Goal: Information Seeking & Learning: Learn about a topic

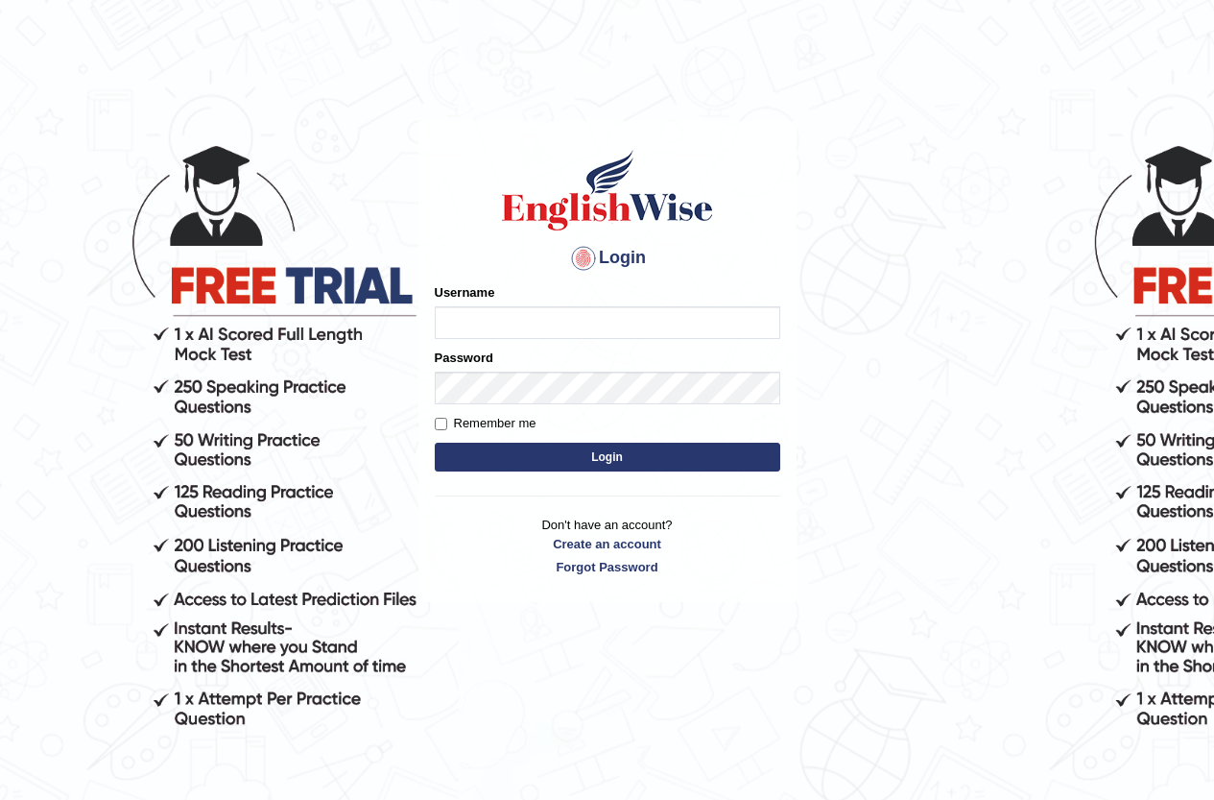
click at [640, 315] on input "Username" at bounding box center [608, 322] width 346 height 33
type input "LeoNeves"
click at [455, 418] on label "Remember me" at bounding box center [486, 423] width 102 height 19
click at [447, 418] on input "Remember me" at bounding box center [441, 424] width 12 height 12
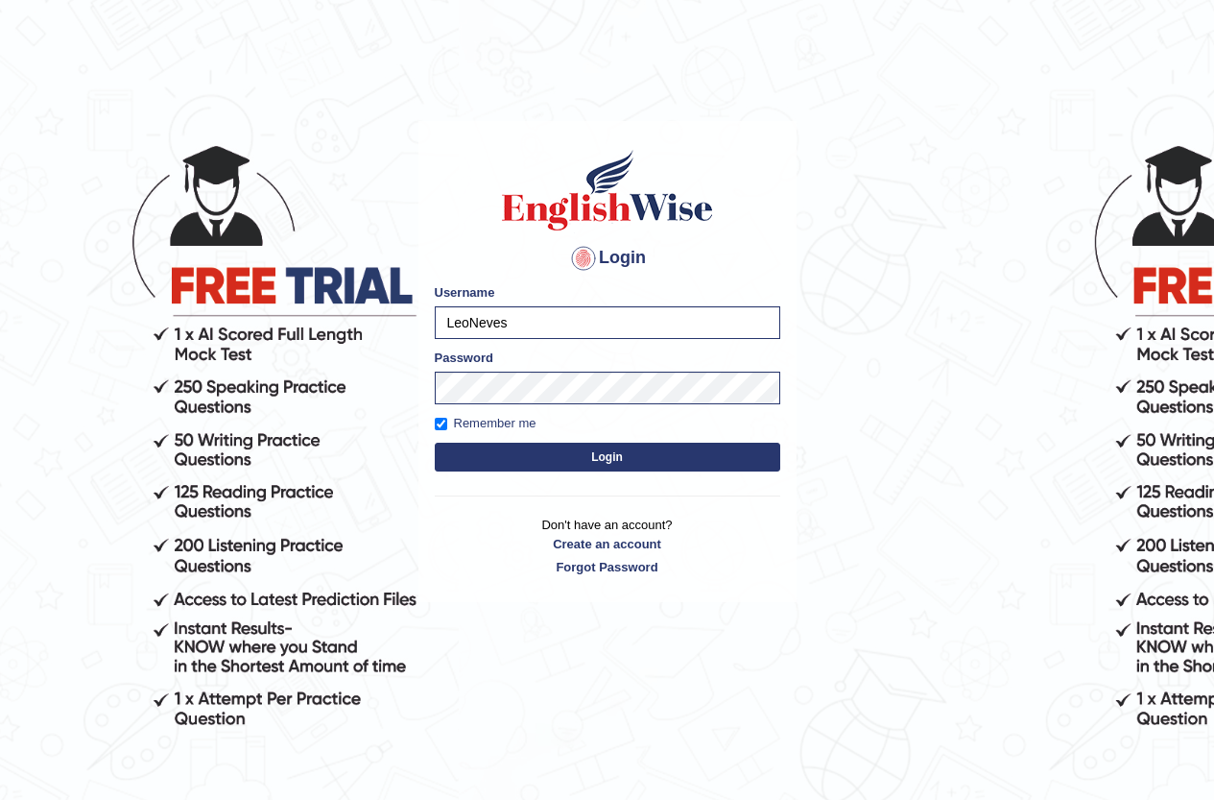
click at [464, 427] on label "Remember me" at bounding box center [486, 423] width 102 height 19
click at [447, 427] on input "Remember me" at bounding box center [441, 424] width 12 height 12
checkbox input "false"
click at [517, 460] on button "Login" at bounding box center [608, 456] width 346 height 29
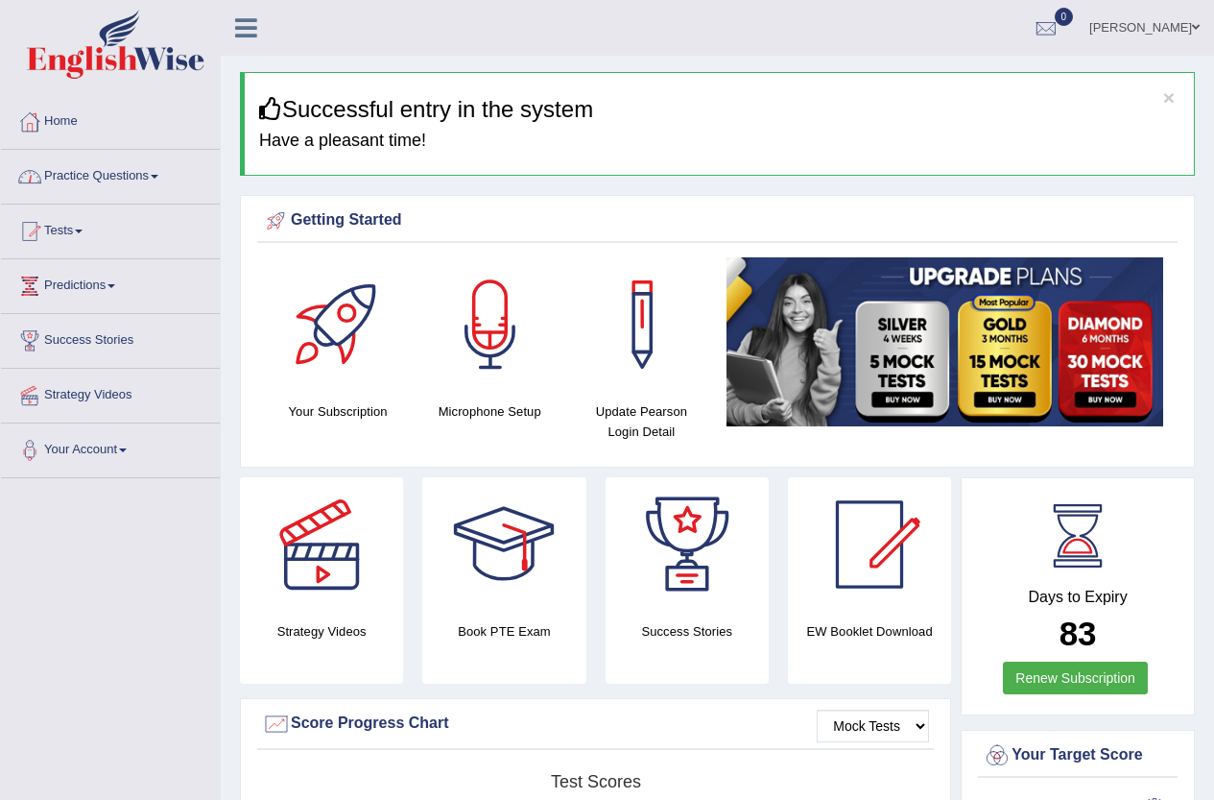
click at [87, 180] on link "Practice Questions" at bounding box center [110, 174] width 219 height 48
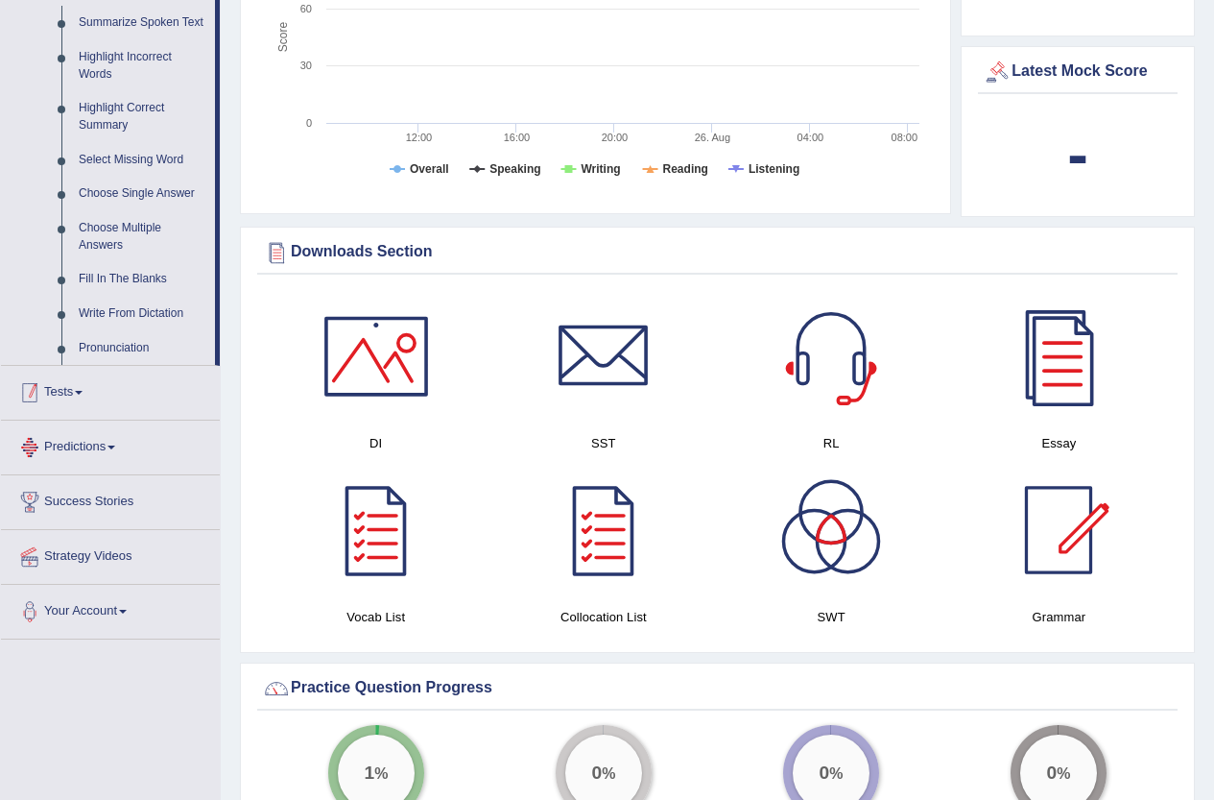
click at [72, 387] on link "Tests" at bounding box center [110, 390] width 219 height 48
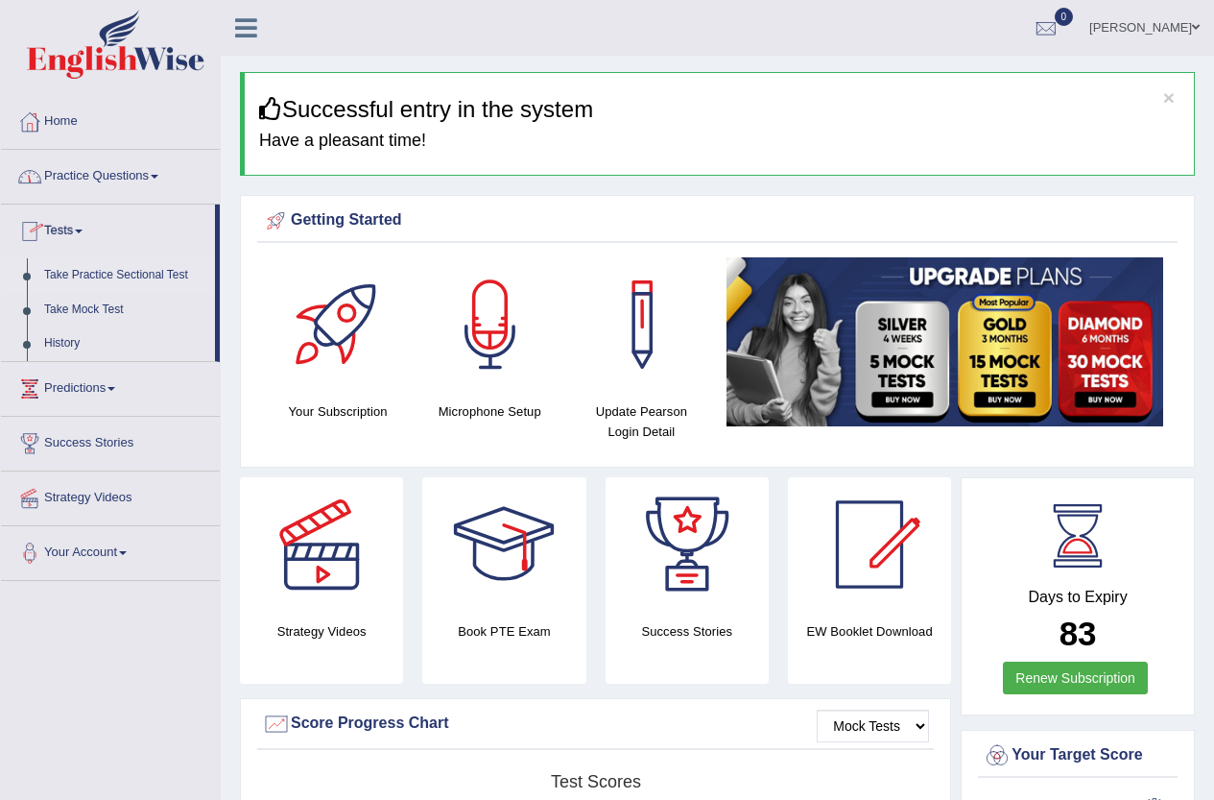
click at [109, 276] on link "Take Practice Sectional Test" at bounding box center [125, 275] width 179 height 35
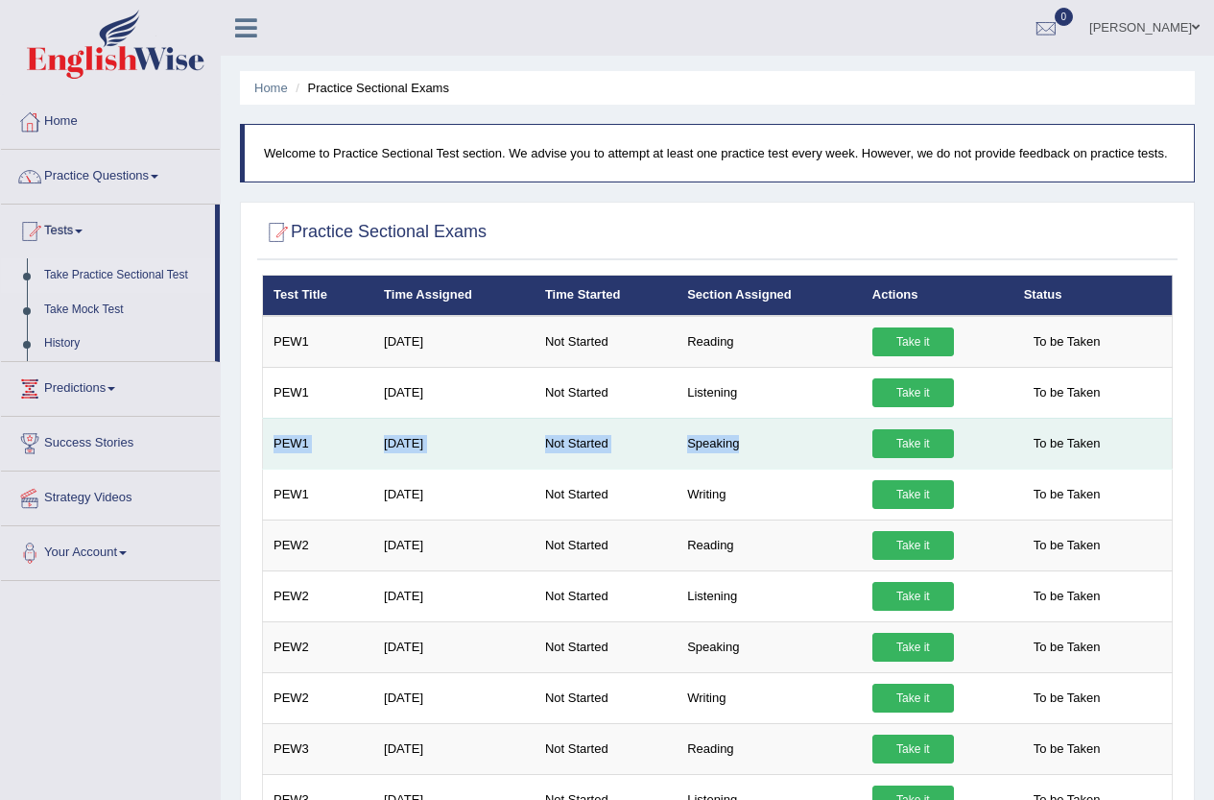
drag, startPoint x: 275, startPoint y: 441, endPoint x: 737, endPoint y: 437, distance: 462.7
click at [737, 437] on tr "PEW1 May 21, 2025 Not Started Speaking Take it To be Taken" at bounding box center [718, 443] width 910 height 51
click at [652, 451] on td "Not Started" at bounding box center [606, 443] width 142 height 51
drag, startPoint x: 275, startPoint y: 442, endPoint x: 742, endPoint y: 442, distance: 467.4
click at [742, 442] on tr "PEW1 May 21, 2025 Not Started Speaking Take it To be Taken" at bounding box center [718, 443] width 910 height 51
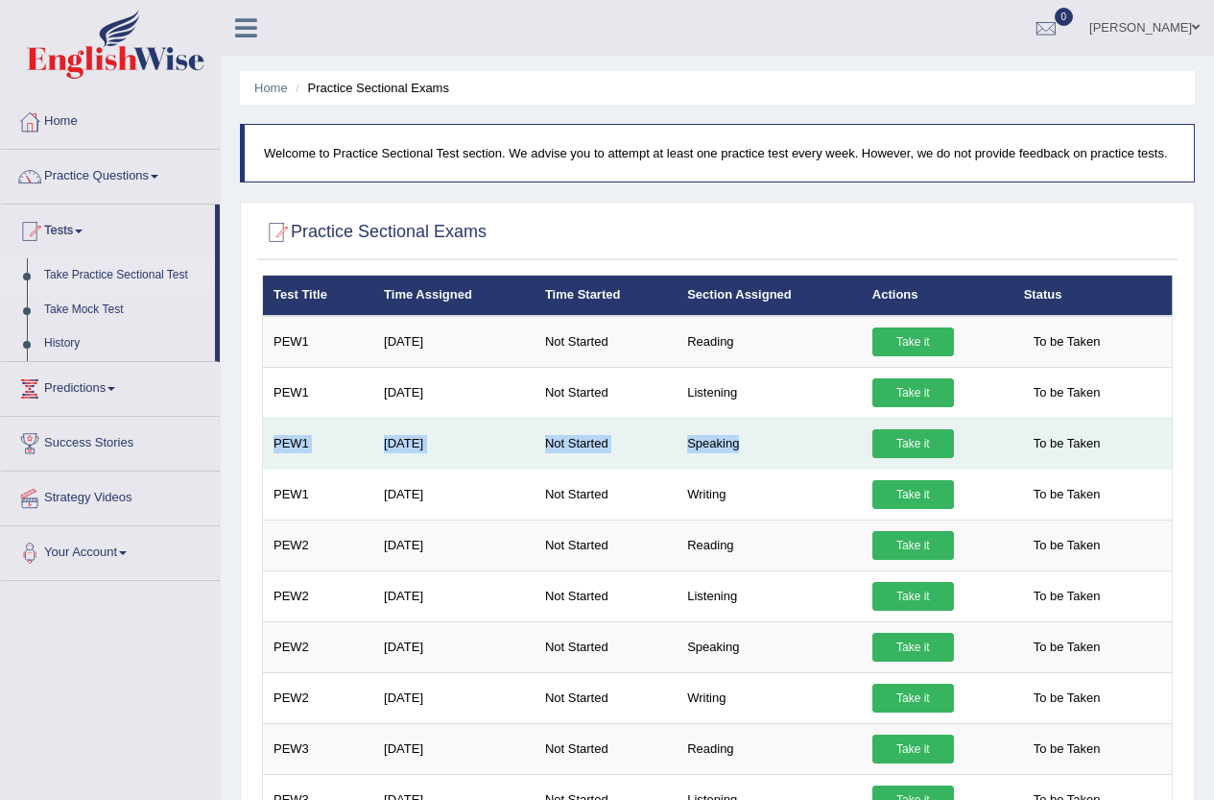
click at [741, 442] on td "Speaking" at bounding box center [769, 443] width 185 height 51
drag, startPoint x: 274, startPoint y: 442, endPoint x: 769, endPoint y: 441, distance: 495.3
click at [769, 441] on tr "PEW1 May 21, 2025 Not Started Speaking Take it To be Taken" at bounding box center [718, 443] width 910 height 51
click at [600, 442] on td "Not Started" at bounding box center [606, 443] width 142 height 51
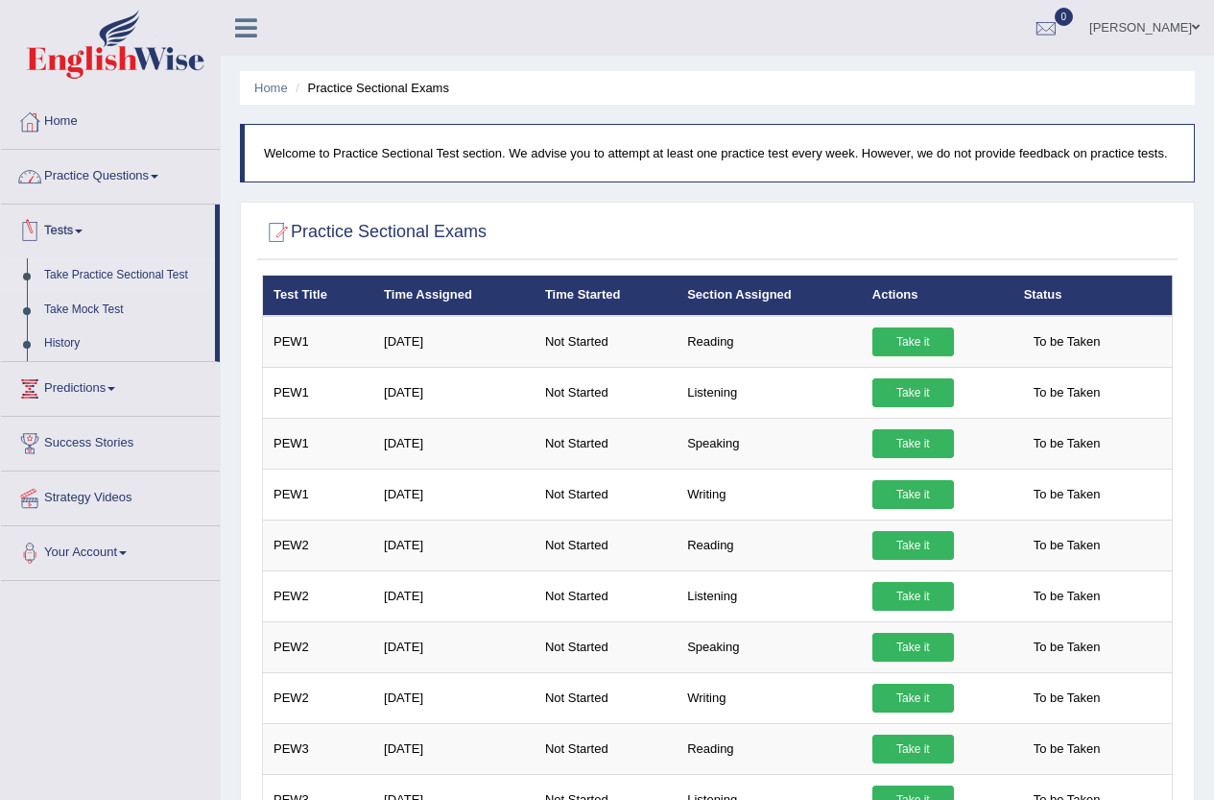
click at [103, 177] on link "Practice Questions" at bounding box center [110, 174] width 219 height 48
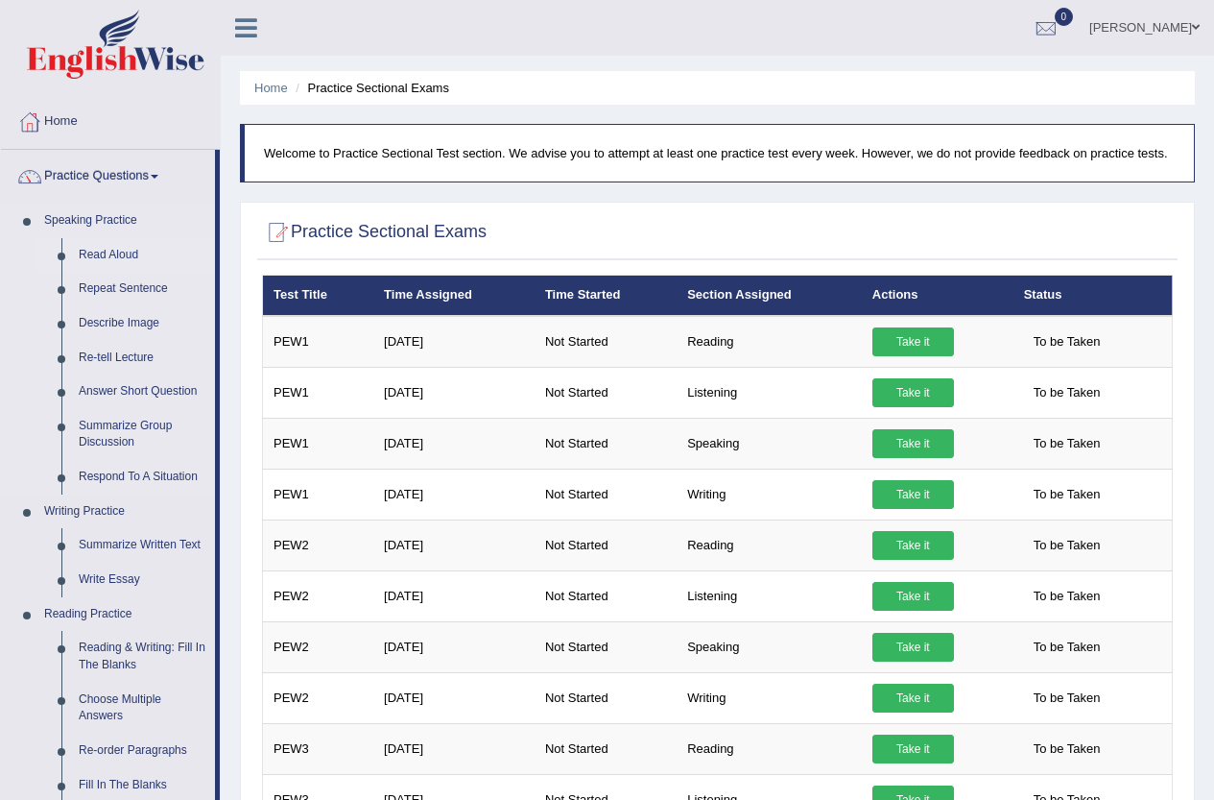
click at [114, 253] on link "Read Aloud" at bounding box center [142, 255] width 145 height 35
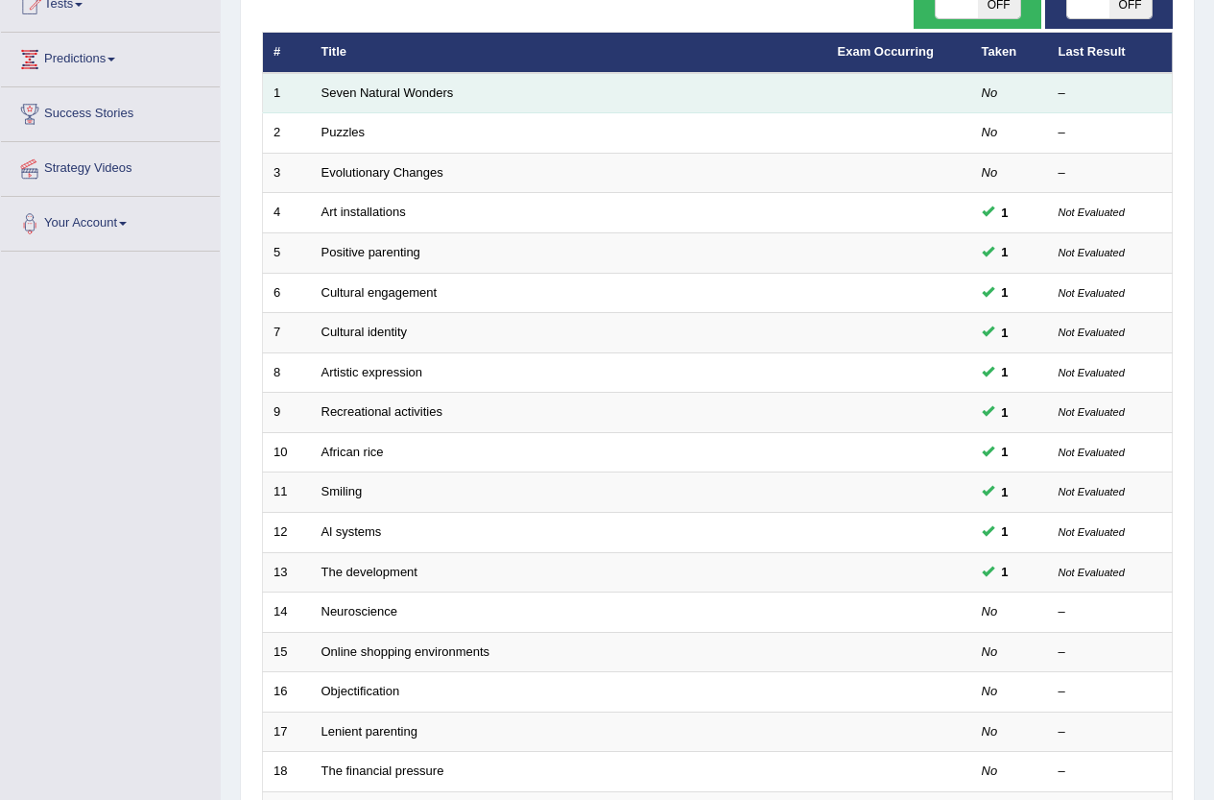
scroll to position [192, 0]
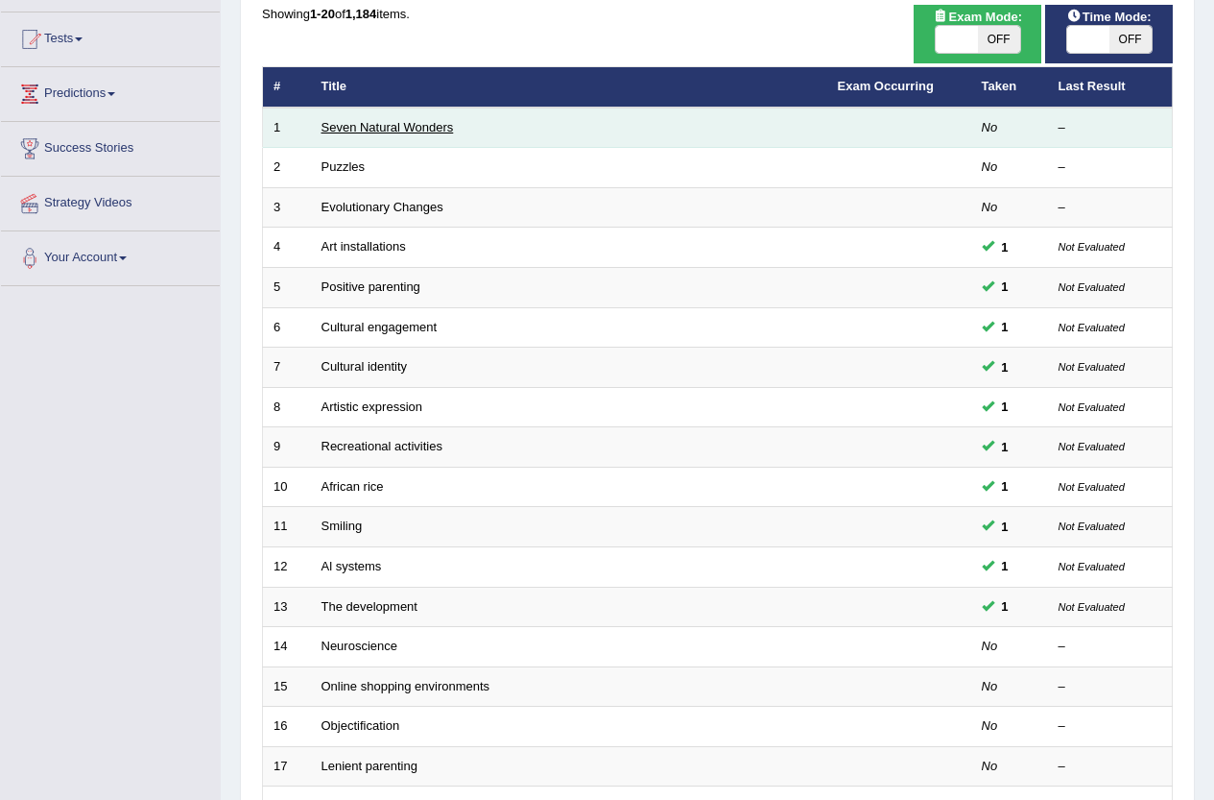
click at [375, 127] on link "Seven Natural Wonders" at bounding box center [388, 127] width 132 height 14
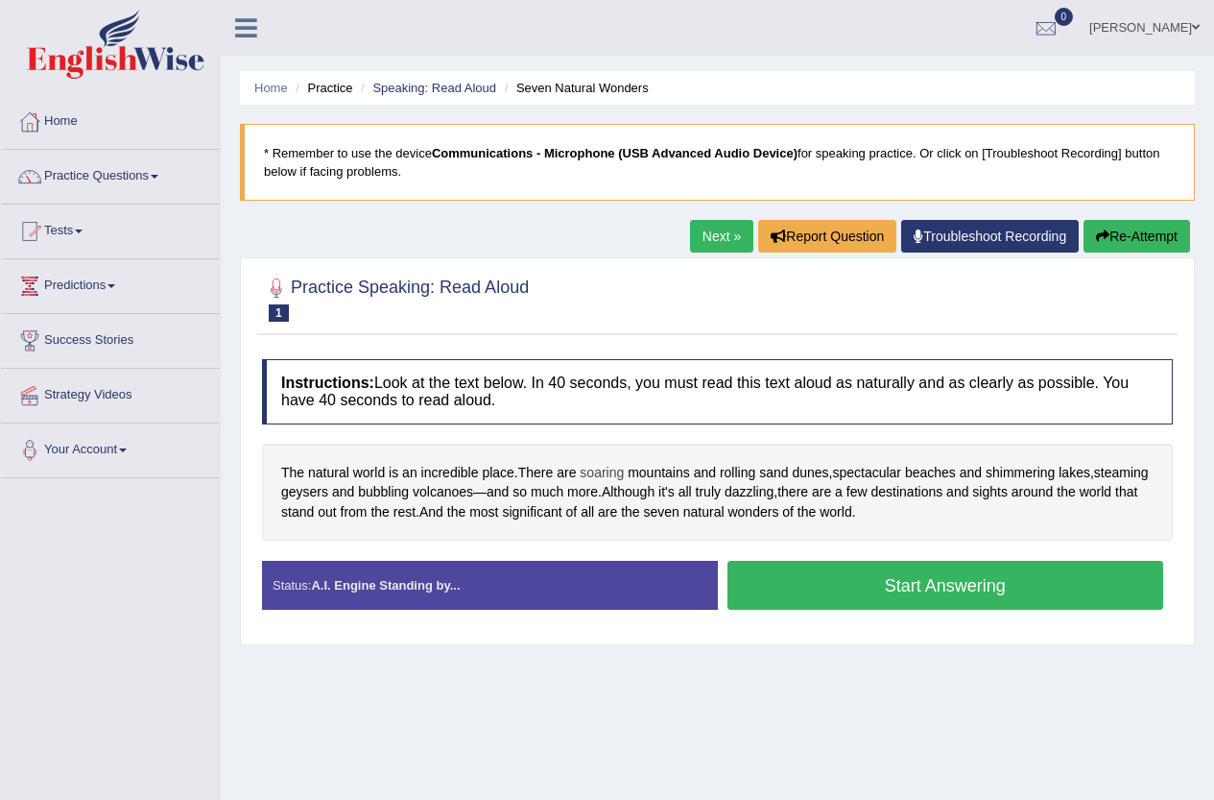
click at [617, 475] on span "soaring" at bounding box center [602, 473] width 44 height 20
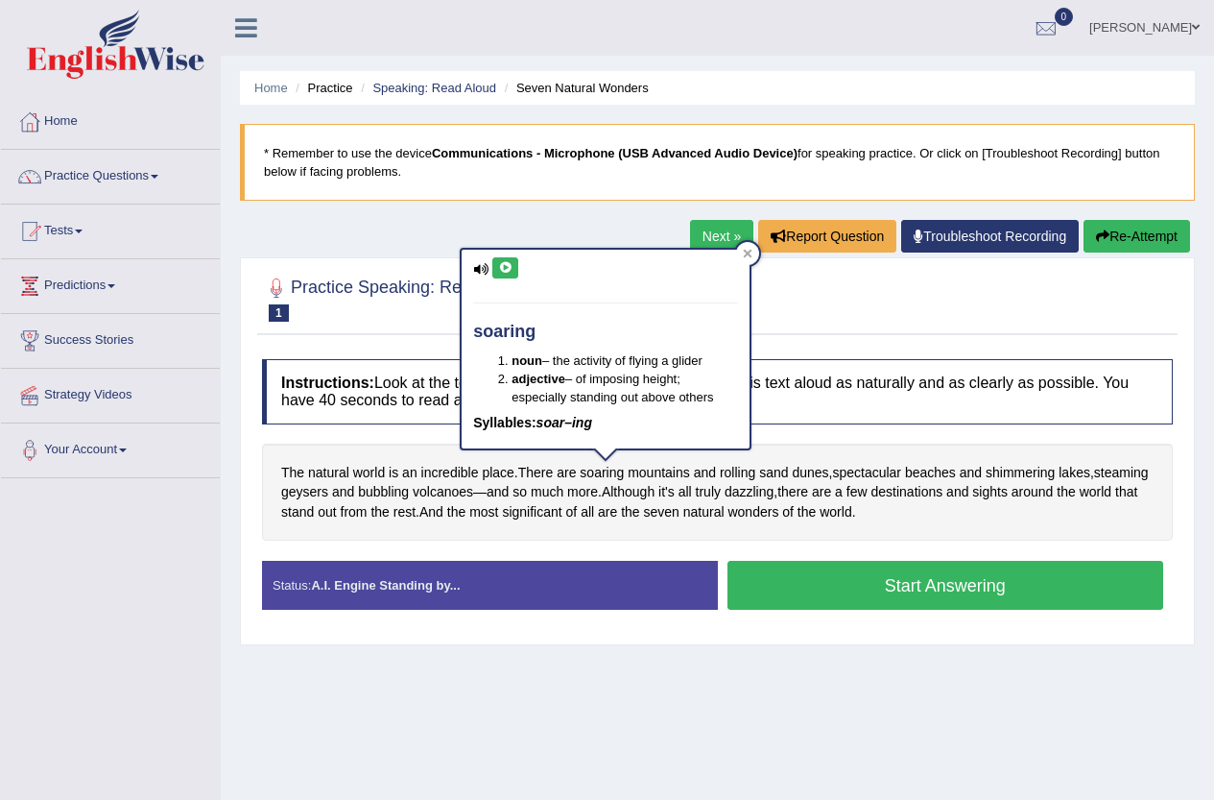
click at [508, 263] on icon at bounding box center [505, 268] width 14 height 12
click at [867, 695] on div "Home Practice Speaking: Read Aloud Seven Natural Wonders * Remember to use the …" at bounding box center [717, 480] width 993 height 960
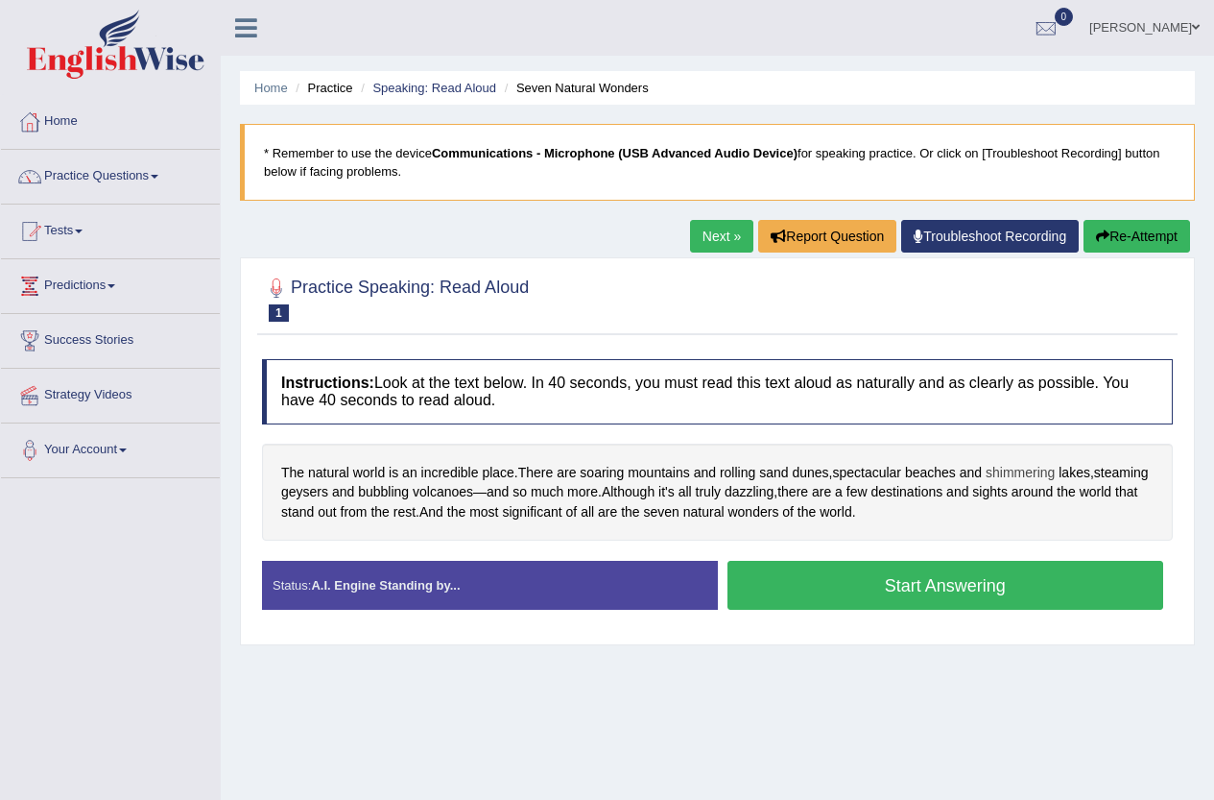
click at [1040, 474] on span "shimmering" at bounding box center [1020, 473] width 69 height 20
click at [1021, 467] on span "shimmering" at bounding box center [1020, 473] width 69 height 20
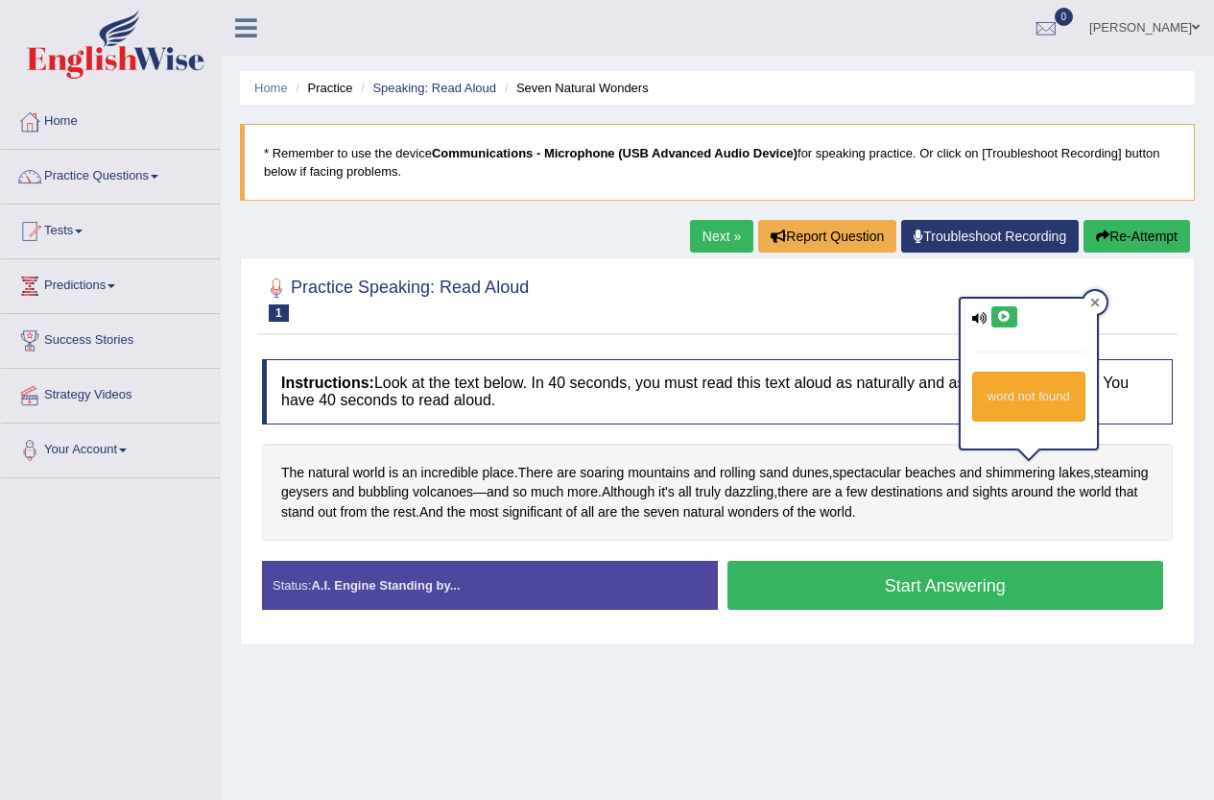
click at [1094, 304] on icon at bounding box center [1094, 303] width 9 height 9
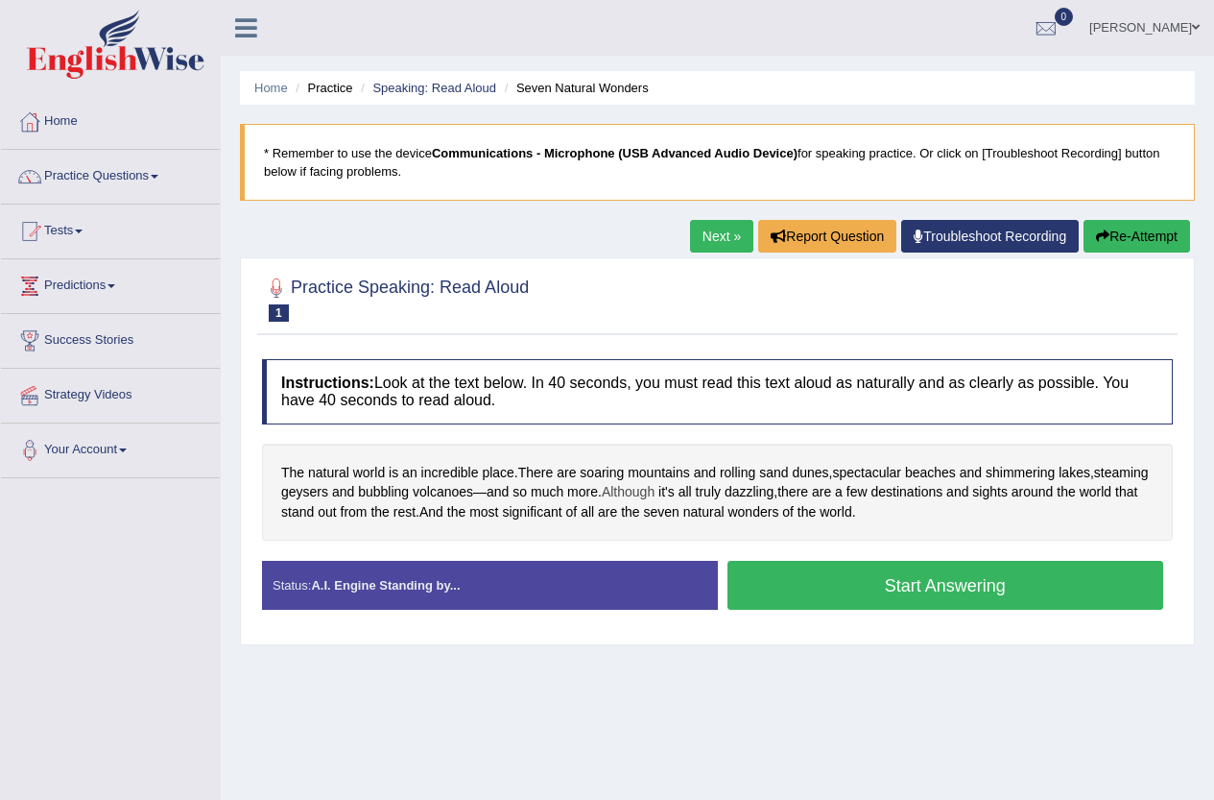
click at [655, 493] on span "Although" at bounding box center [628, 492] width 53 height 20
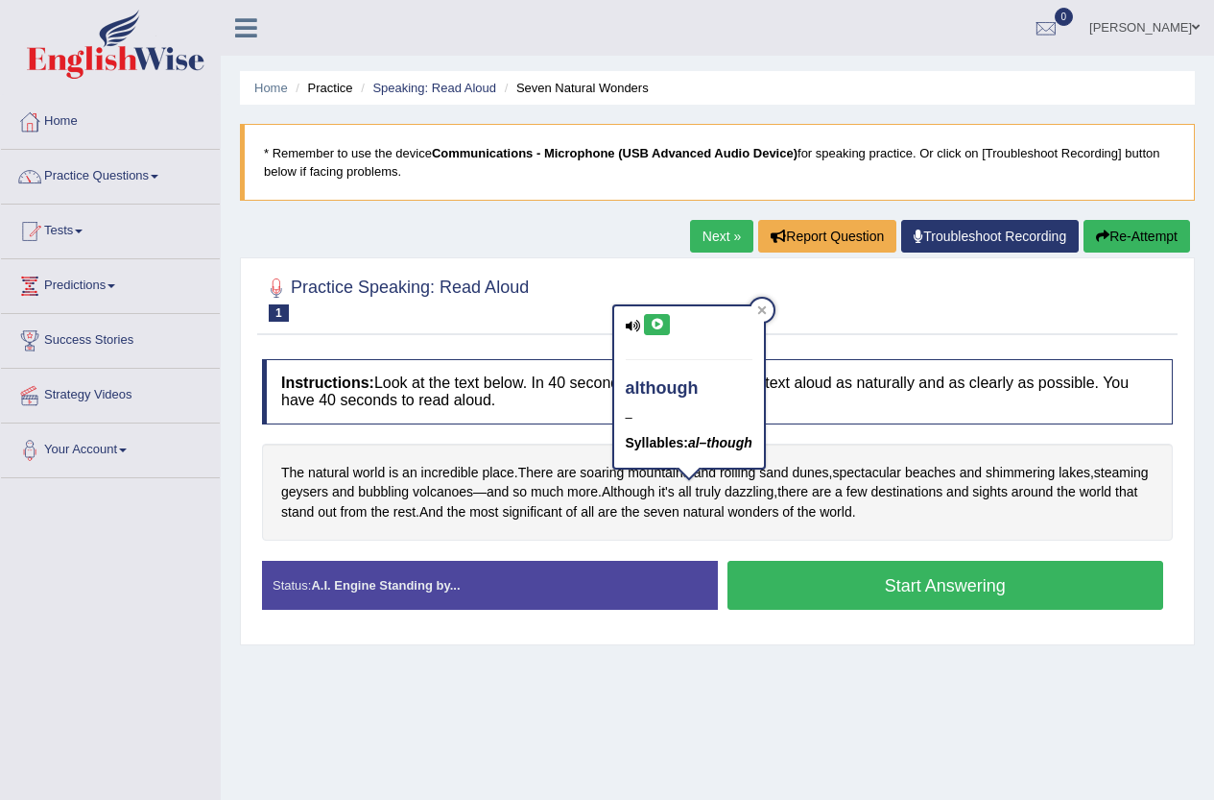
click at [654, 310] on div "although – Syllables: al–though" at bounding box center [689, 386] width 150 height 161
click at [658, 329] on icon at bounding box center [657, 325] width 14 height 12
click at [765, 314] on icon at bounding box center [762, 310] width 10 height 10
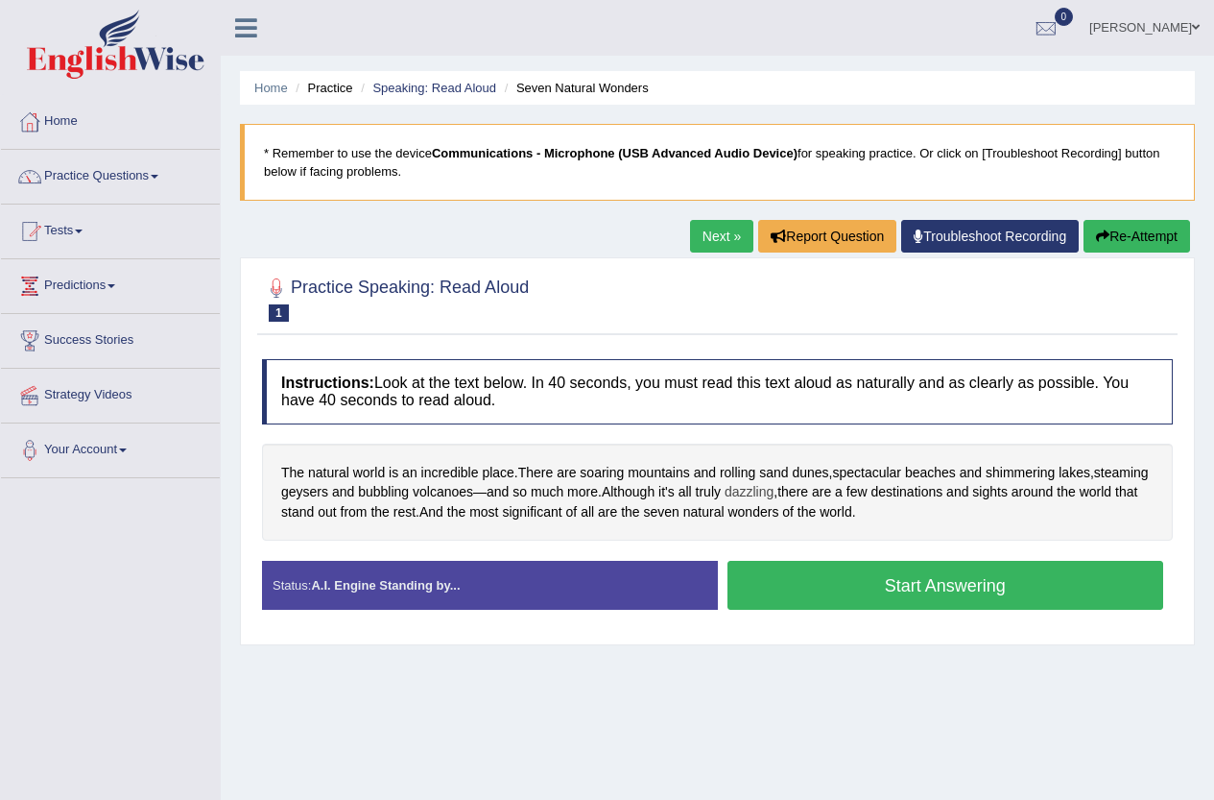
click at [774, 487] on span "dazzling" at bounding box center [749, 492] width 49 height 20
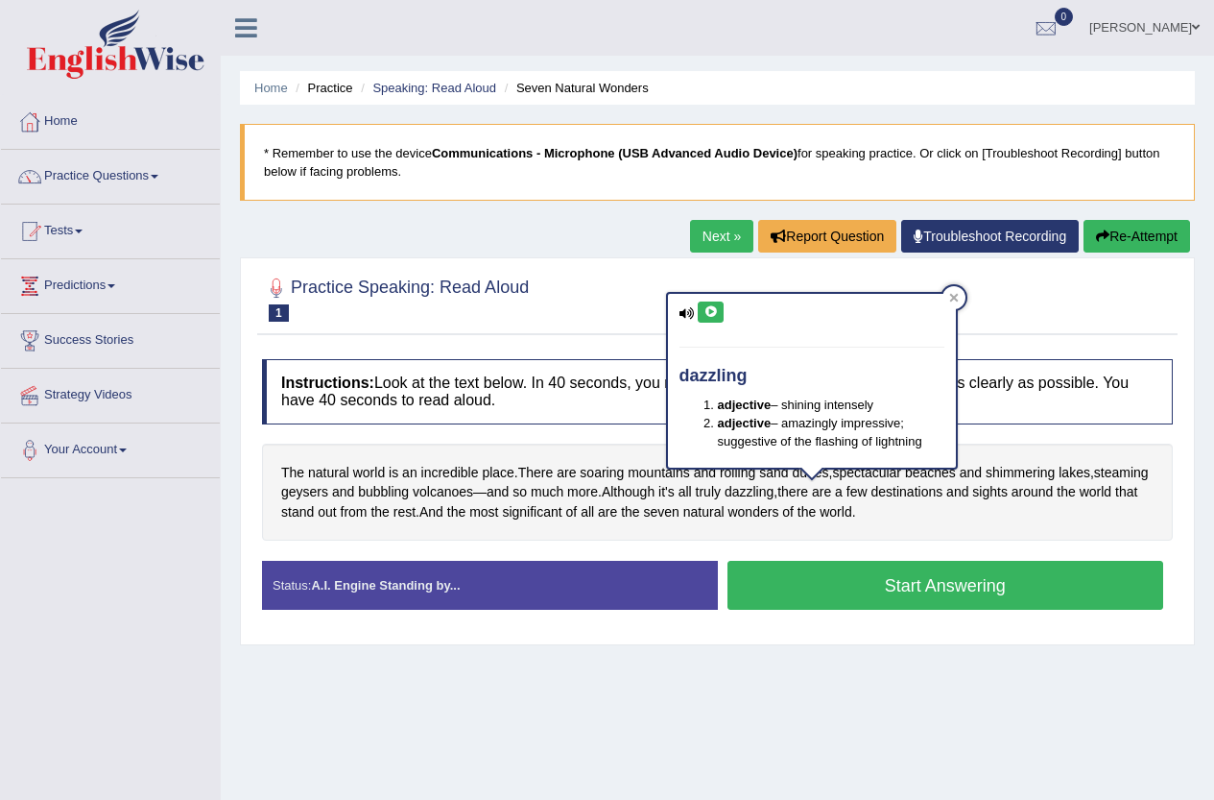
click at [705, 308] on icon at bounding box center [711, 312] width 14 height 12
click at [953, 294] on icon at bounding box center [954, 298] width 10 height 10
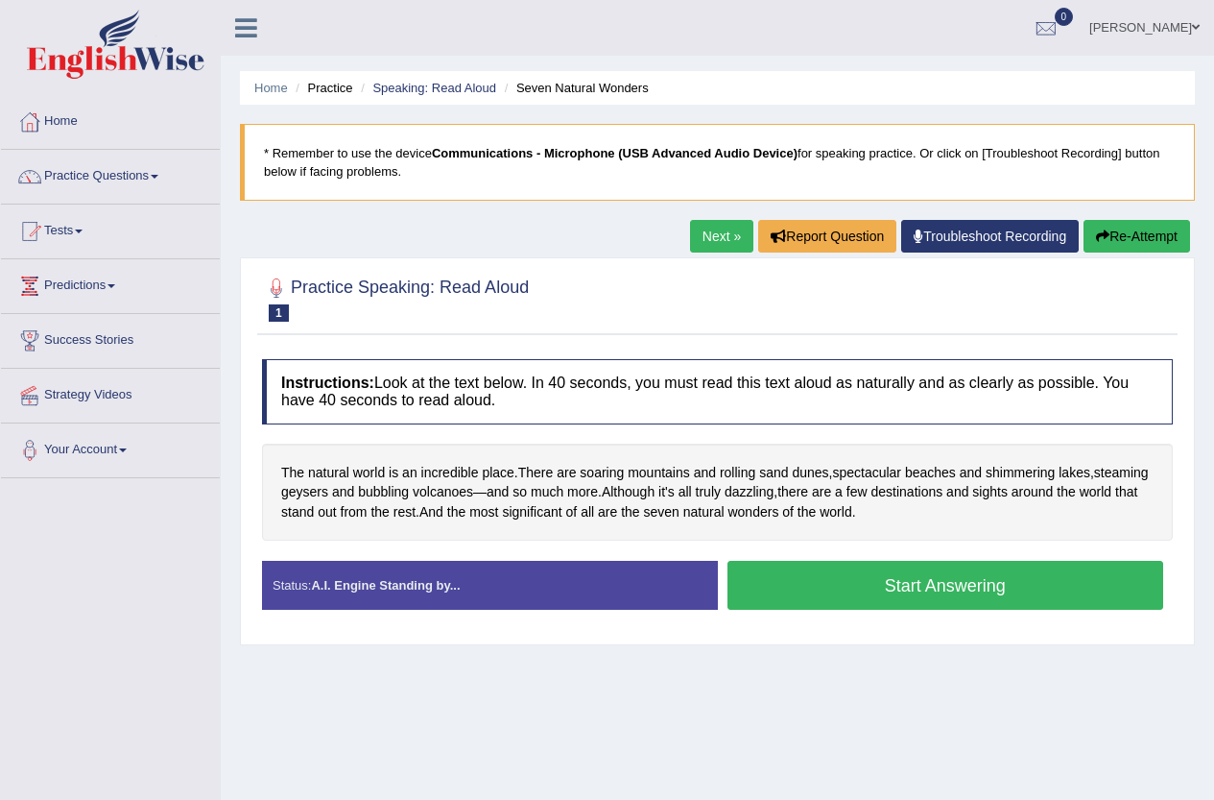
click at [976, 583] on button "Start Answering" at bounding box center [946, 585] width 437 height 49
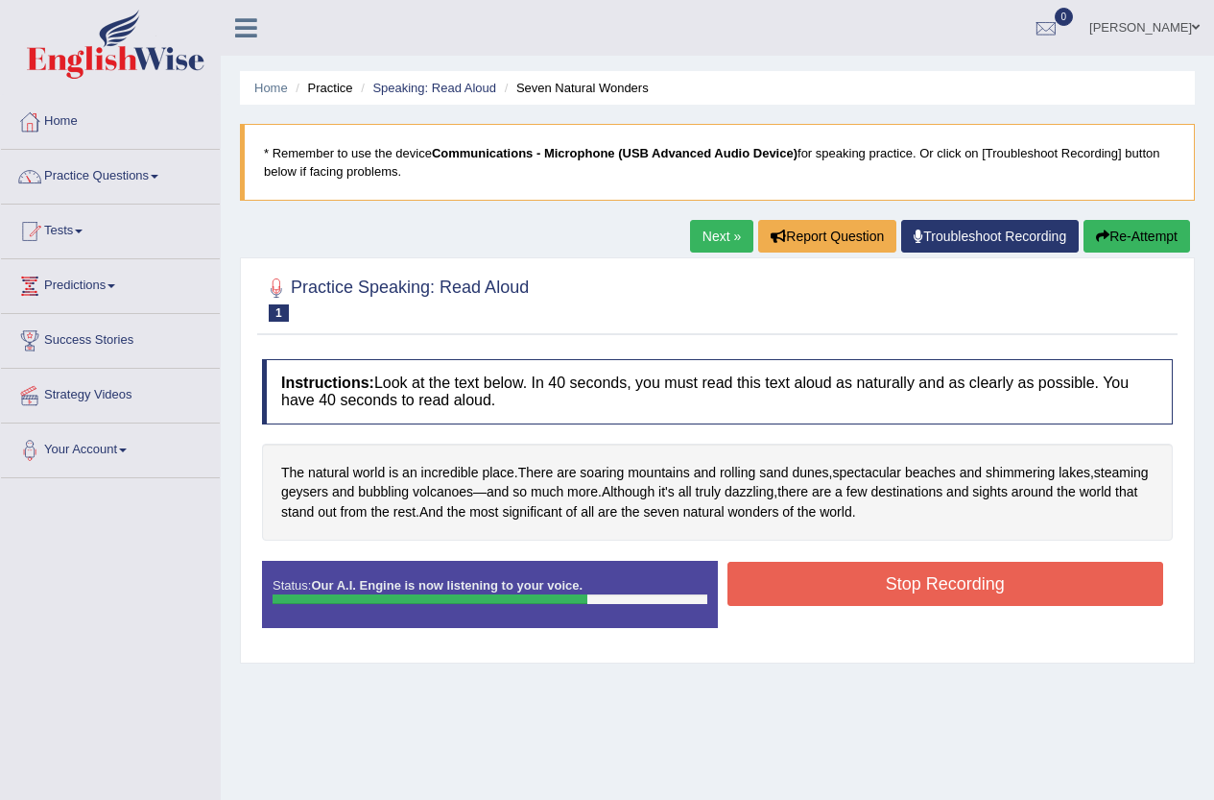
click at [902, 574] on button "Stop Recording" at bounding box center [946, 584] width 437 height 44
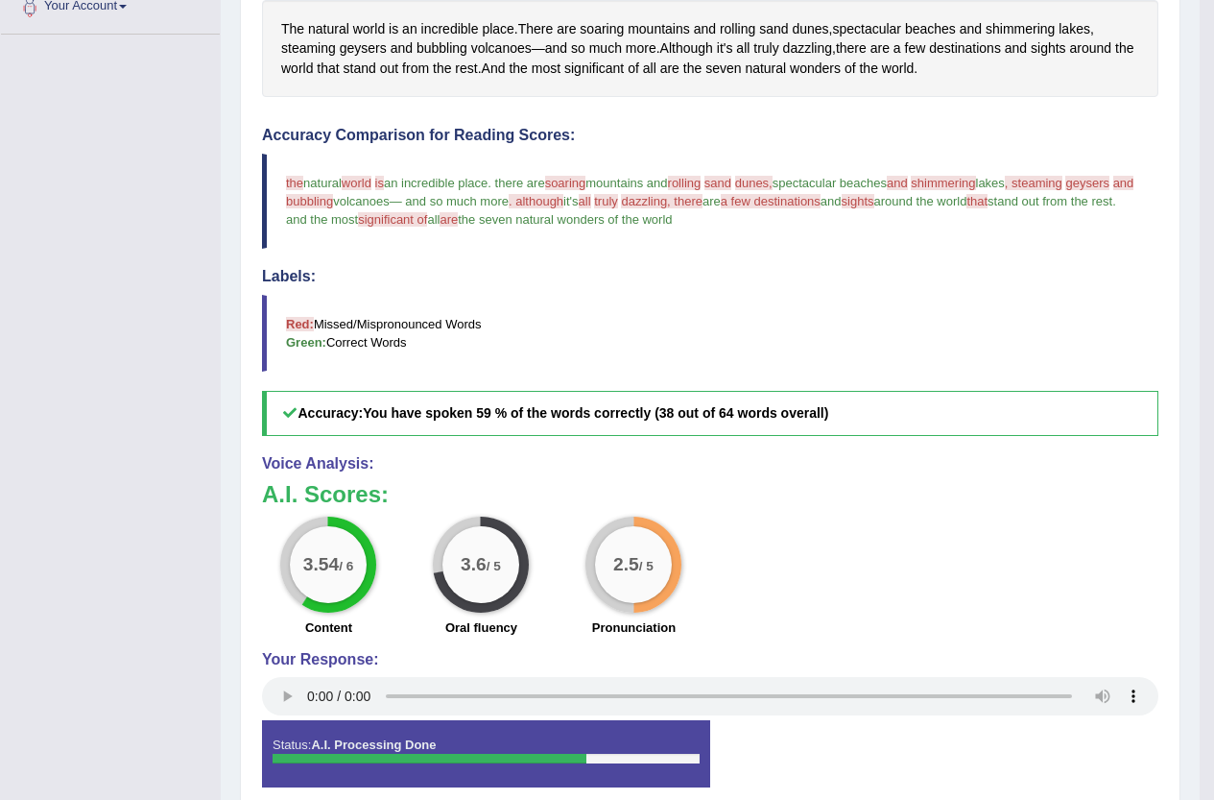
scroll to position [146, 0]
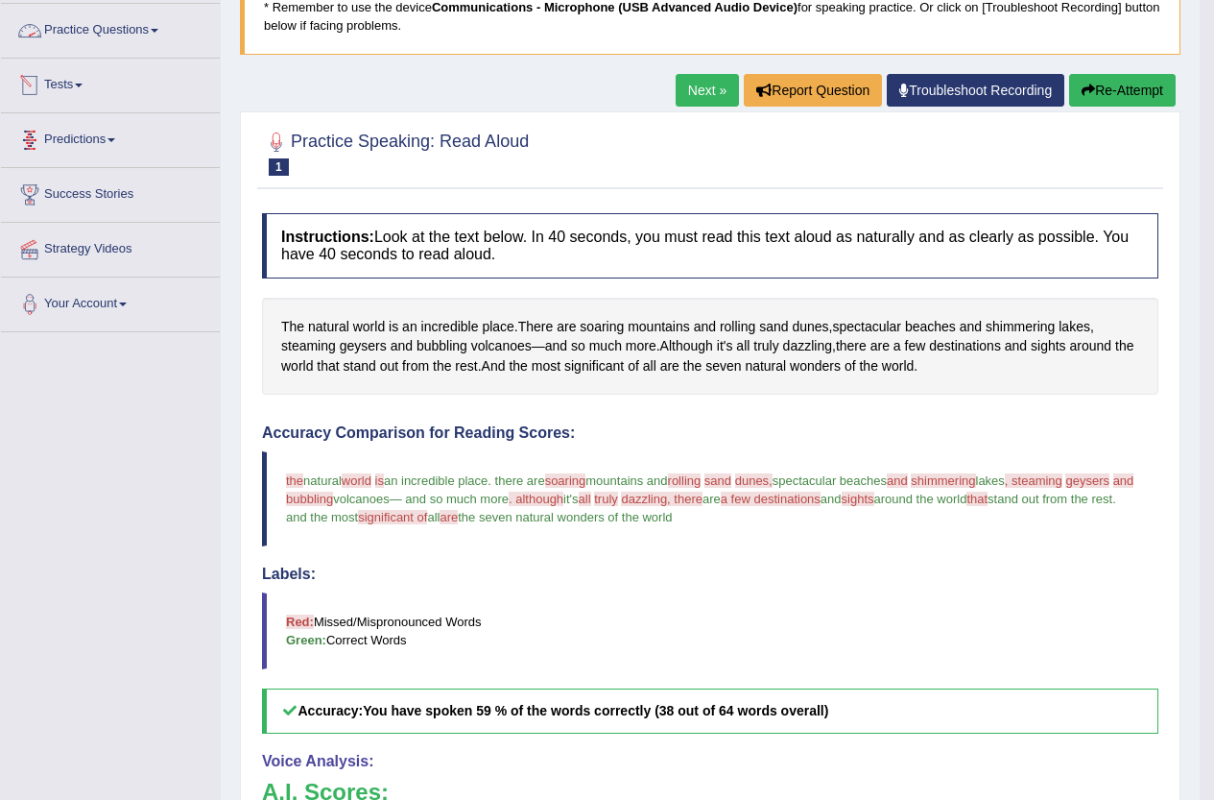
click at [97, 29] on link "Practice Questions" at bounding box center [110, 28] width 219 height 48
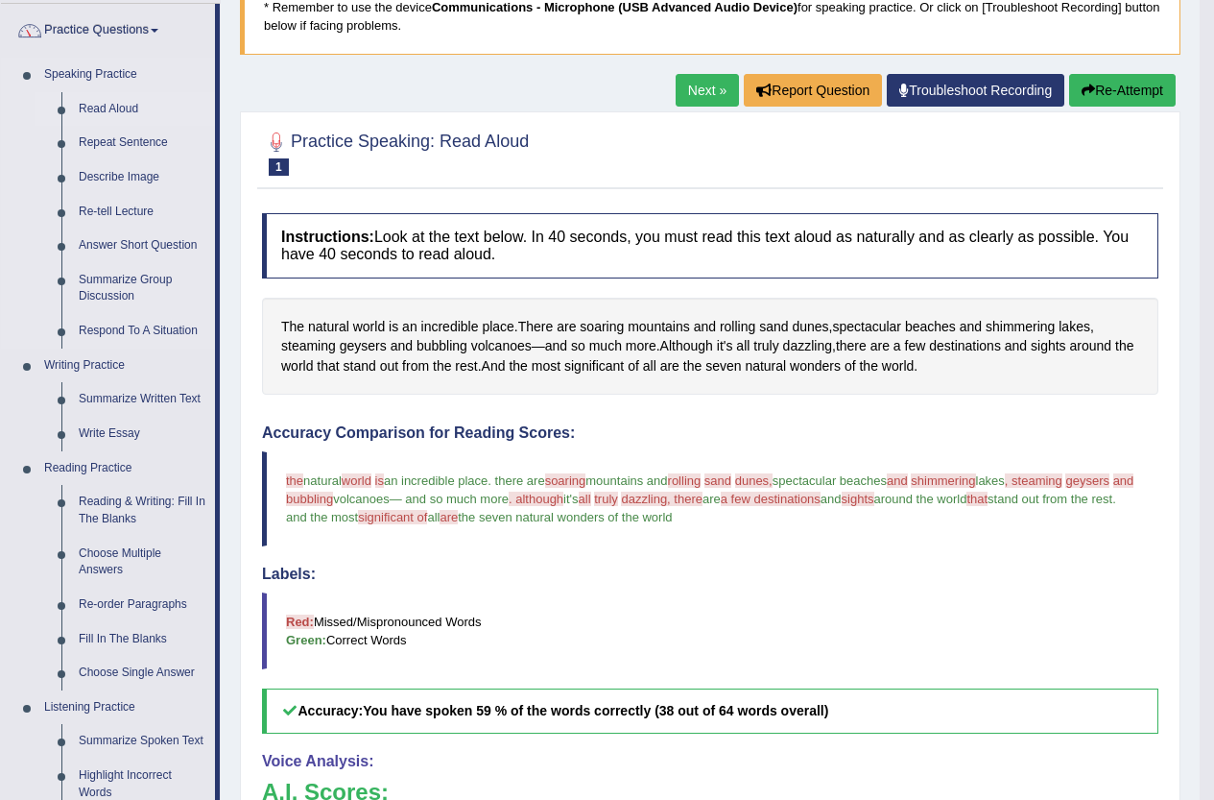
click at [108, 101] on link "Read Aloud" at bounding box center [142, 109] width 145 height 35
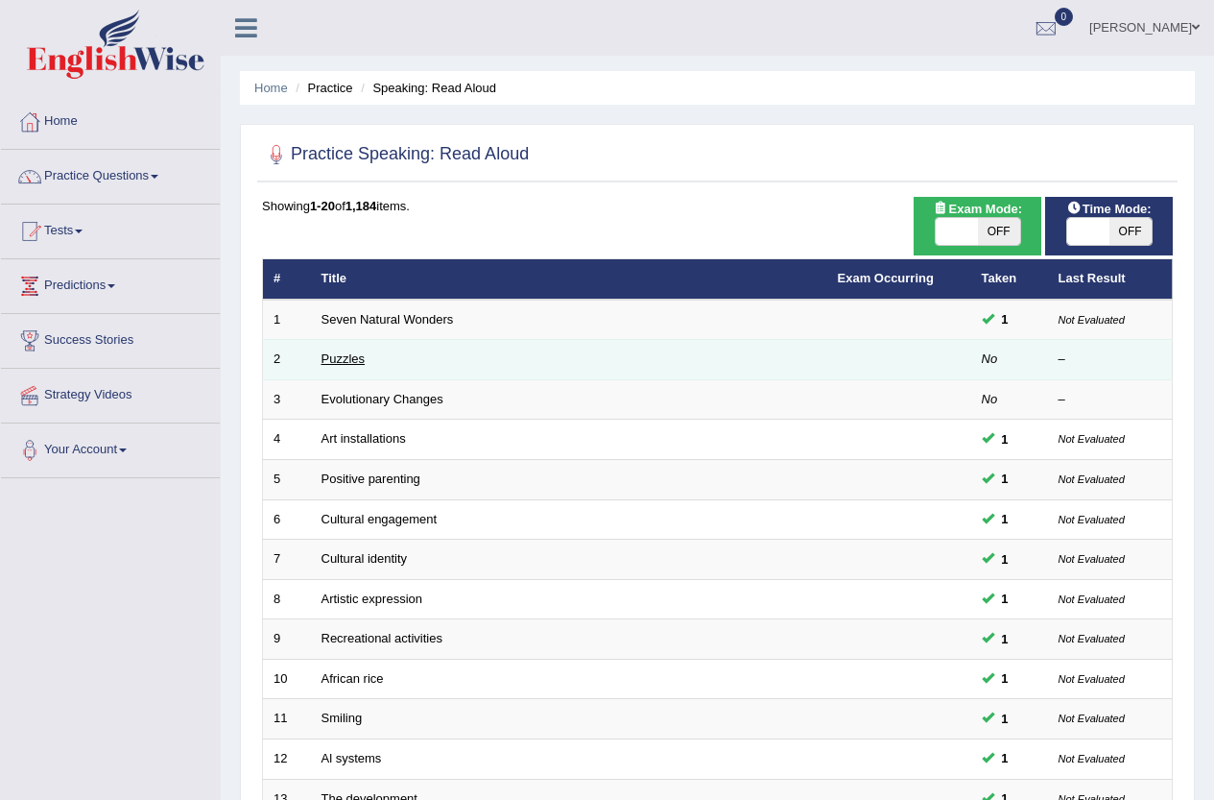
click at [335, 355] on link "Puzzles" at bounding box center [344, 358] width 44 height 14
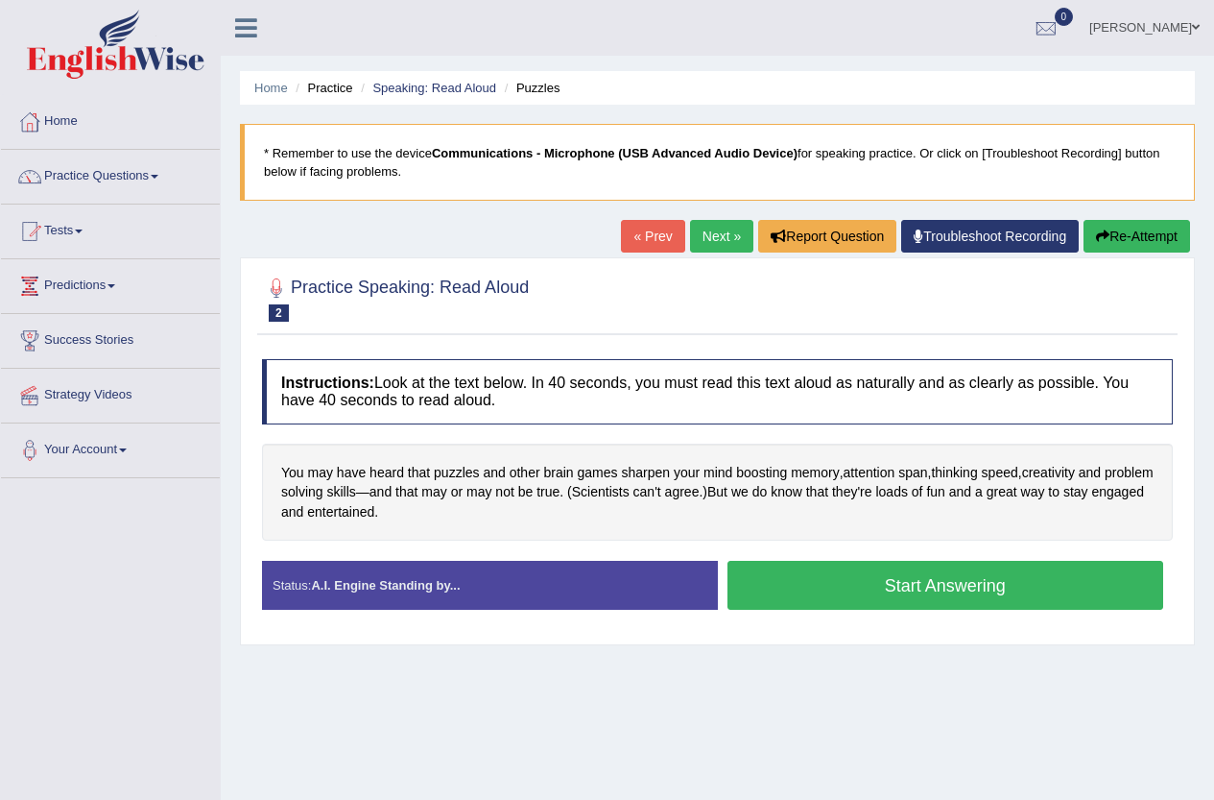
click at [990, 586] on button "Start Answering" at bounding box center [946, 585] width 437 height 49
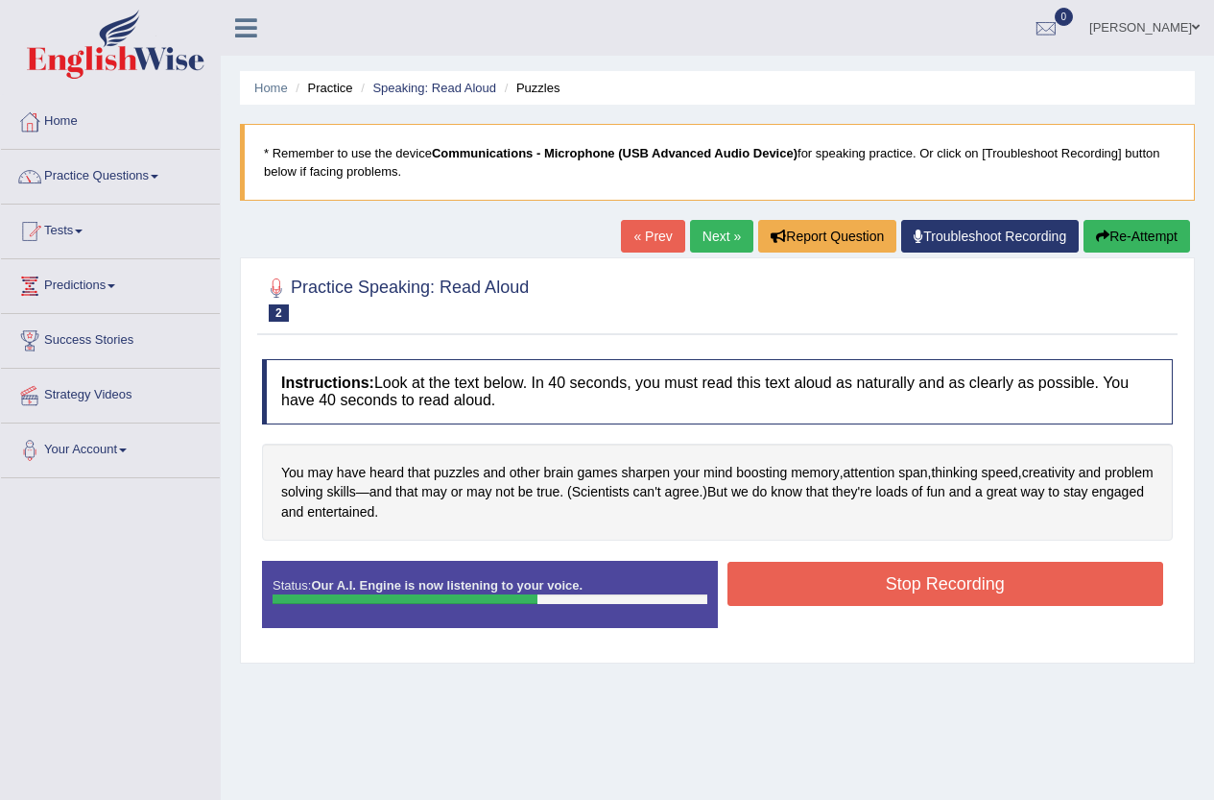
click at [899, 568] on button "Stop Recording" at bounding box center [946, 584] width 437 height 44
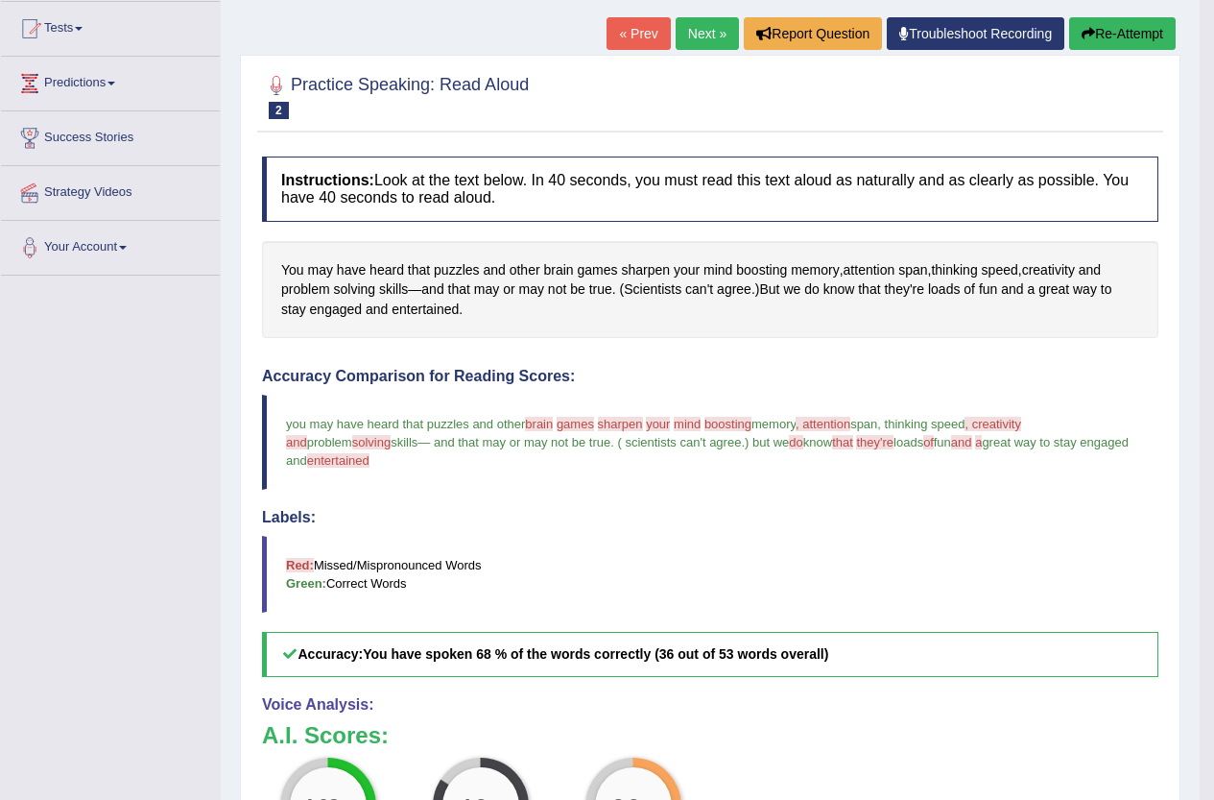
scroll to position [192, 0]
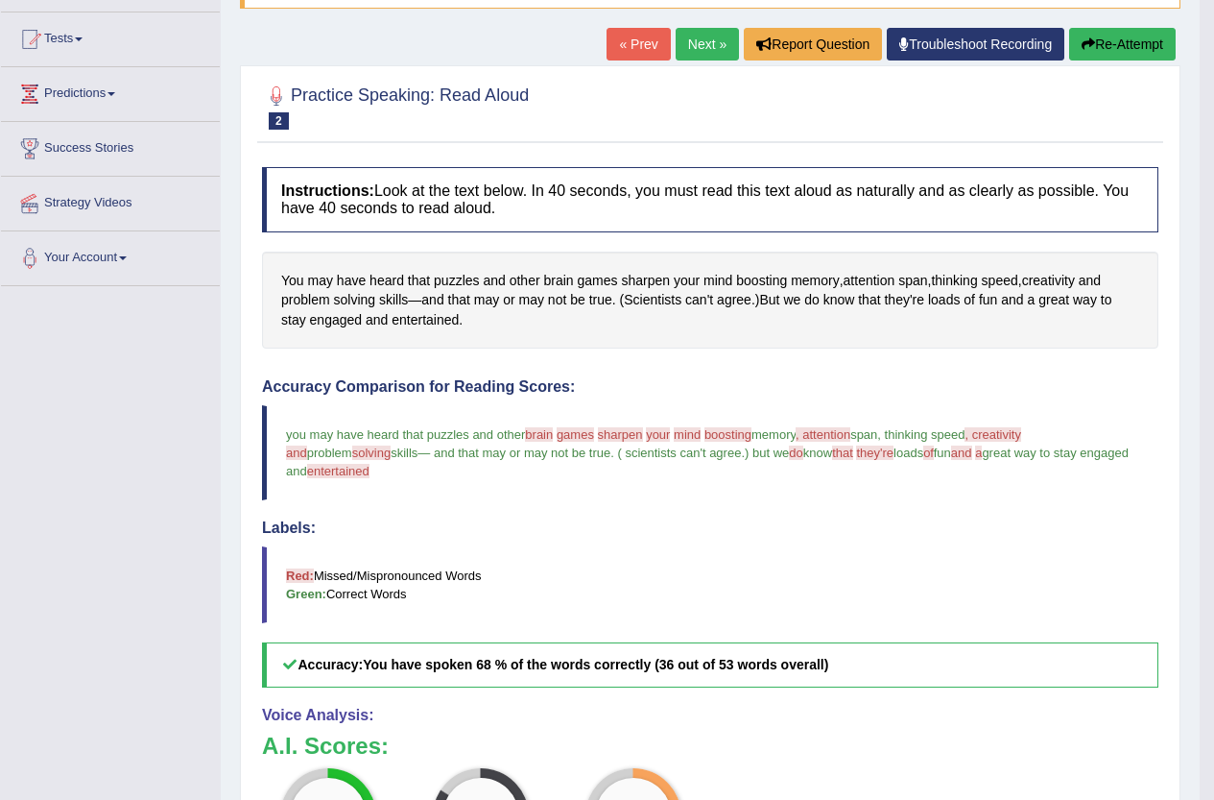
click at [695, 32] on link "Next »" at bounding box center [707, 44] width 63 height 33
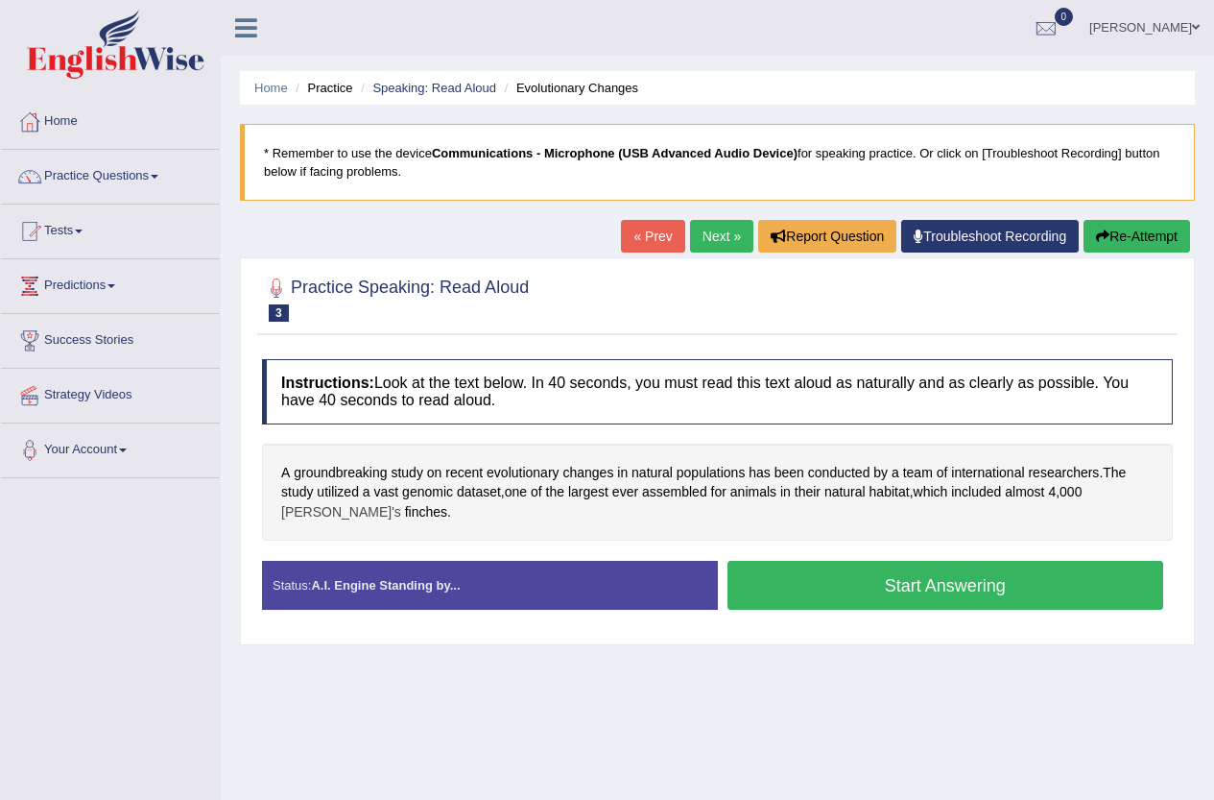
click at [401, 502] on span "[PERSON_NAME]'s" at bounding box center [341, 512] width 120 height 20
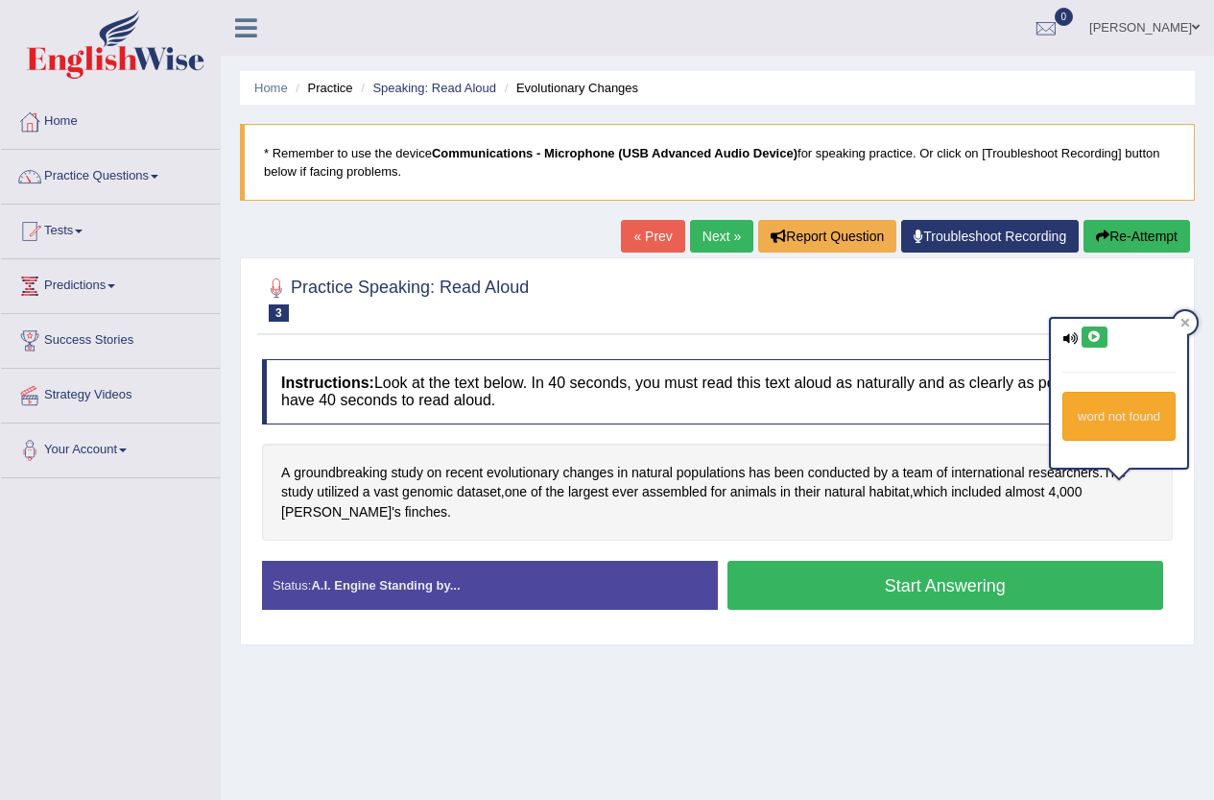
click at [1093, 340] on icon at bounding box center [1095, 337] width 14 height 12
click at [1182, 322] on icon at bounding box center [1186, 323] width 10 height 10
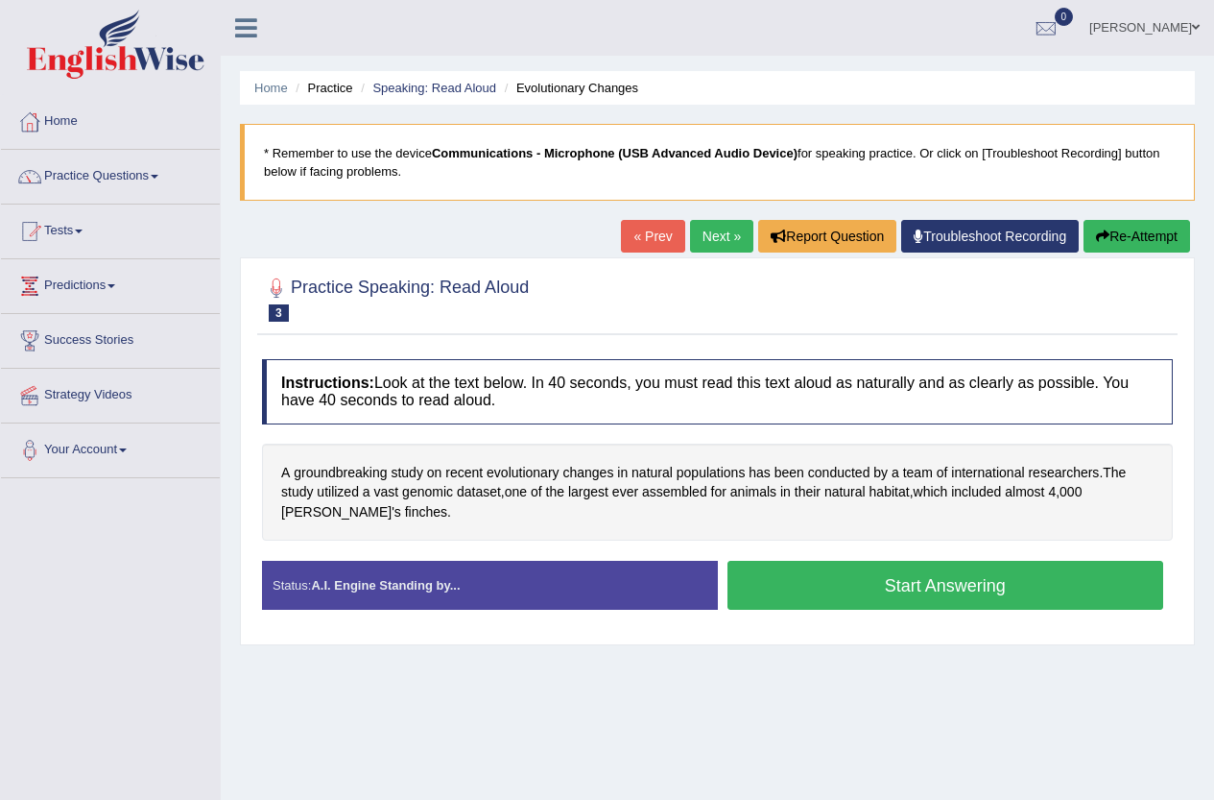
click at [921, 585] on button "Start Answering" at bounding box center [946, 585] width 437 height 49
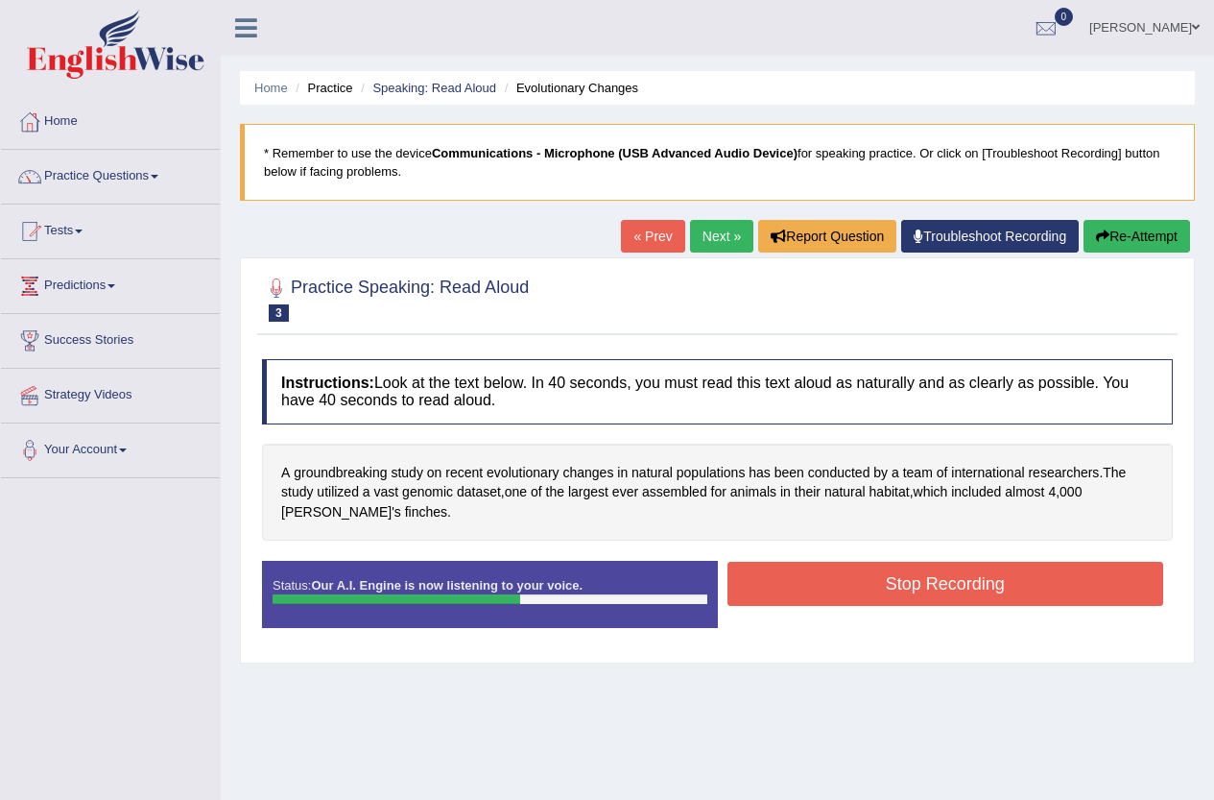
click at [921, 586] on button "Stop Recording" at bounding box center [946, 584] width 437 height 44
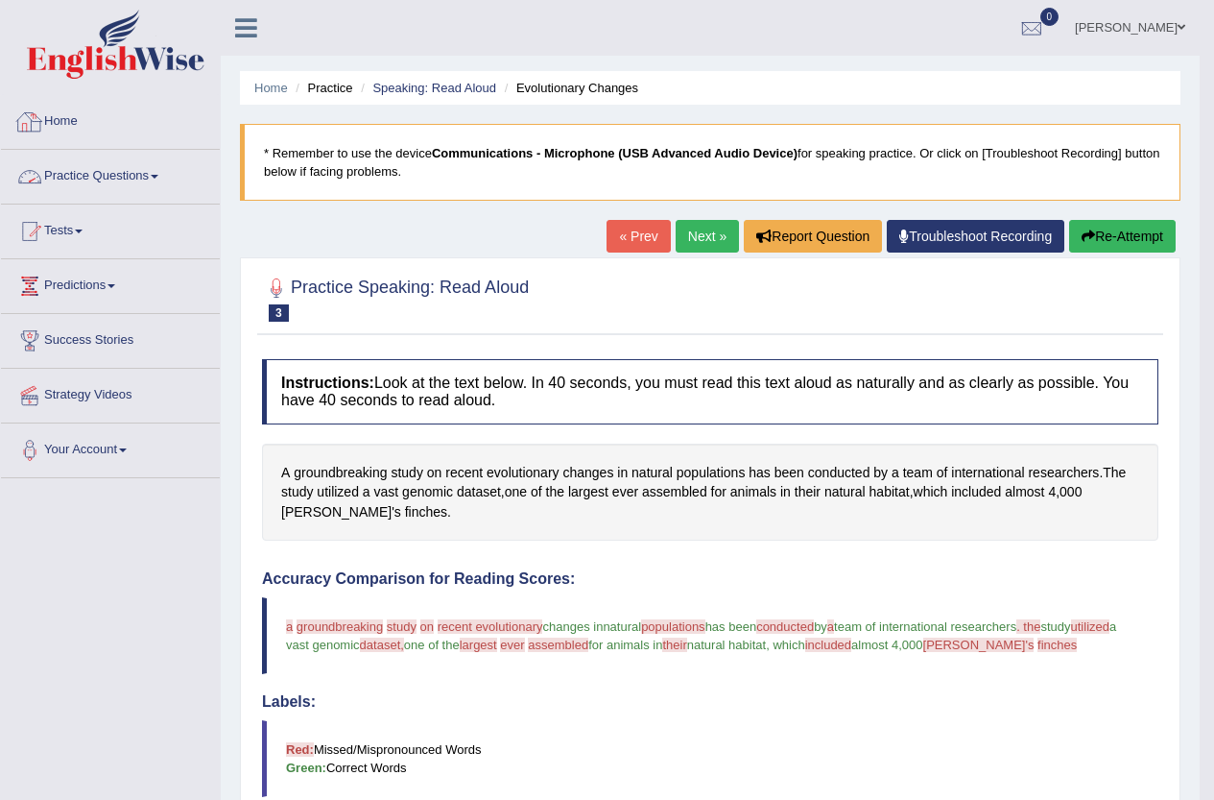
click at [75, 175] on link "Practice Questions" at bounding box center [110, 174] width 219 height 48
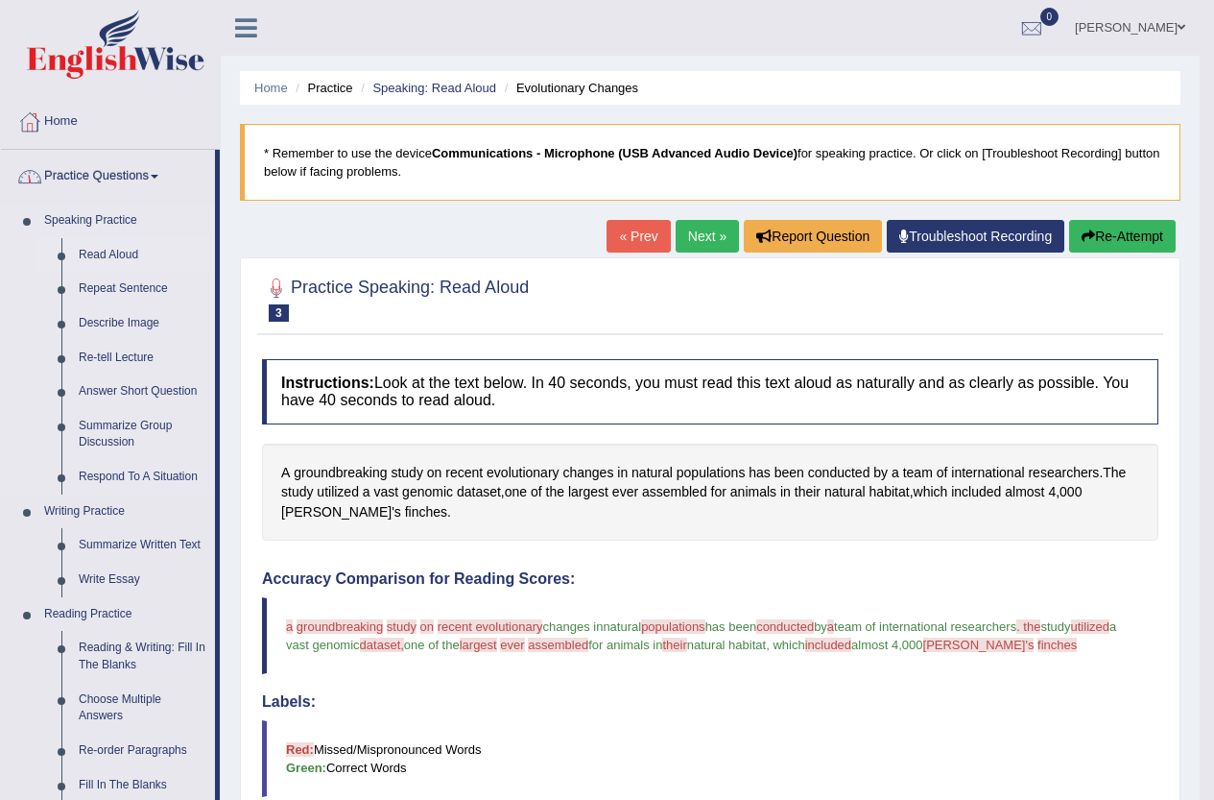
click at [98, 244] on link "Read Aloud" at bounding box center [142, 255] width 145 height 35
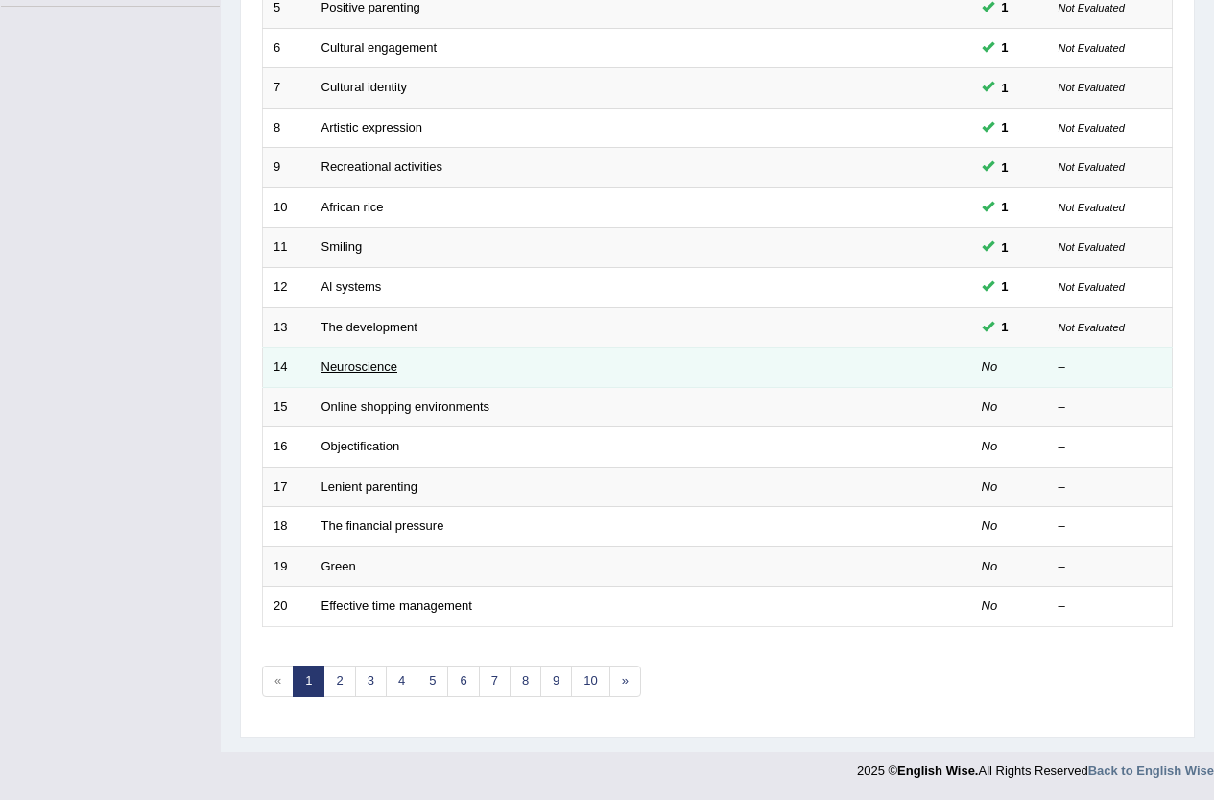
click at [359, 365] on link "Neuroscience" at bounding box center [360, 366] width 77 height 14
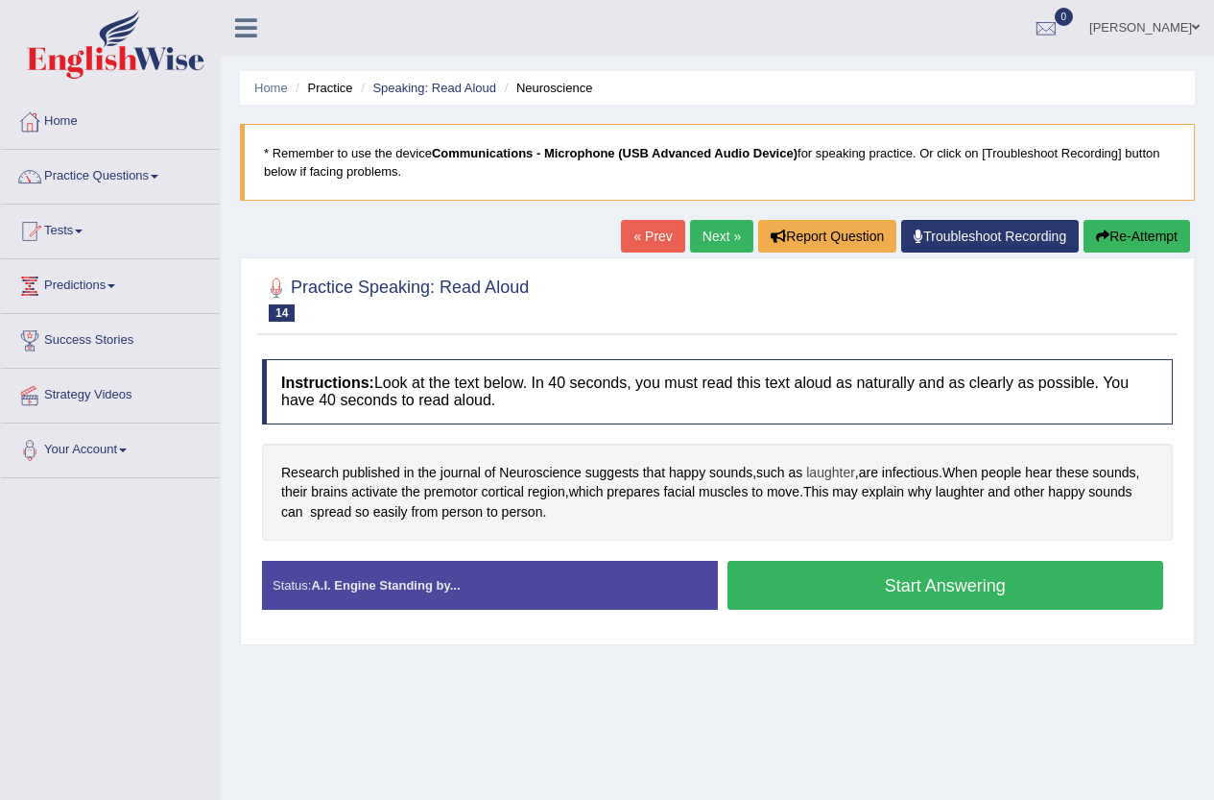
click at [843, 474] on span "laughter" at bounding box center [830, 473] width 49 height 20
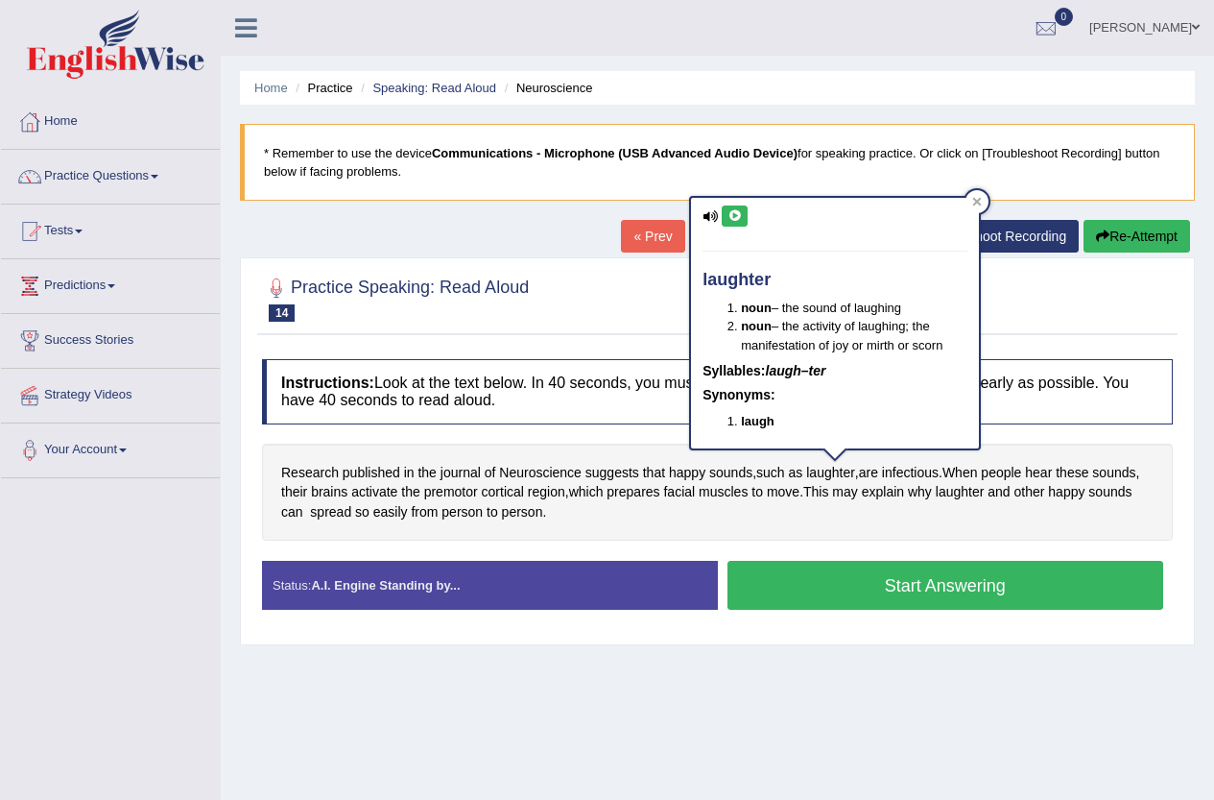
click at [738, 206] on button at bounding box center [735, 215] width 26 height 21
click at [976, 200] on icon at bounding box center [977, 201] width 9 height 9
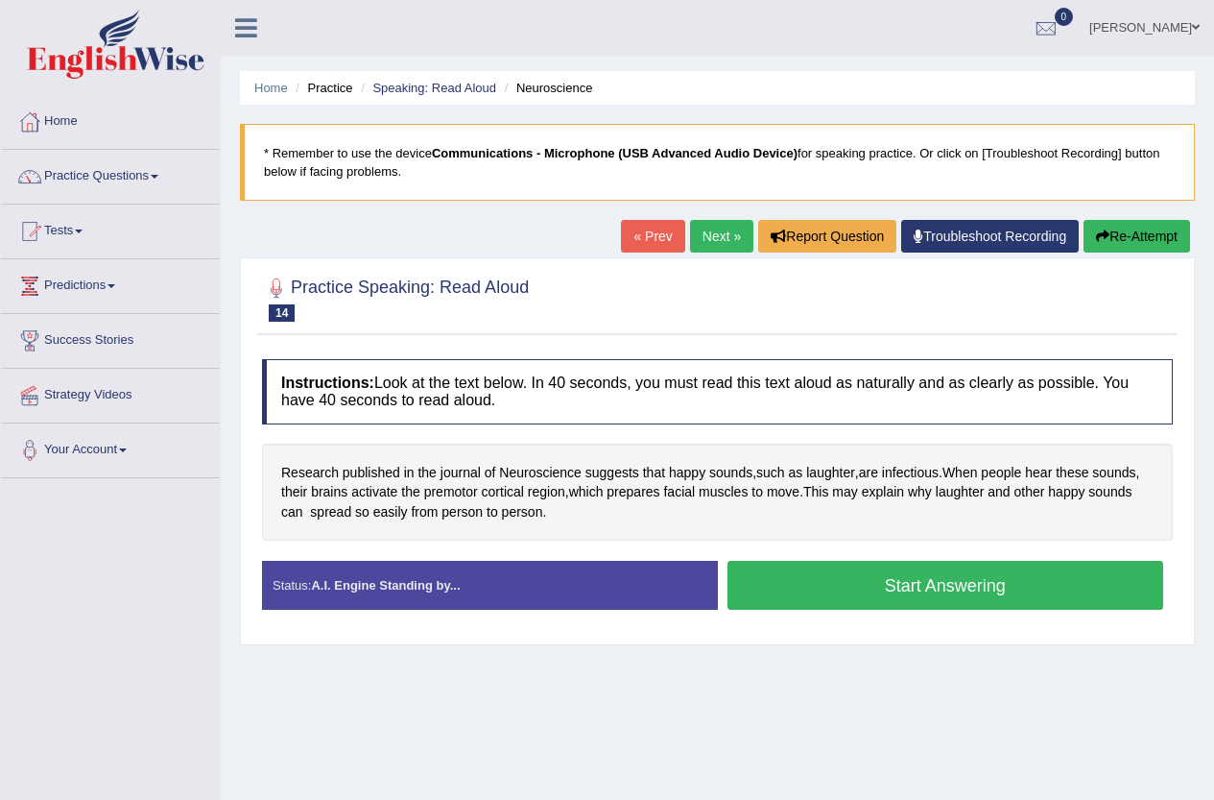
click at [950, 592] on button "Start Answering" at bounding box center [946, 585] width 437 height 49
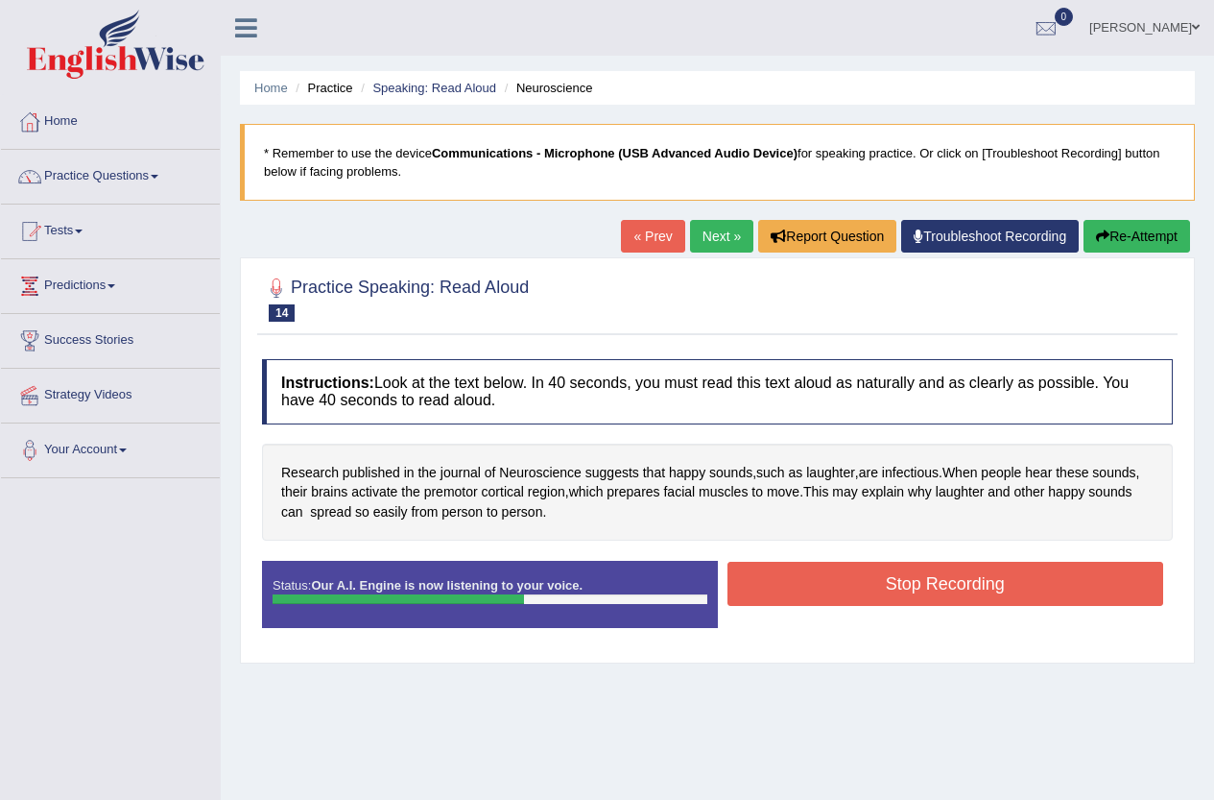
click at [888, 588] on button "Stop Recording" at bounding box center [946, 584] width 437 height 44
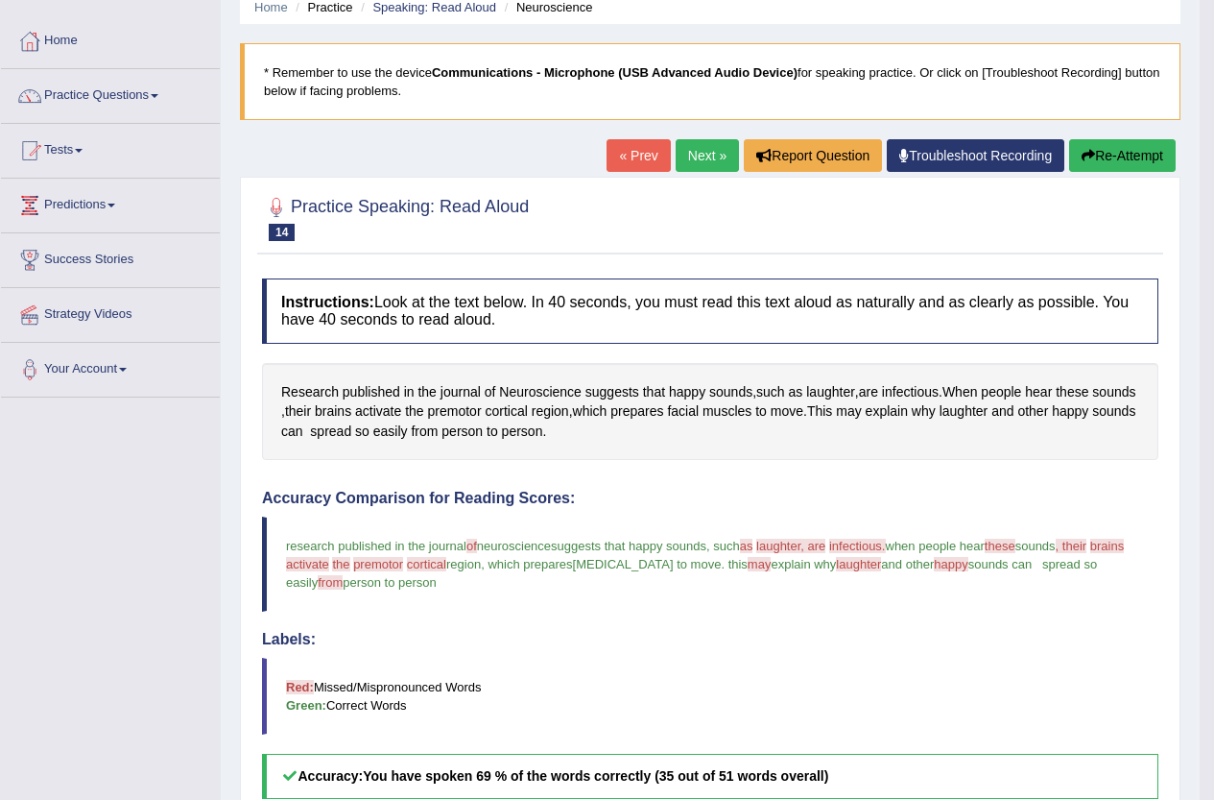
scroll to position [50, 0]
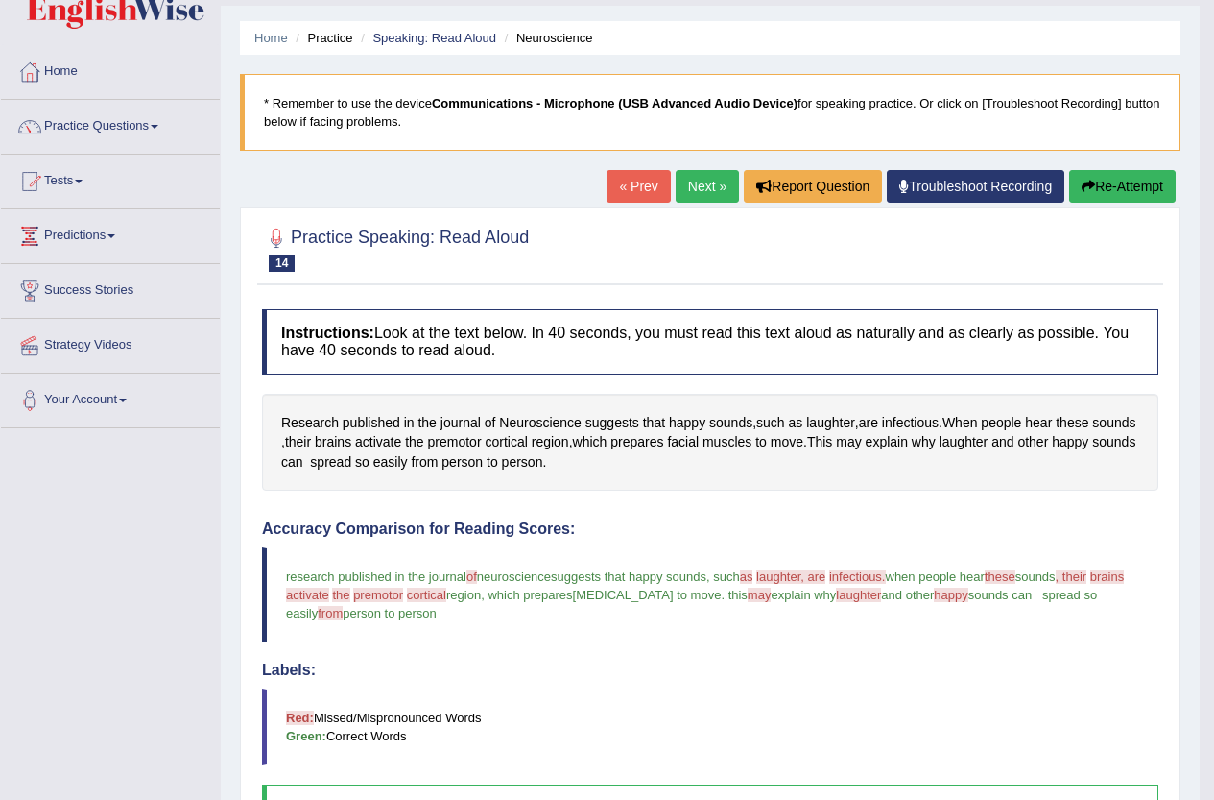
click at [704, 190] on link "Next »" at bounding box center [707, 186] width 63 height 33
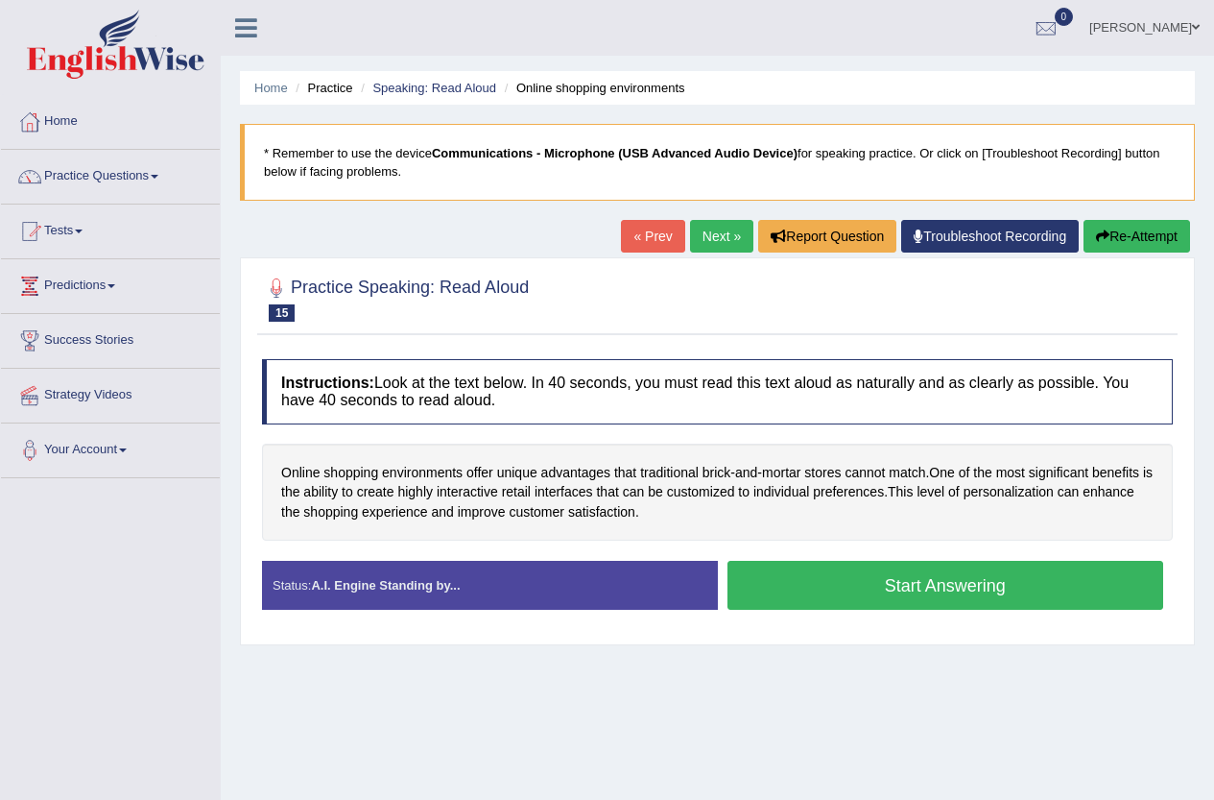
click at [979, 577] on button "Start Answering" at bounding box center [946, 585] width 437 height 49
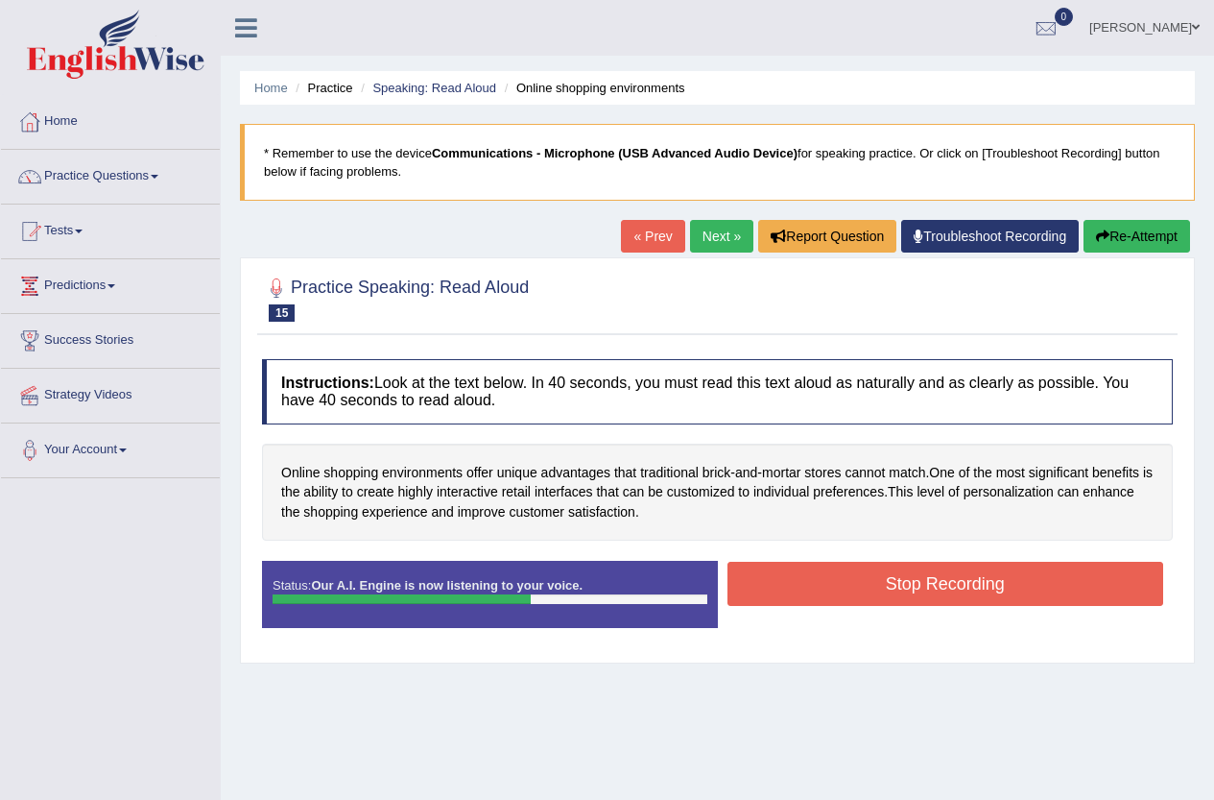
click at [841, 584] on button "Stop Recording" at bounding box center [946, 584] width 437 height 44
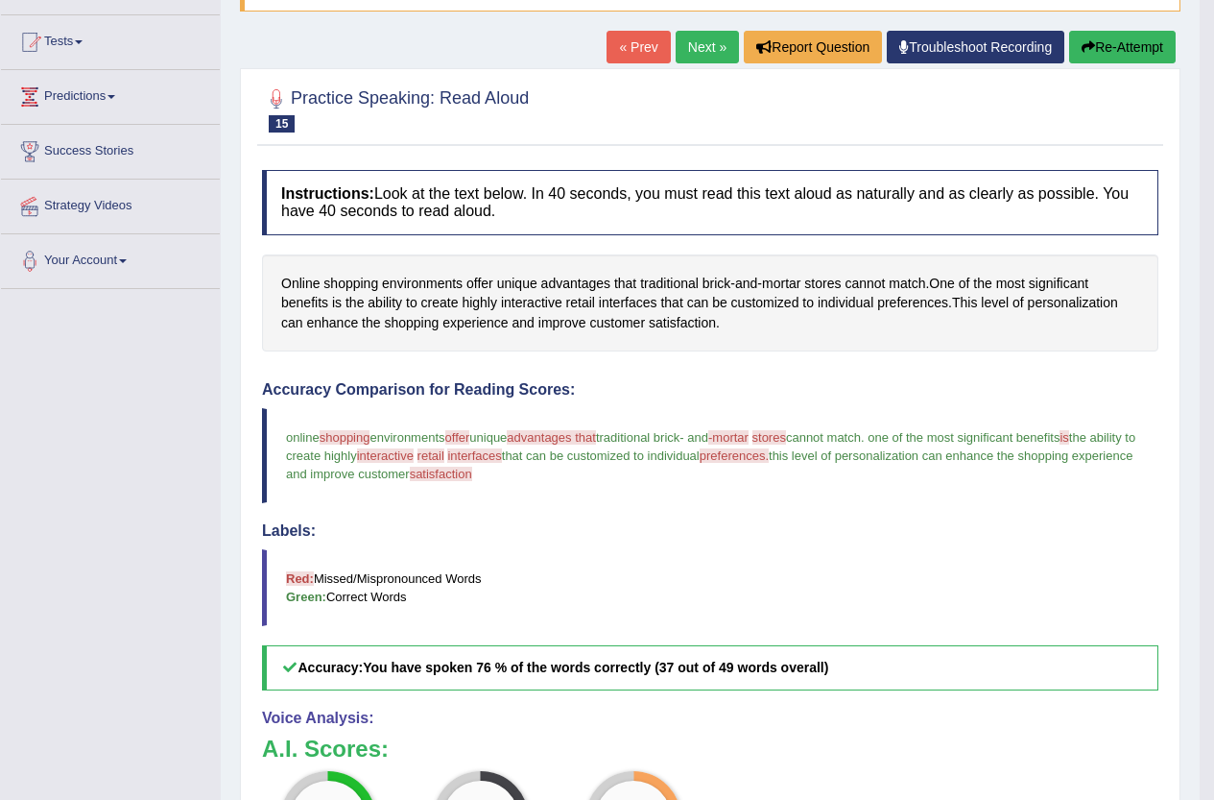
scroll to position [96, 0]
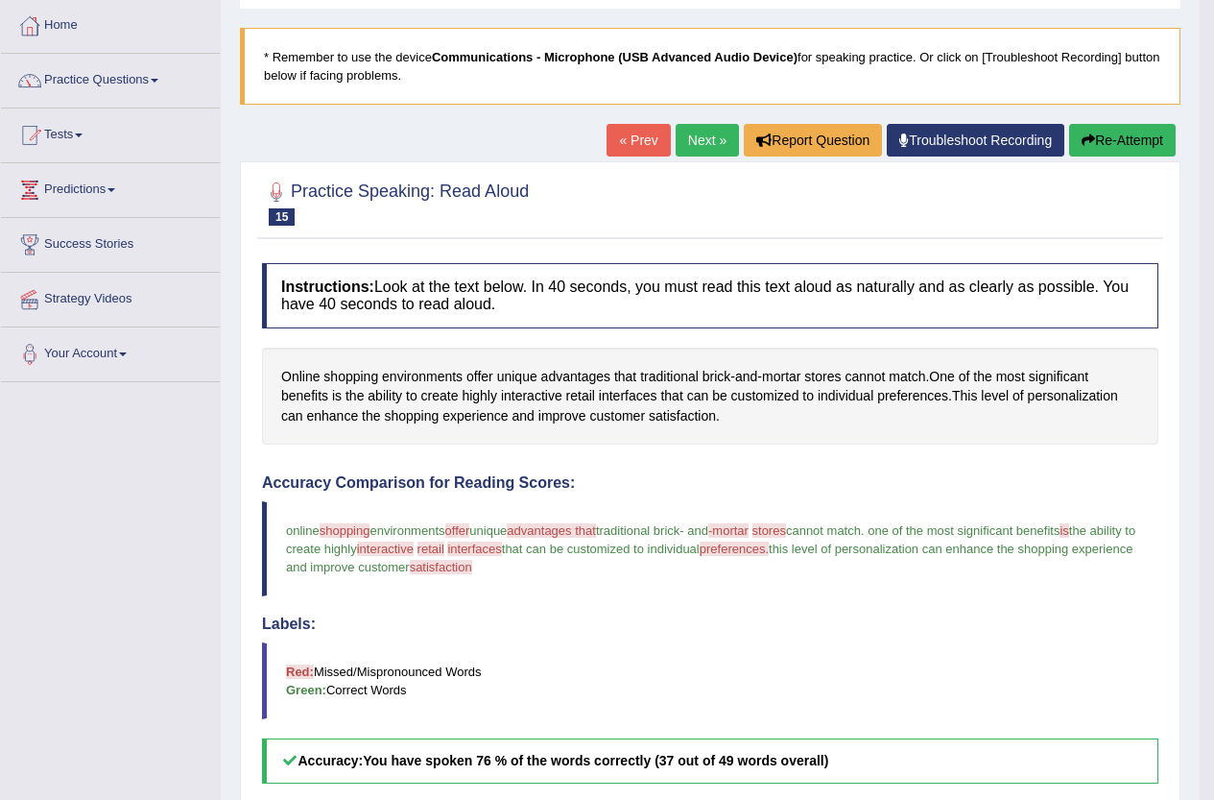
click at [694, 136] on link "Next »" at bounding box center [707, 140] width 63 height 33
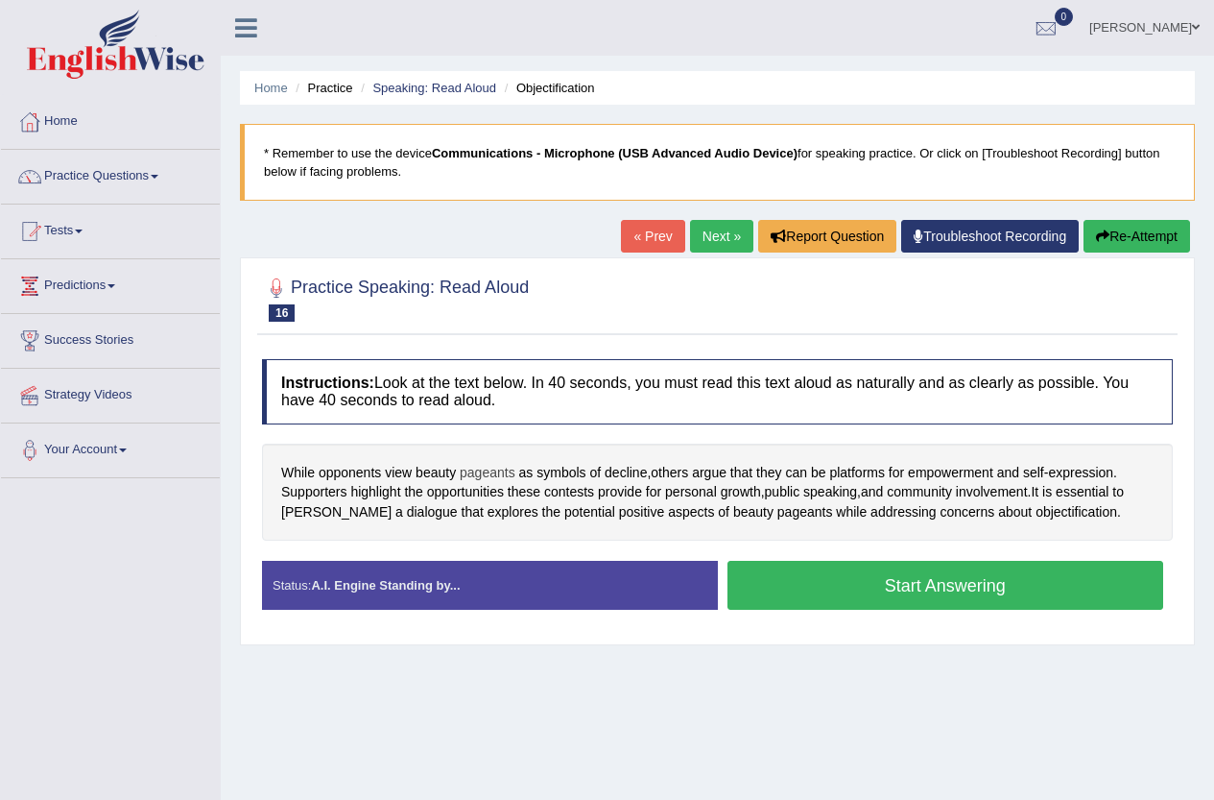
click at [470, 475] on span "pageants" at bounding box center [488, 473] width 56 height 20
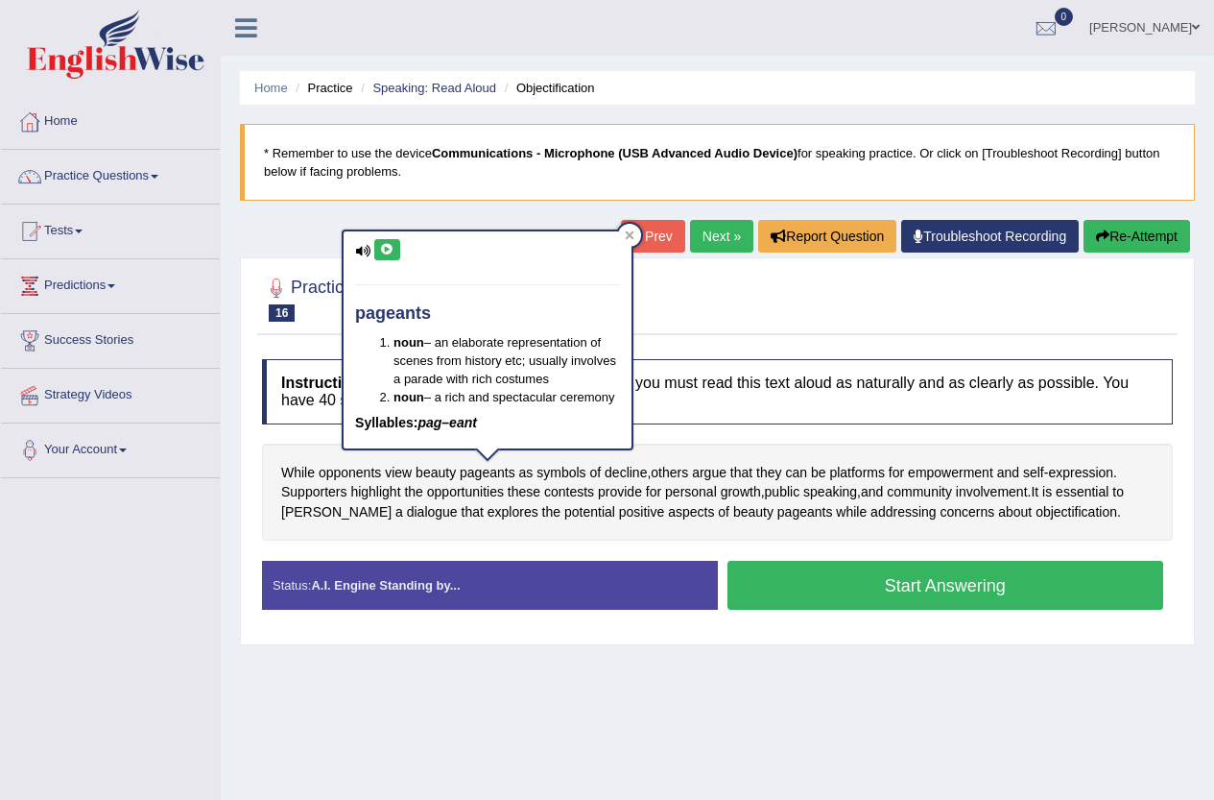
click at [383, 245] on icon at bounding box center [387, 250] width 14 height 12
click at [629, 231] on icon at bounding box center [630, 235] width 10 height 10
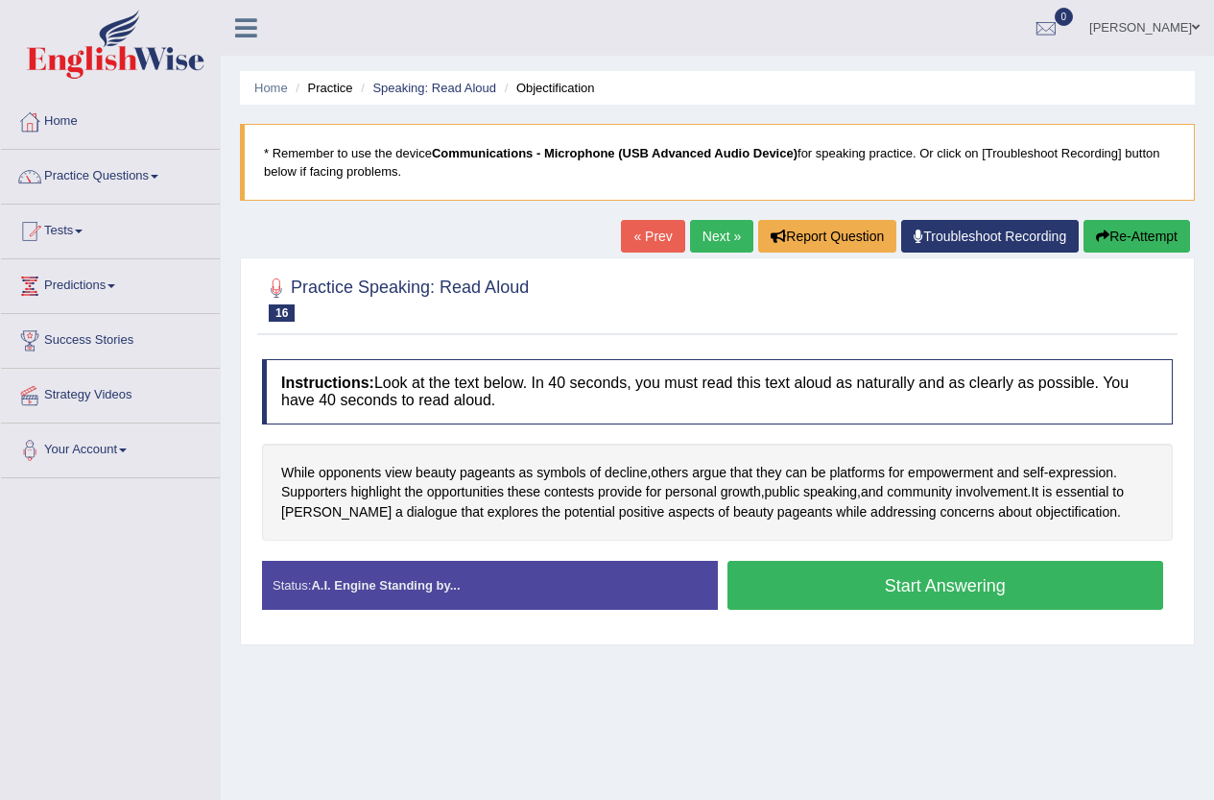
click at [904, 572] on button "Start Answering" at bounding box center [946, 585] width 437 height 49
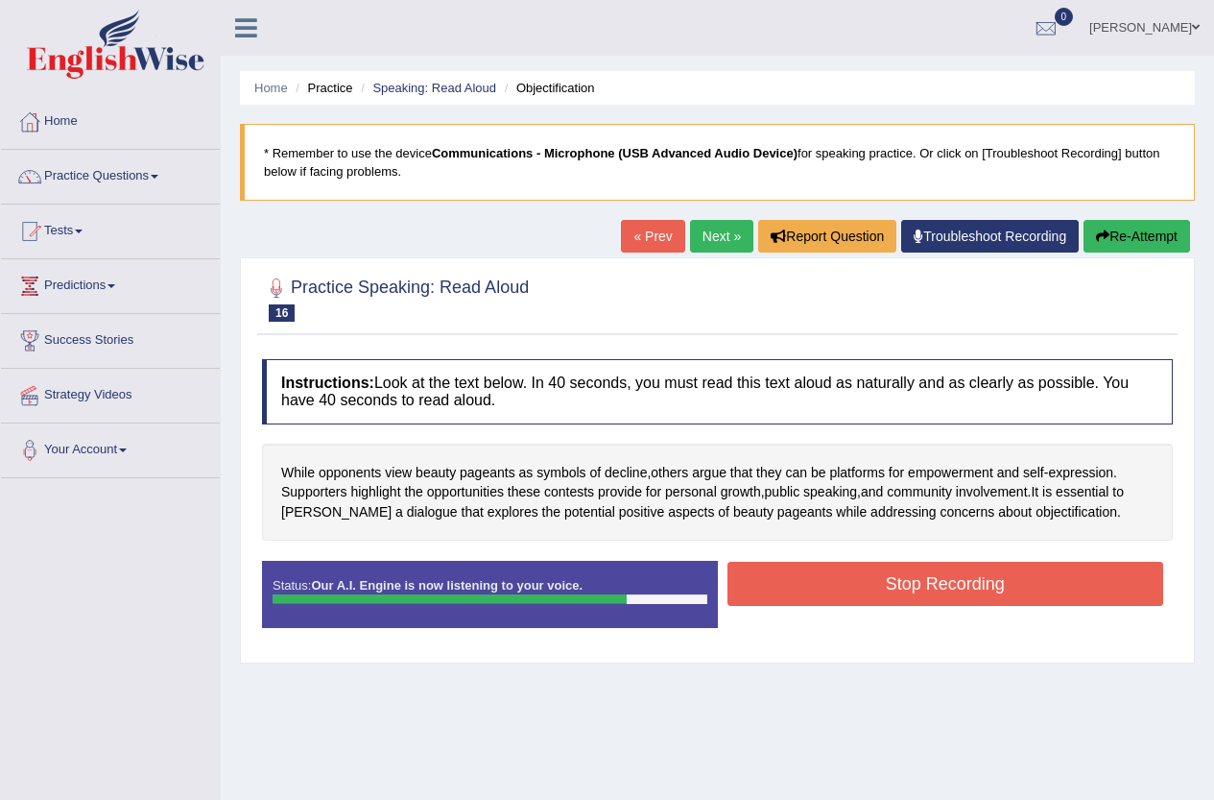
click at [988, 584] on button "Stop Recording" at bounding box center [946, 584] width 437 height 44
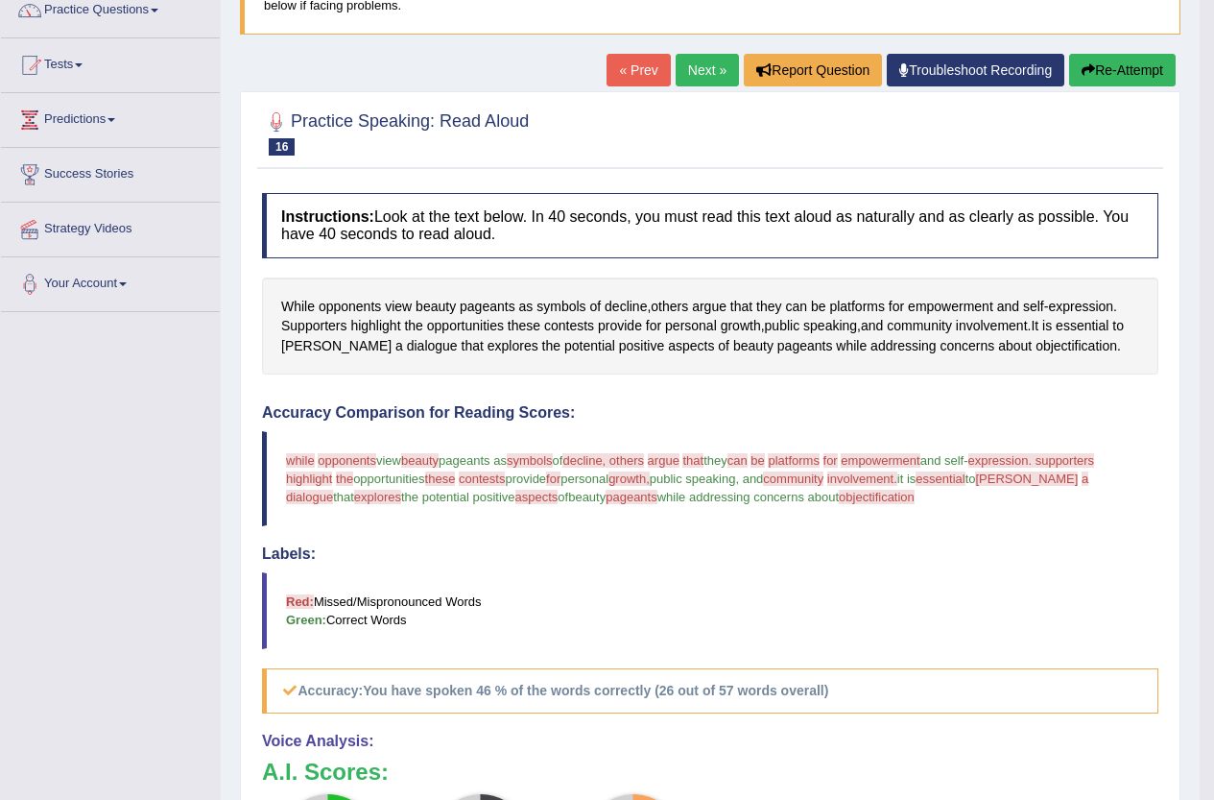
scroll to position [96, 0]
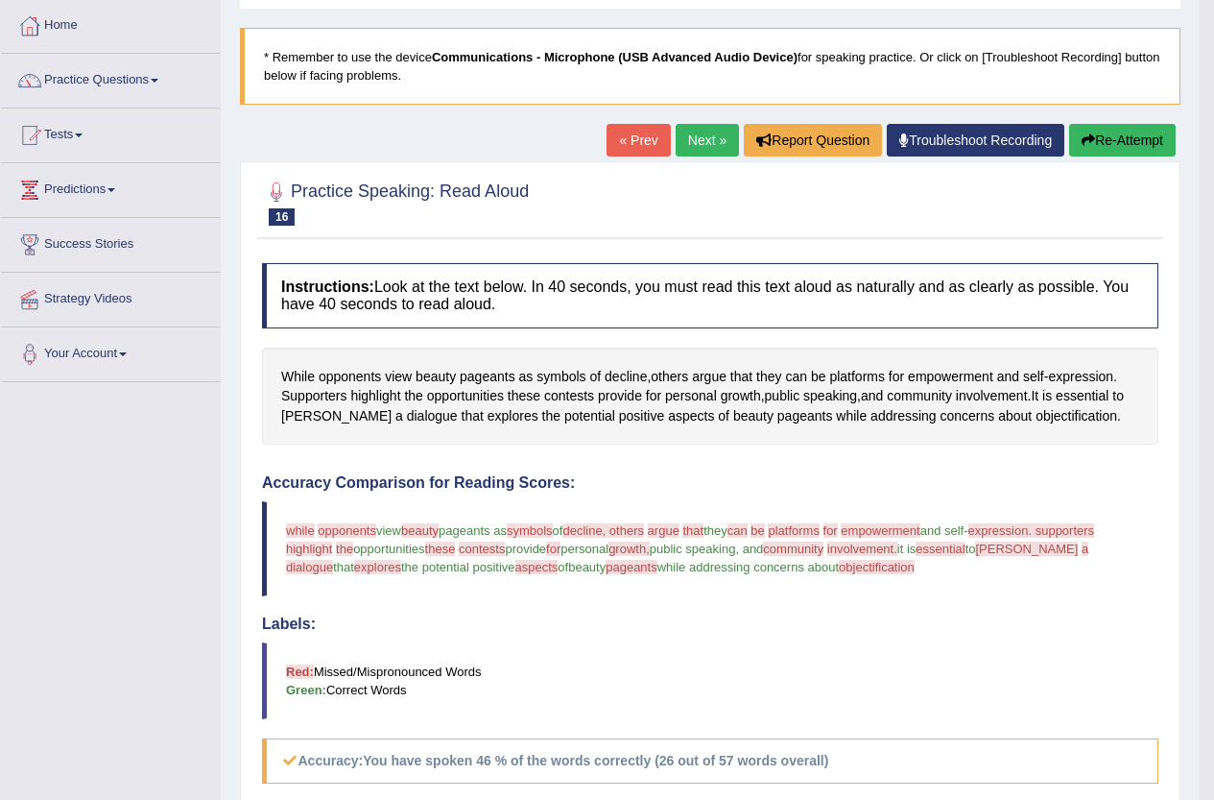
click at [692, 127] on link "Next »" at bounding box center [707, 140] width 63 height 33
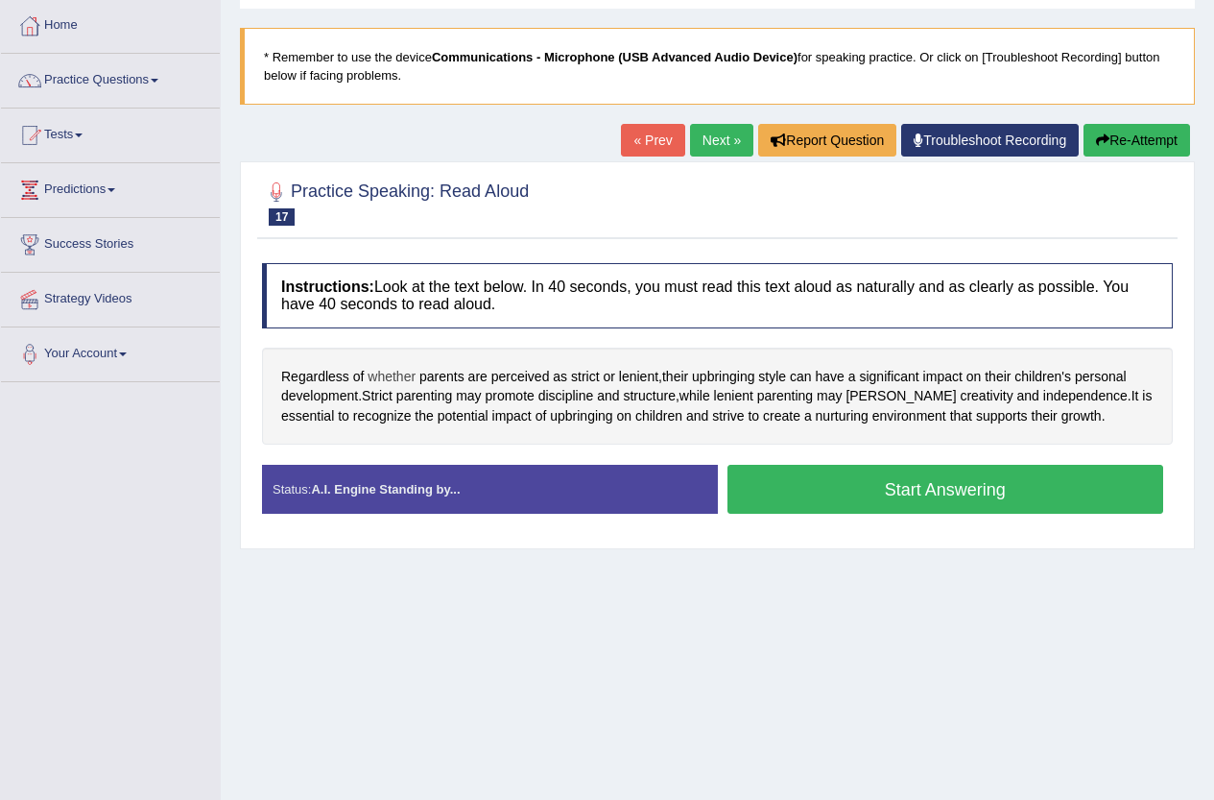
click at [407, 373] on span "whether" at bounding box center [392, 377] width 48 height 20
click at [399, 244] on button at bounding box center [391, 242] width 26 height 21
click at [432, 226] on icon at bounding box center [435, 228] width 9 height 9
click at [955, 486] on button "Start Answering" at bounding box center [946, 489] width 437 height 49
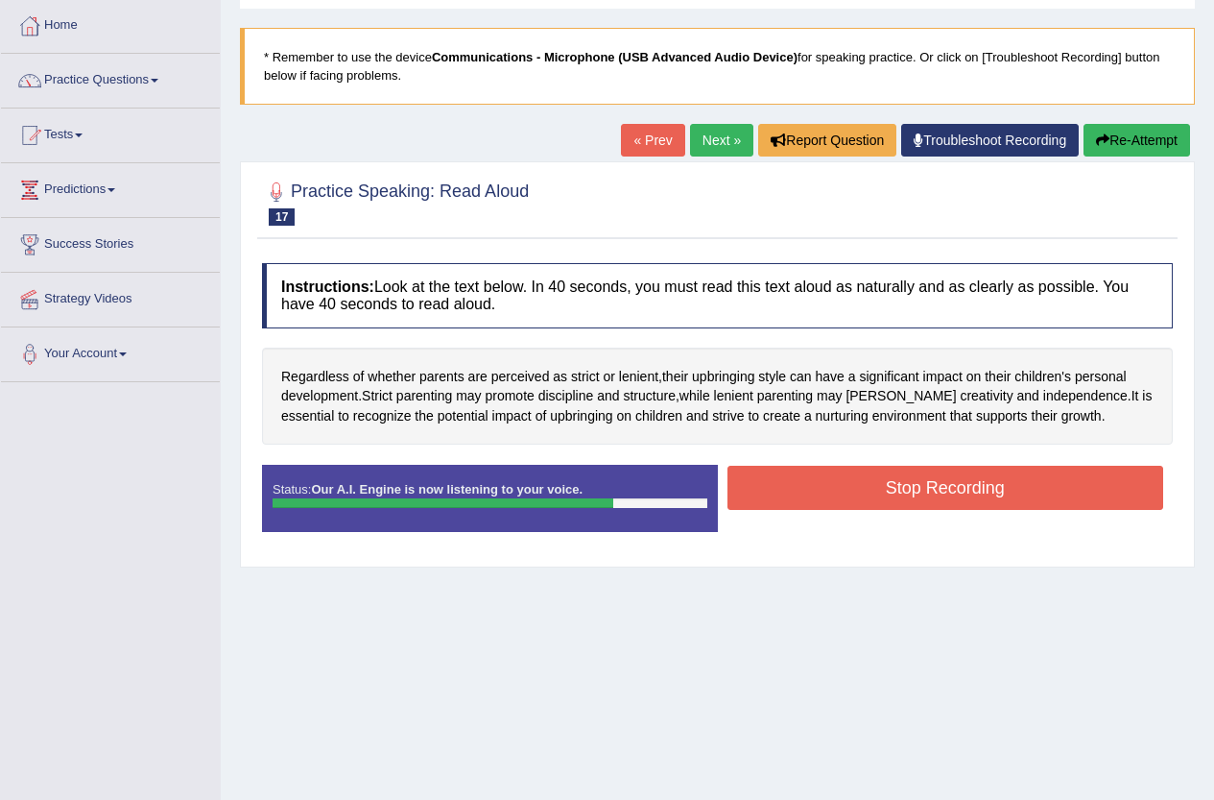
click at [1011, 491] on button "Stop Recording" at bounding box center [946, 488] width 437 height 44
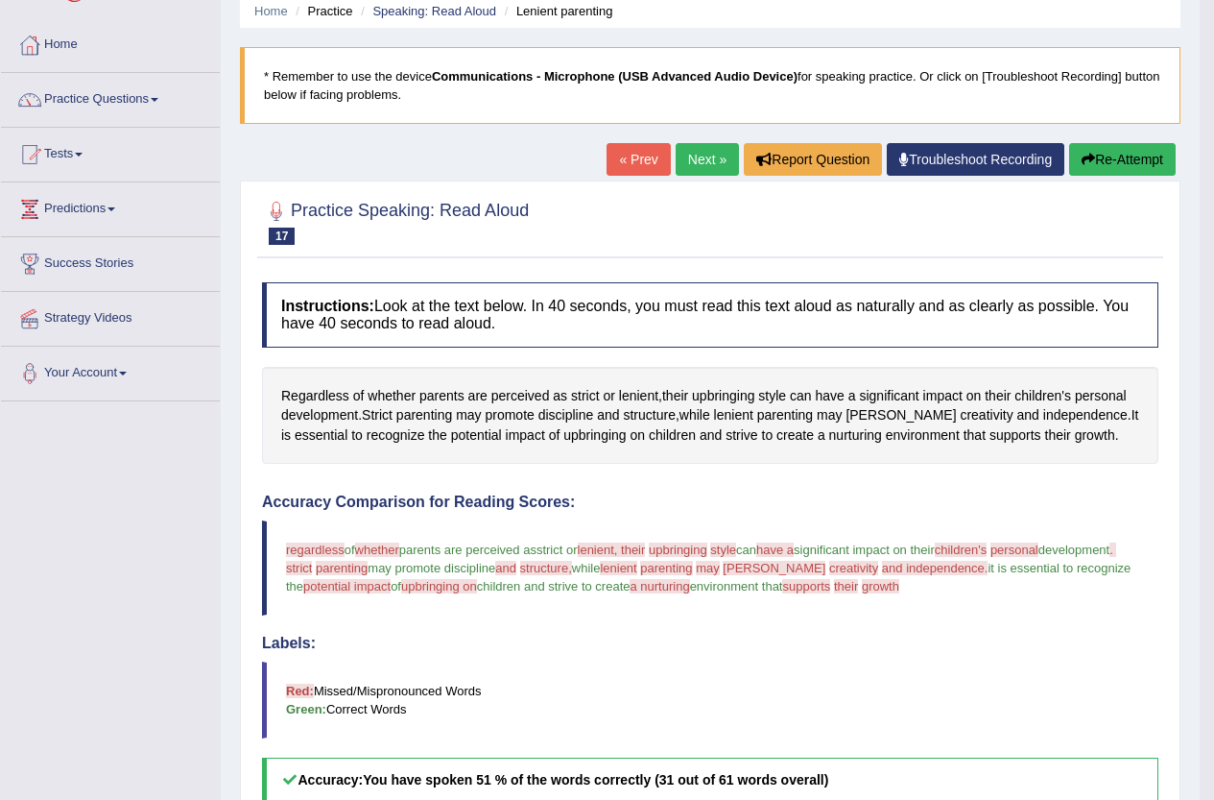
scroll to position [50, 0]
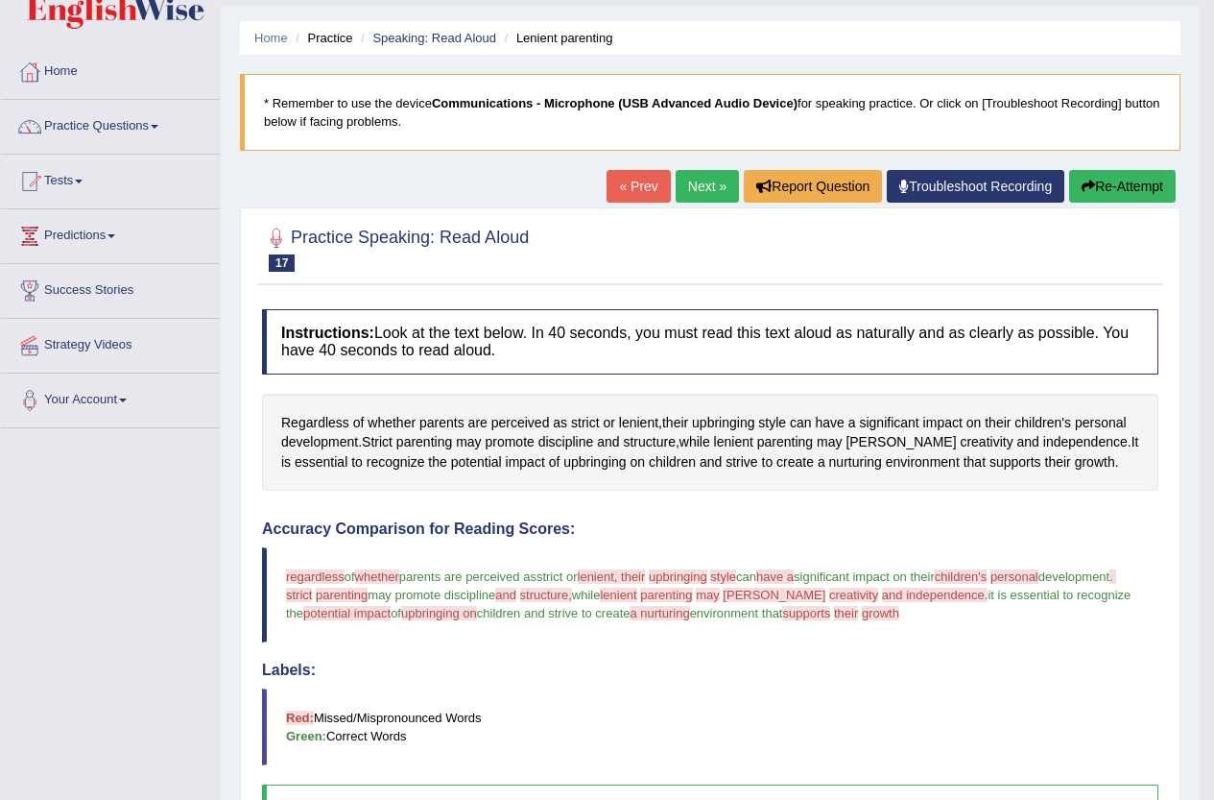
click at [695, 181] on link "Next »" at bounding box center [707, 186] width 63 height 33
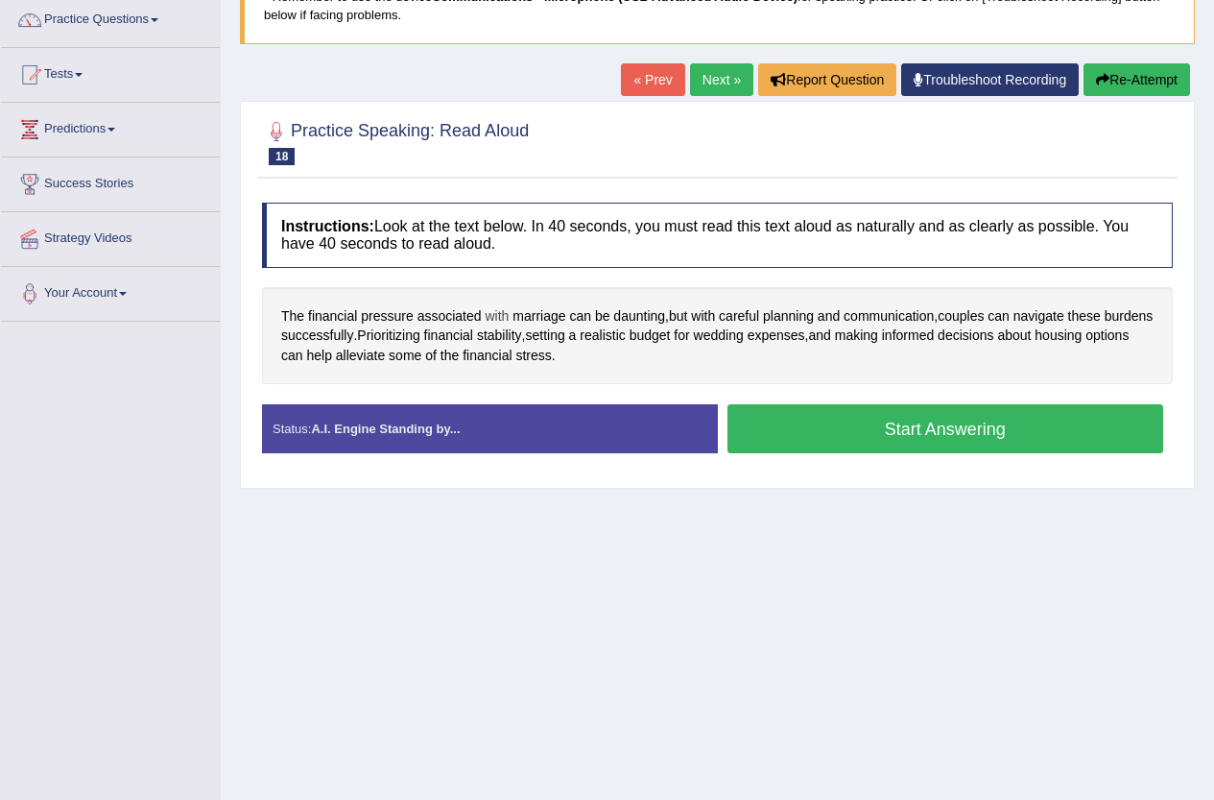
scroll to position [192, 0]
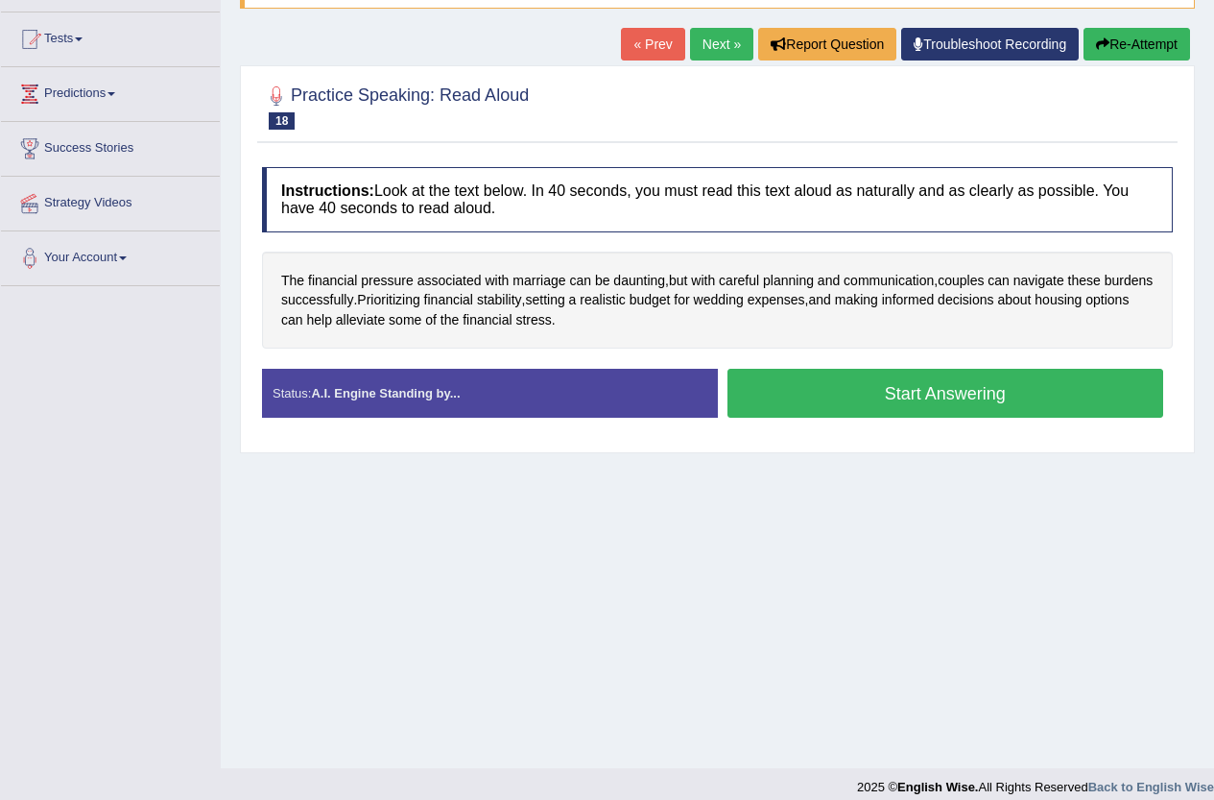
click at [844, 391] on button "Start Answering" at bounding box center [946, 393] width 437 height 49
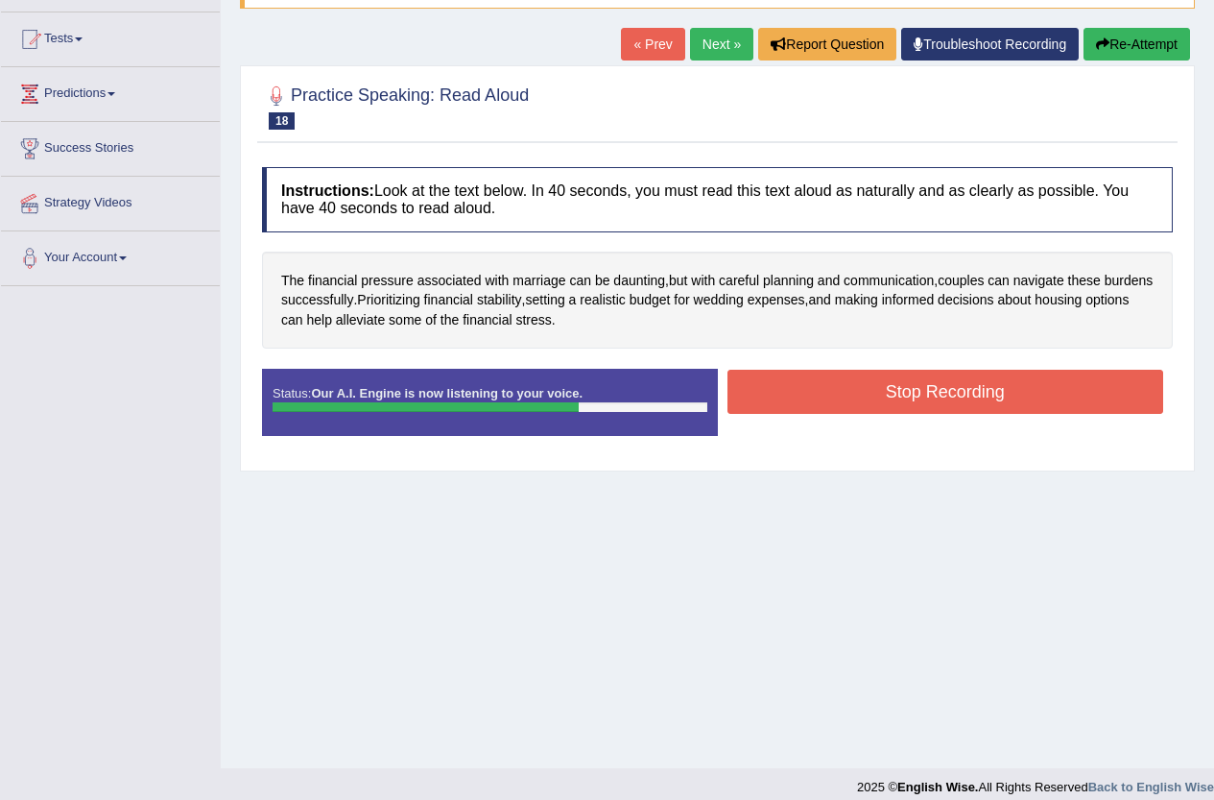
click at [968, 395] on button "Stop Recording" at bounding box center [946, 392] width 437 height 44
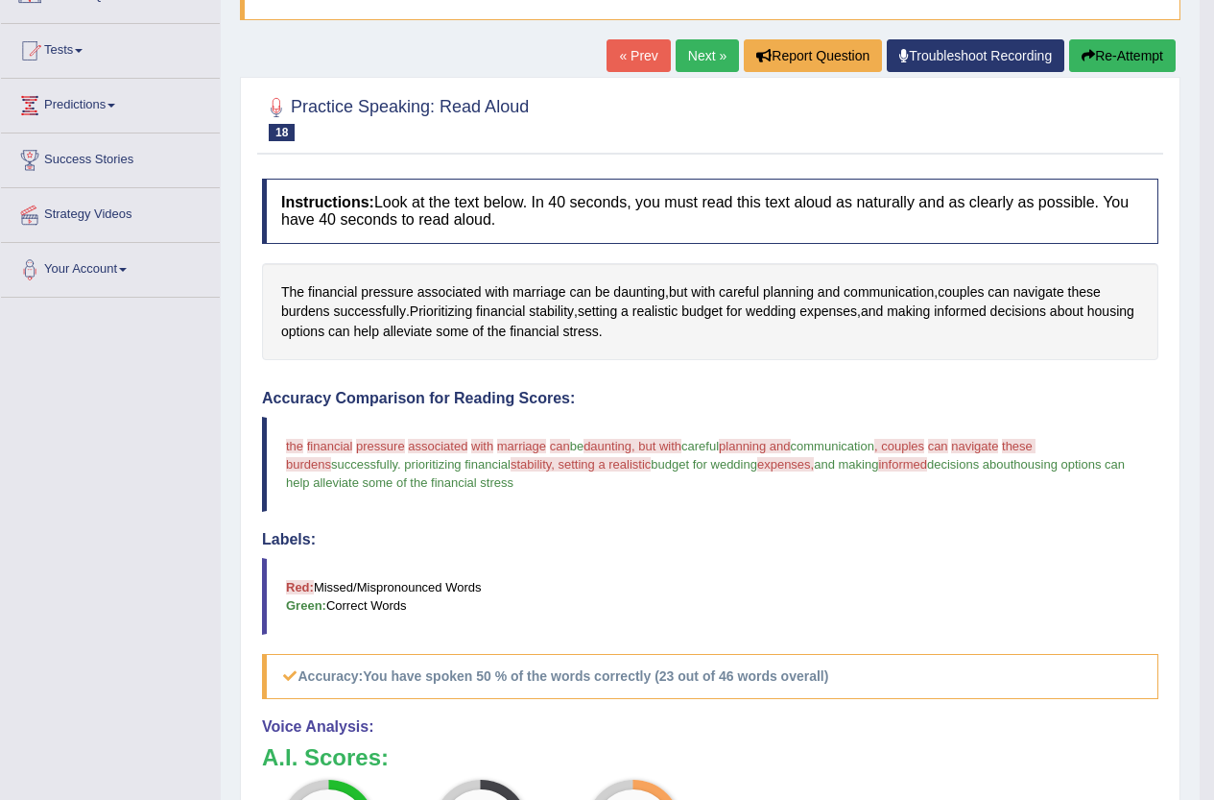
scroll to position [146, 0]
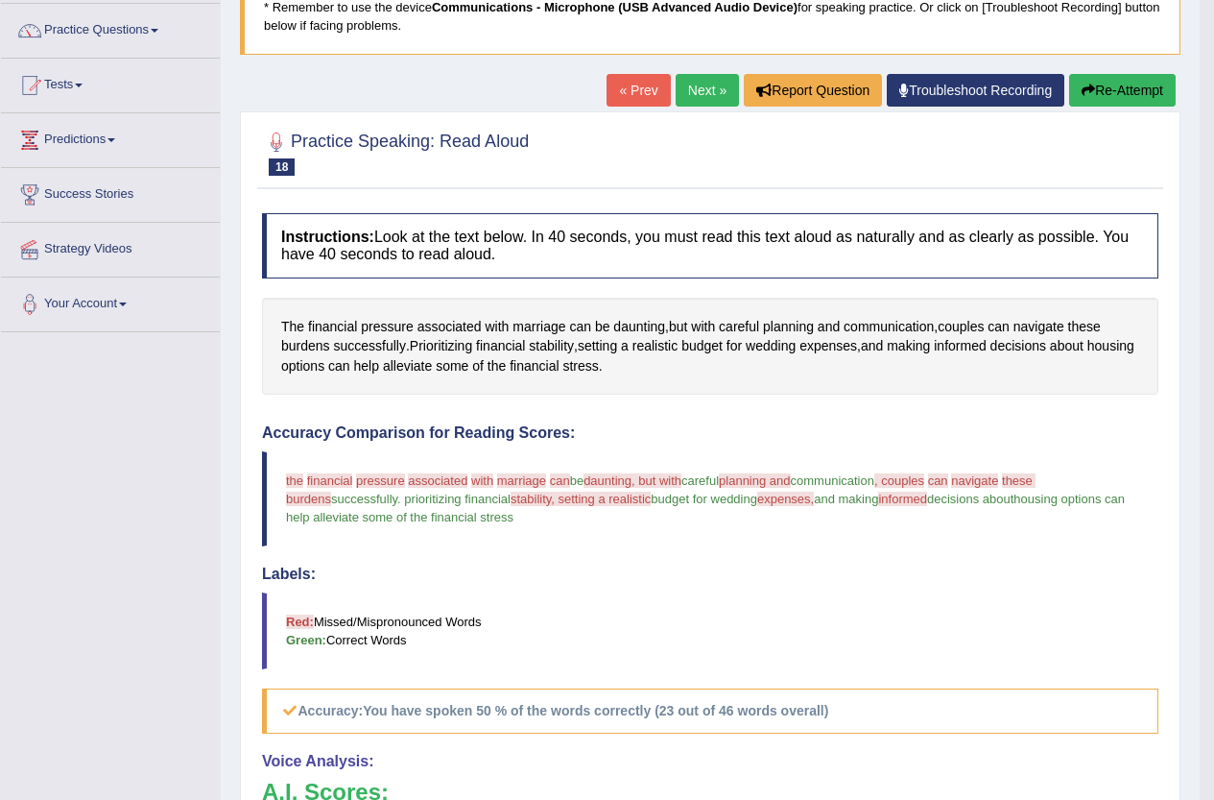
click at [693, 78] on link "Next »" at bounding box center [707, 90] width 63 height 33
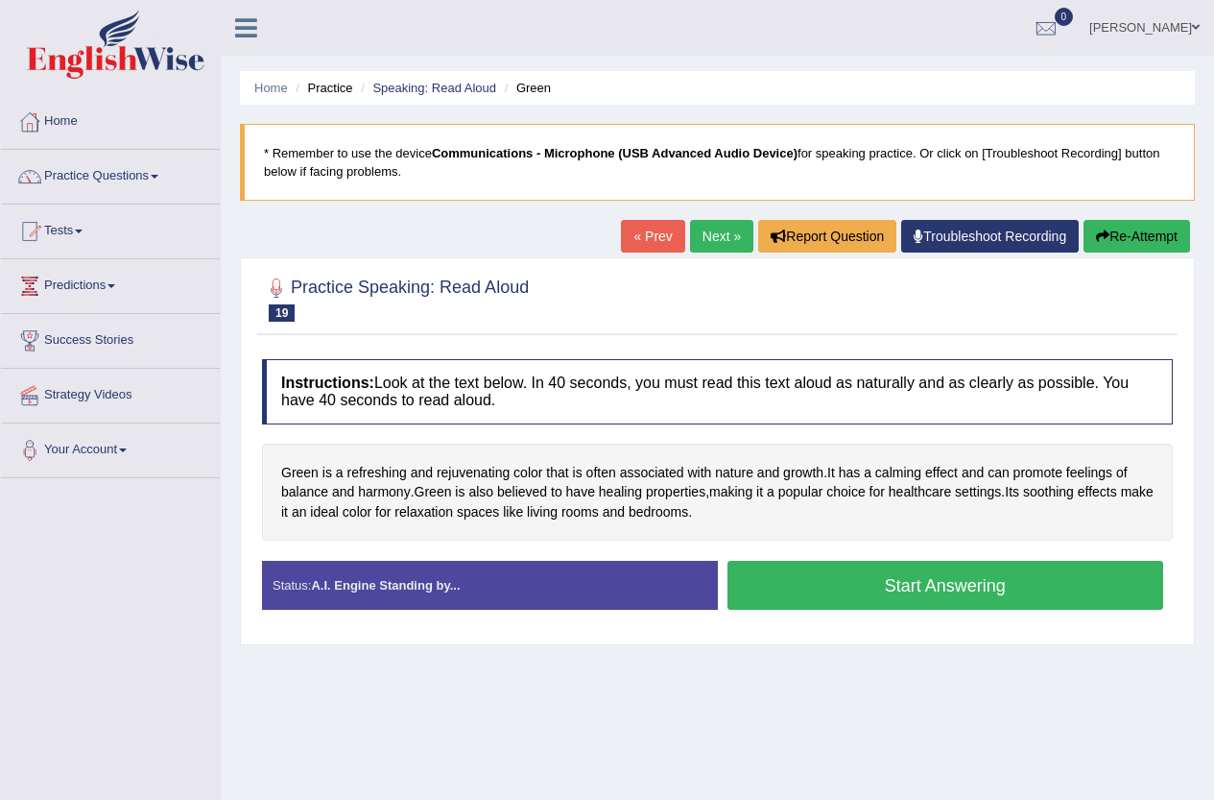
click at [945, 586] on button "Start Answering" at bounding box center [946, 585] width 437 height 49
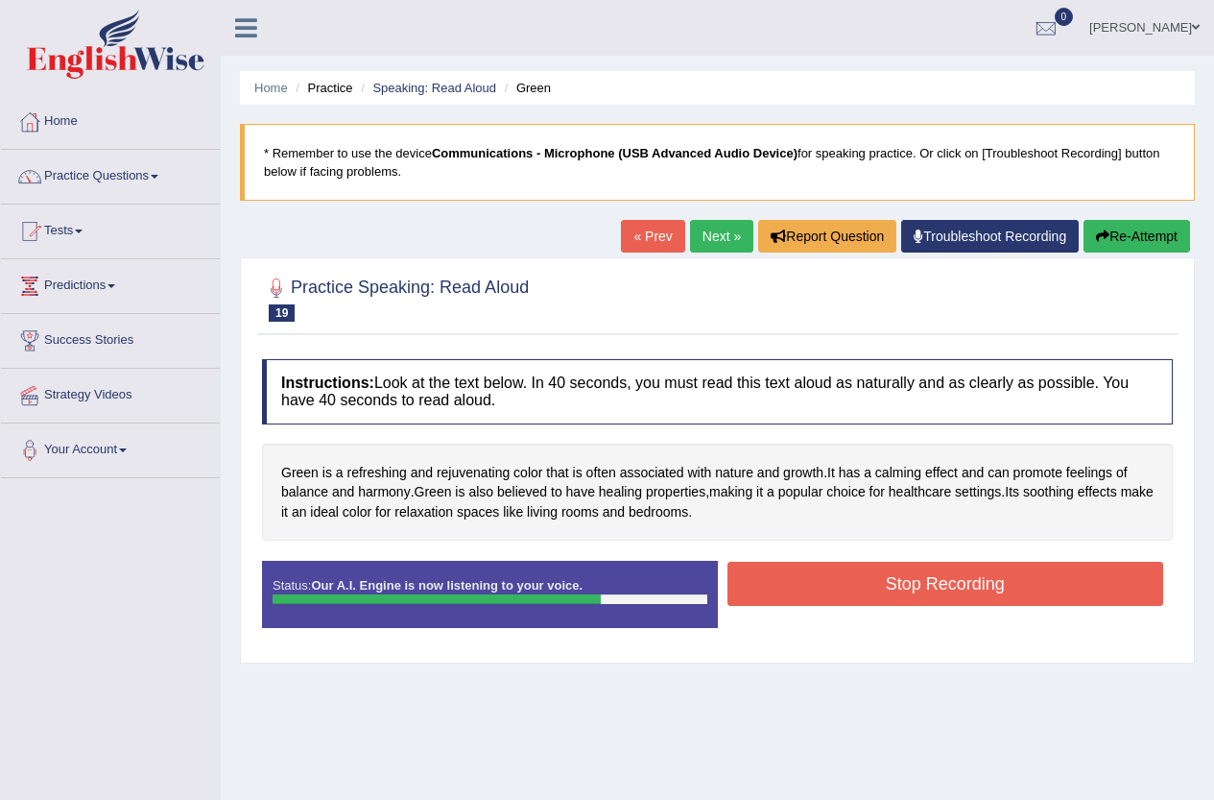
click at [987, 576] on button "Stop Recording" at bounding box center [946, 584] width 437 height 44
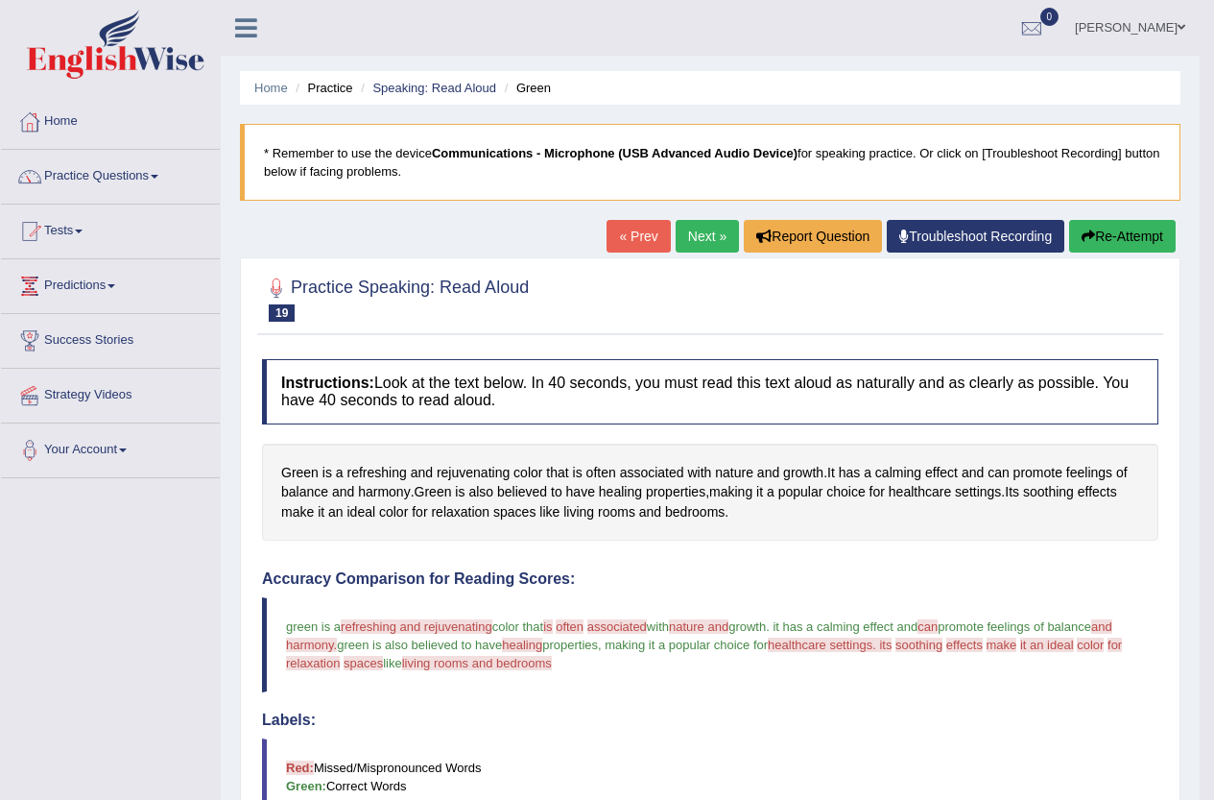
click at [686, 239] on link "Next »" at bounding box center [707, 236] width 63 height 33
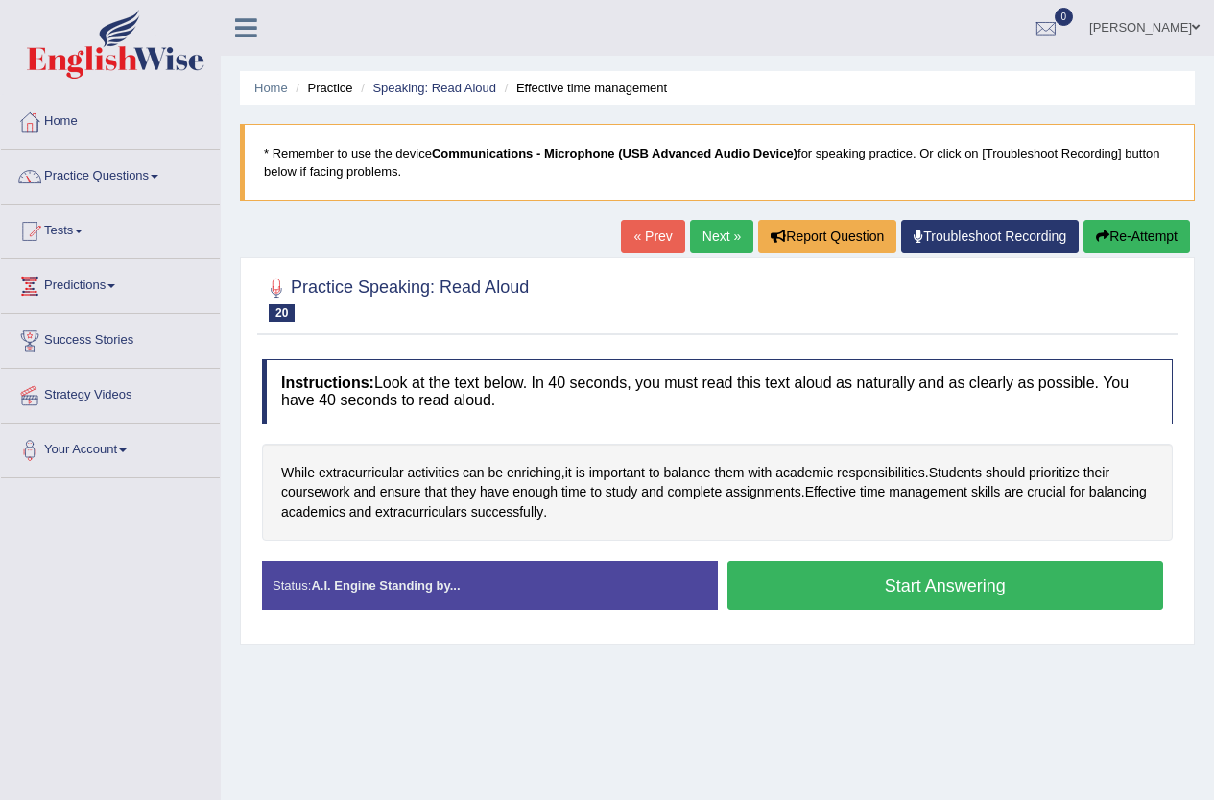
click at [886, 584] on button "Start Answering" at bounding box center [946, 585] width 437 height 49
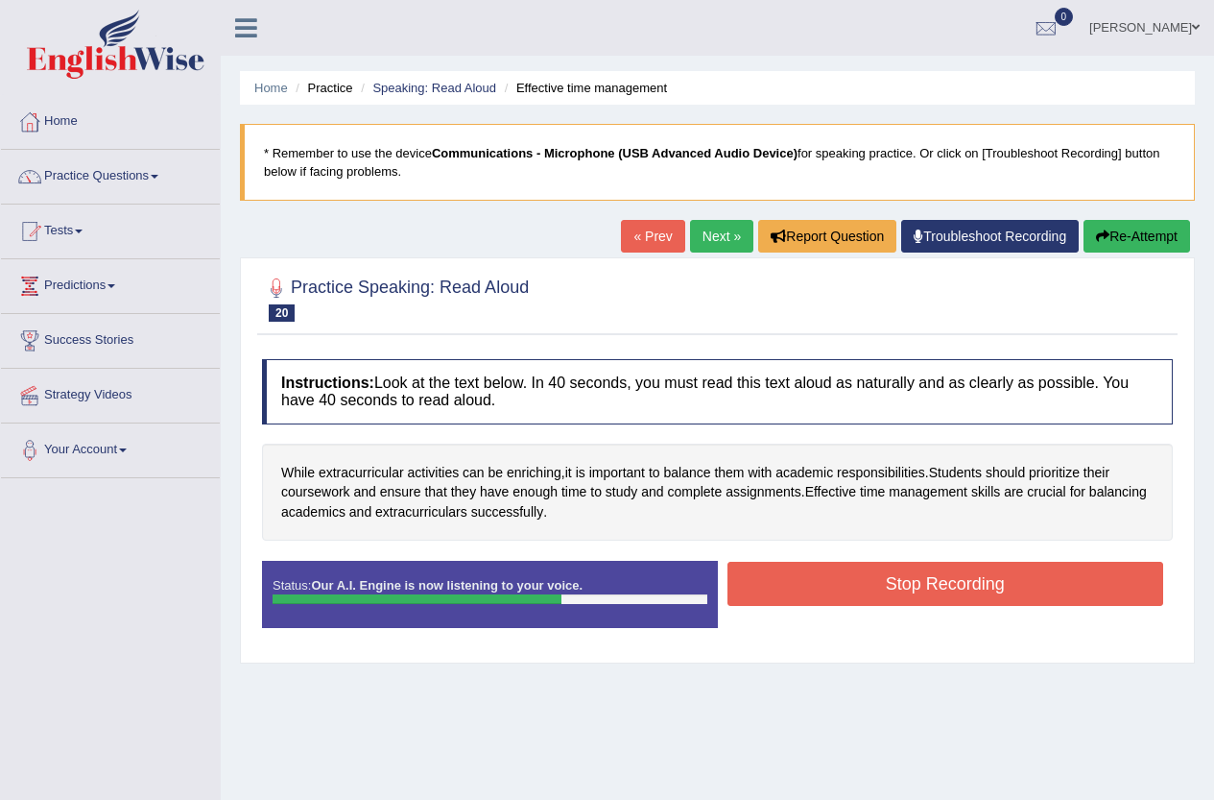
click at [934, 581] on button "Stop Recording" at bounding box center [946, 584] width 437 height 44
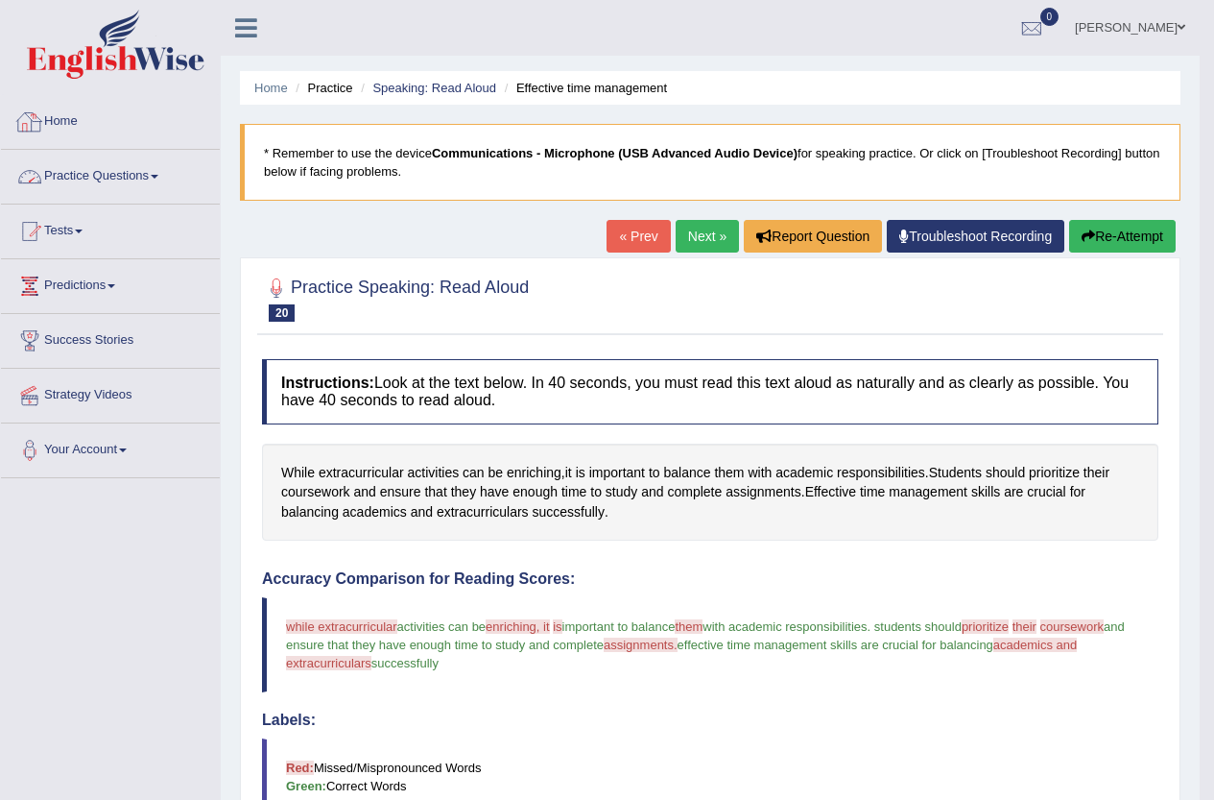
click at [102, 179] on link "Practice Questions" at bounding box center [110, 174] width 219 height 48
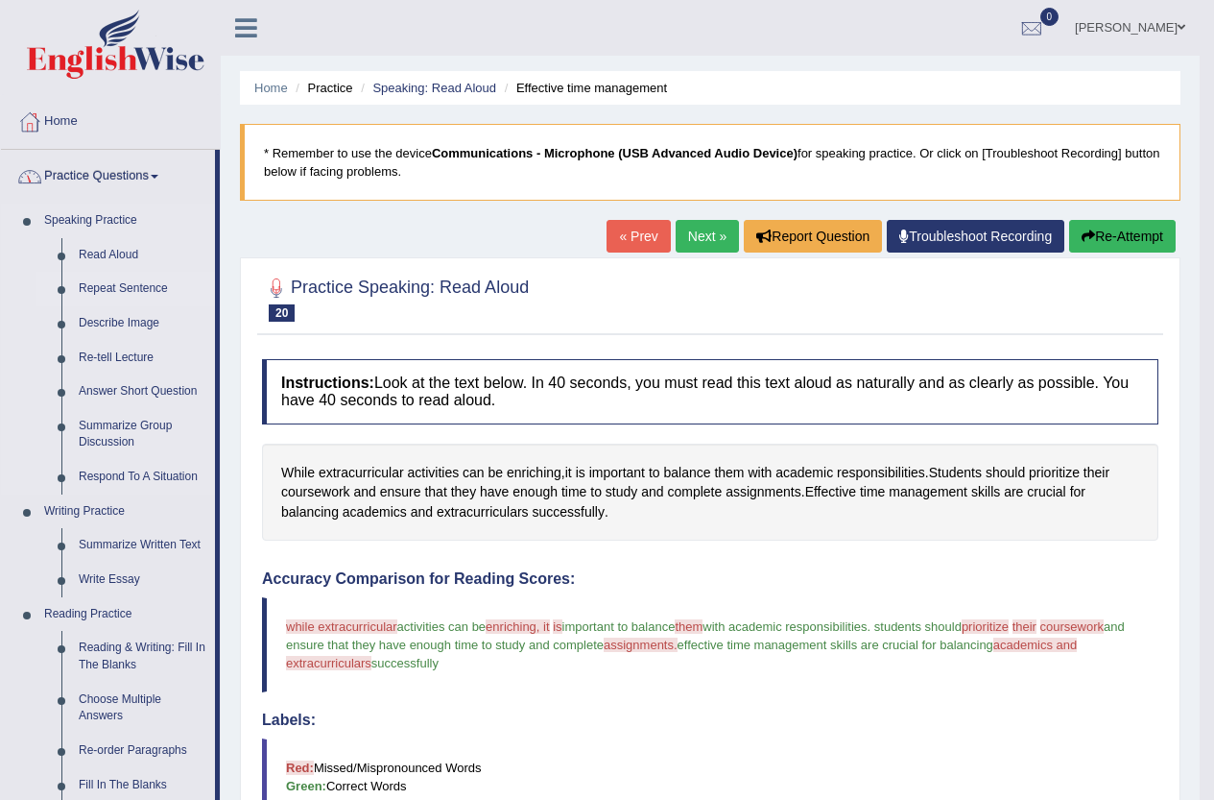
click at [115, 282] on link "Repeat Sentence" at bounding box center [142, 289] width 145 height 35
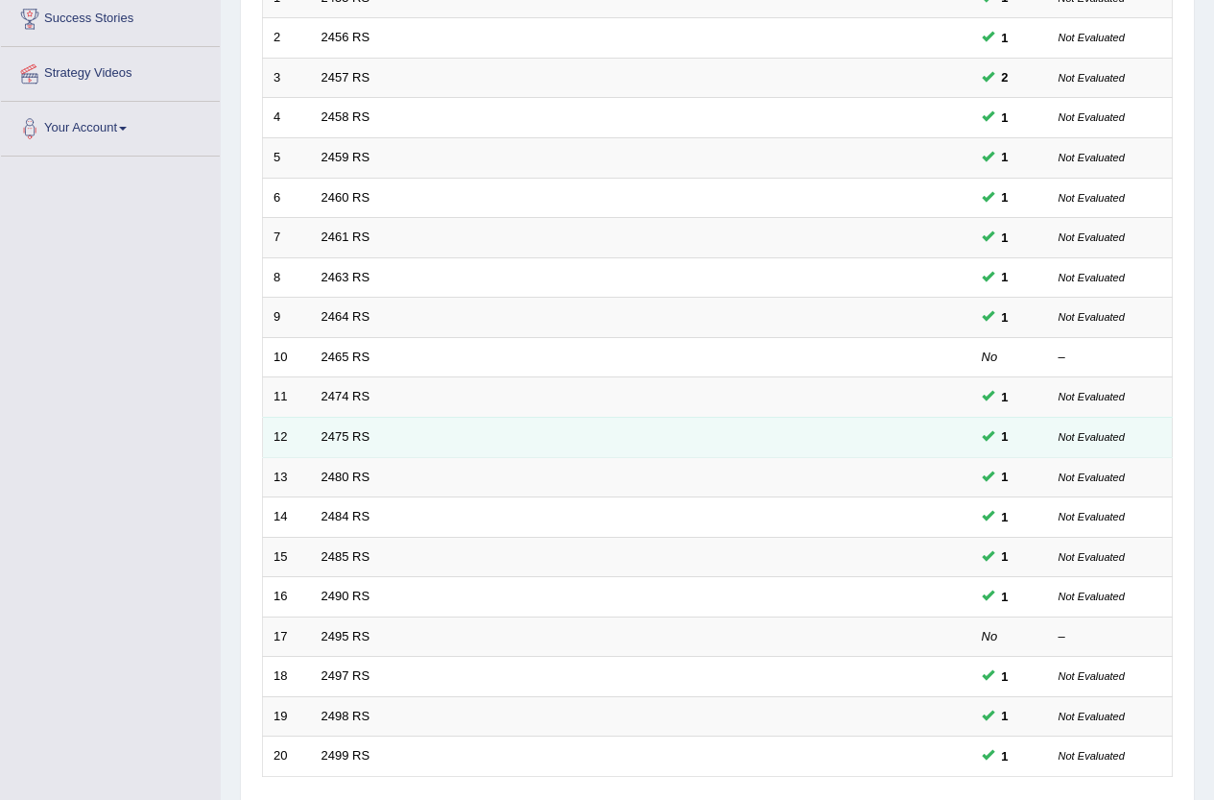
scroll to position [279, 0]
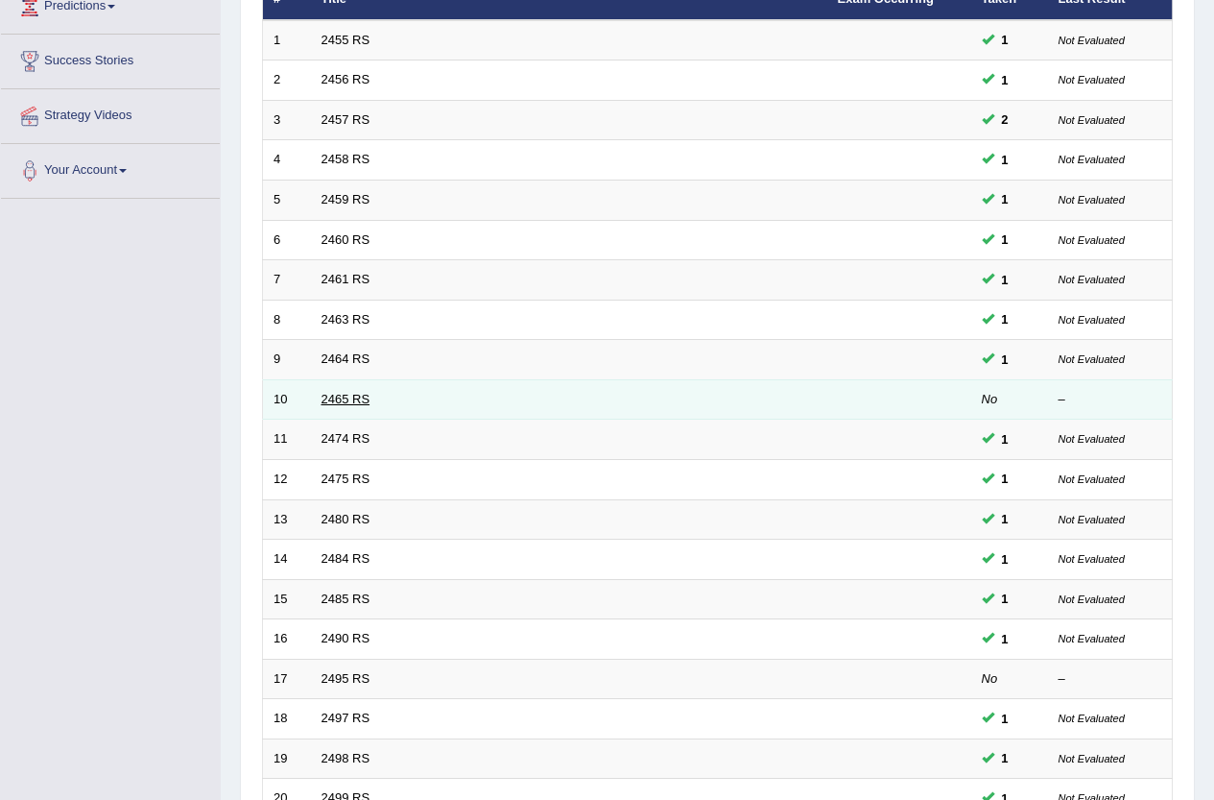
click at [335, 397] on link "2465 RS" at bounding box center [346, 399] width 49 height 14
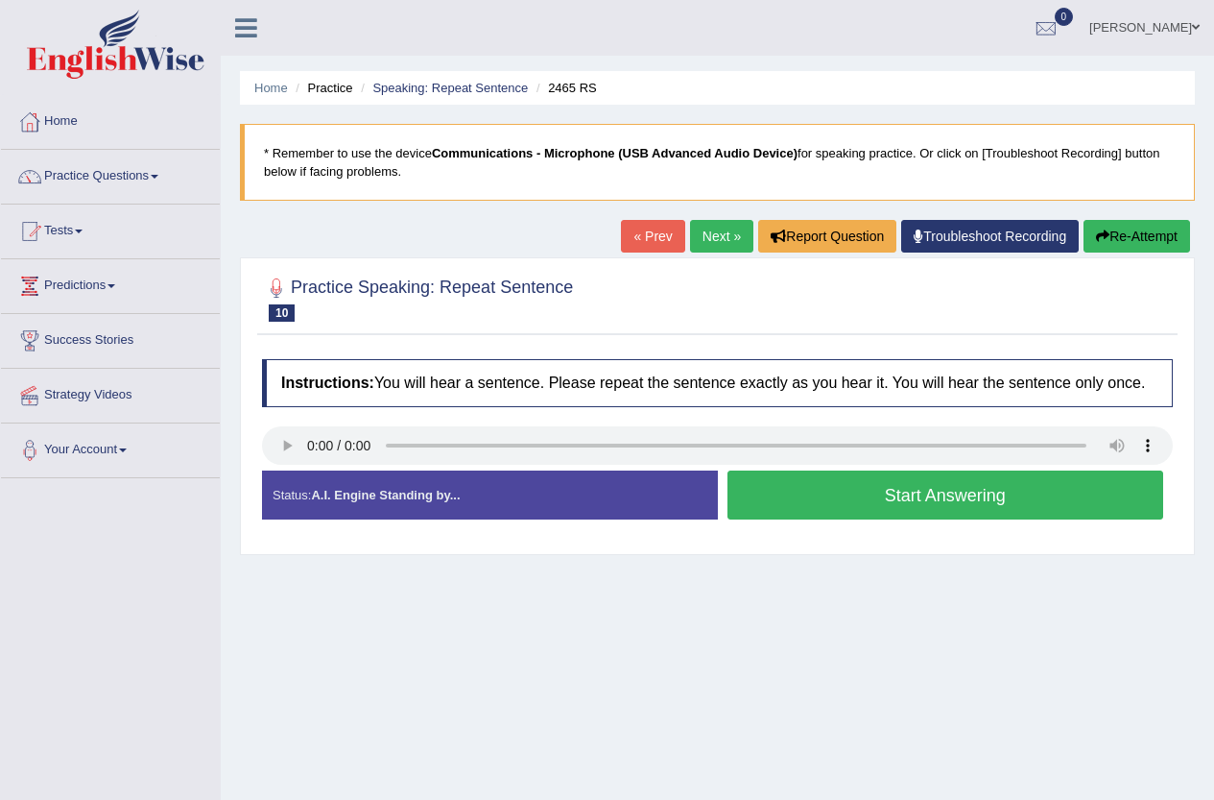
click at [830, 492] on button "Start Answering" at bounding box center [946, 494] width 437 height 49
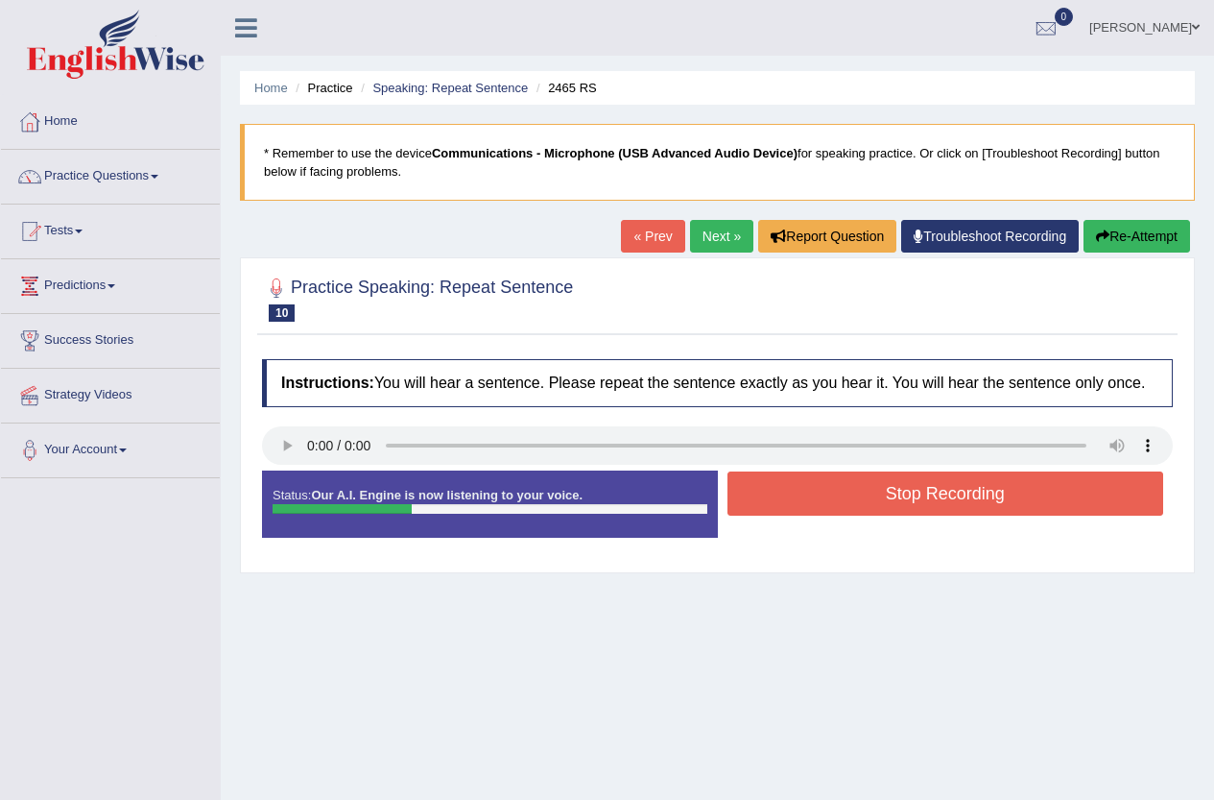
click at [830, 492] on button "Stop Recording" at bounding box center [946, 493] width 437 height 44
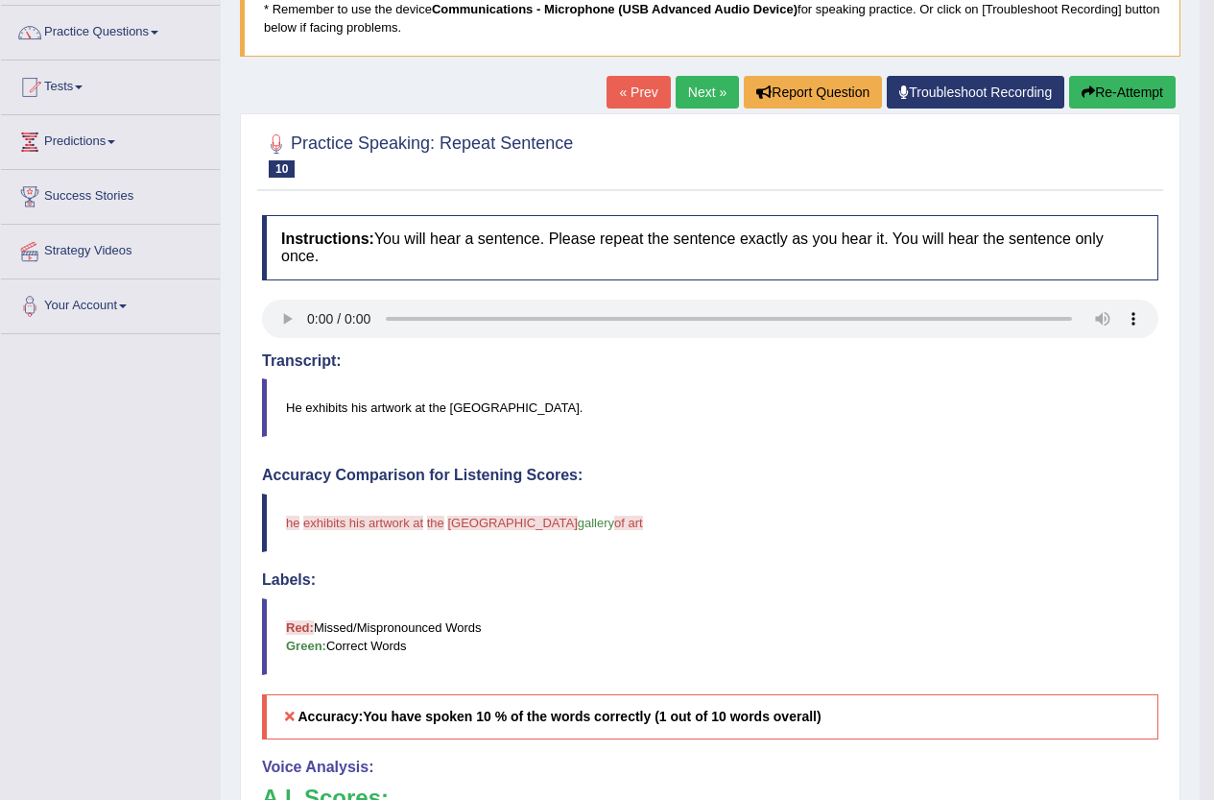
scroll to position [96, 0]
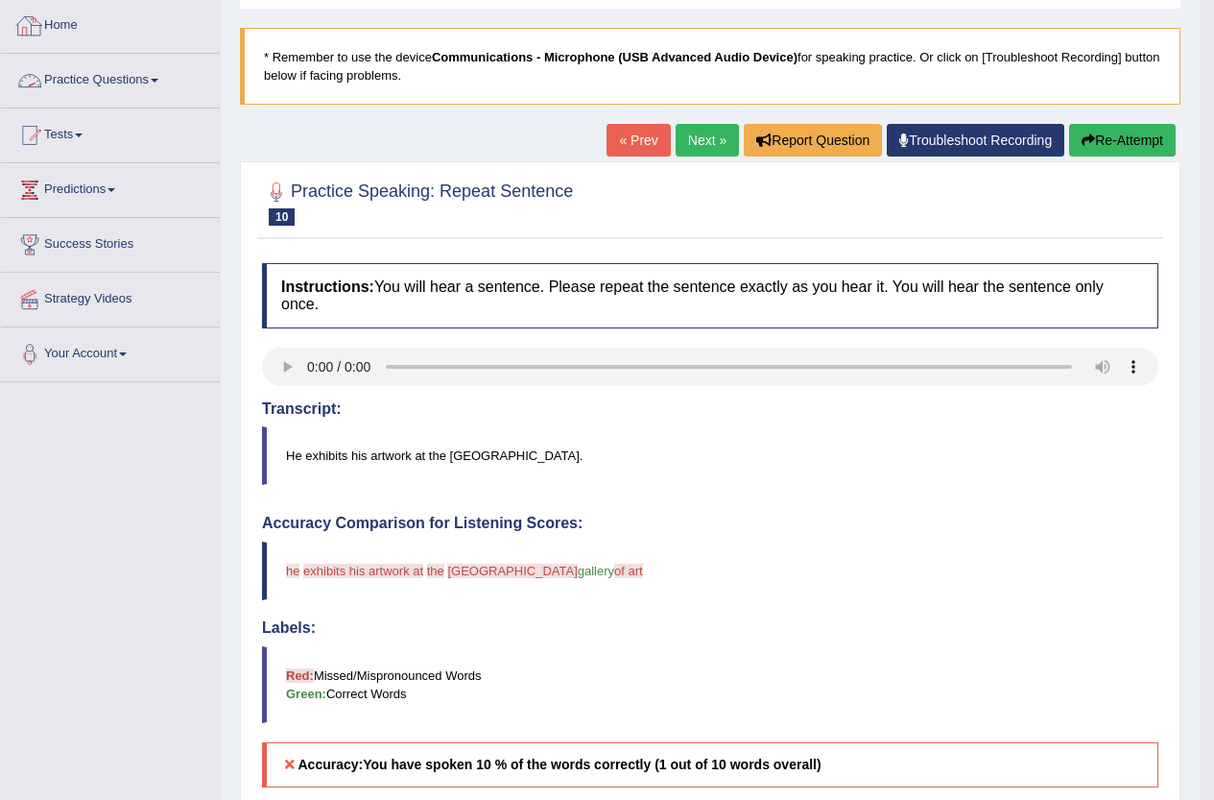
click at [96, 81] on link "Practice Questions" at bounding box center [110, 78] width 219 height 48
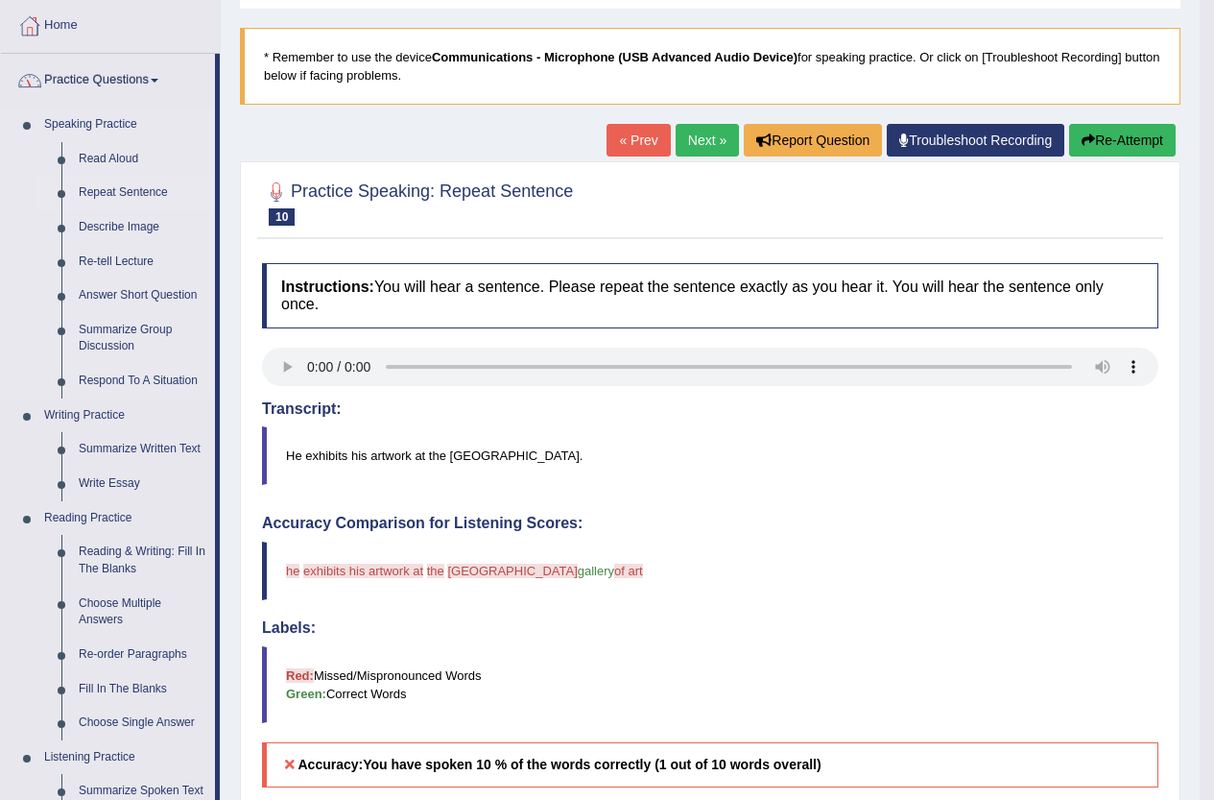
click at [104, 183] on link "Repeat Sentence" at bounding box center [142, 193] width 145 height 35
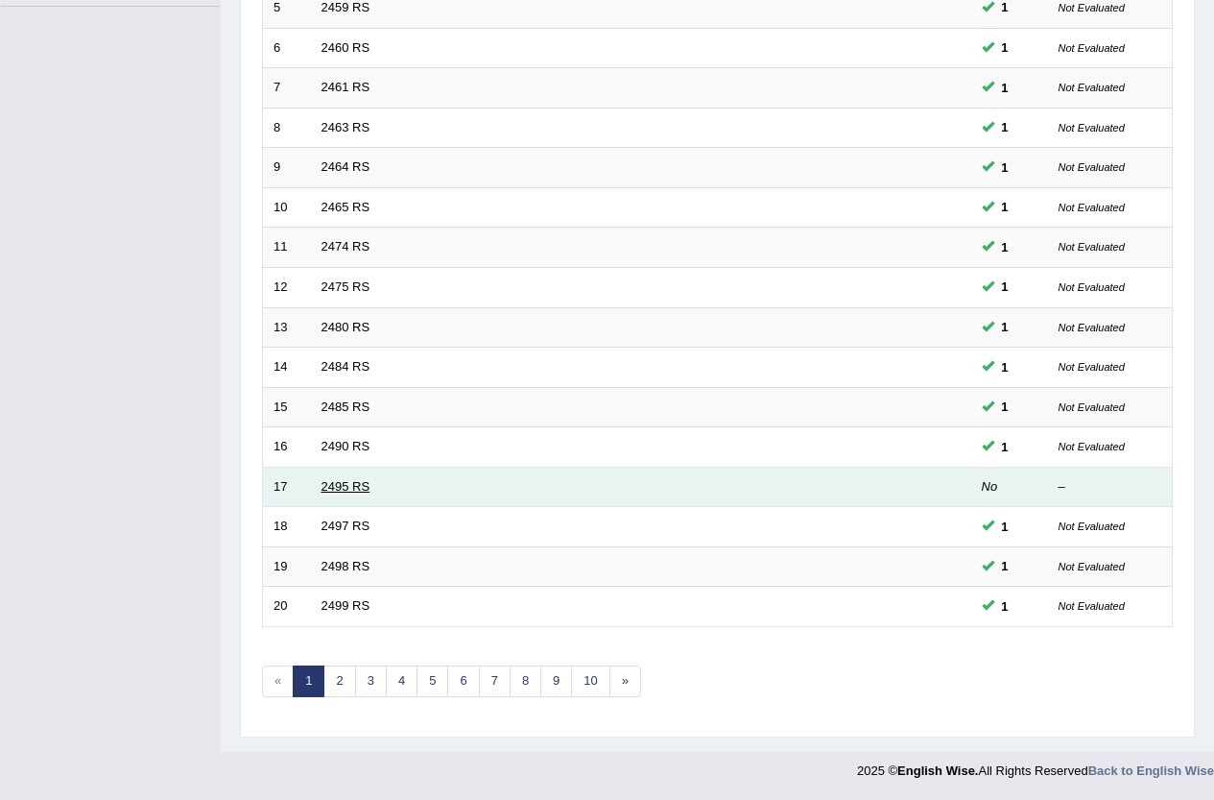
click at [329, 480] on link "2495 RS" at bounding box center [346, 486] width 49 height 14
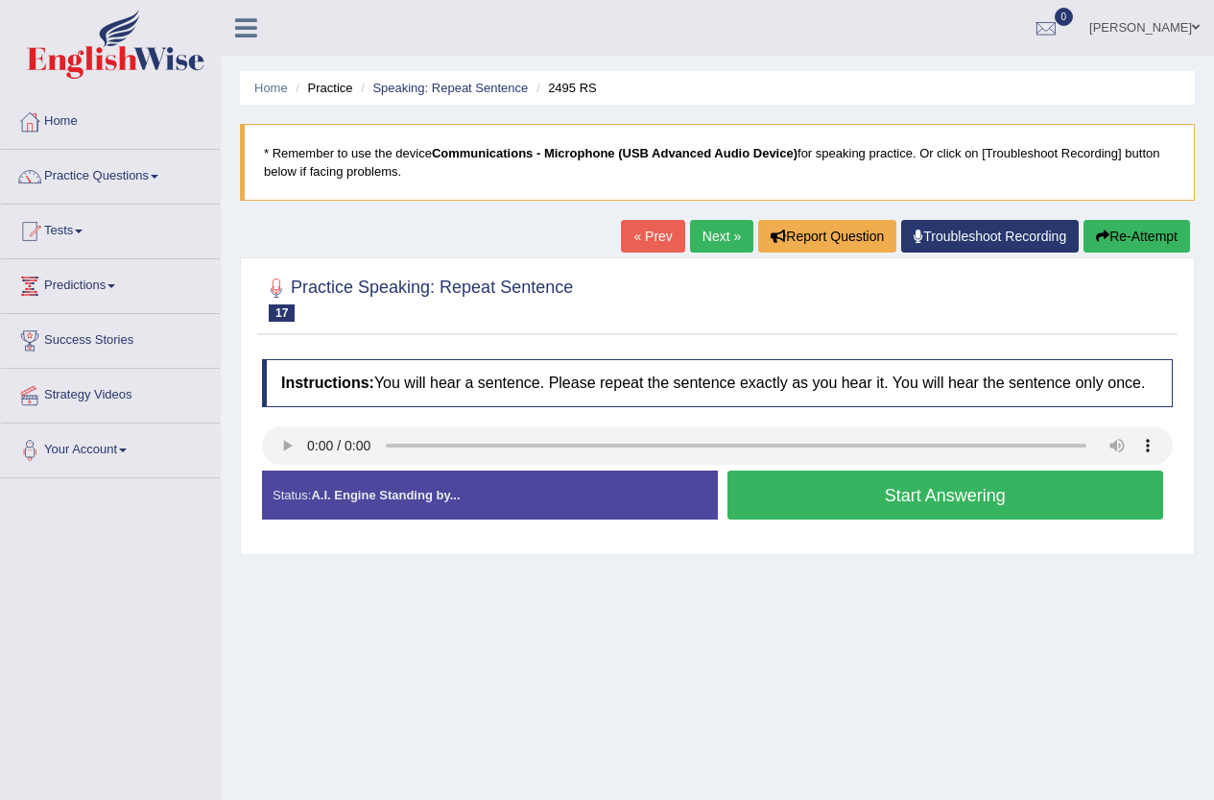
click at [958, 496] on button "Start Answering" at bounding box center [946, 494] width 437 height 49
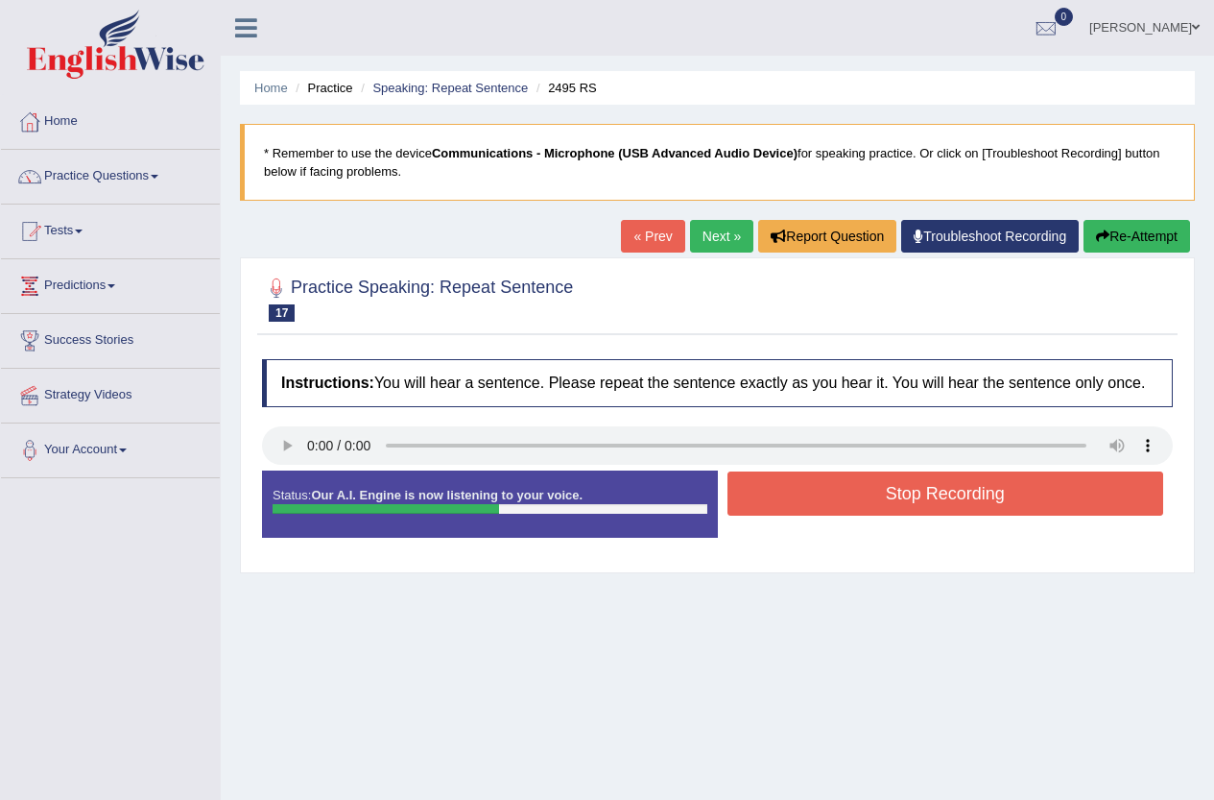
click at [945, 500] on button "Stop Recording" at bounding box center [946, 493] width 437 height 44
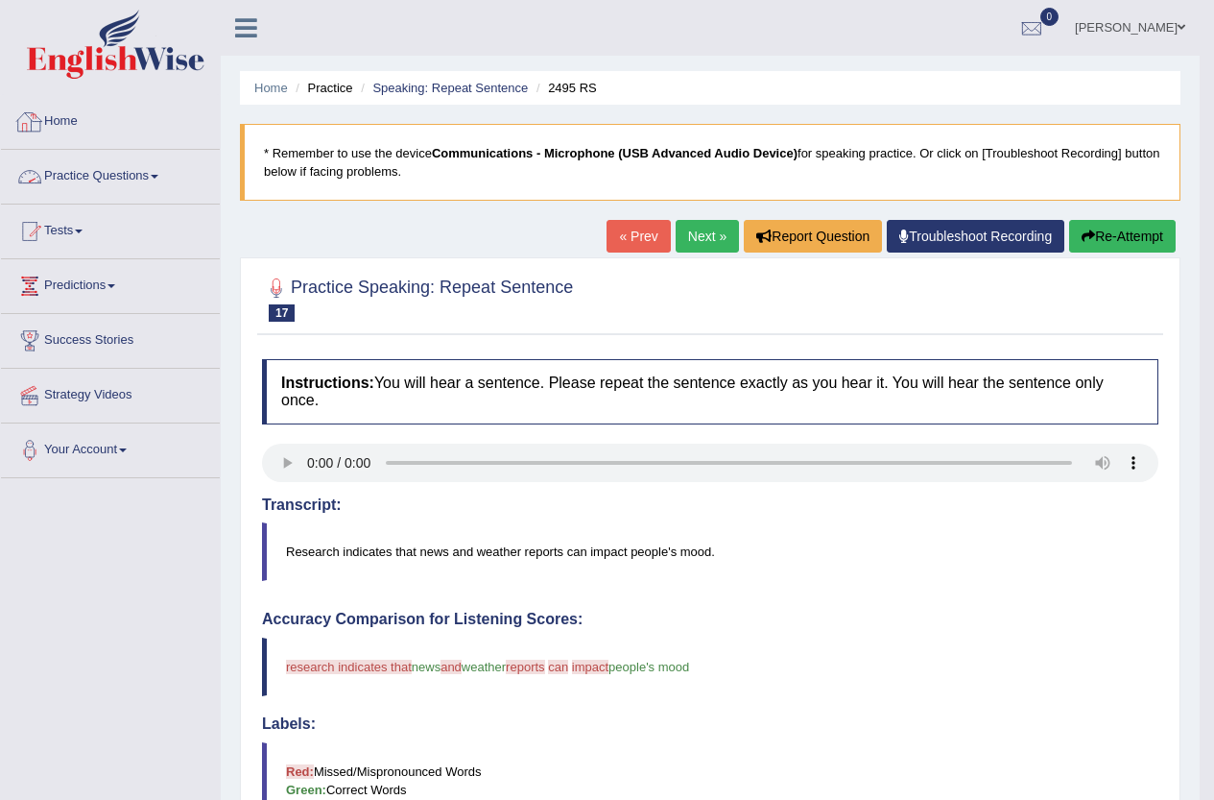
click at [76, 179] on link "Practice Questions" at bounding box center [110, 174] width 219 height 48
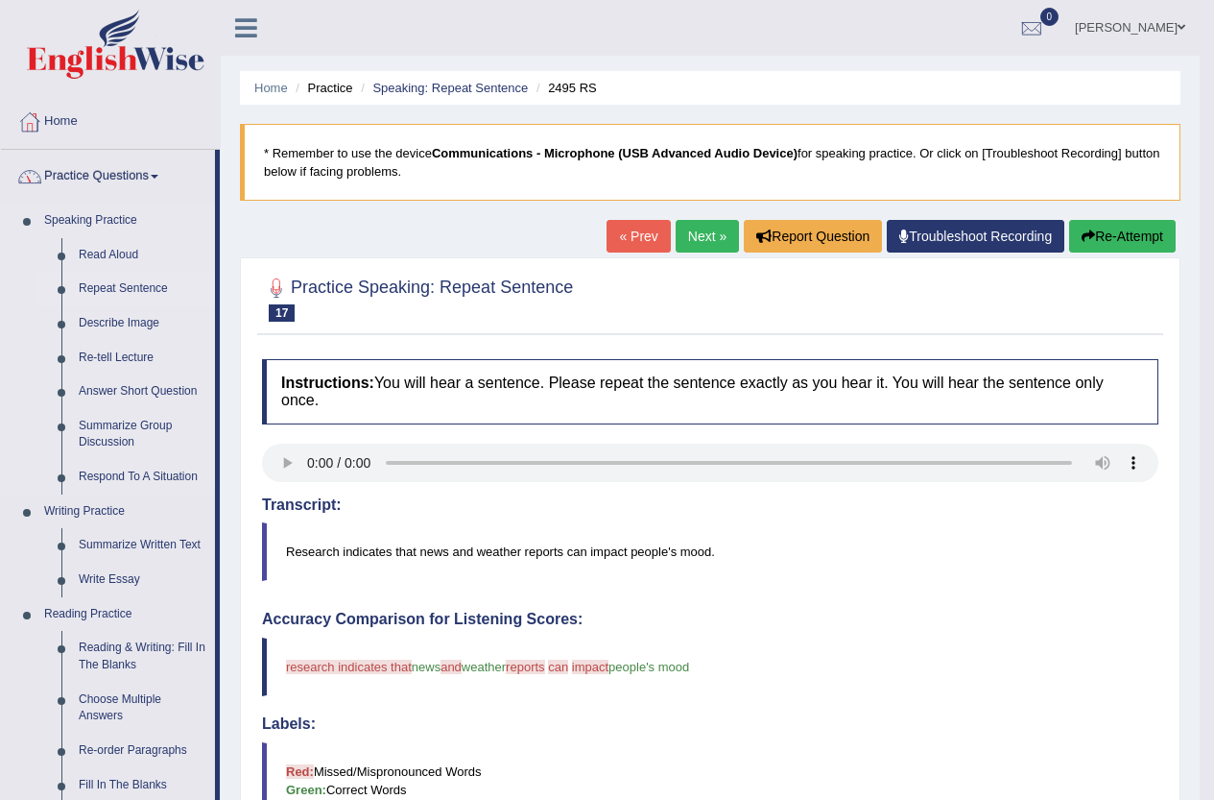
click at [96, 282] on link "Repeat Sentence" at bounding box center [142, 289] width 145 height 35
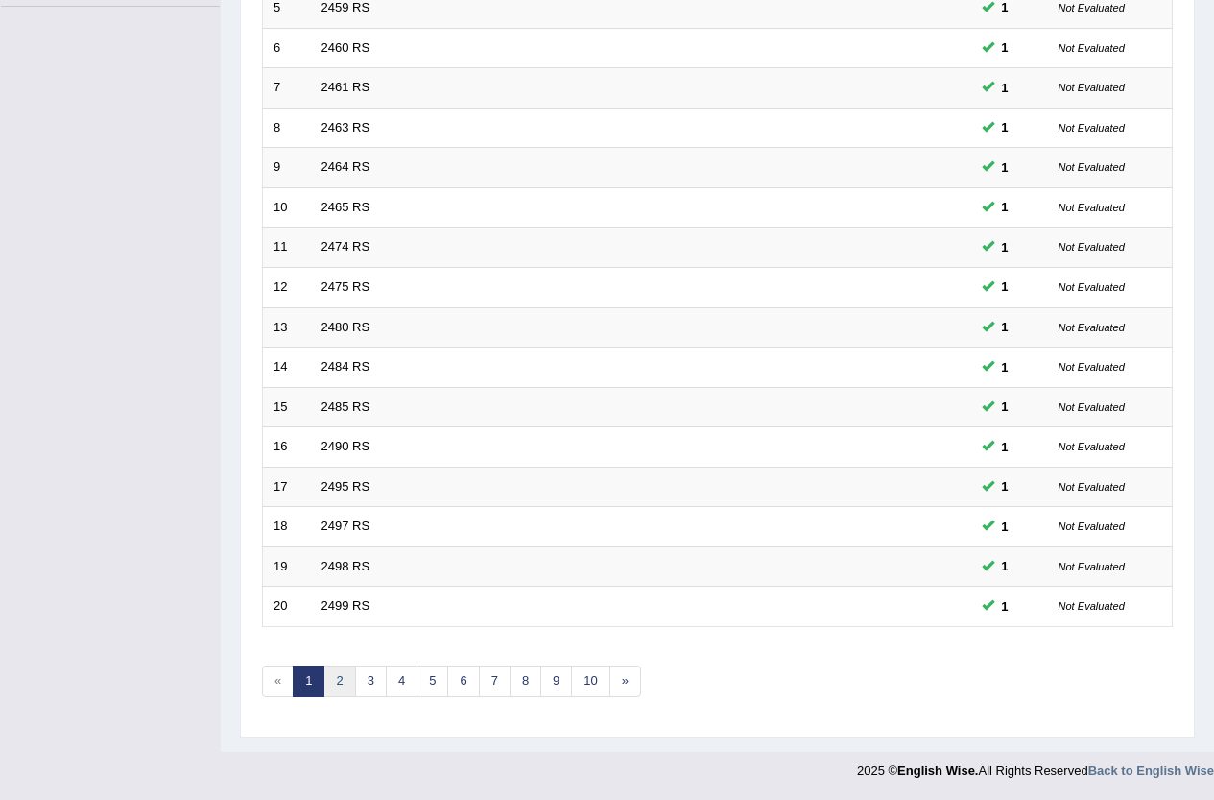
click at [343, 675] on link "2" at bounding box center [339, 681] width 32 height 32
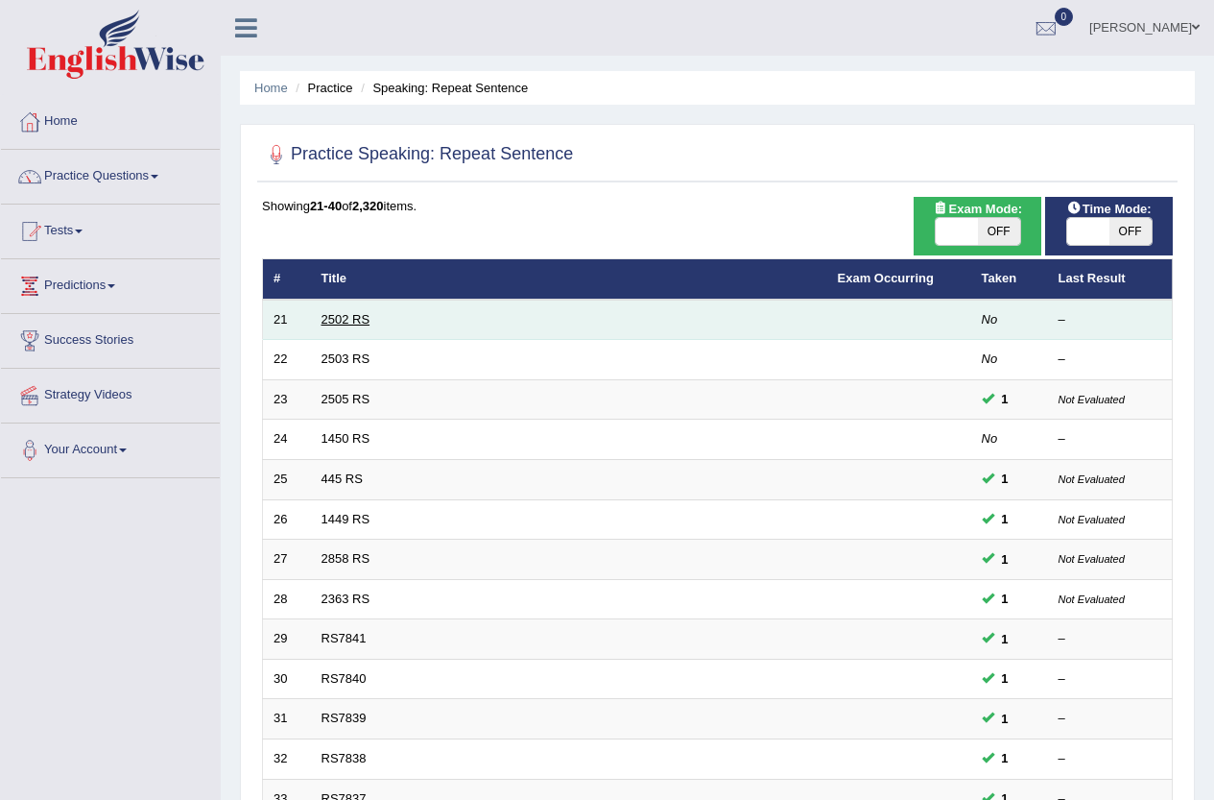
click at [337, 314] on link "2502 RS" at bounding box center [346, 319] width 49 height 14
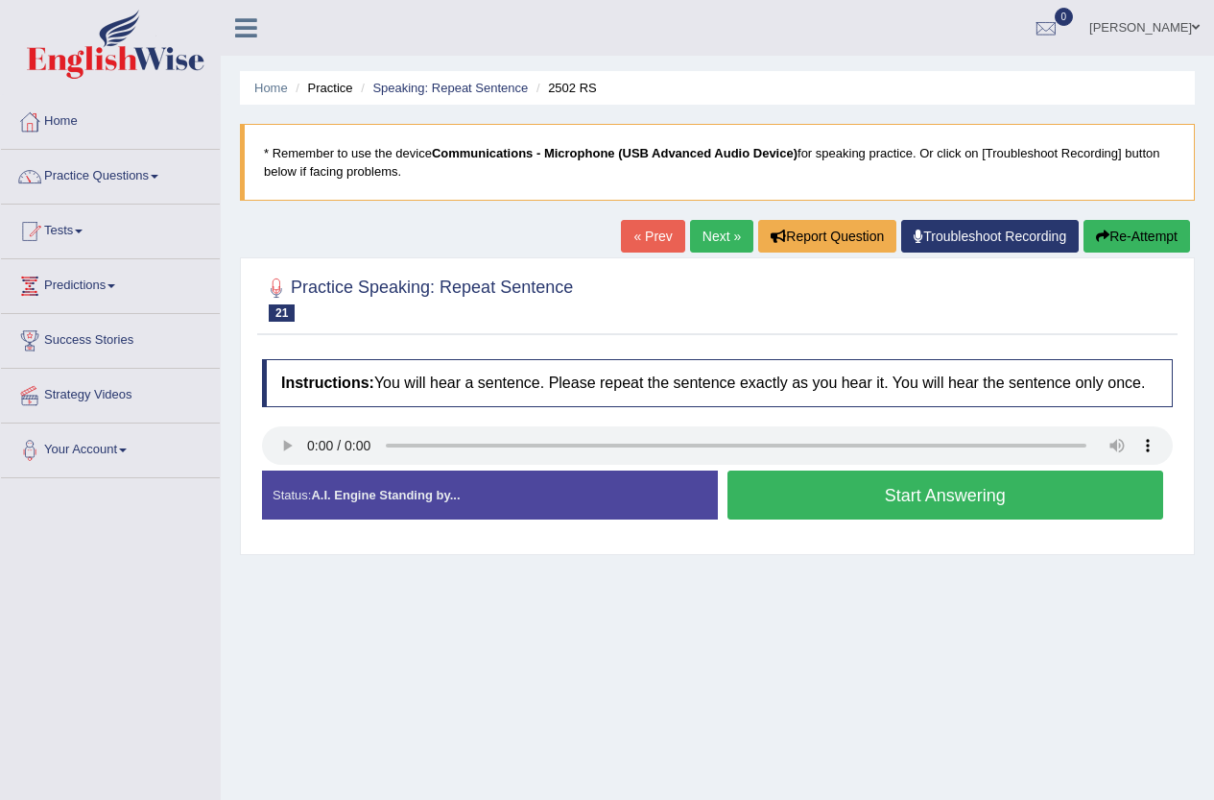
click at [981, 492] on button "Start Answering" at bounding box center [946, 494] width 437 height 49
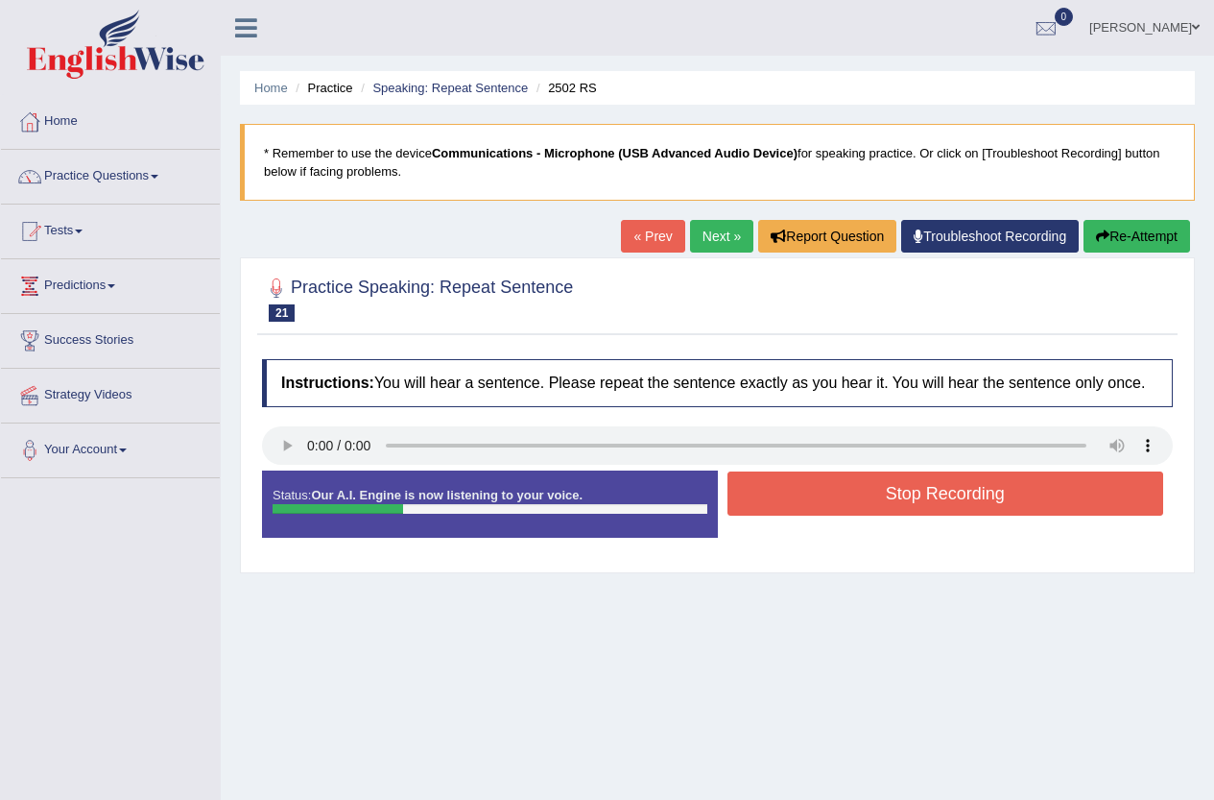
click at [979, 493] on button "Stop Recording" at bounding box center [946, 493] width 437 height 44
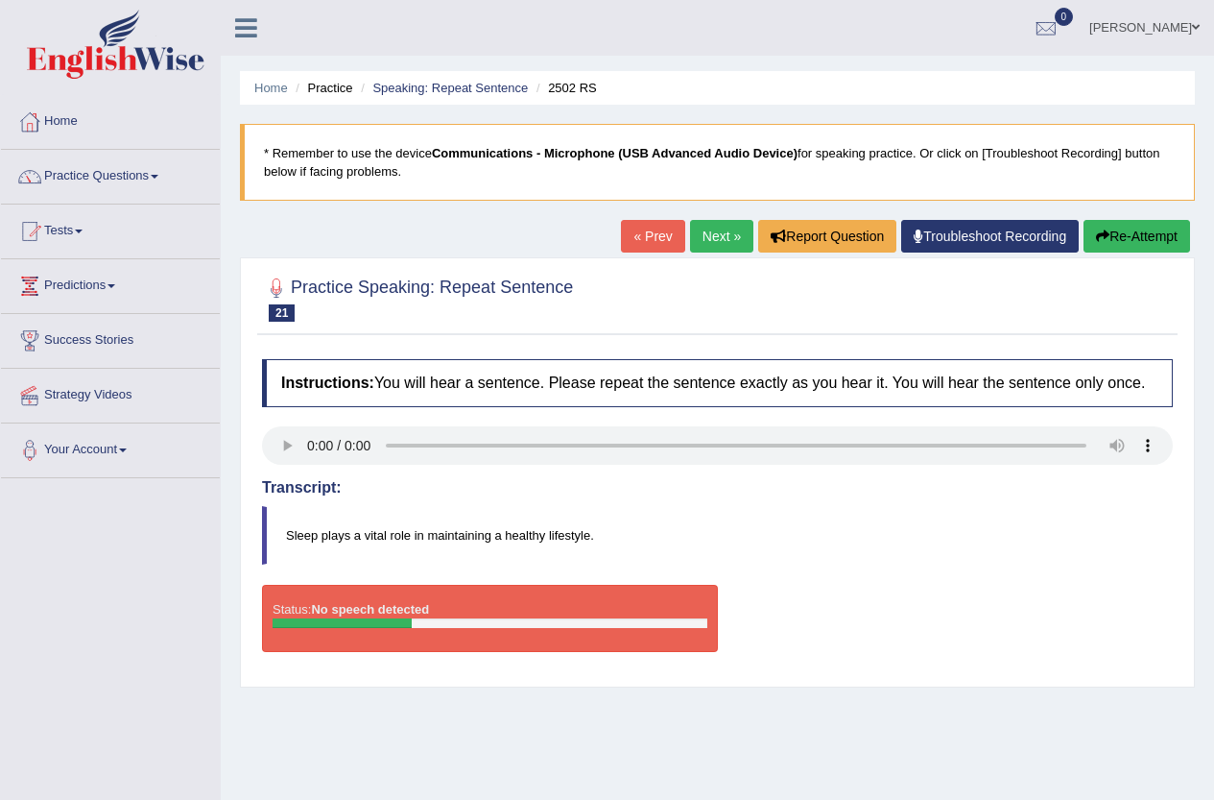
click at [713, 246] on link "Next »" at bounding box center [721, 236] width 63 height 33
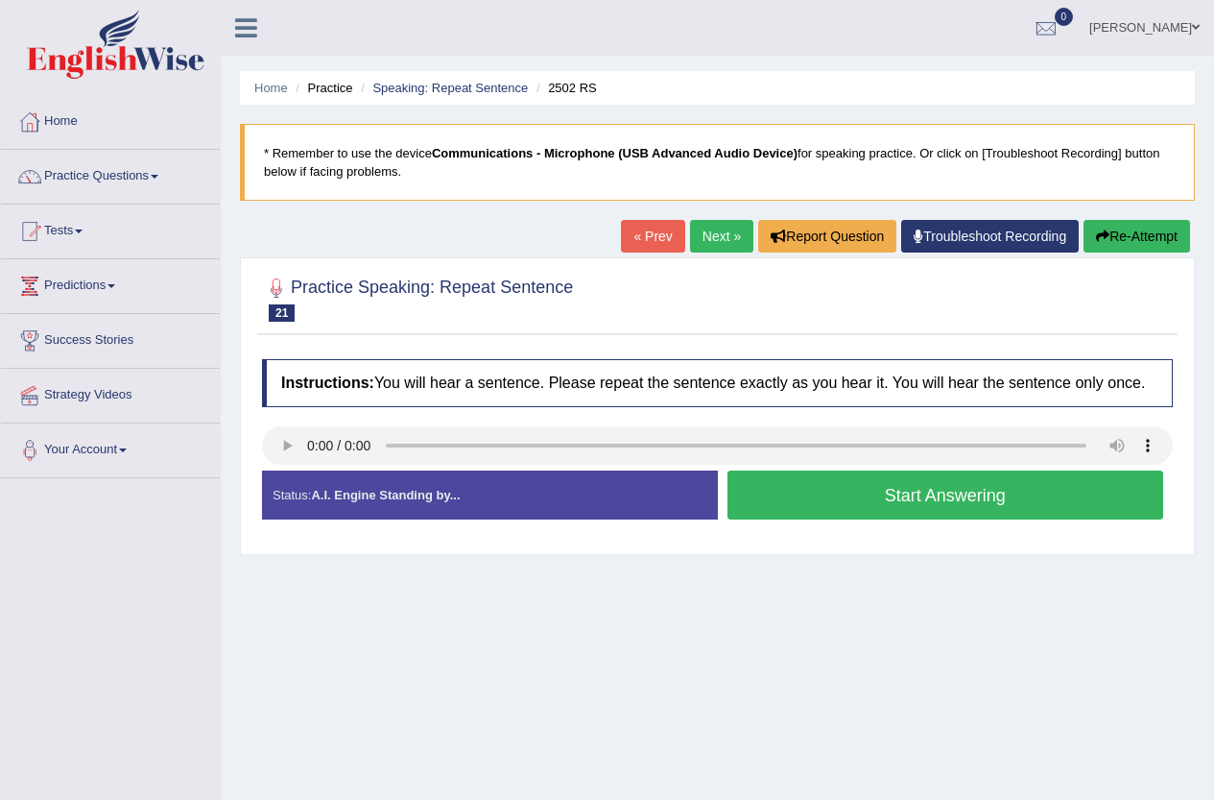
click at [801, 494] on button "Start Answering" at bounding box center [946, 494] width 437 height 49
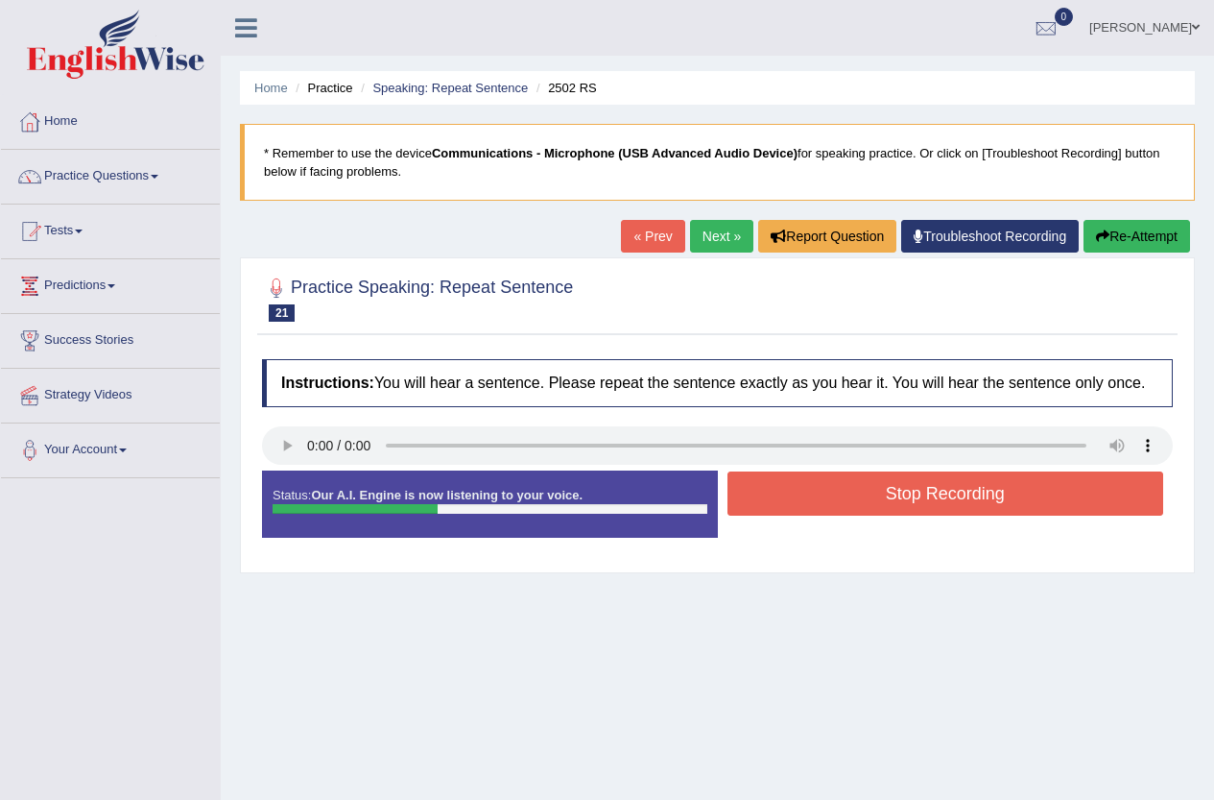
click at [801, 494] on button "Stop Recording" at bounding box center [946, 493] width 437 height 44
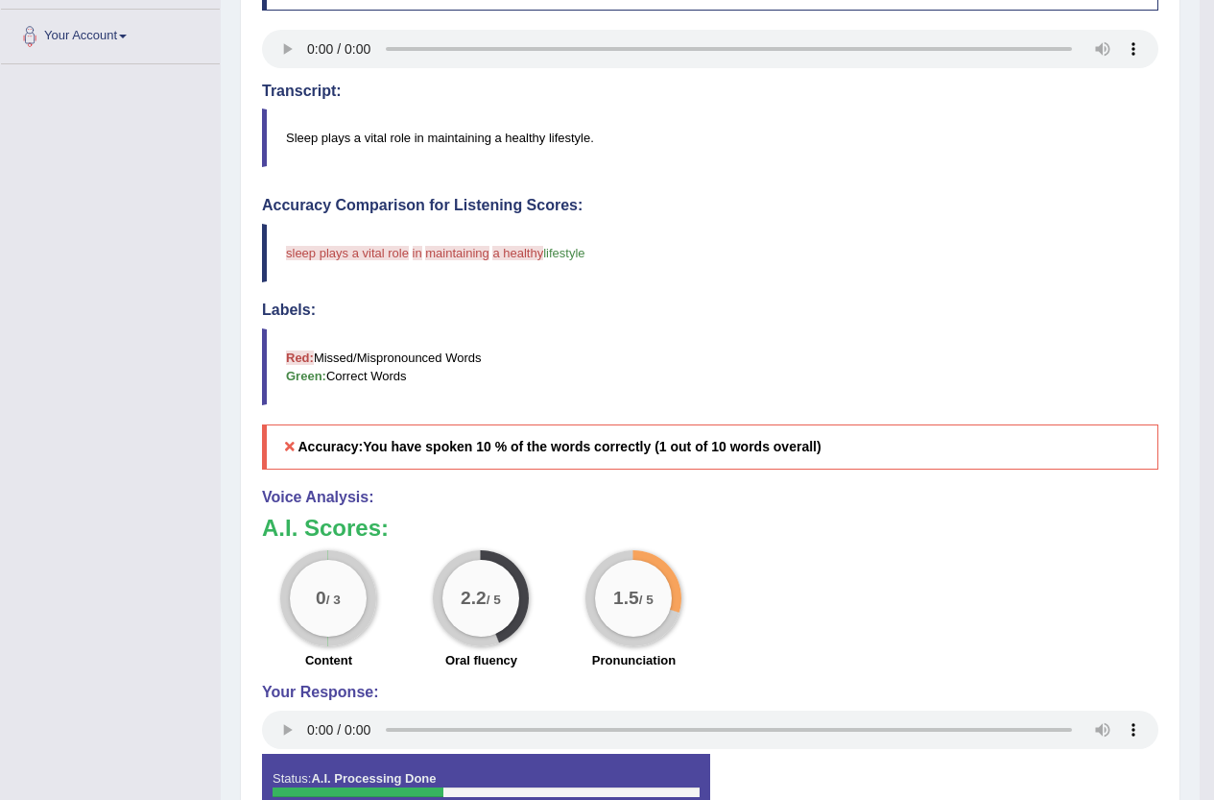
scroll to position [480, 0]
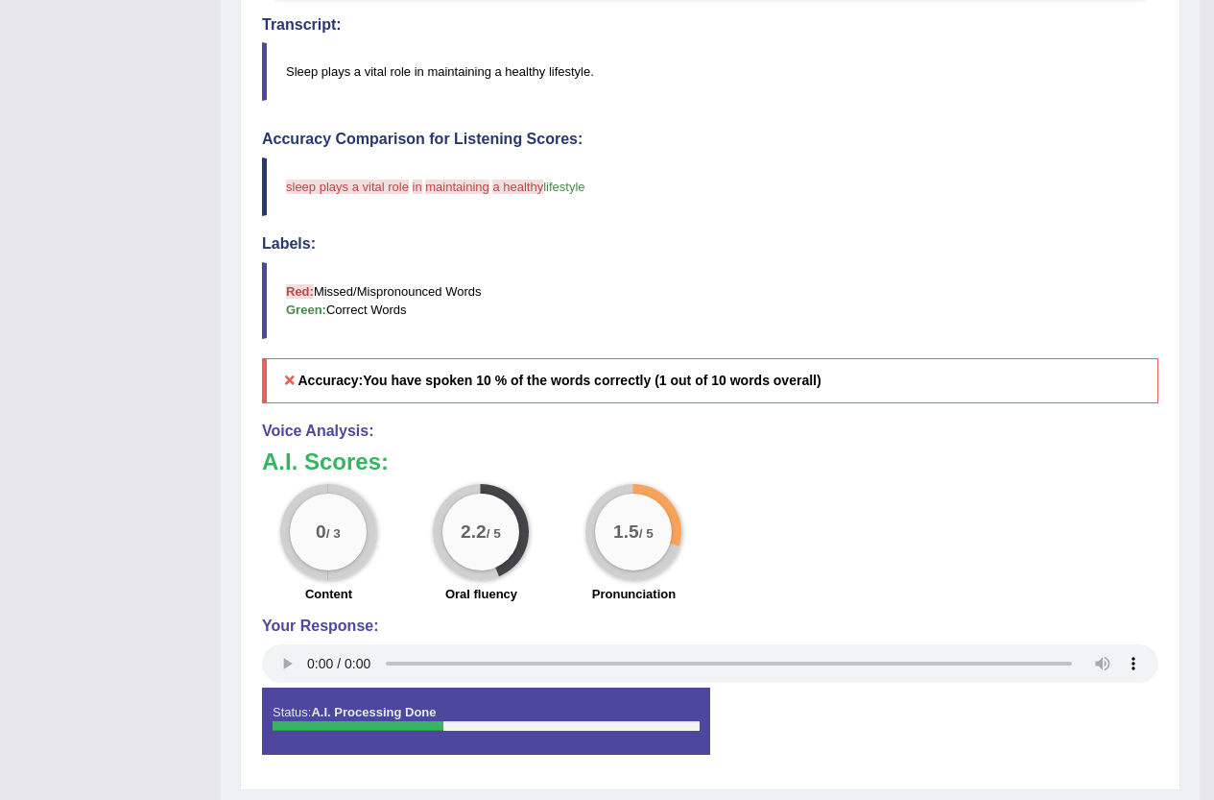
drag, startPoint x: 293, startPoint y: 185, endPoint x: 416, endPoint y: 184, distance: 122.9
click at [416, 184] on blockquote "sleep plays a vital role mit in live maintaining health a healthy style lifesty…" at bounding box center [710, 186] width 897 height 59
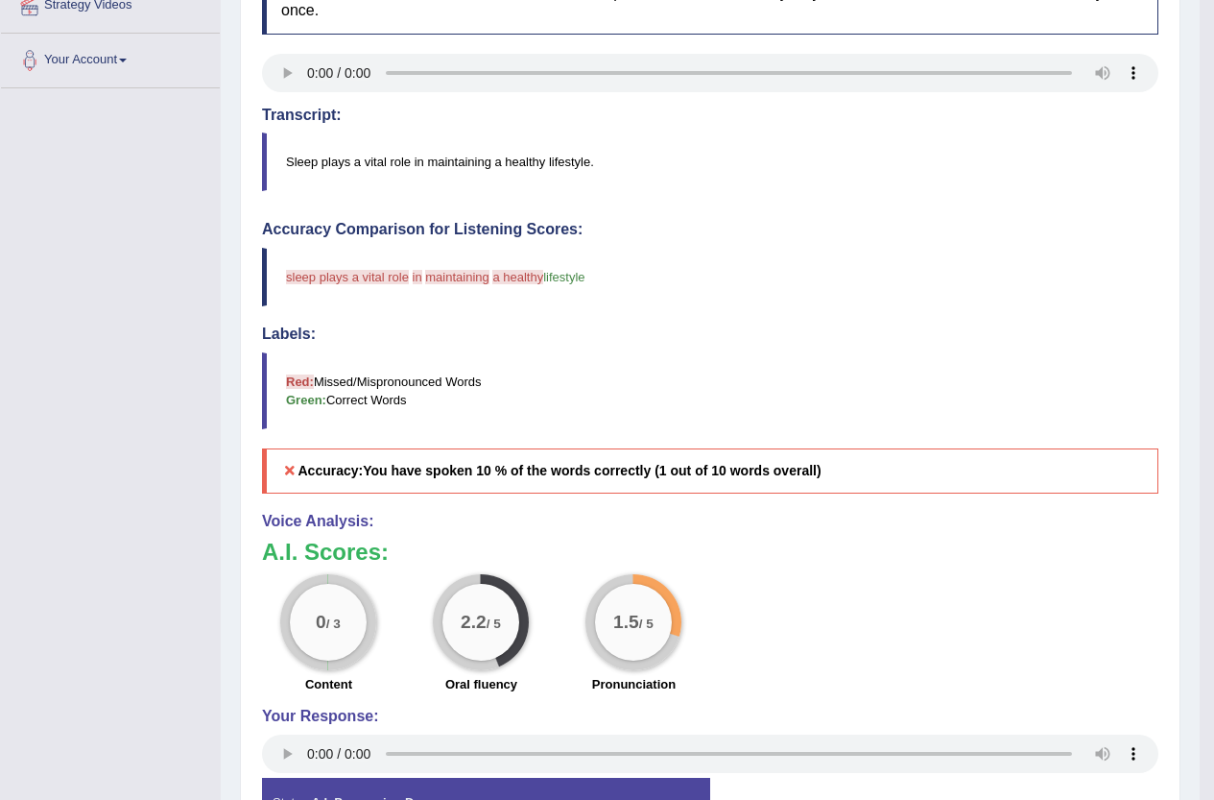
scroll to position [192, 0]
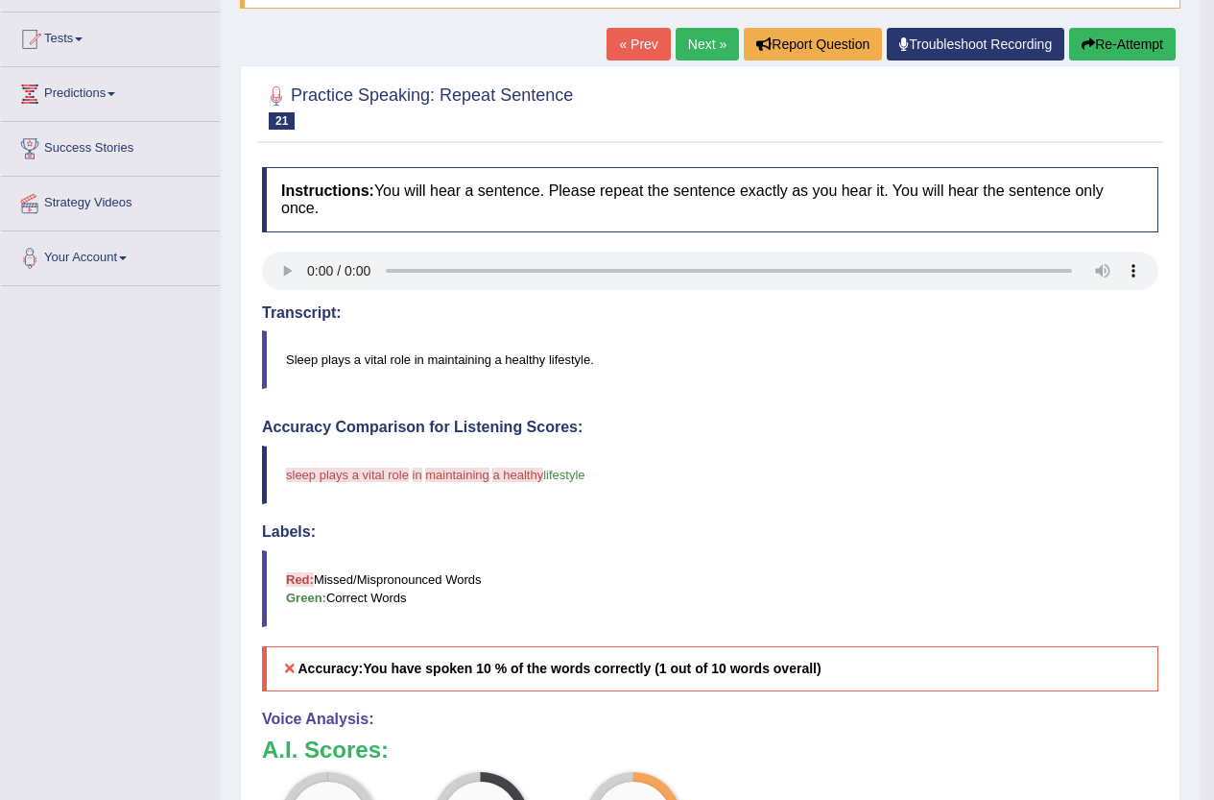
click at [616, 37] on link "« Prev" at bounding box center [638, 44] width 63 height 33
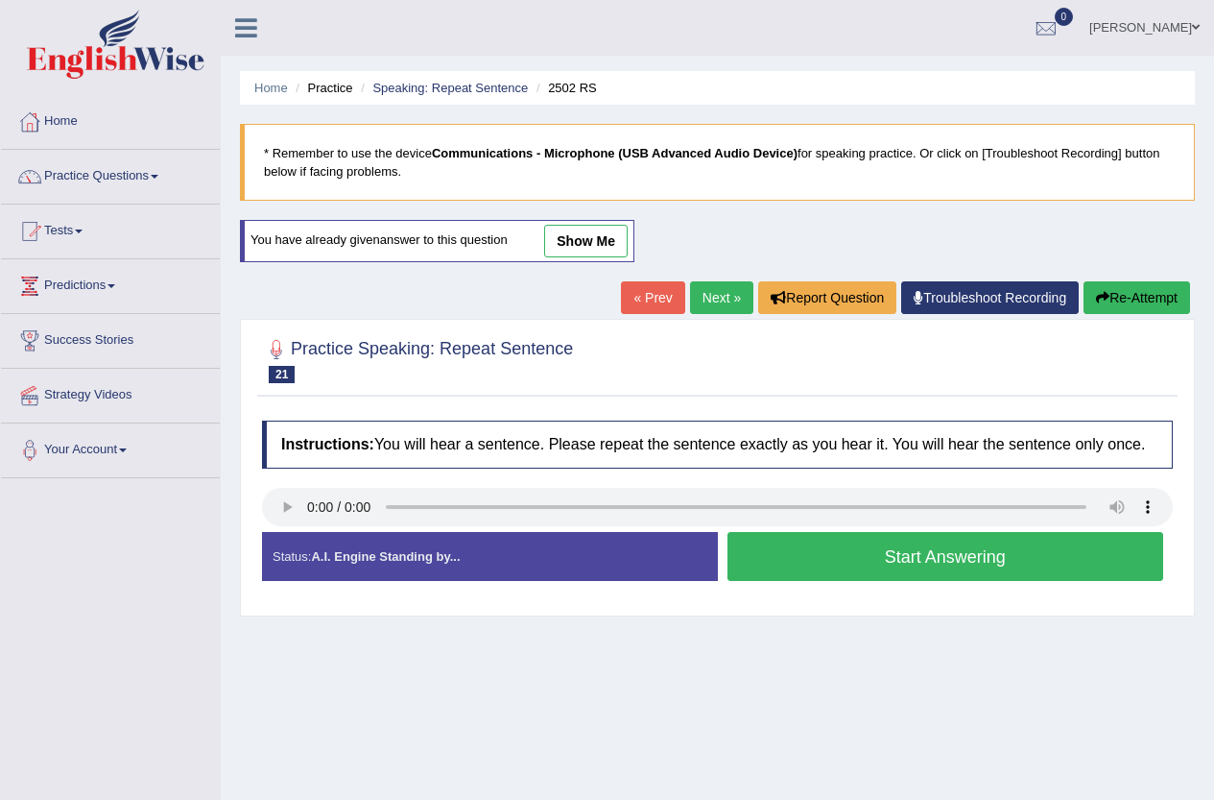
click at [849, 557] on button "Start Answering" at bounding box center [946, 556] width 437 height 49
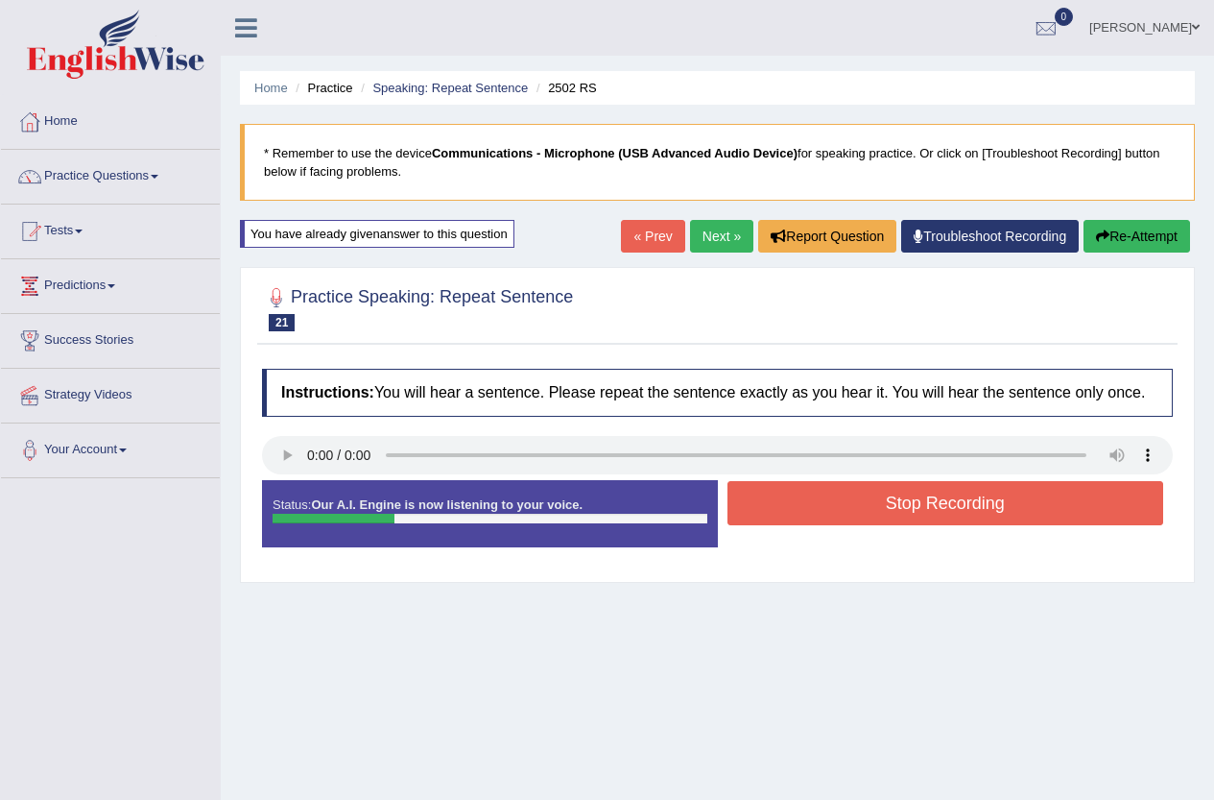
click at [886, 503] on button "Stop Recording" at bounding box center [946, 503] width 437 height 44
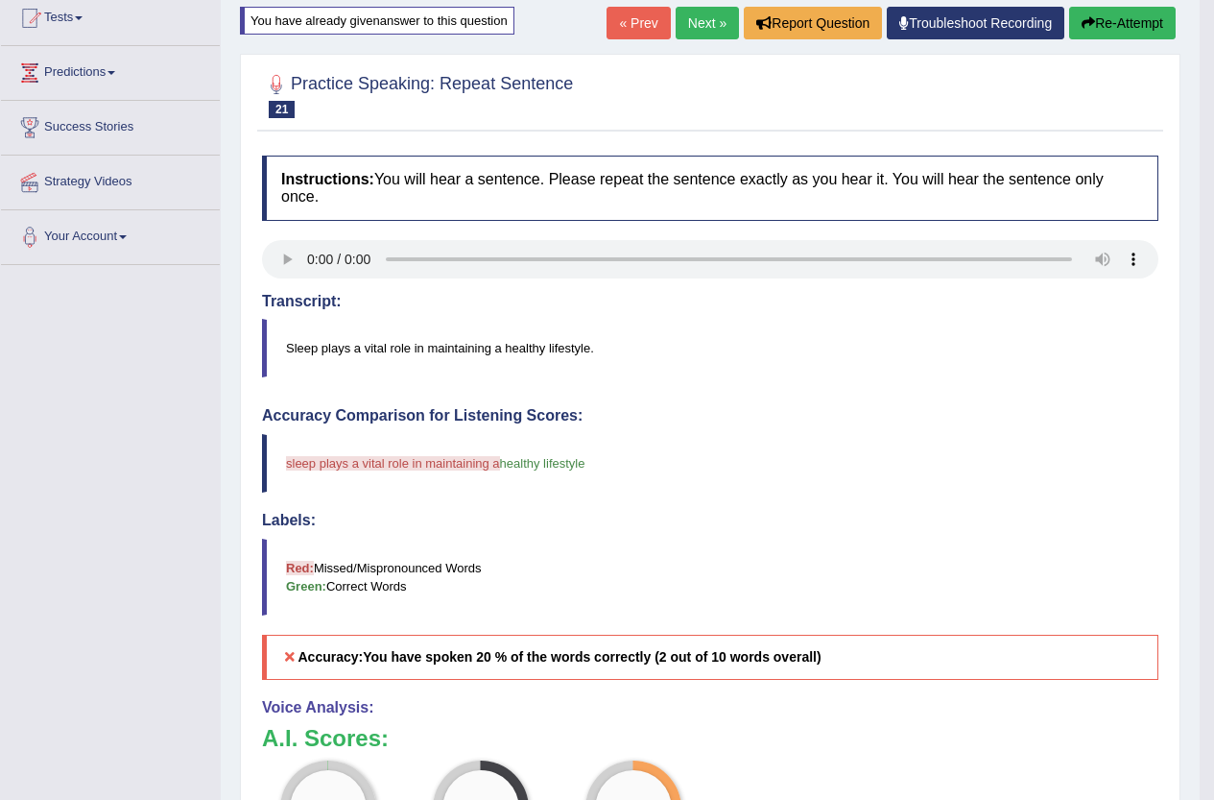
scroll to position [158, 0]
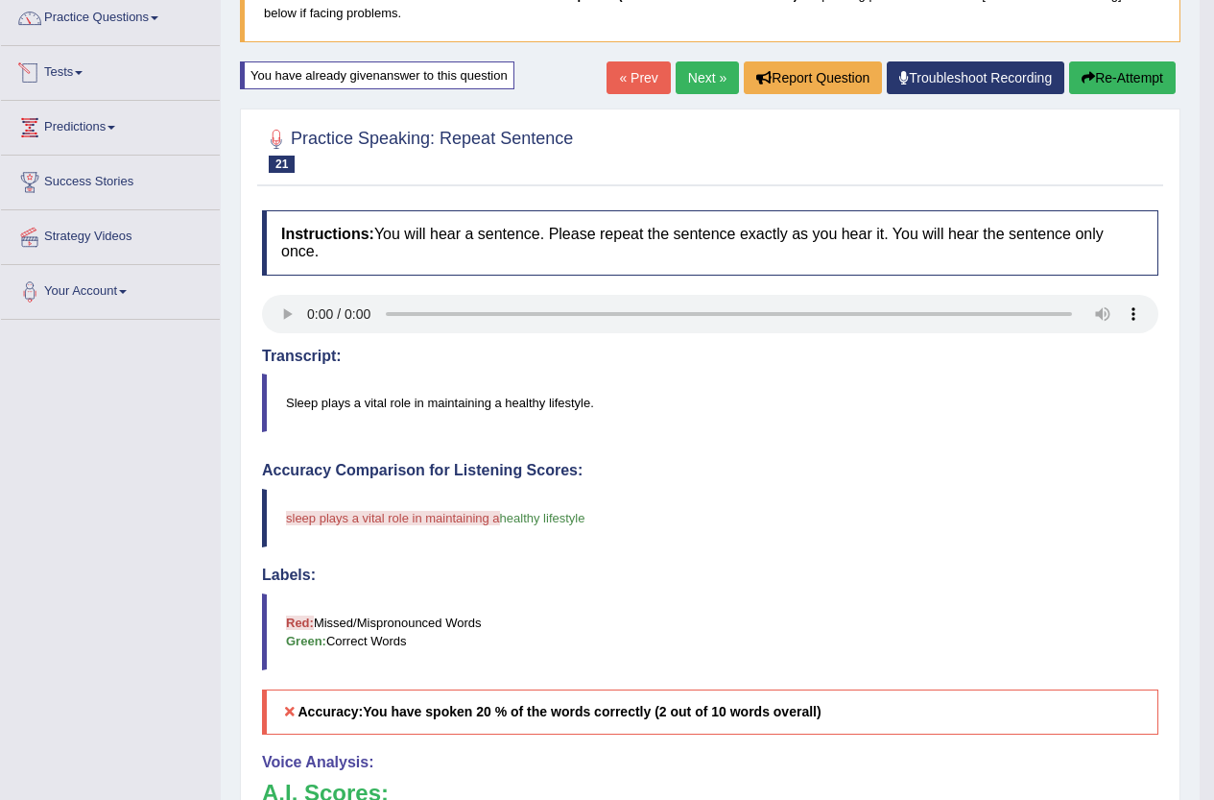
click at [70, 68] on link "Tests" at bounding box center [110, 70] width 219 height 48
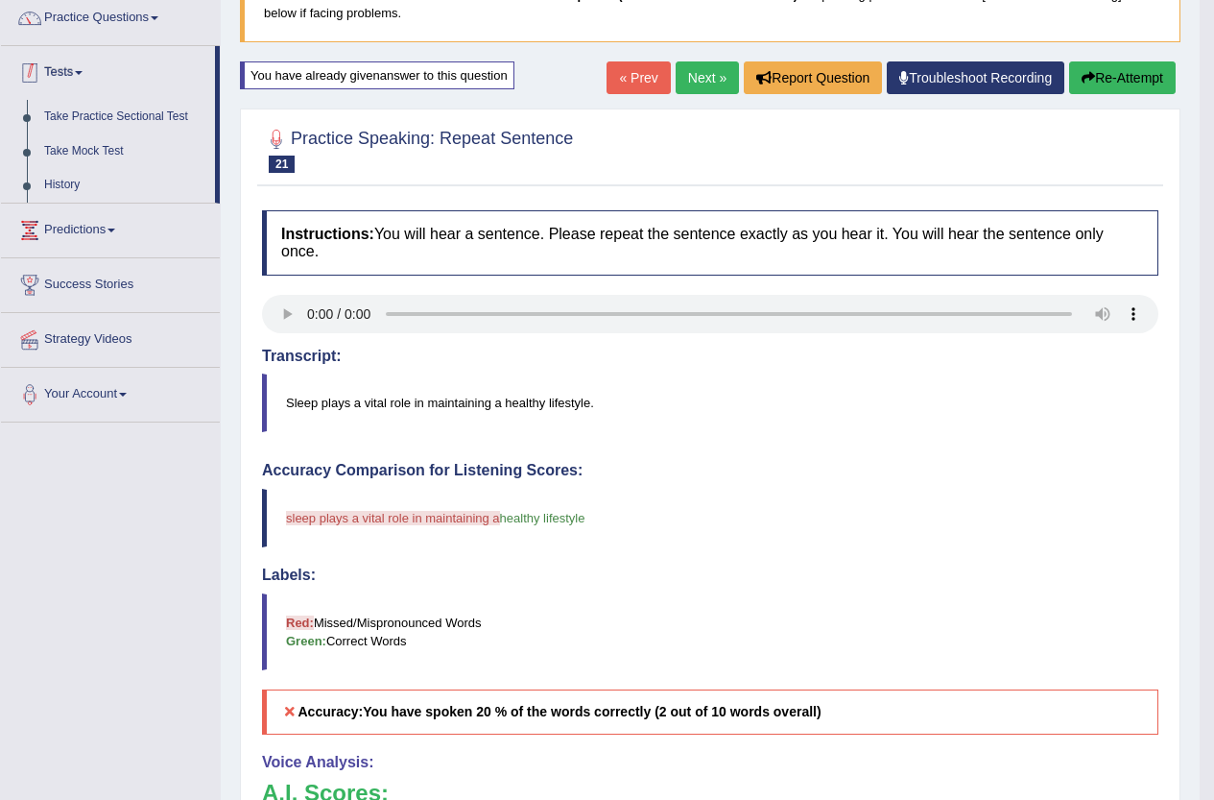
click at [69, 69] on link "Tests" at bounding box center [108, 70] width 214 height 48
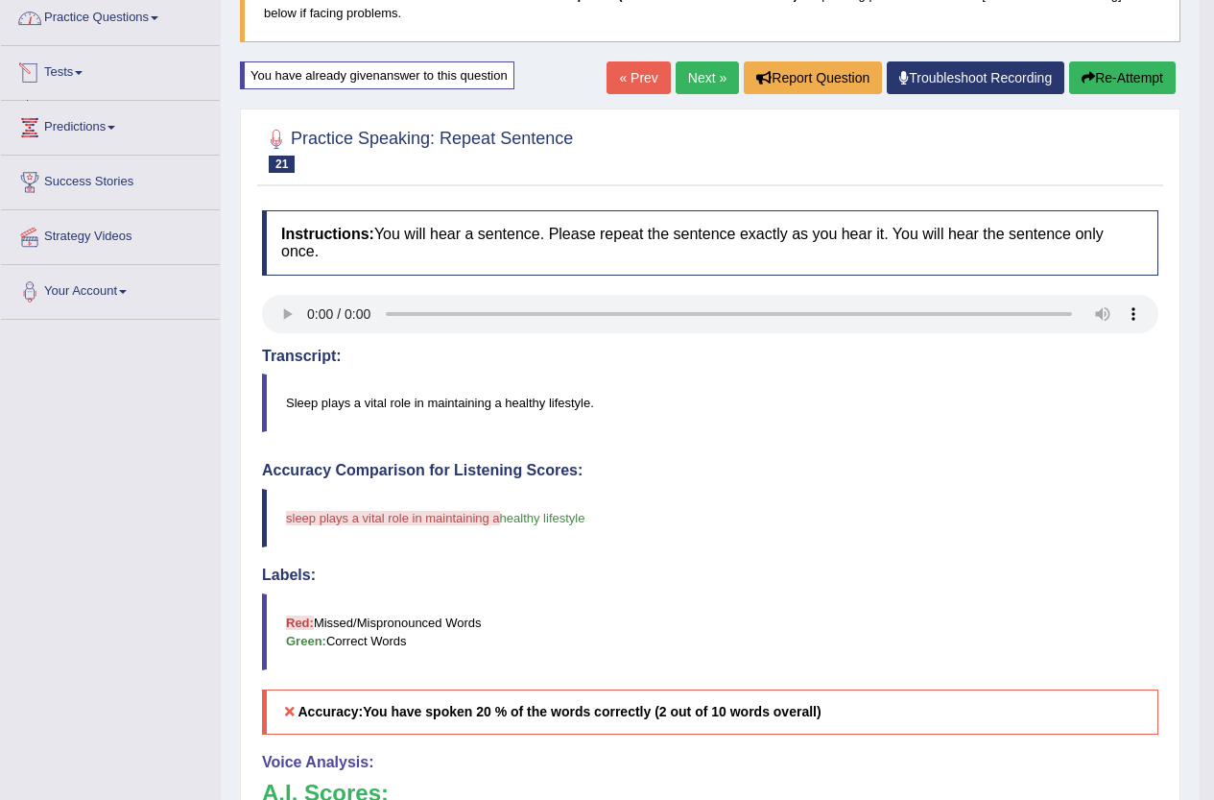
click at [84, 13] on link "Practice Questions" at bounding box center [110, 15] width 219 height 48
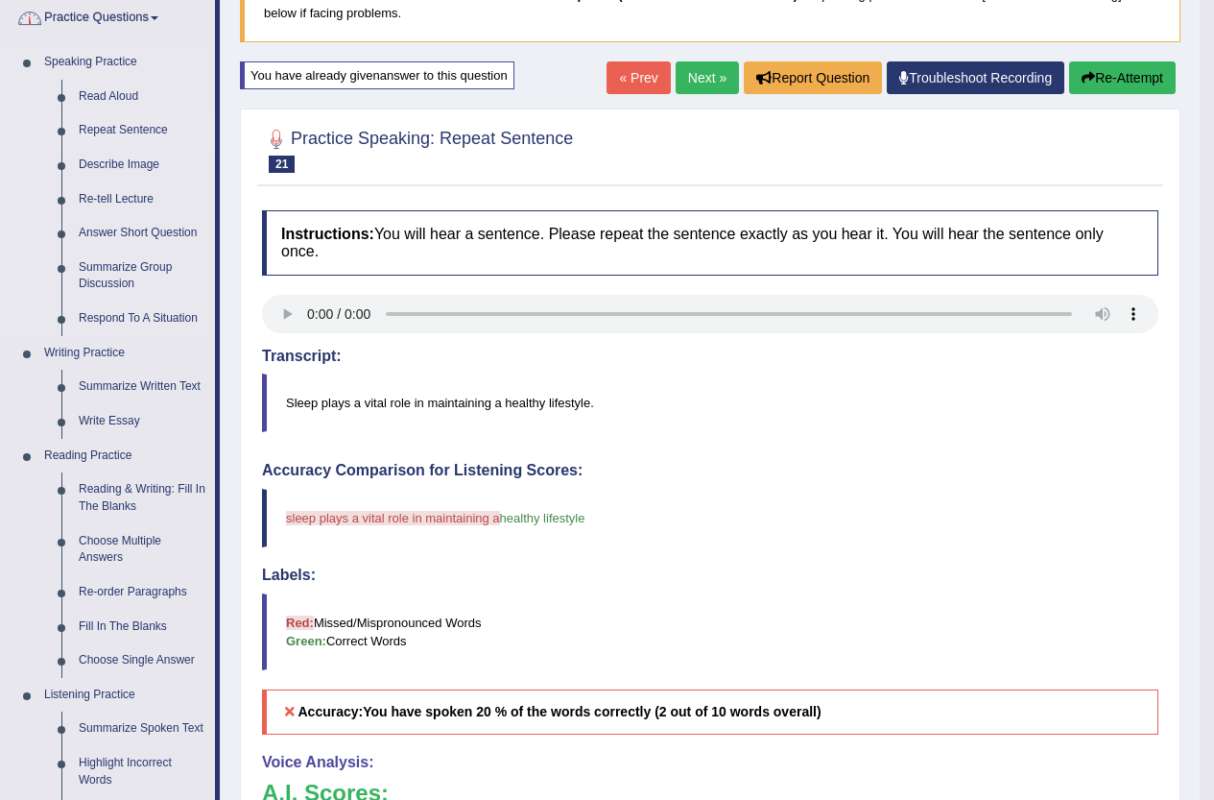
click at [105, 126] on link "Repeat Sentence" at bounding box center [142, 130] width 145 height 35
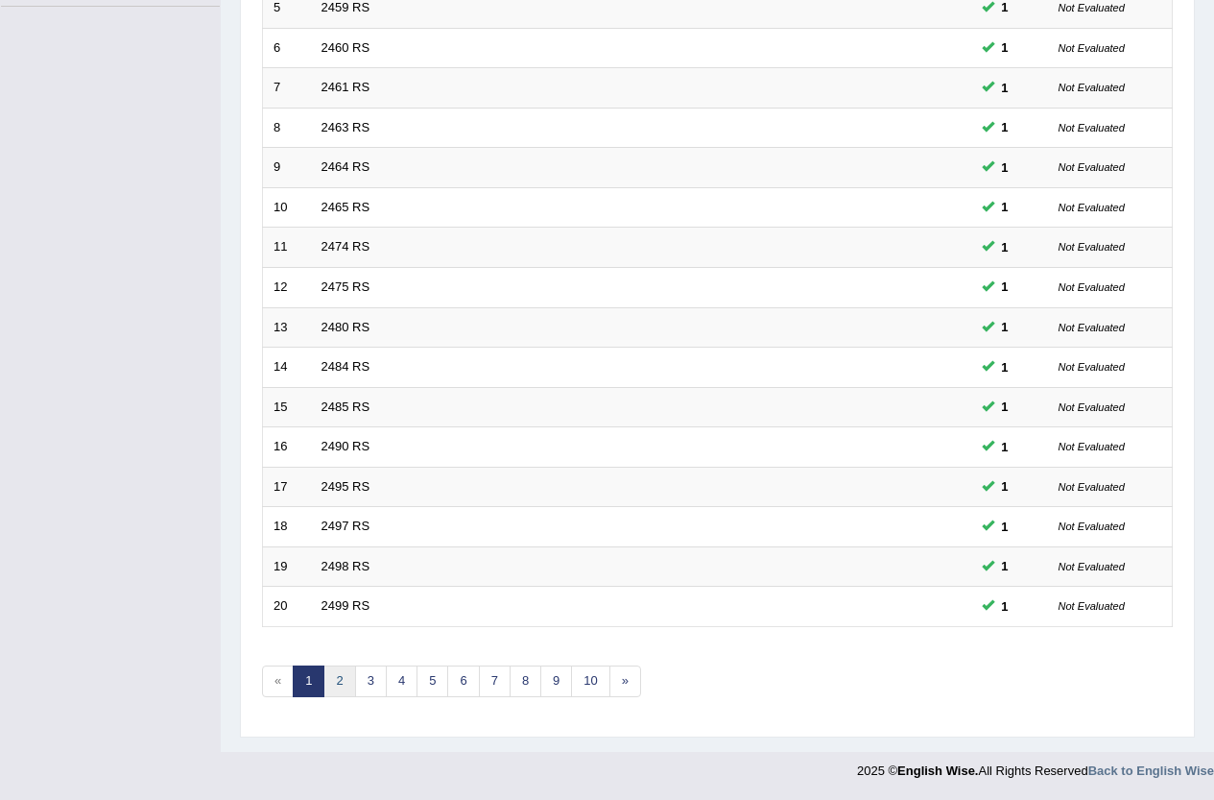
click at [343, 685] on link "2" at bounding box center [339, 681] width 32 height 32
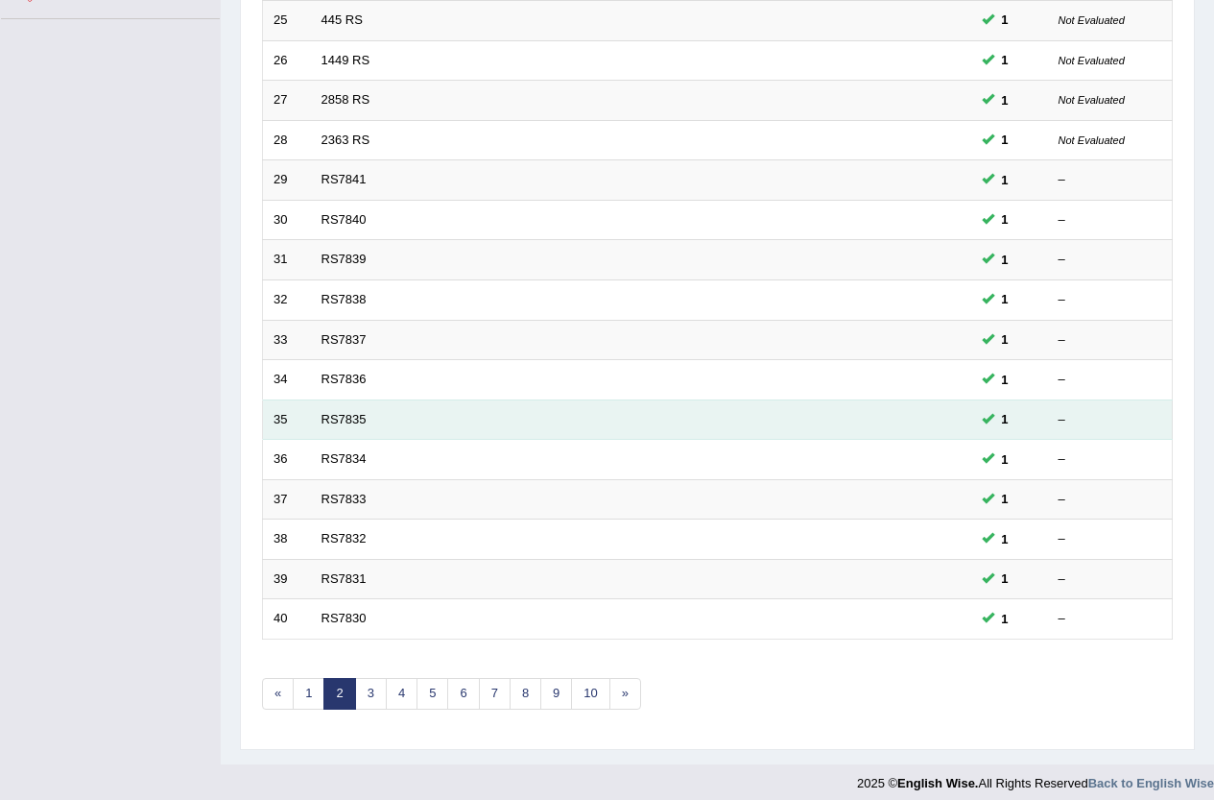
scroll to position [471, 0]
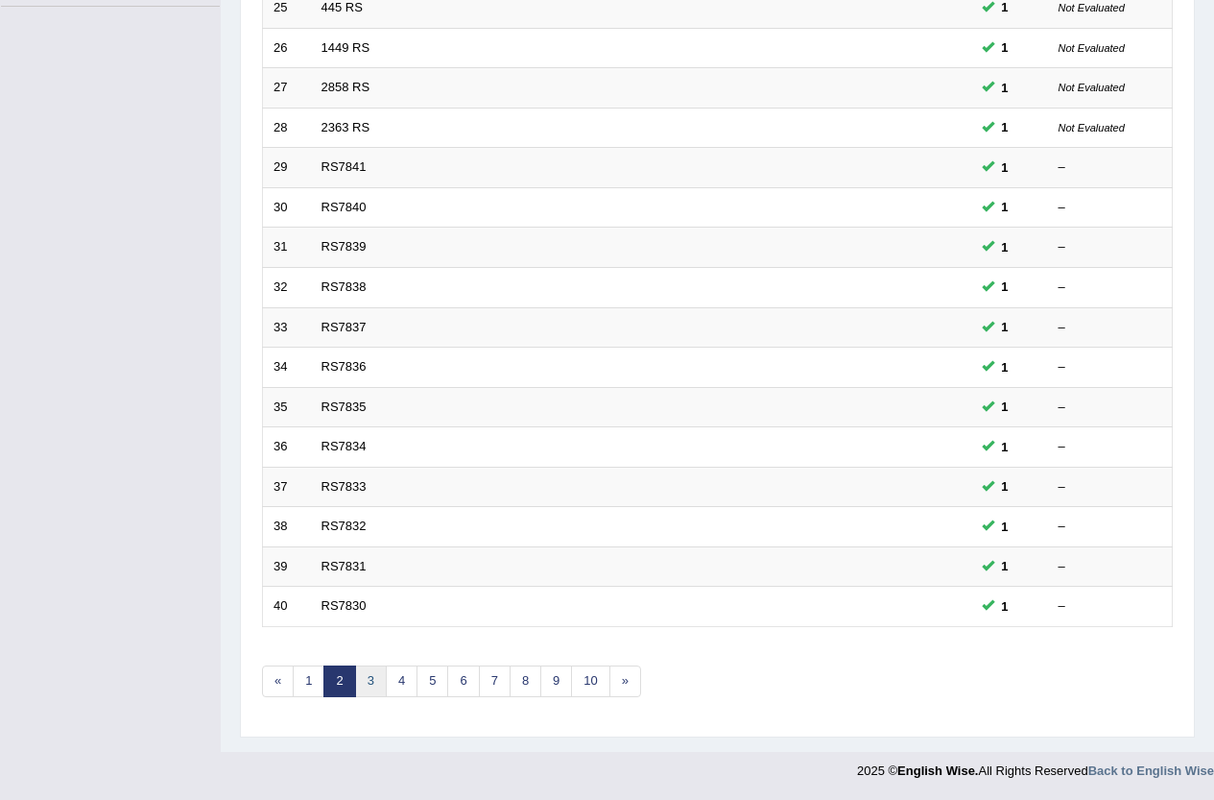
click at [379, 680] on link "3" at bounding box center [371, 681] width 32 height 32
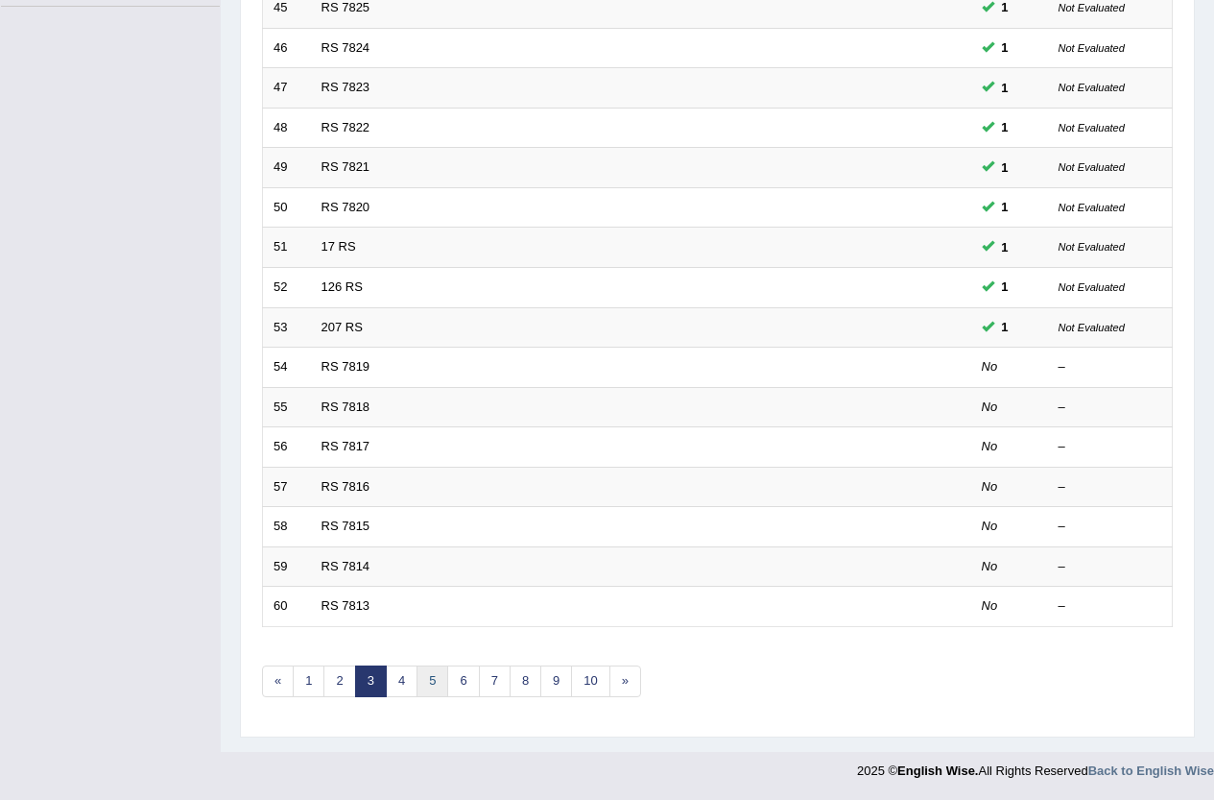
scroll to position [471, 0]
click at [426, 679] on link "5" at bounding box center [433, 681] width 32 height 32
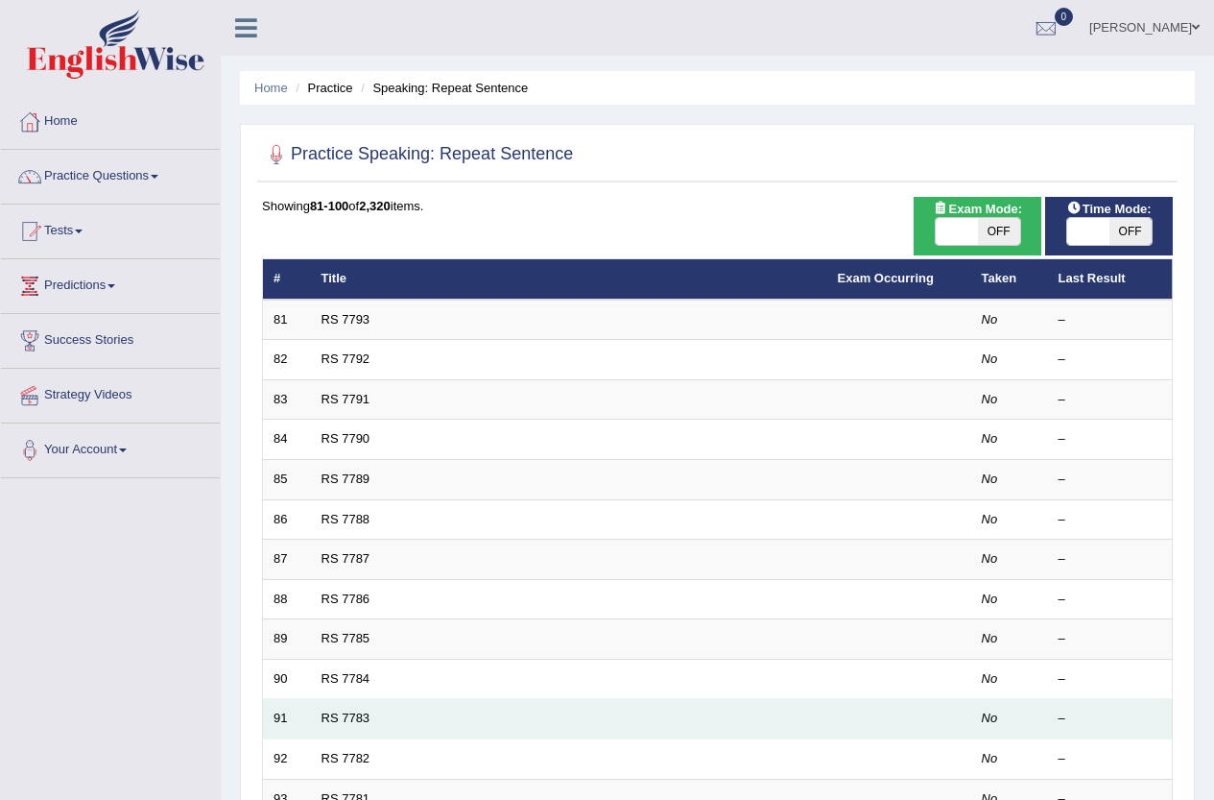
scroll to position [471, 0]
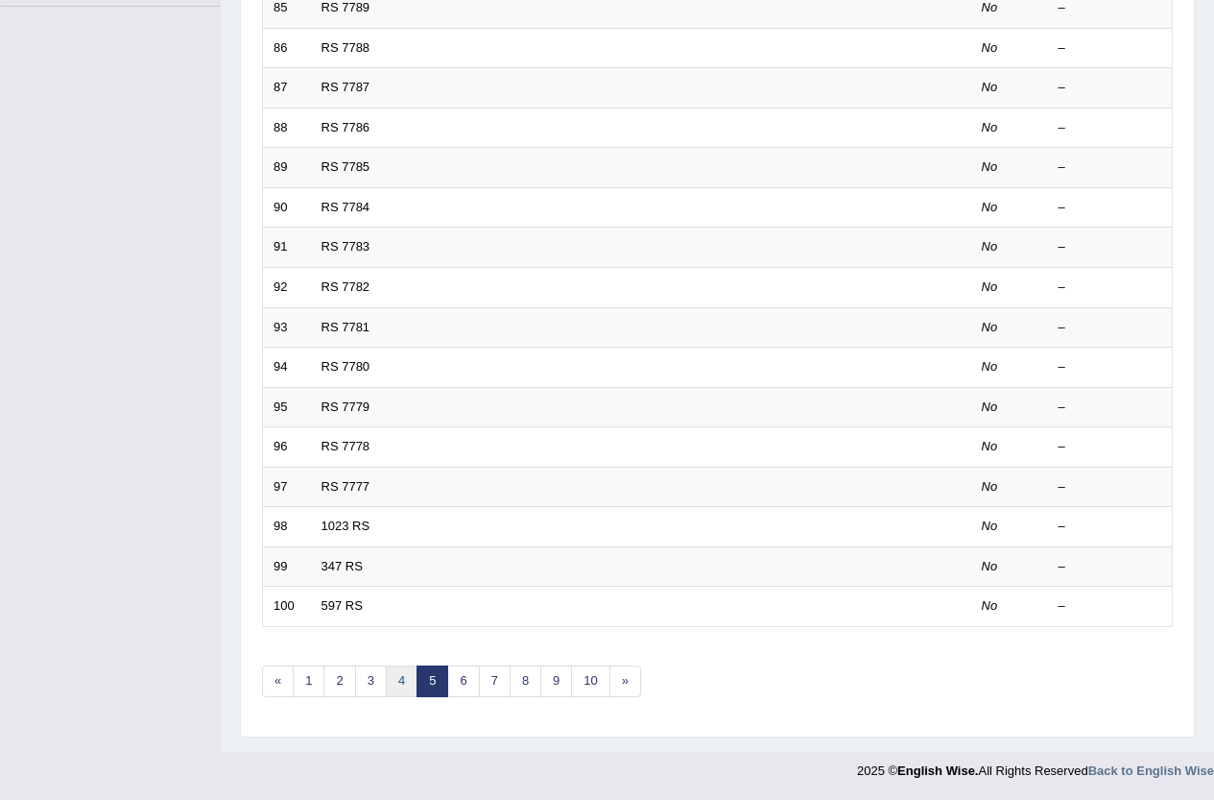
click at [400, 677] on link "4" at bounding box center [402, 681] width 32 height 32
click at [379, 684] on link "3" at bounding box center [371, 681] width 32 height 32
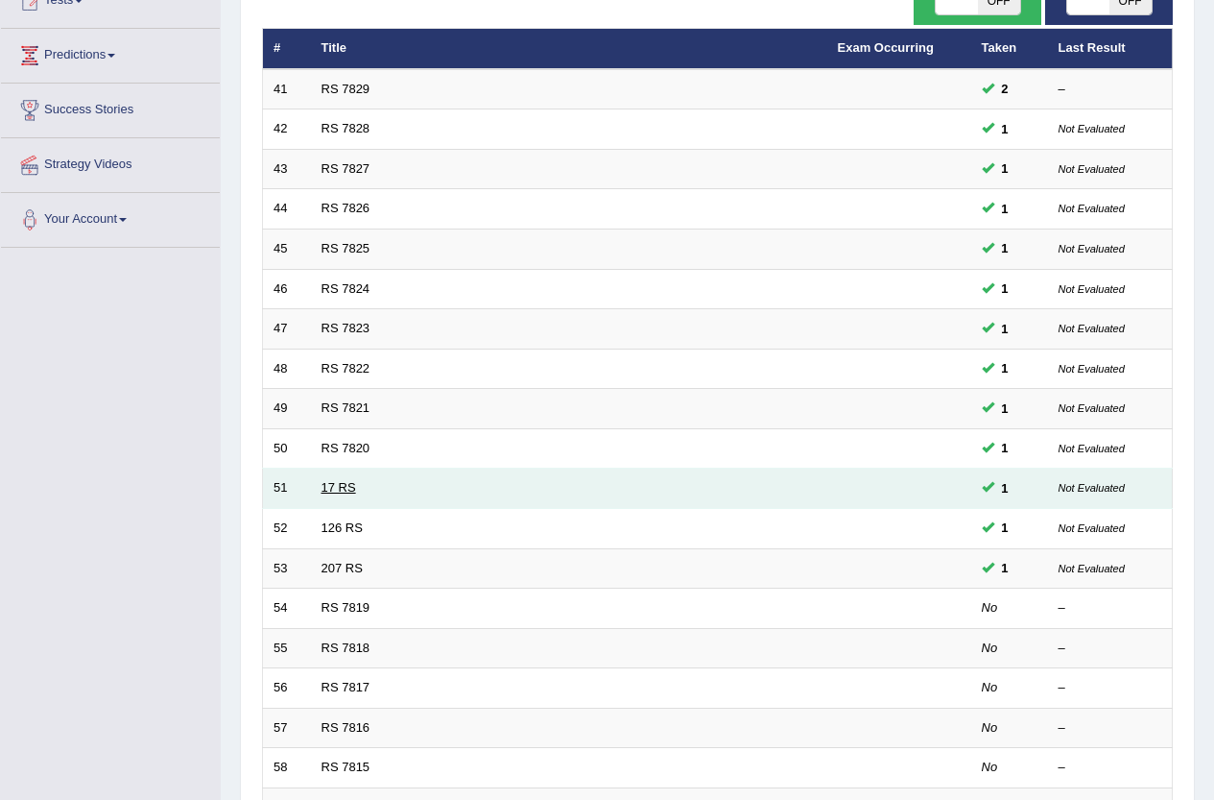
scroll to position [471, 0]
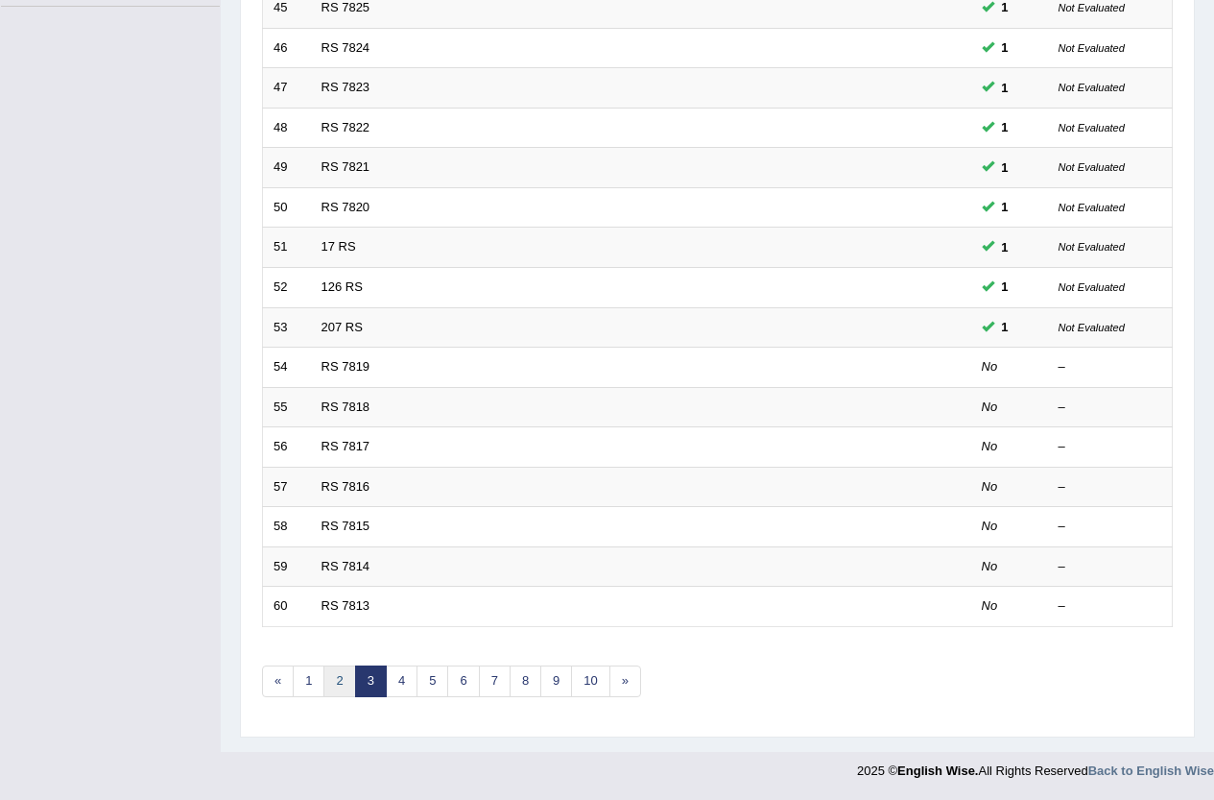
click at [340, 674] on link "2" at bounding box center [339, 681] width 32 height 32
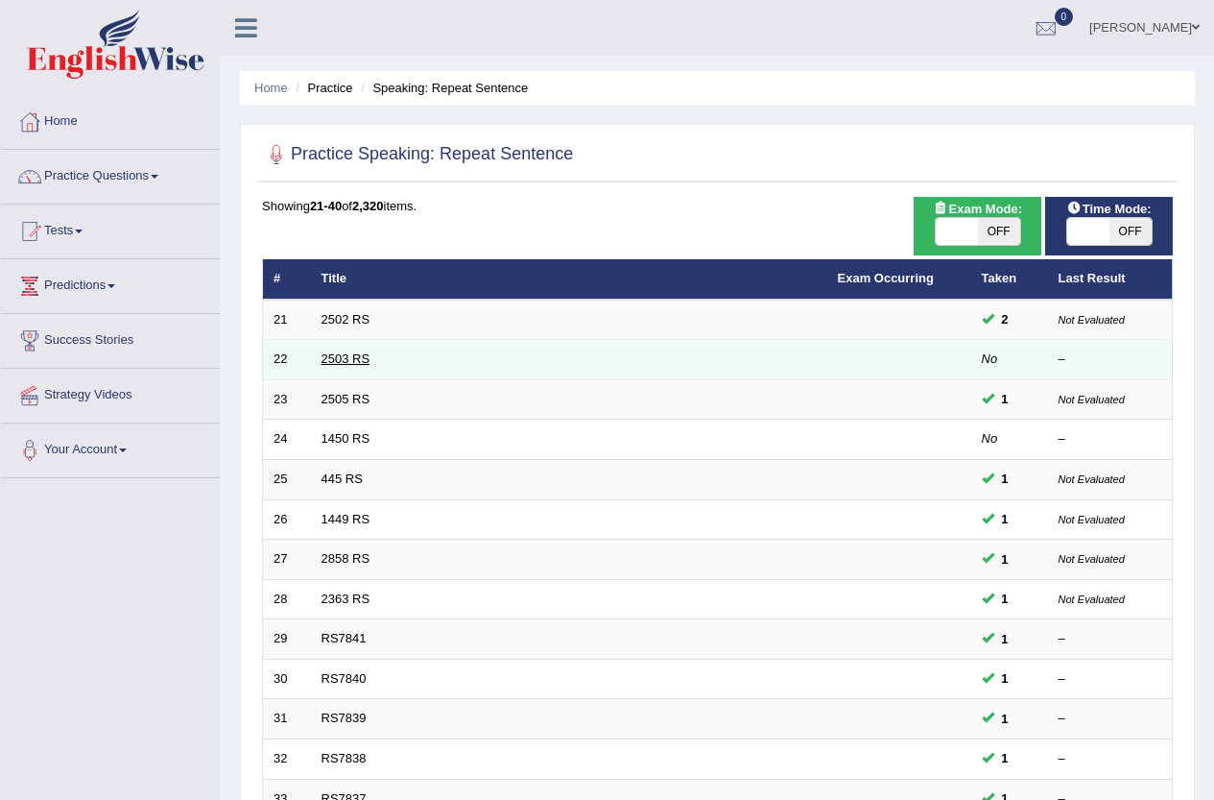
click at [352, 359] on link "2503 RS" at bounding box center [346, 358] width 49 height 14
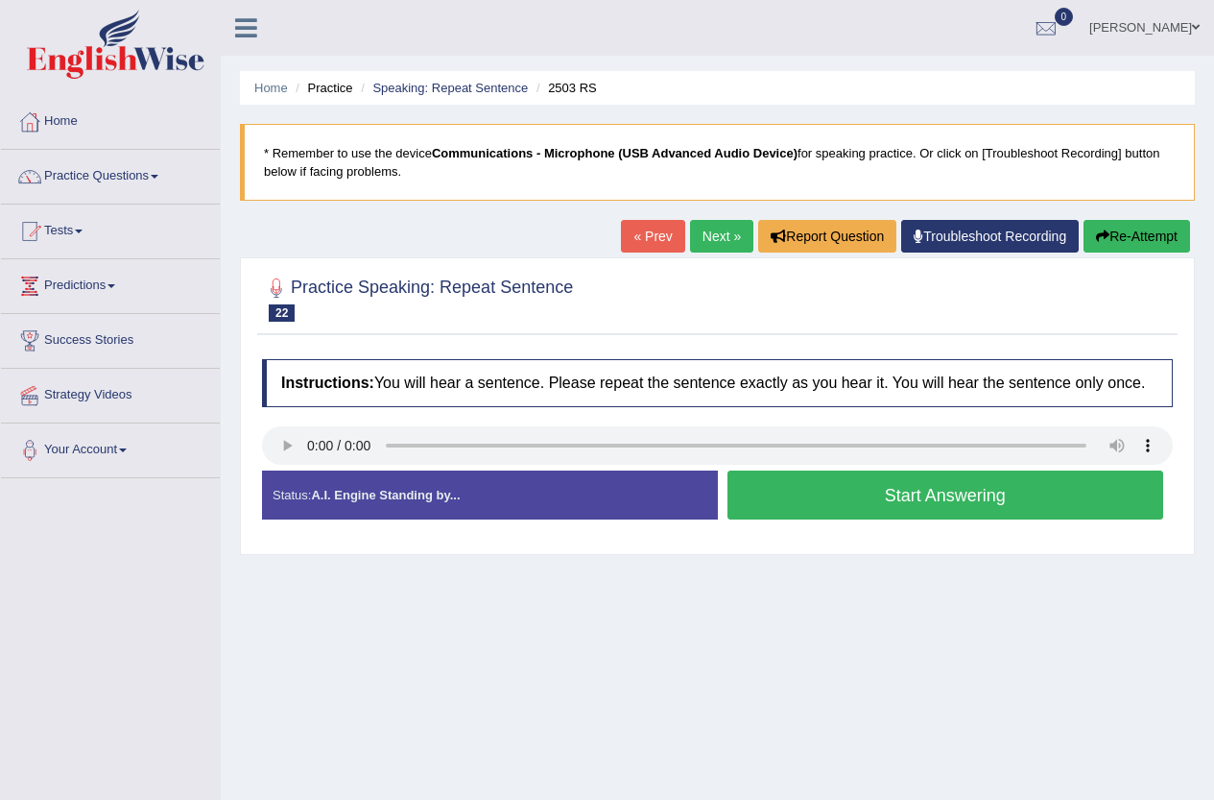
click at [901, 492] on button "Start Answering" at bounding box center [946, 494] width 437 height 49
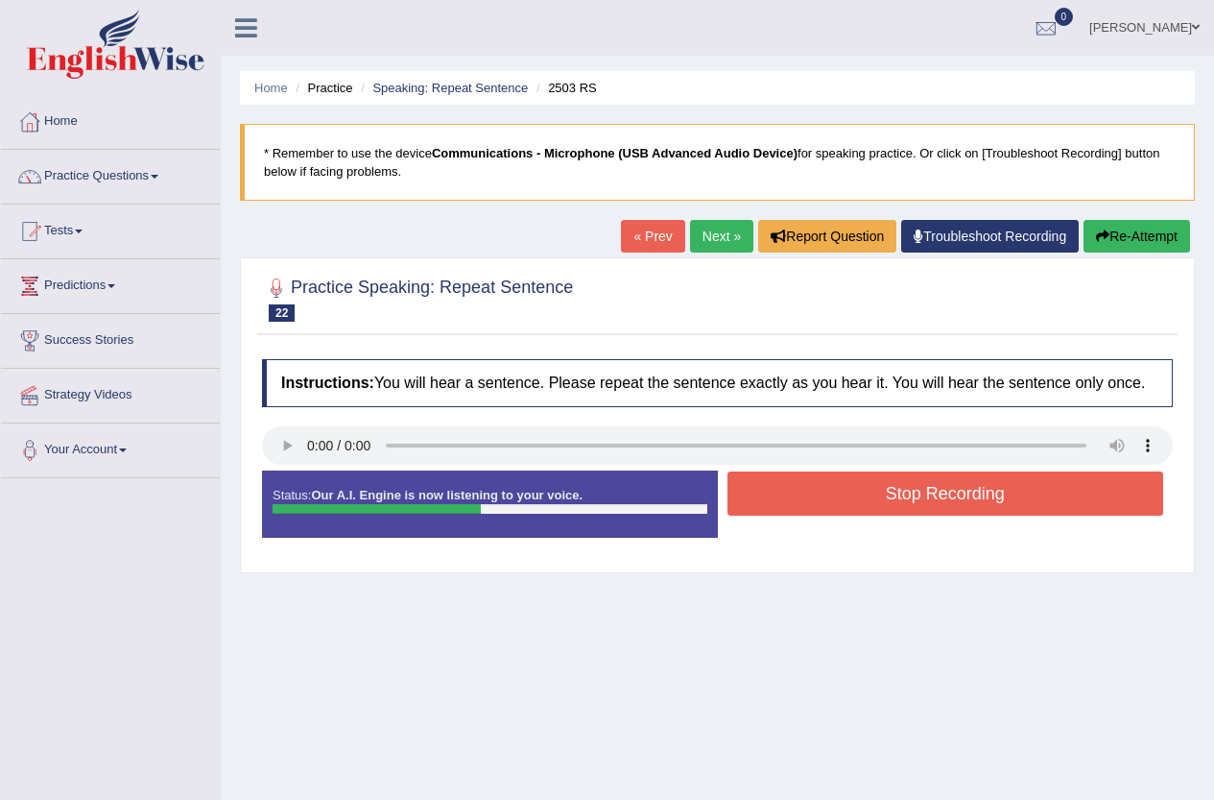
click at [902, 492] on button "Stop Recording" at bounding box center [946, 493] width 437 height 44
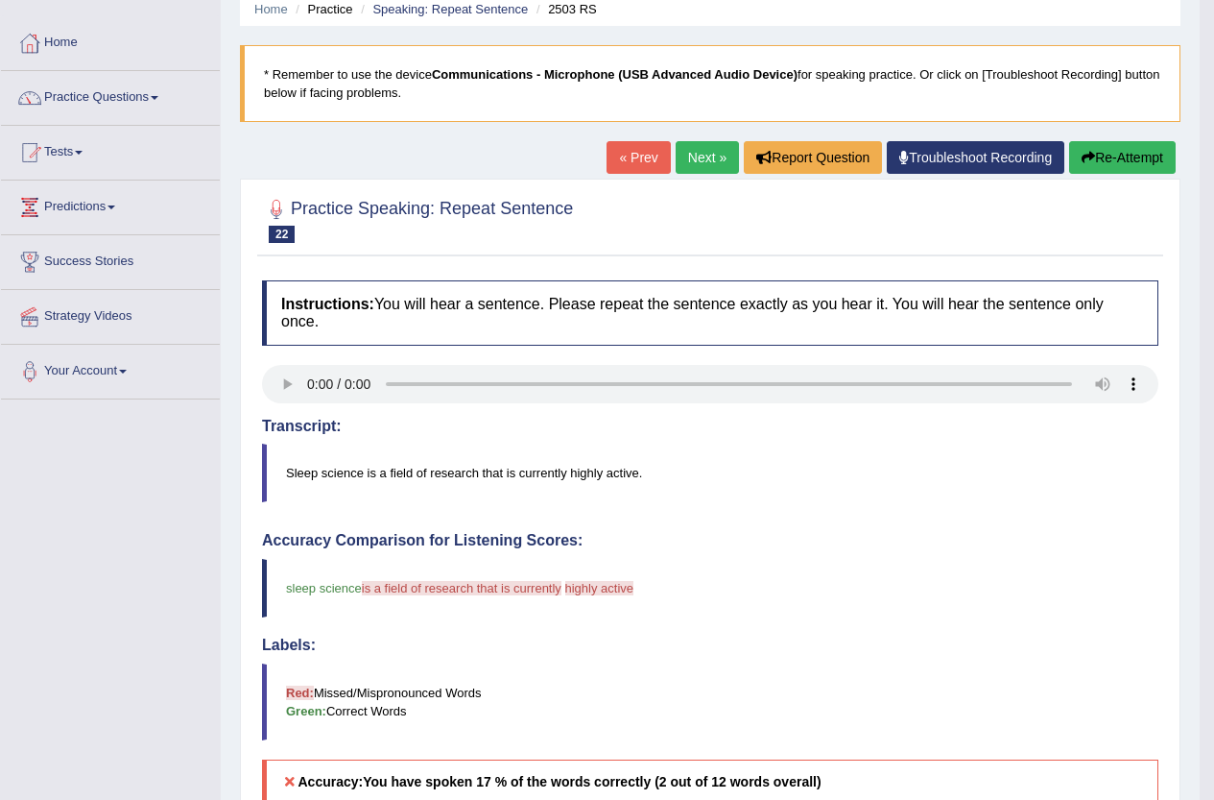
scroll to position [76, 0]
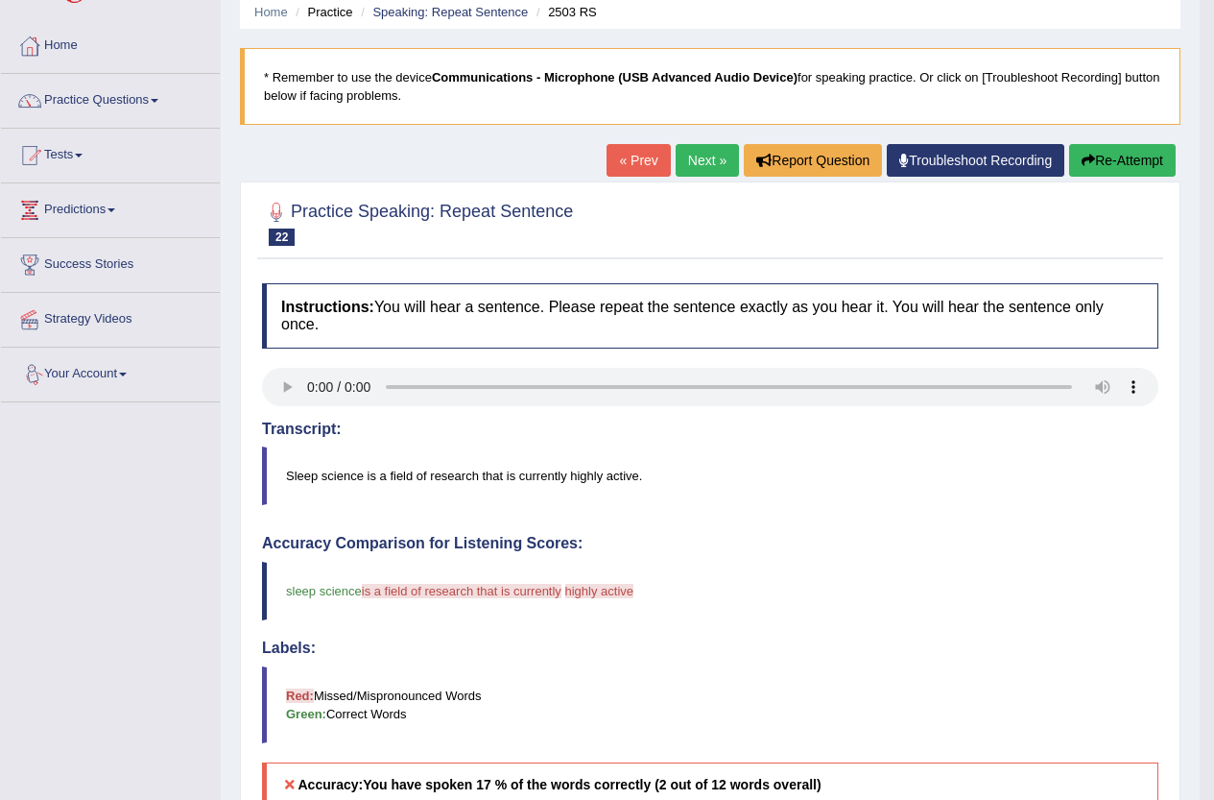
click at [710, 155] on link "Next »" at bounding box center [707, 160] width 63 height 33
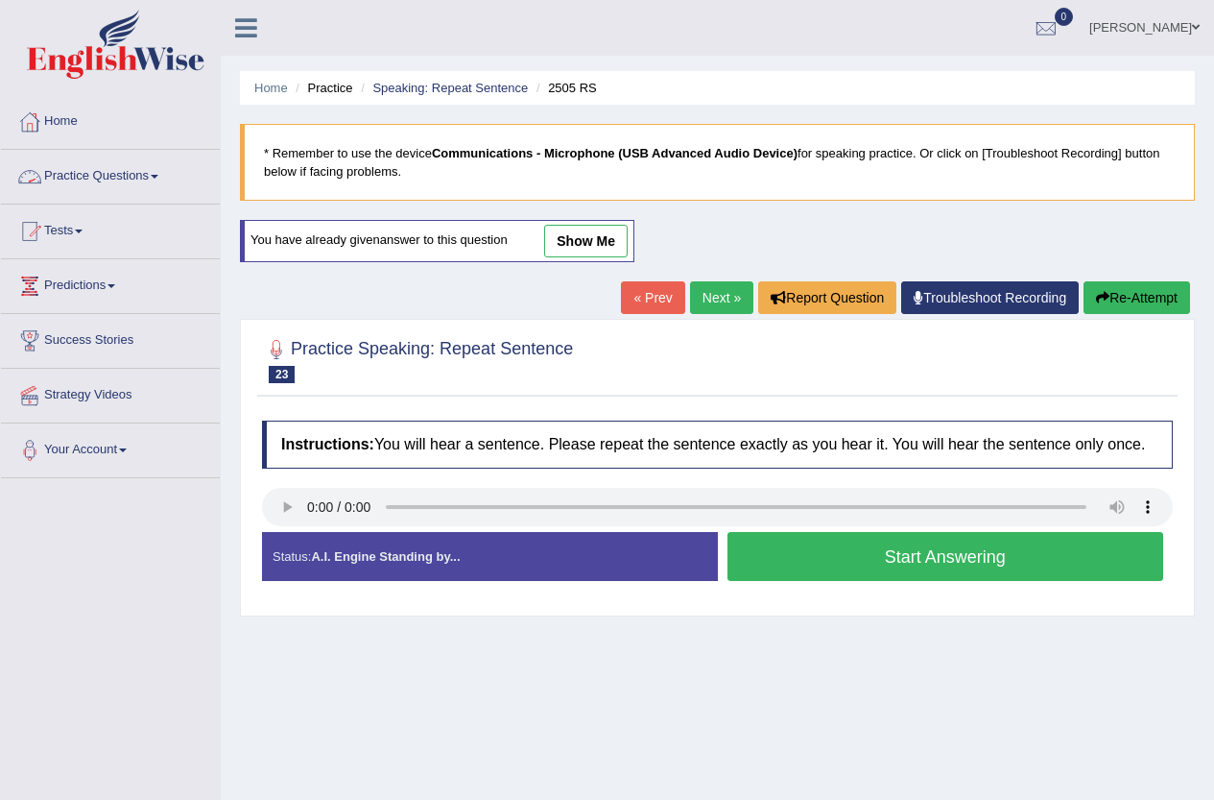
click at [90, 173] on link "Practice Questions" at bounding box center [110, 174] width 219 height 48
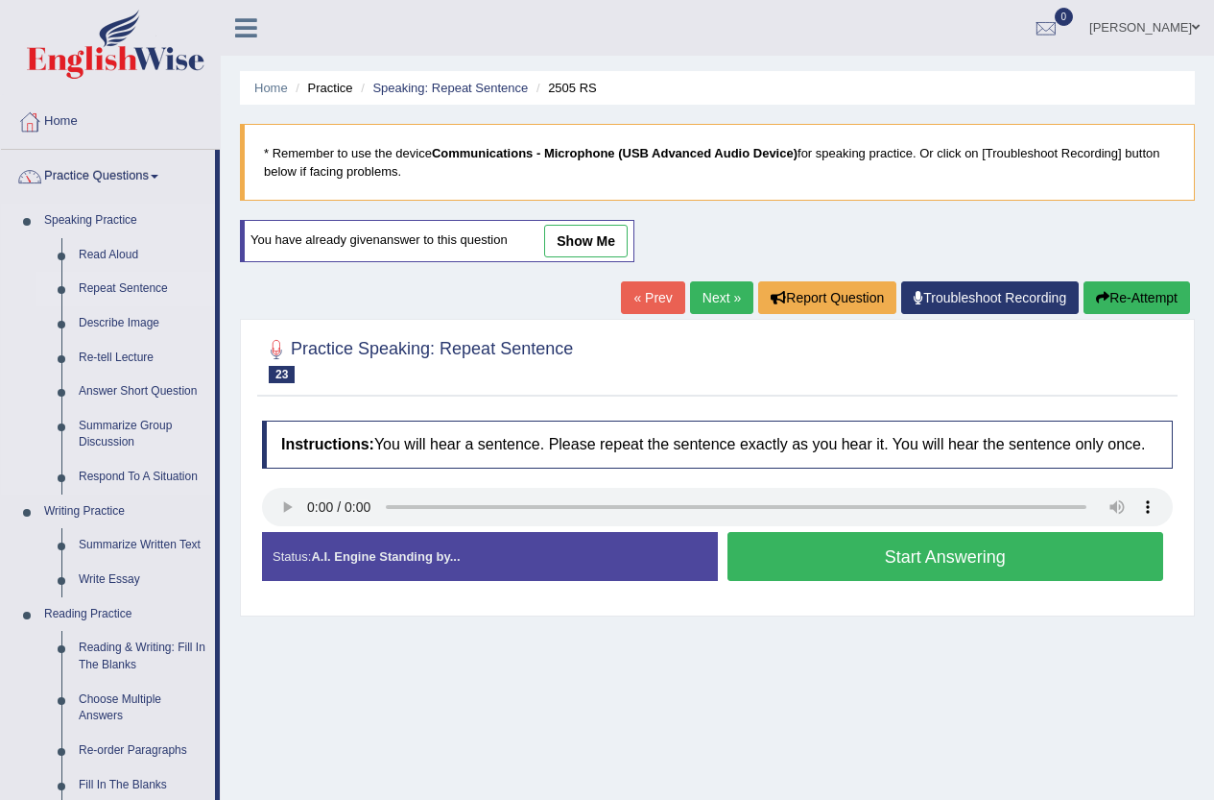
click at [108, 280] on link "Repeat Sentence" at bounding box center [142, 289] width 145 height 35
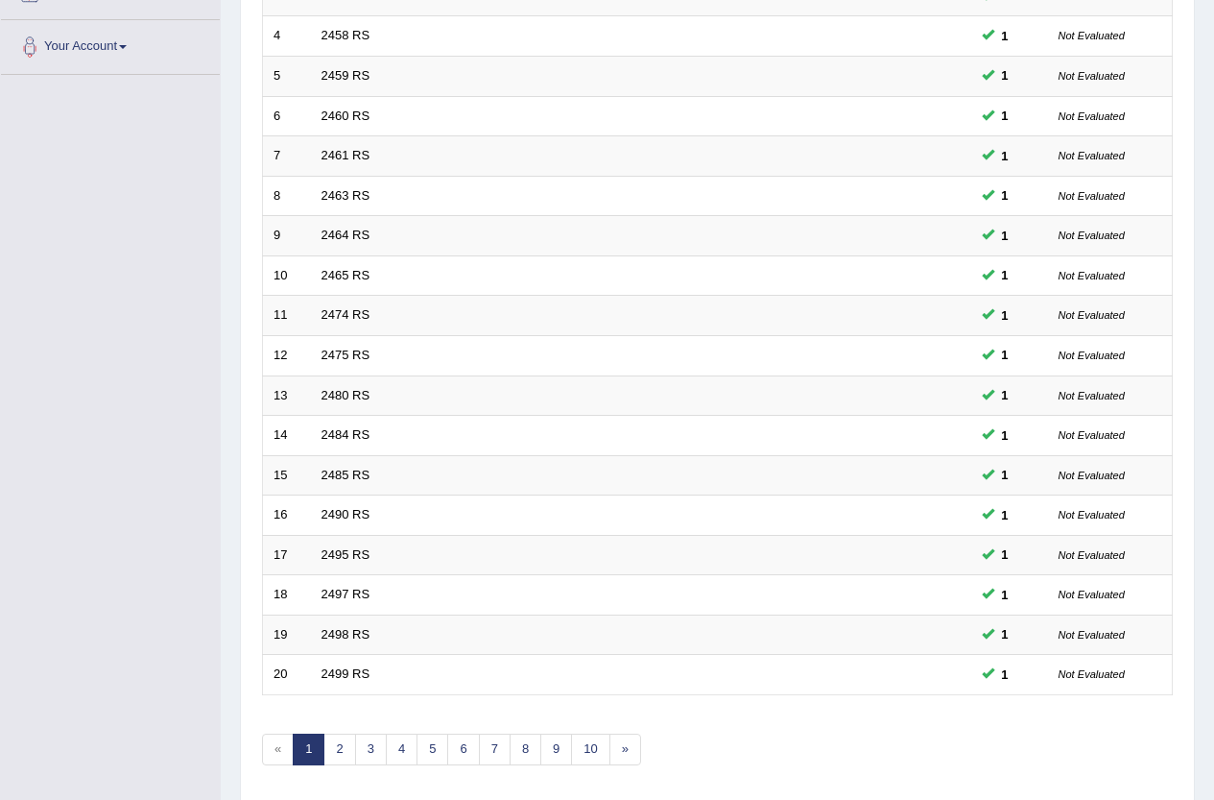
scroll to position [471, 0]
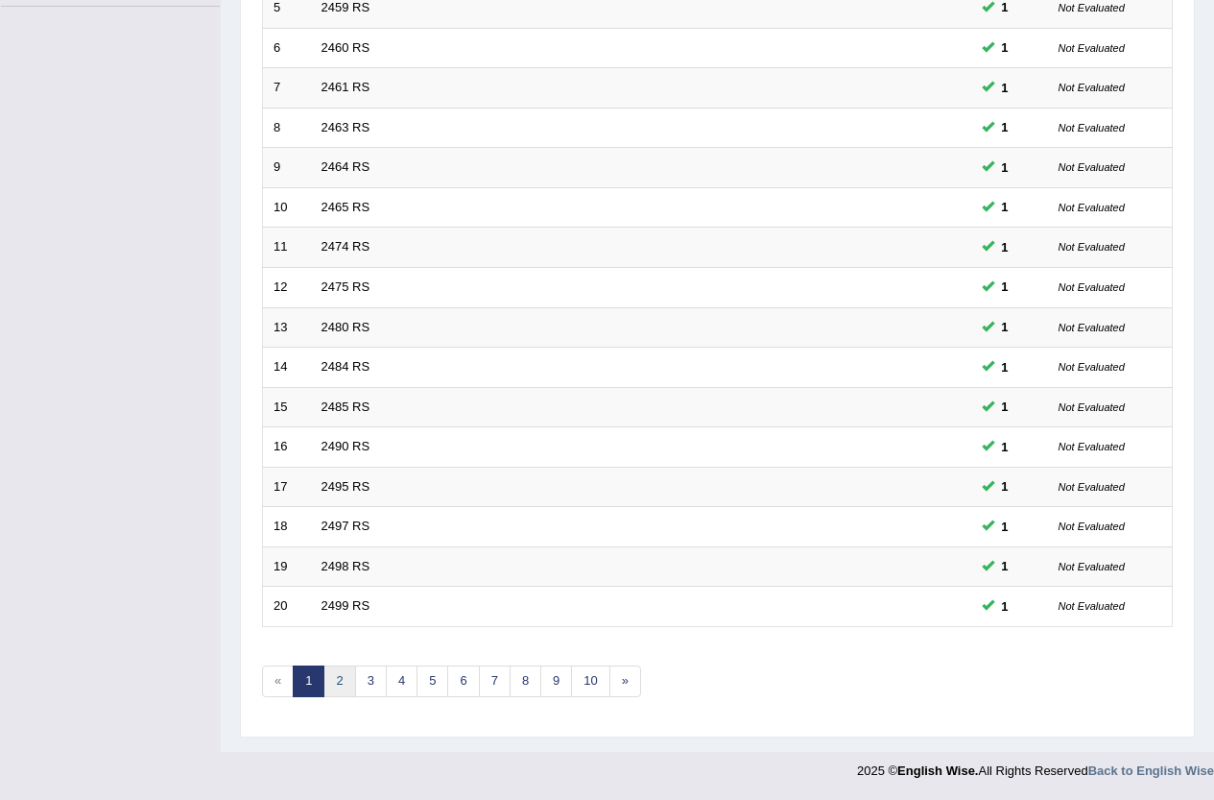
click at [346, 684] on link "2" at bounding box center [339, 681] width 32 height 32
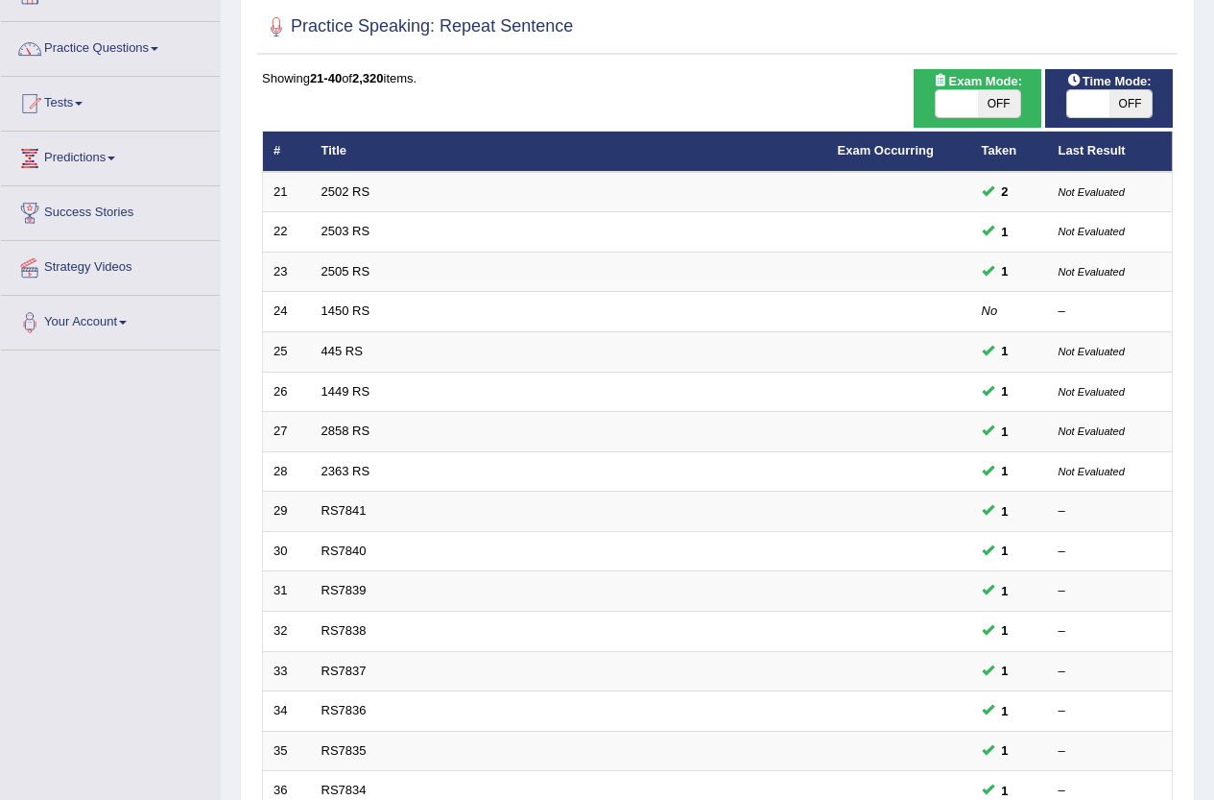
scroll to position [87, 0]
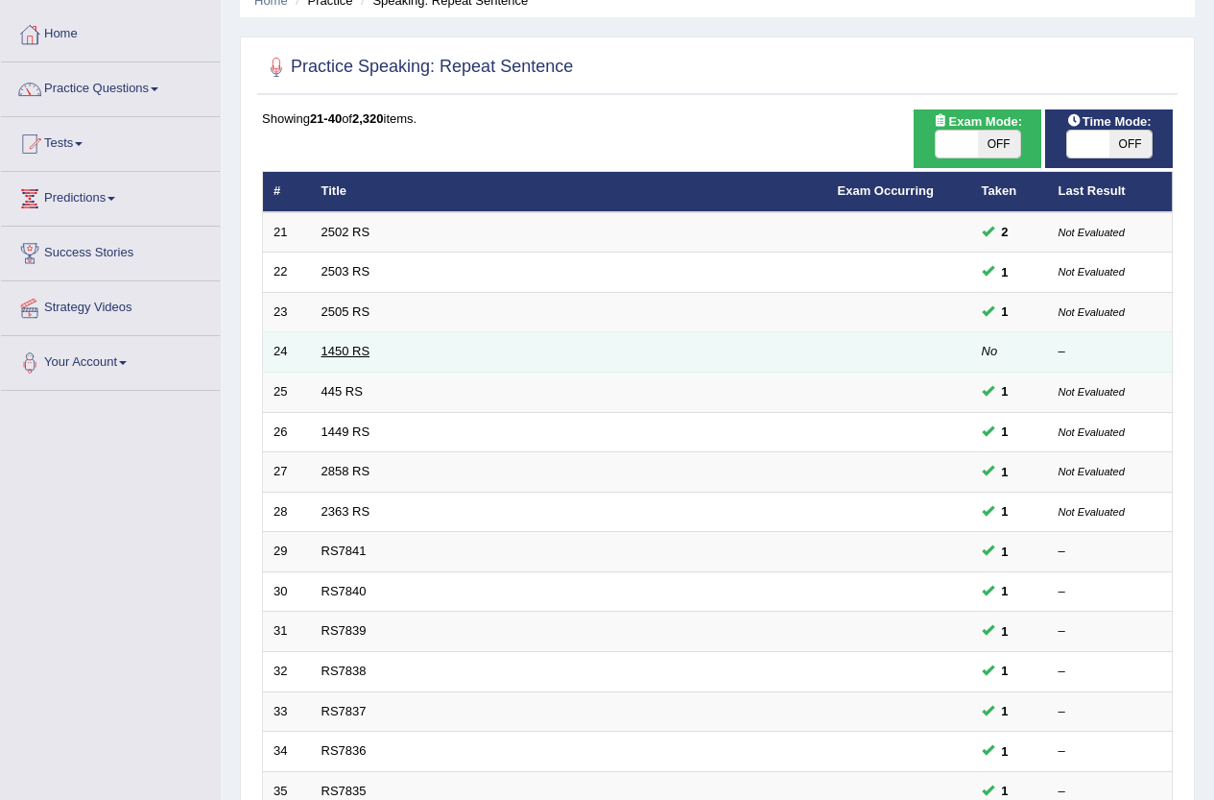
click at [337, 348] on link "1450 RS" at bounding box center [346, 351] width 49 height 14
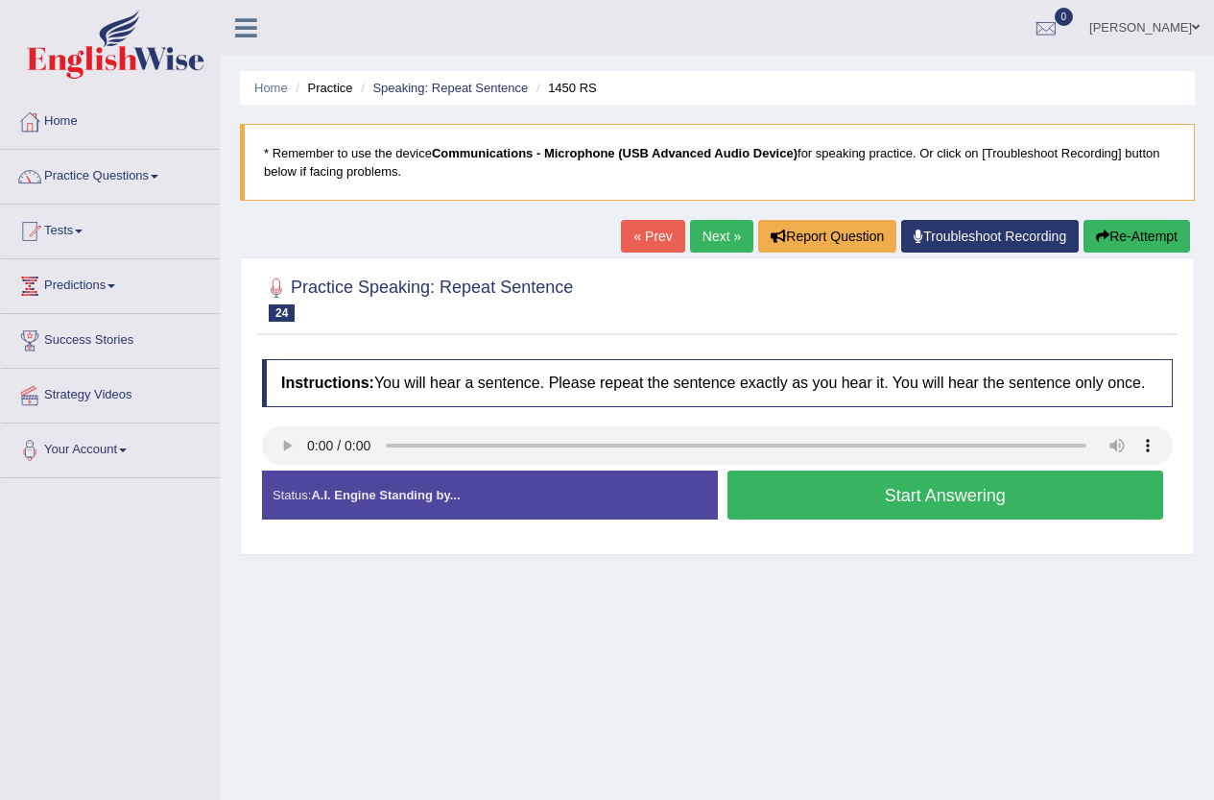
click at [914, 483] on button "Start Answering" at bounding box center [946, 494] width 437 height 49
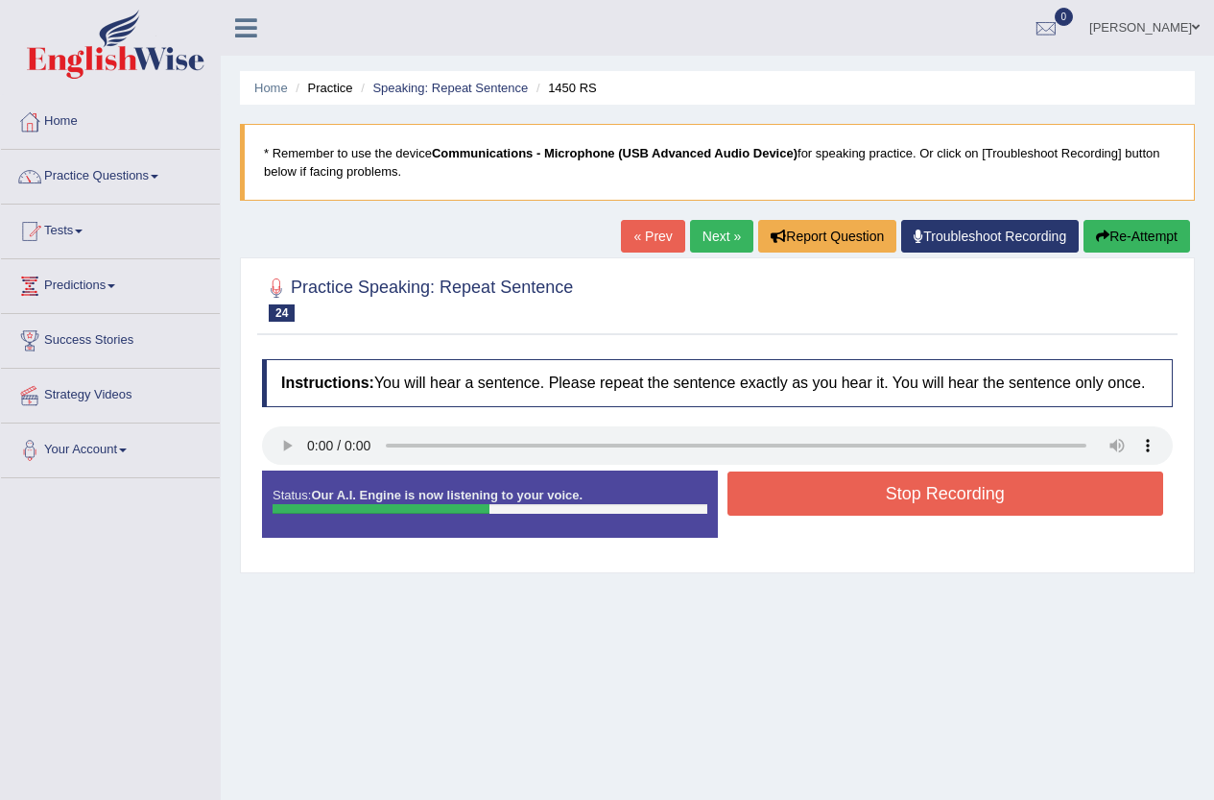
click at [914, 484] on button "Stop Recording" at bounding box center [946, 493] width 437 height 44
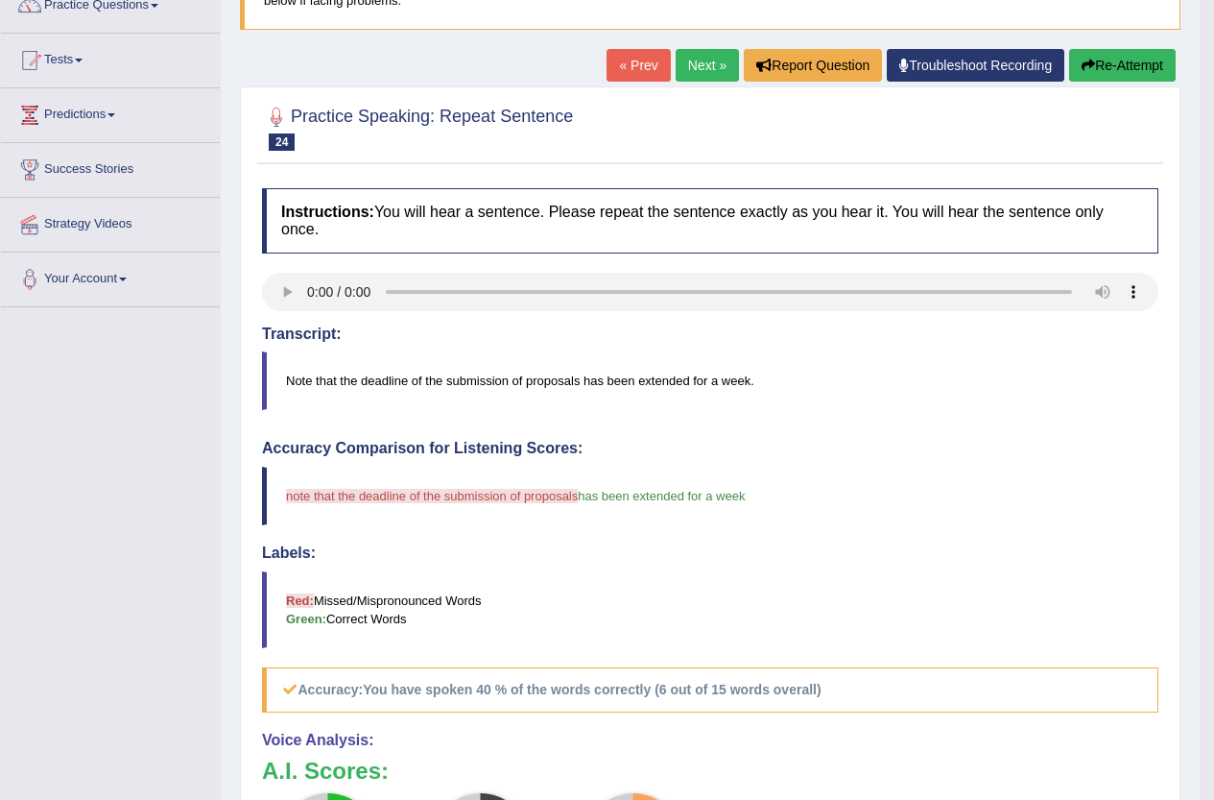
scroll to position [96, 0]
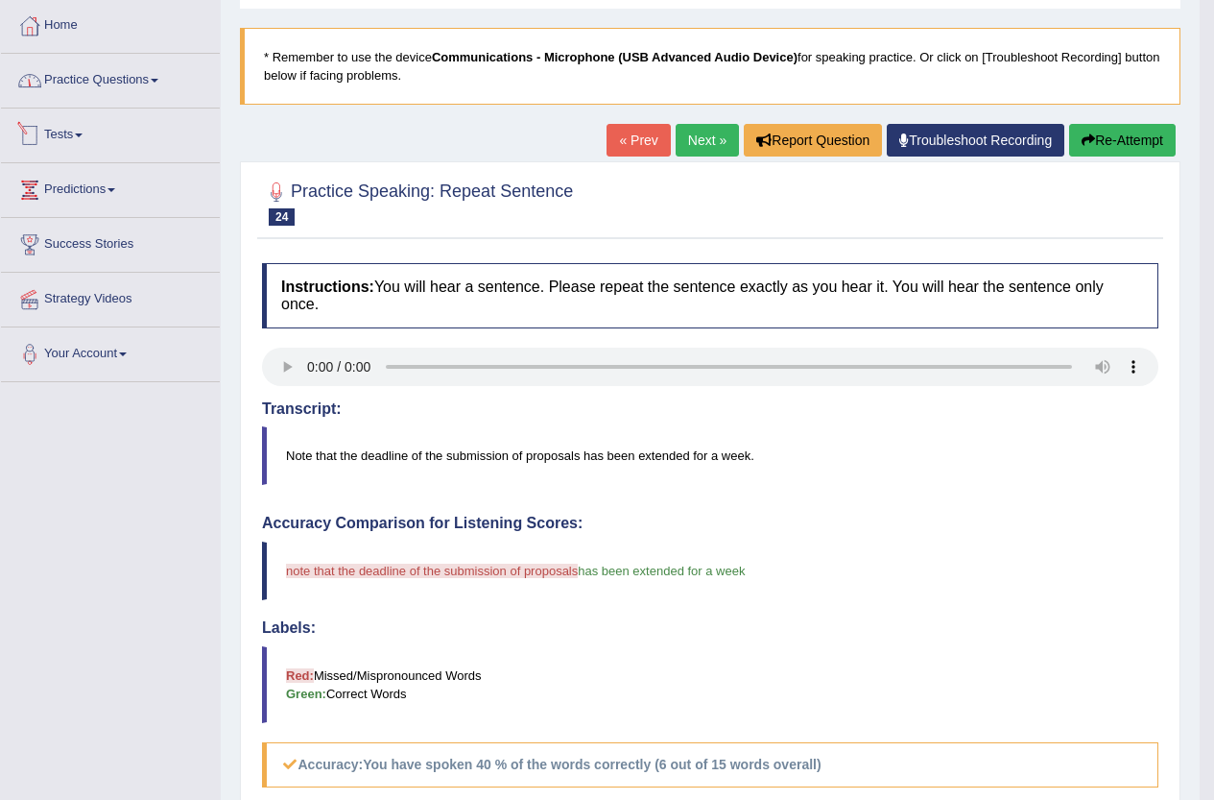
click at [91, 90] on link "Practice Questions" at bounding box center [110, 78] width 219 height 48
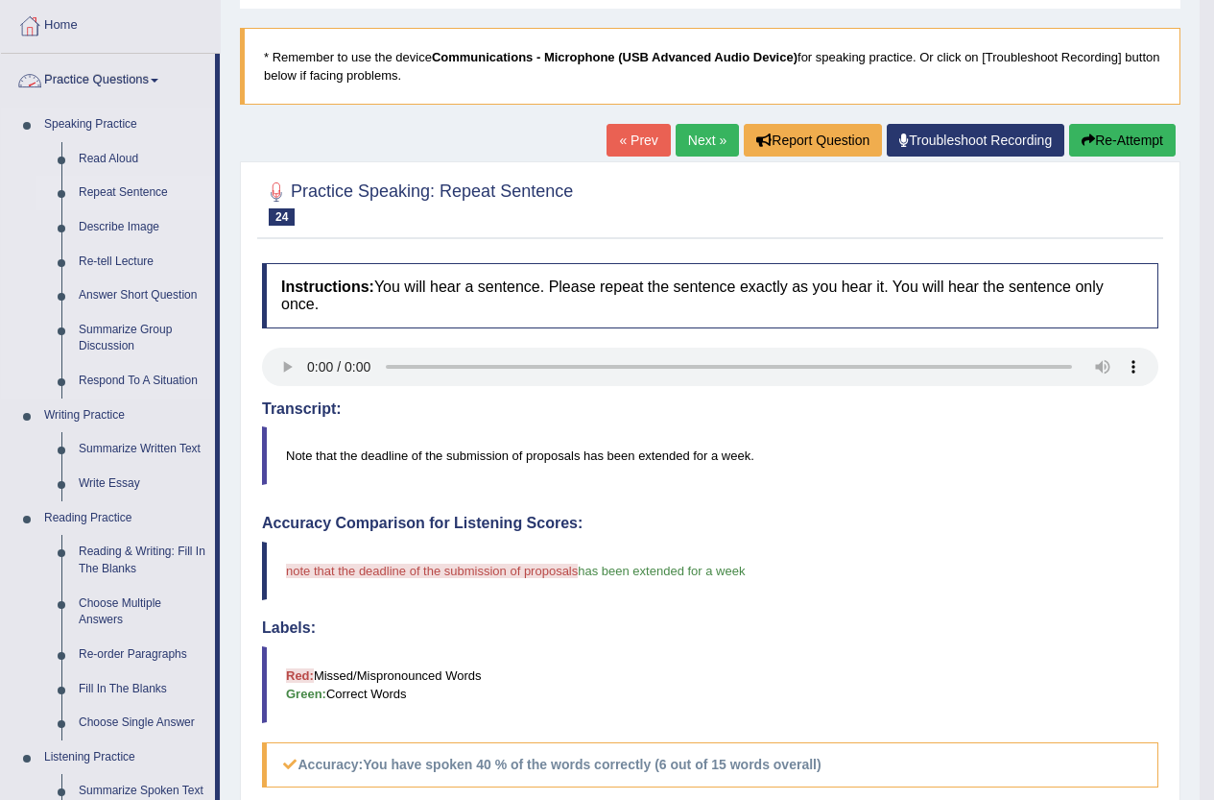
click at [100, 191] on link "Repeat Sentence" at bounding box center [142, 193] width 145 height 35
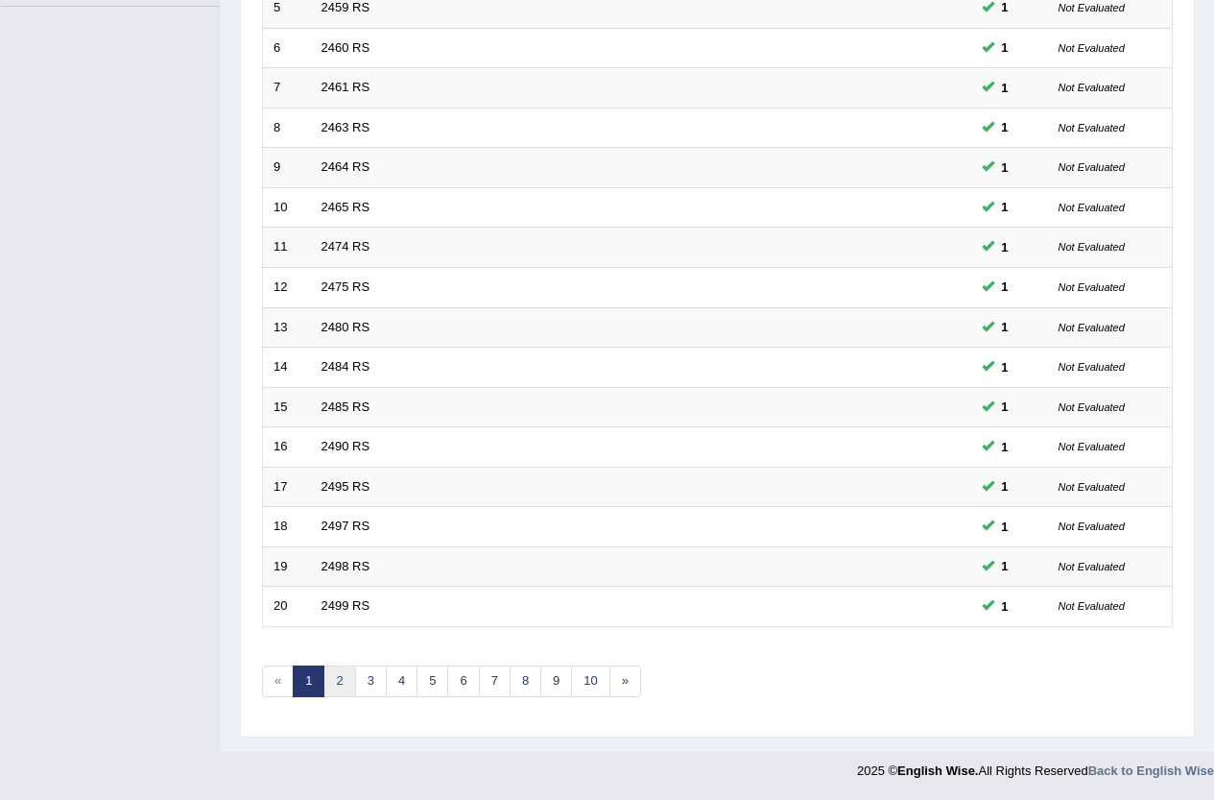
click at [347, 679] on link "2" at bounding box center [339, 681] width 32 height 32
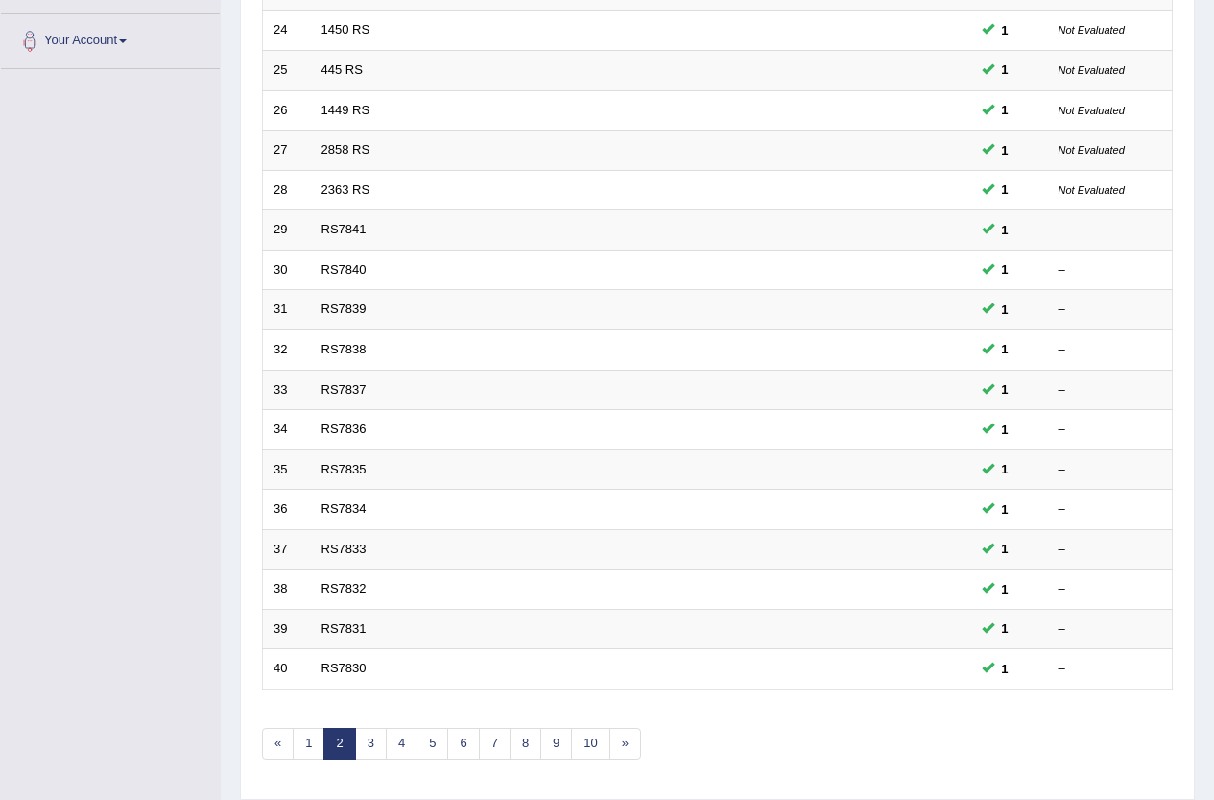
scroll to position [471, 0]
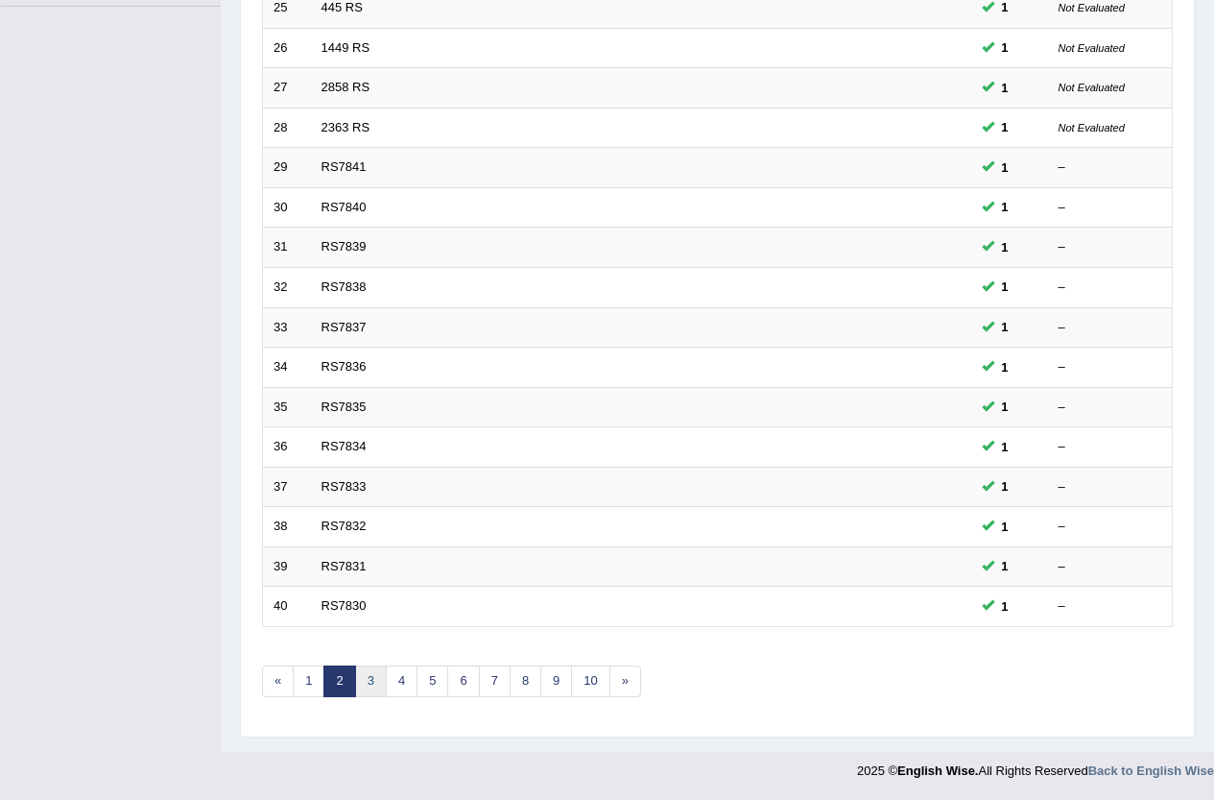
click at [378, 675] on link "3" at bounding box center [371, 681] width 32 height 32
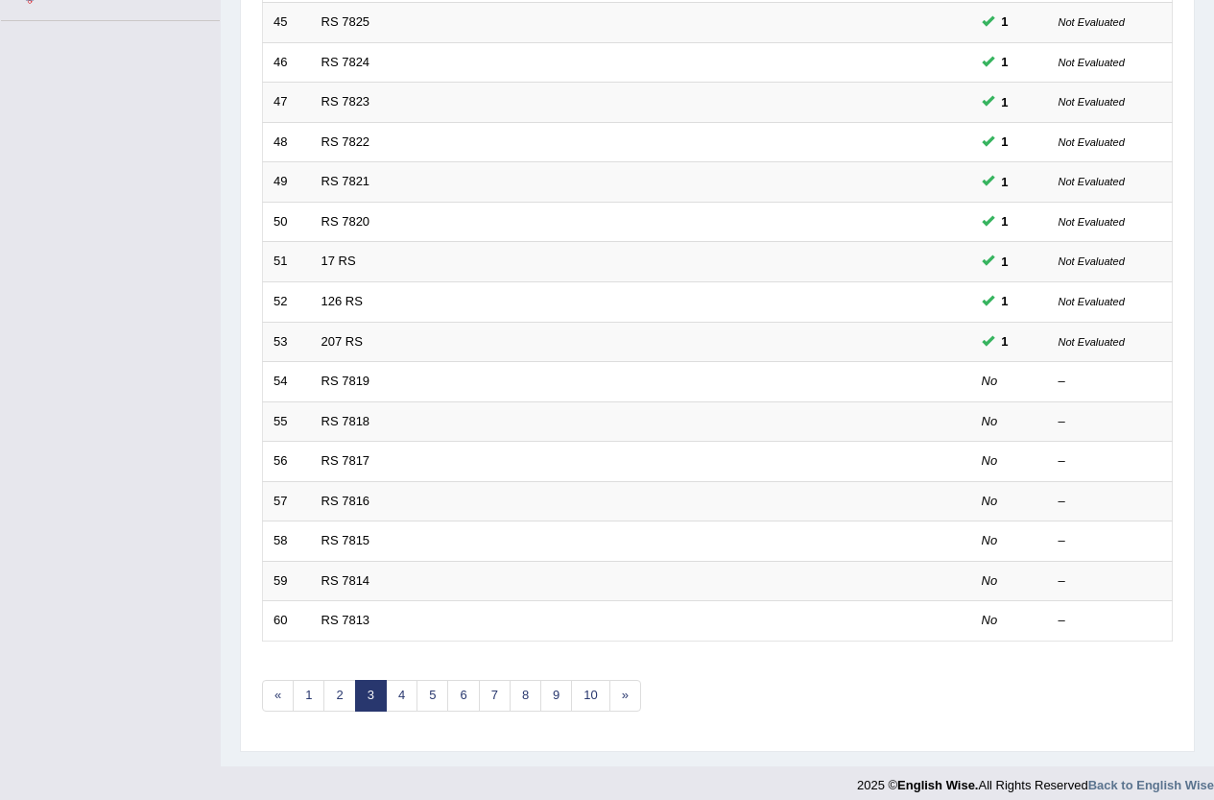
scroll to position [471, 0]
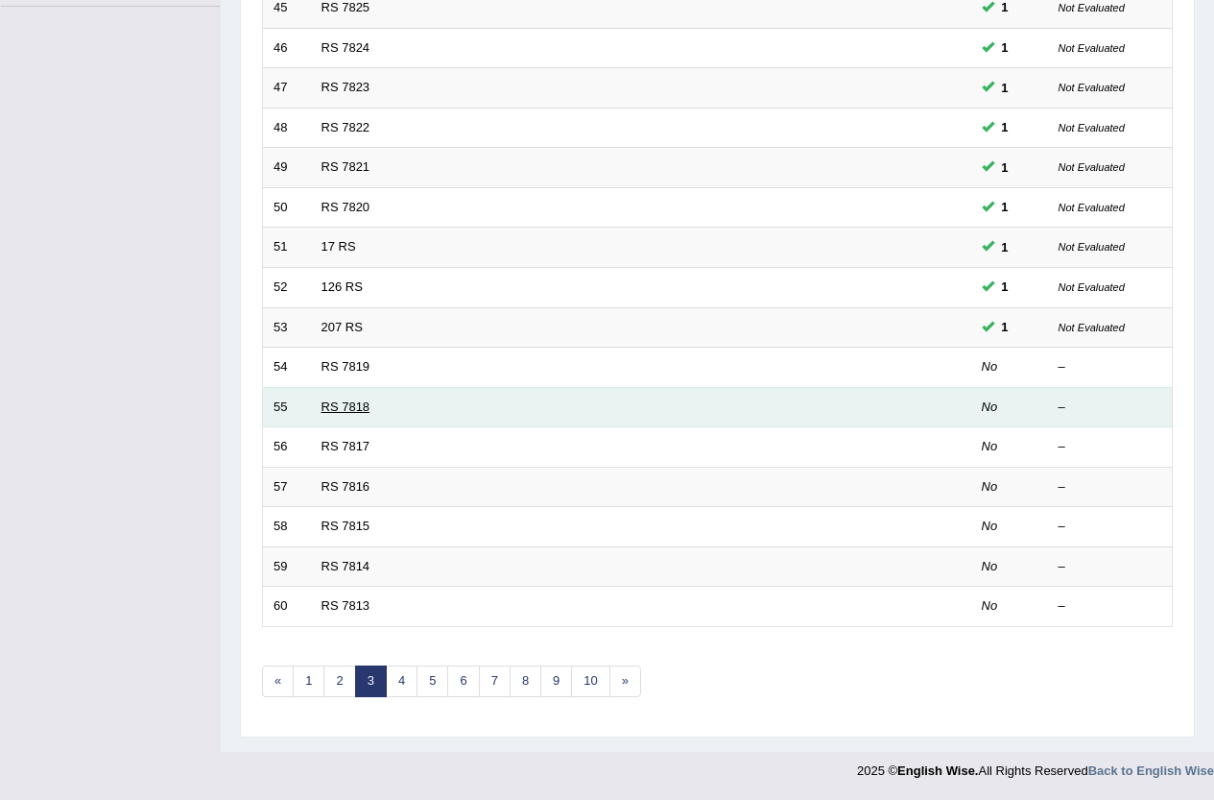
click at [329, 408] on link "RS 7818" at bounding box center [346, 406] width 49 height 14
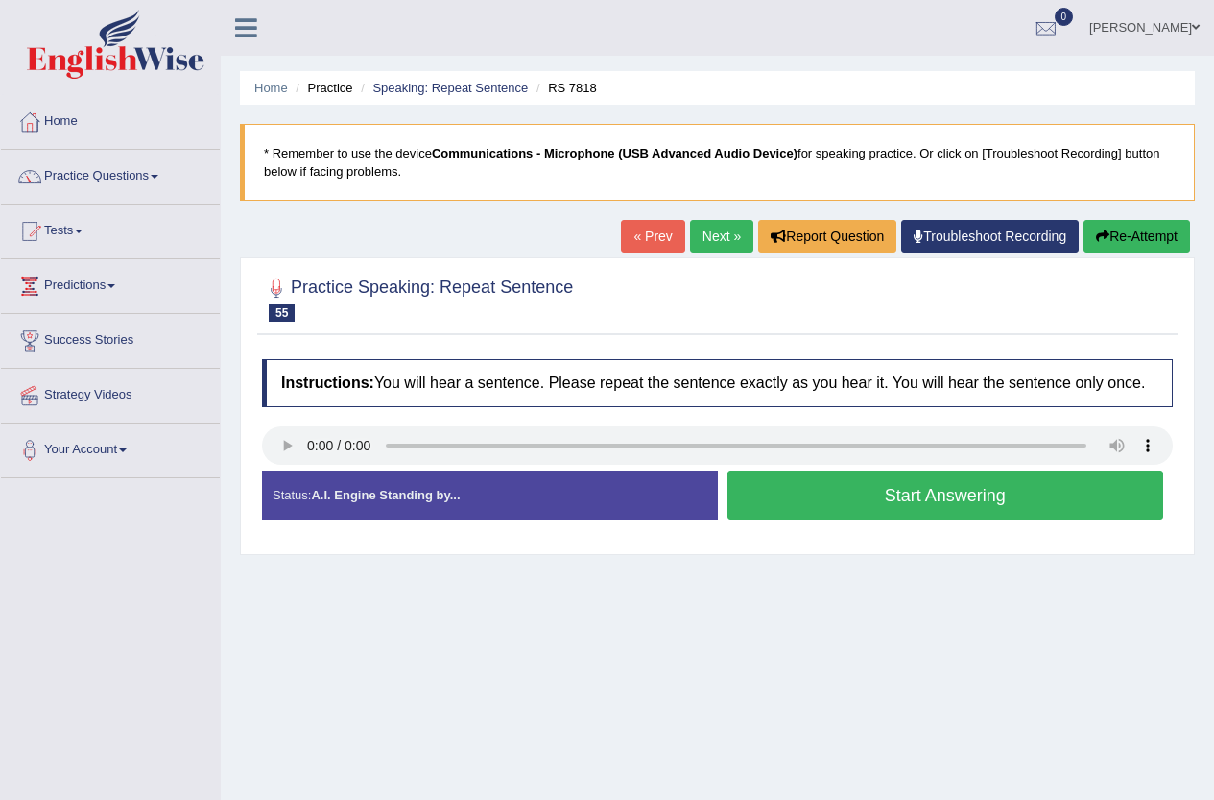
click at [960, 501] on button "Start Answering" at bounding box center [946, 494] width 437 height 49
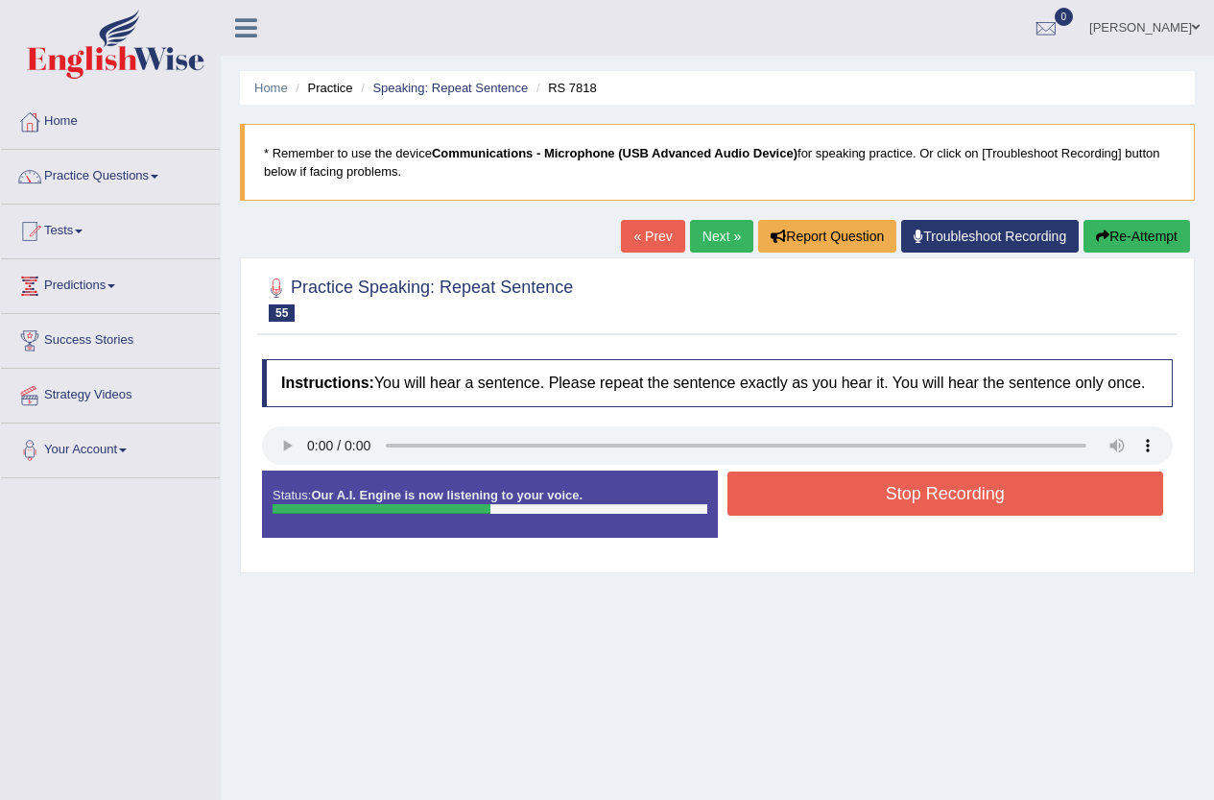
click at [960, 501] on button "Stop Recording" at bounding box center [946, 493] width 437 height 44
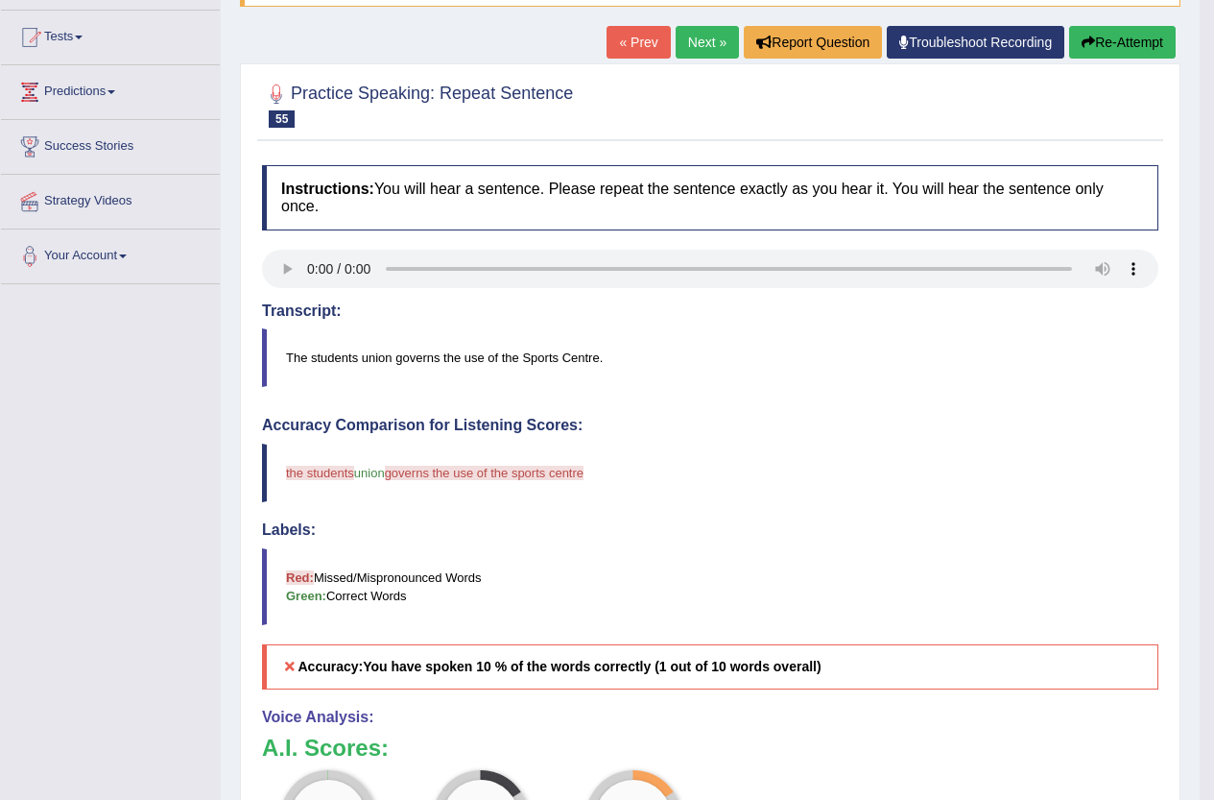
scroll to position [192, 0]
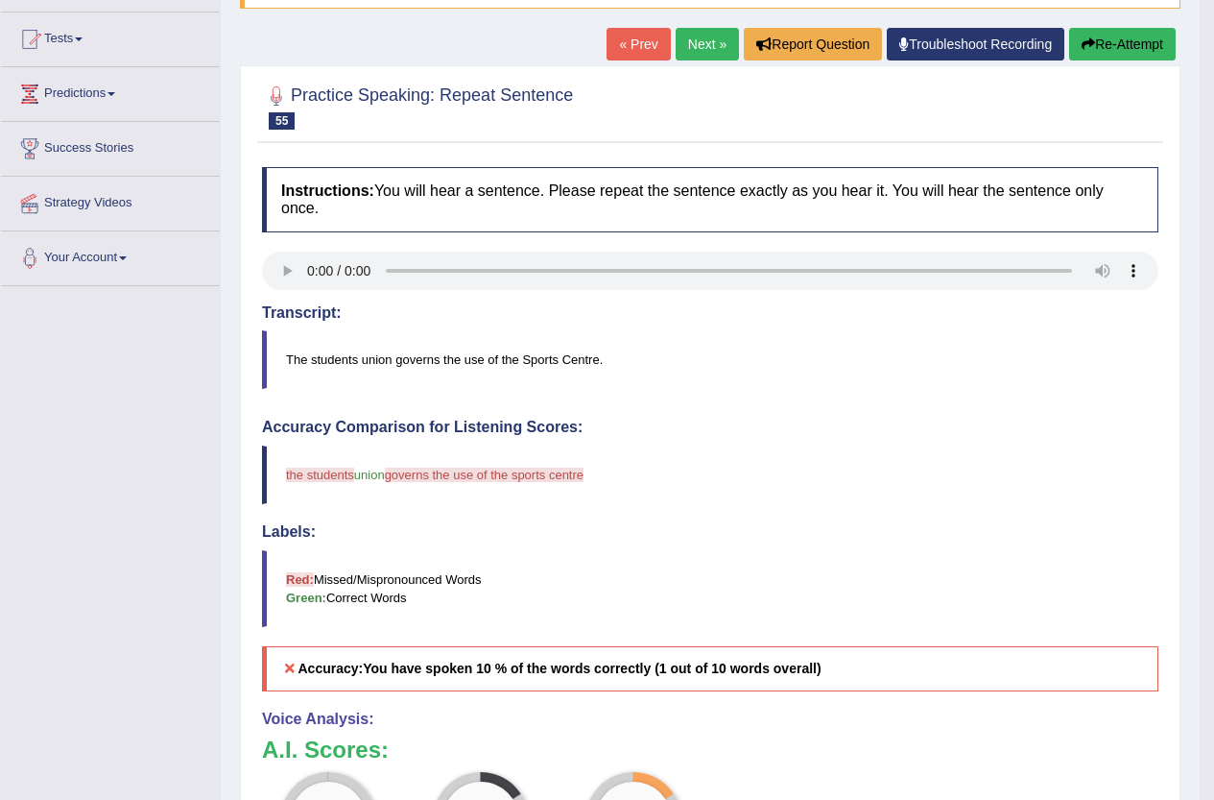
click at [1118, 43] on button "Re-Attempt" at bounding box center [1122, 44] width 107 height 33
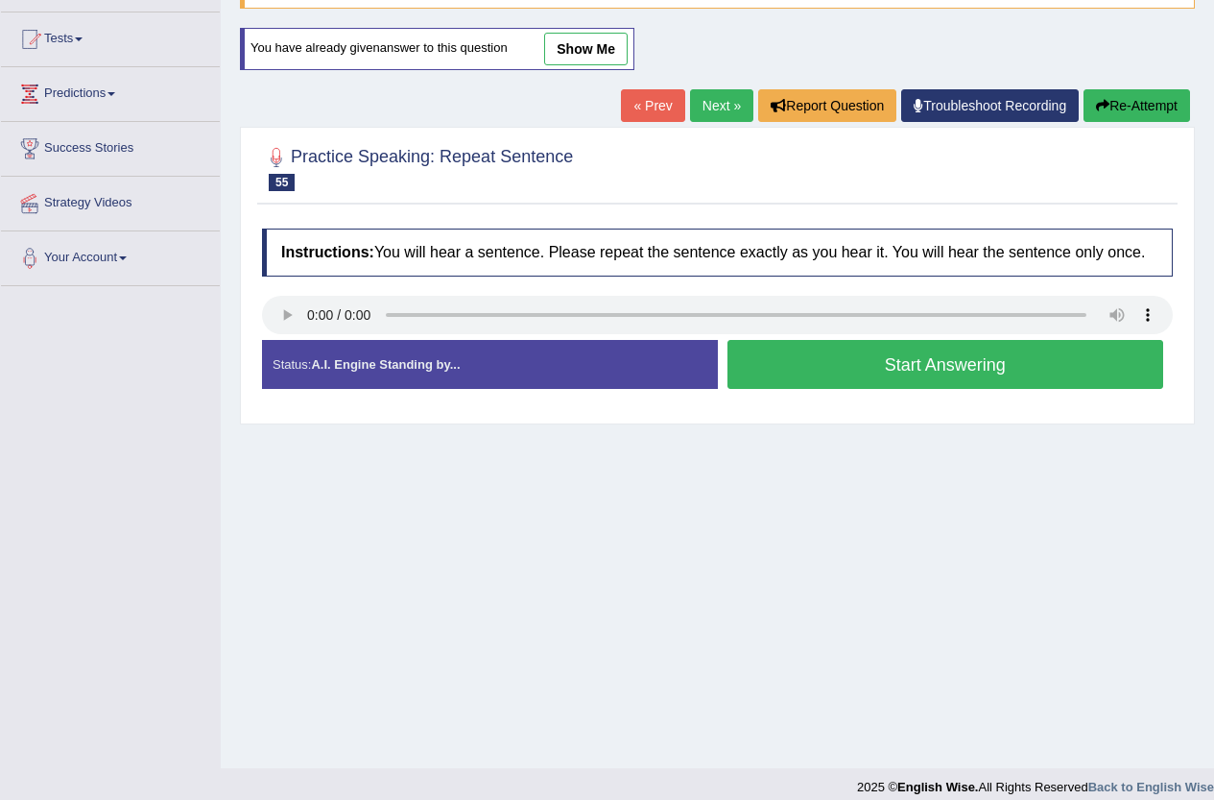
click at [912, 359] on button "Start Answering" at bounding box center [946, 364] width 437 height 49
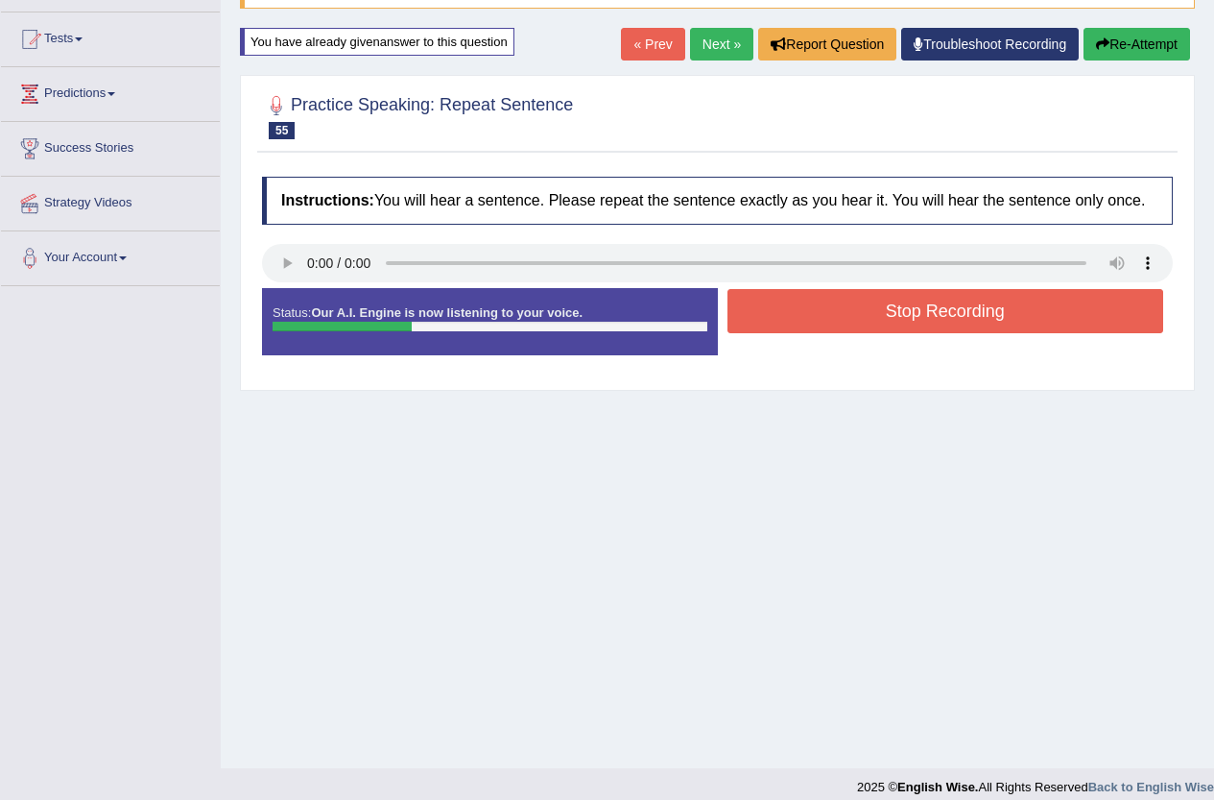
click at [917, 309] on button "Stop Recording" at bounding box center [946, 311] width 437 height 44
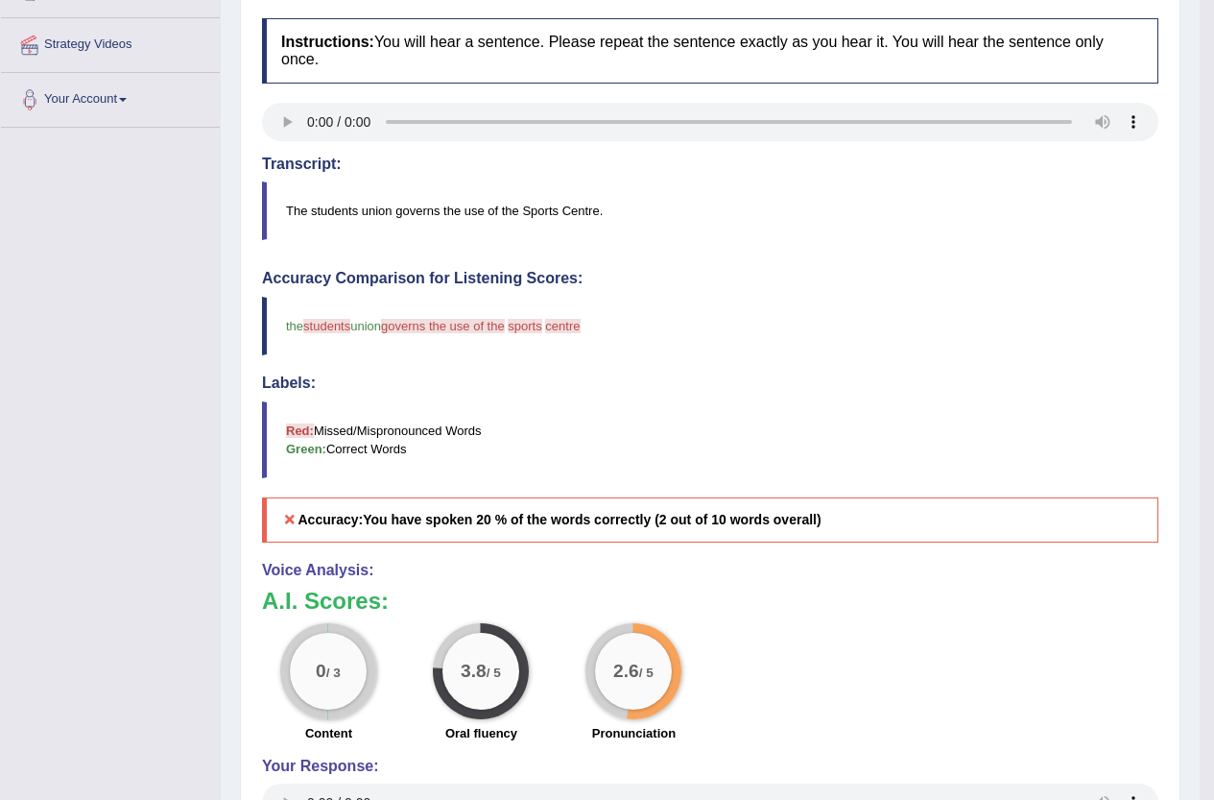
scroll to position [62, 0]
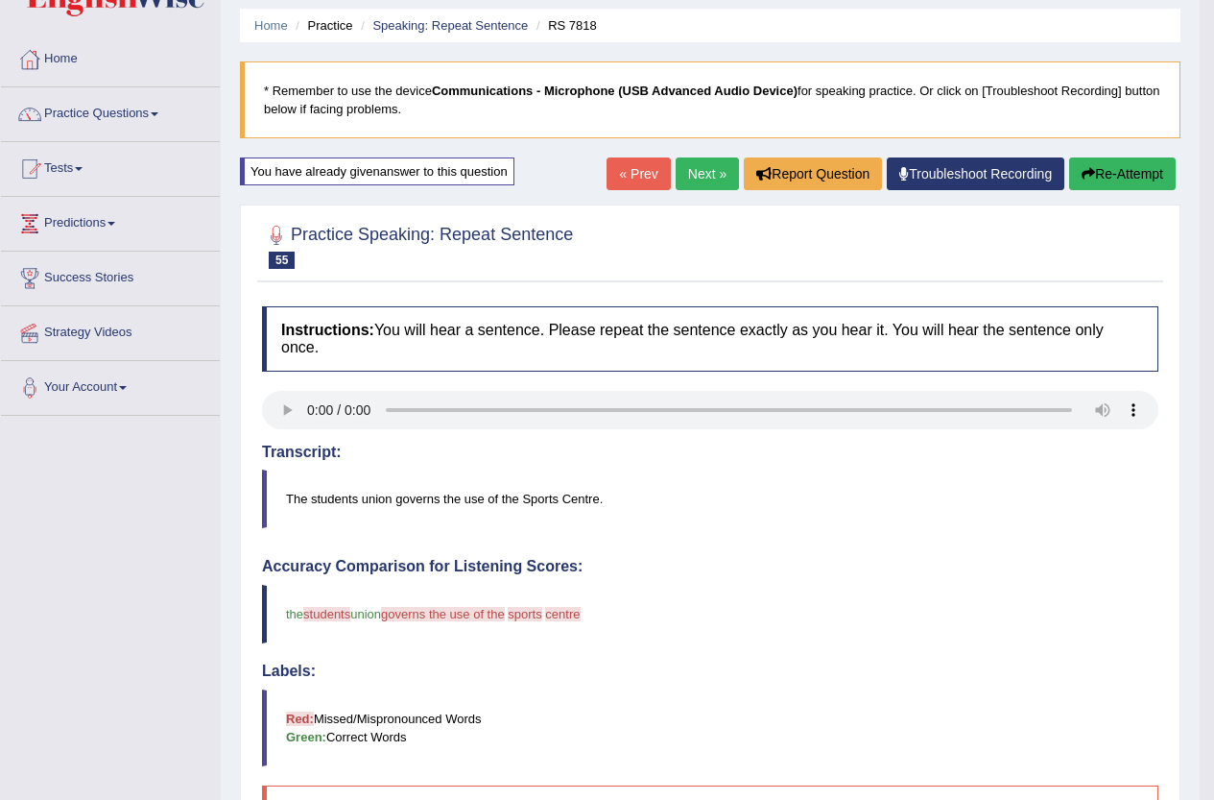
click at [708, 179] on link "Next »" at bounding box center [707, 173] width 63 height 33
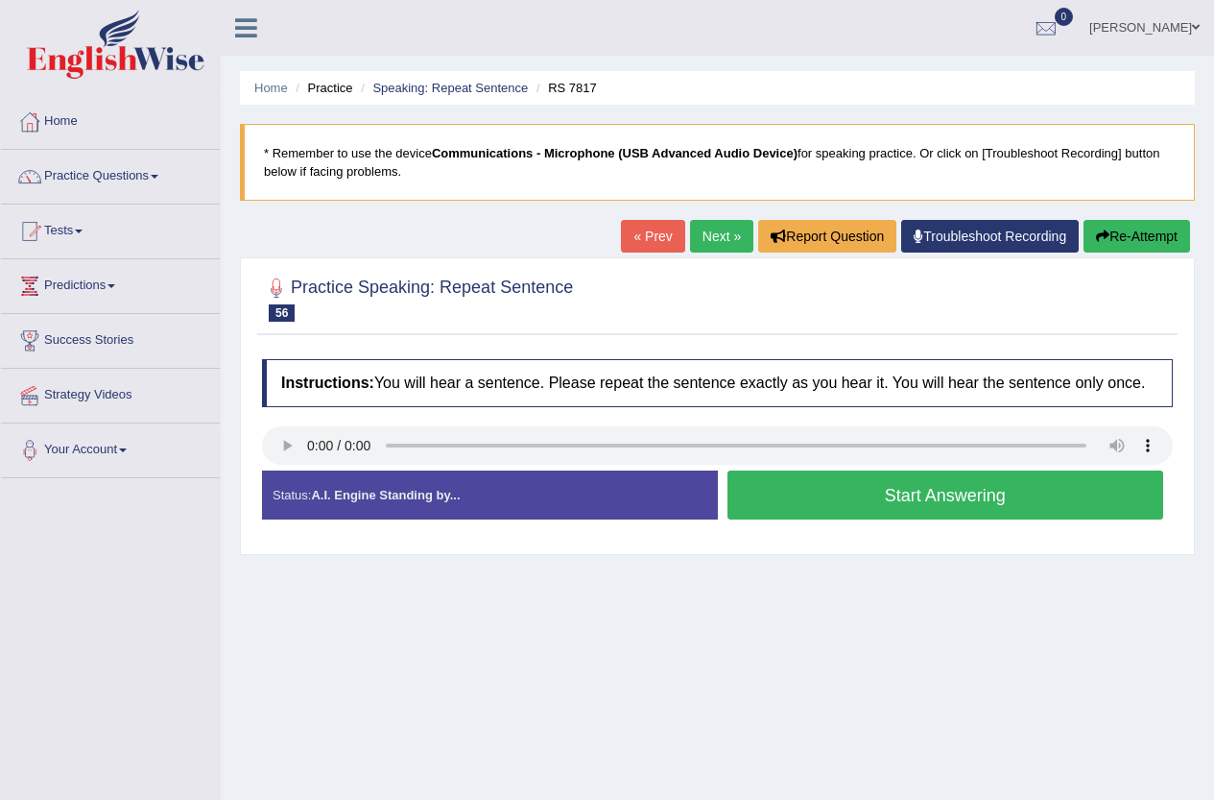
click at [930, 500] on button "Start Answering" at bounding box center [946, 494] width 437 height 49
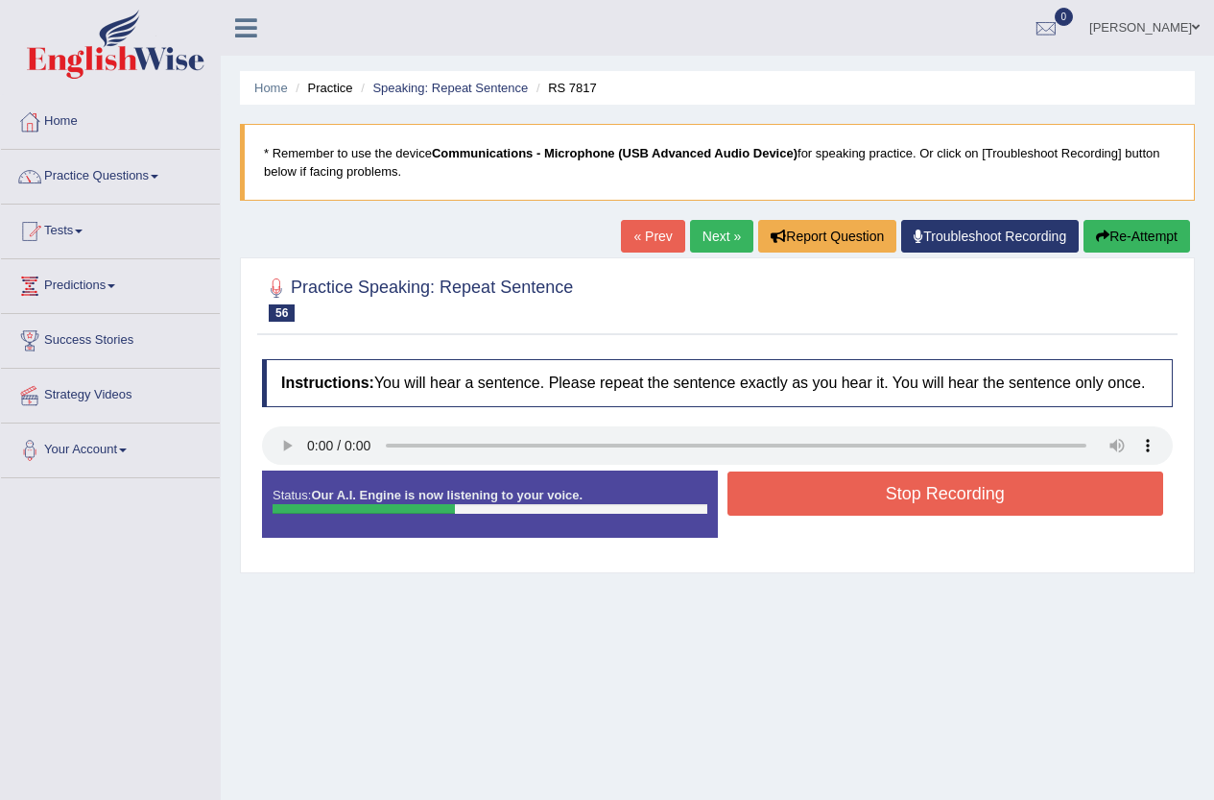
click at [930, 500] on button "Stop Recording" at bounding box center [946, 493] width 437 height 44
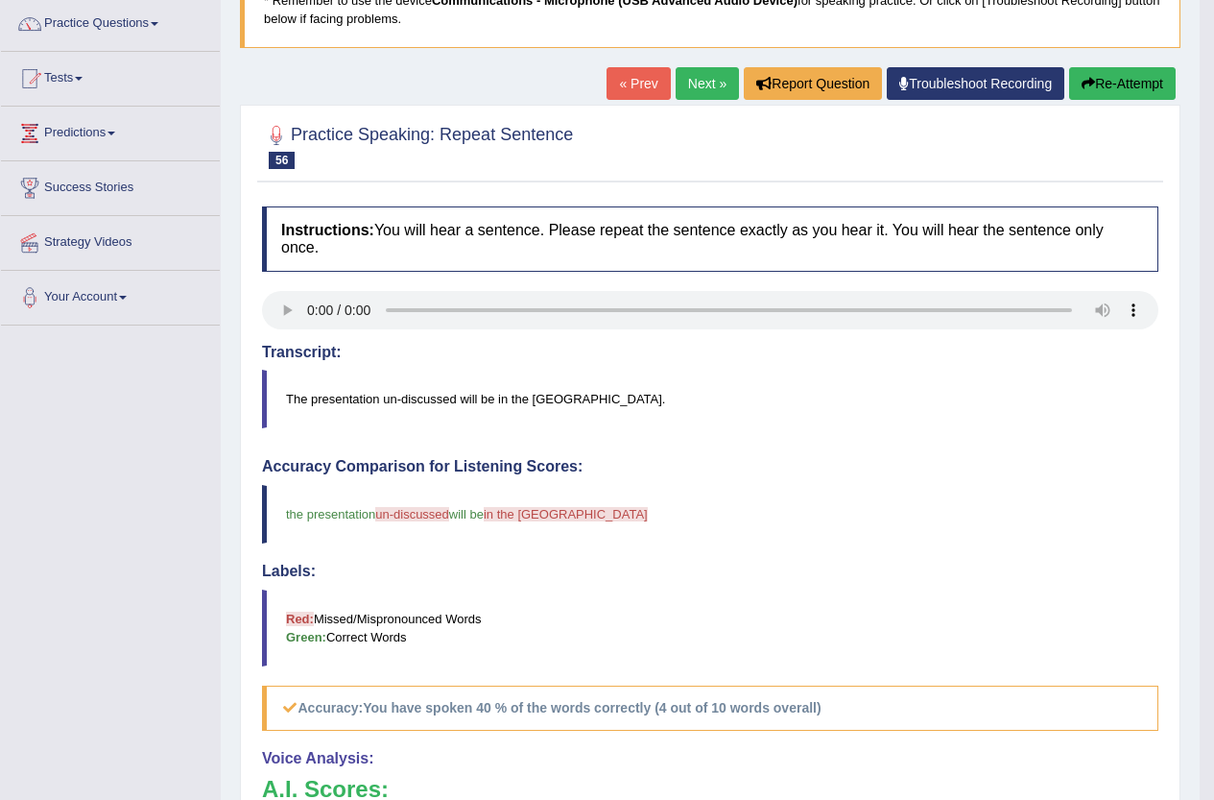
scroll to position [149, 0]
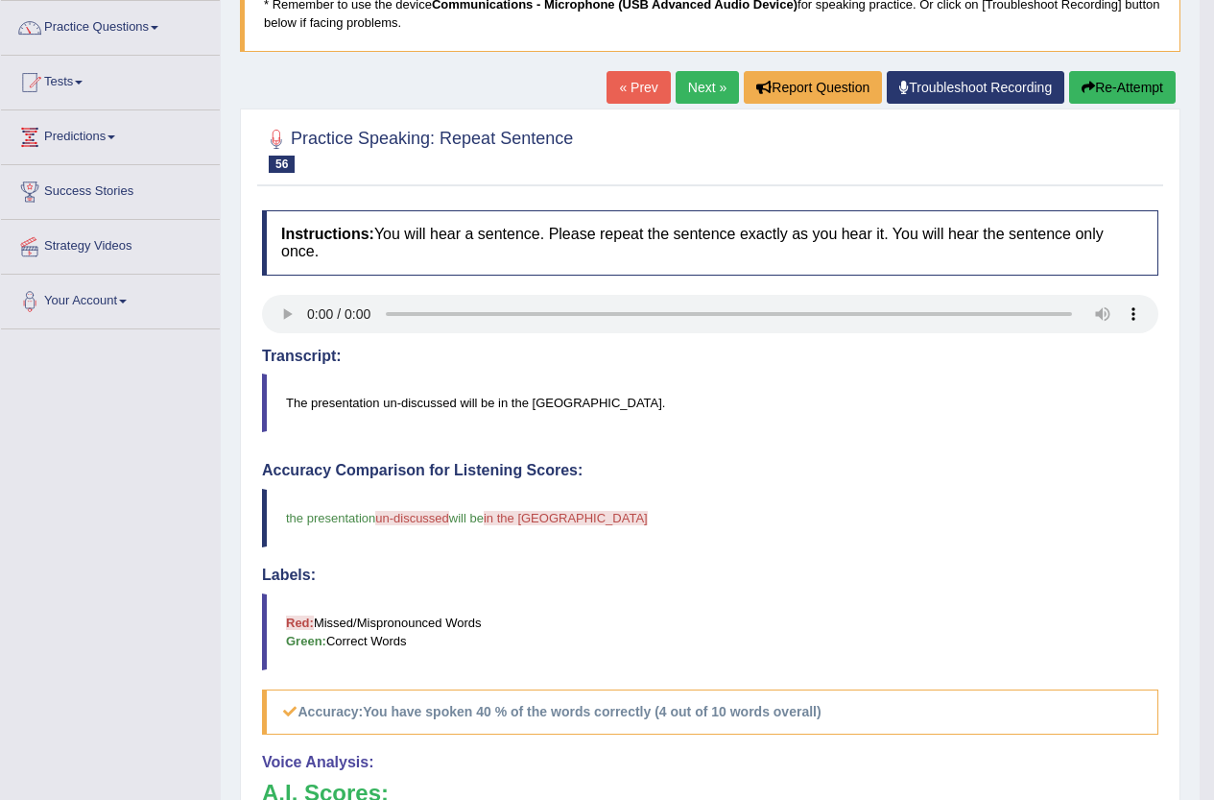
click at [694, 82] on link "Next »" at bounding box center [707, 87] width 63 height 33
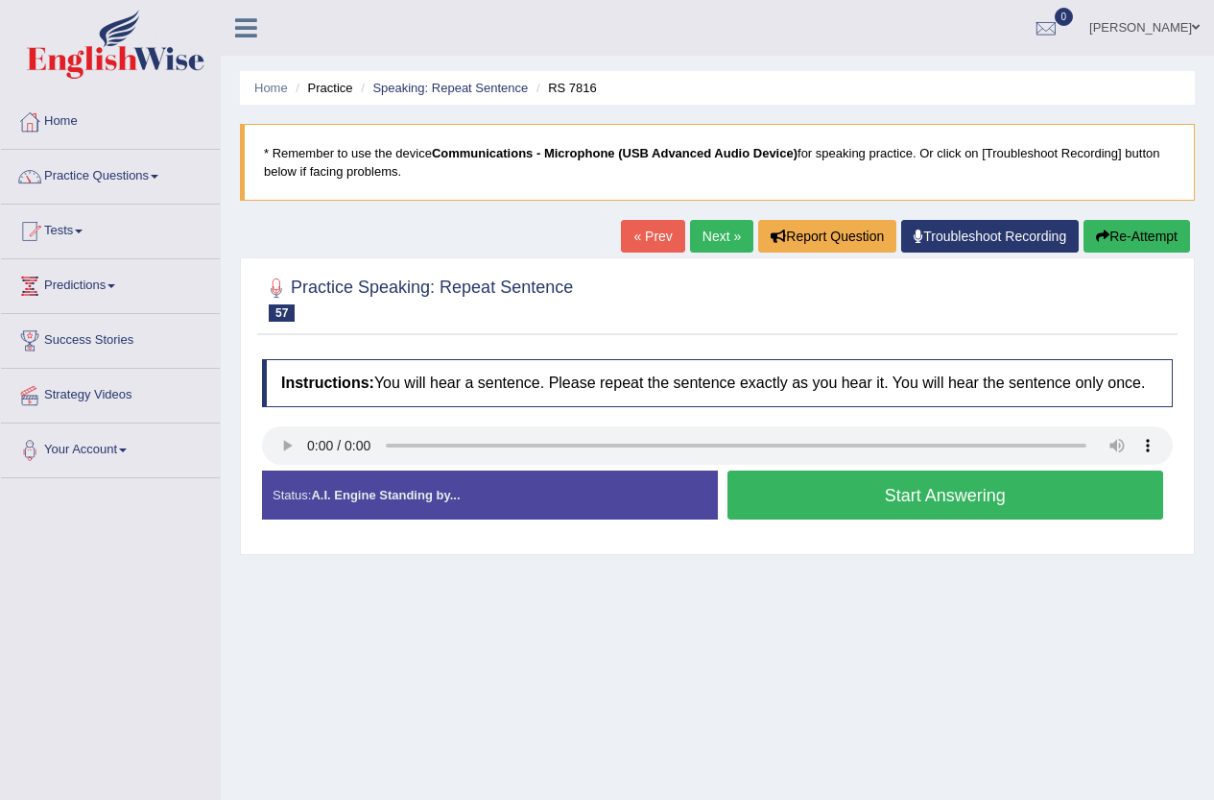
click at [843, 496] on button "Start Answering" at bounding box center [946, 494] width 437 height 49
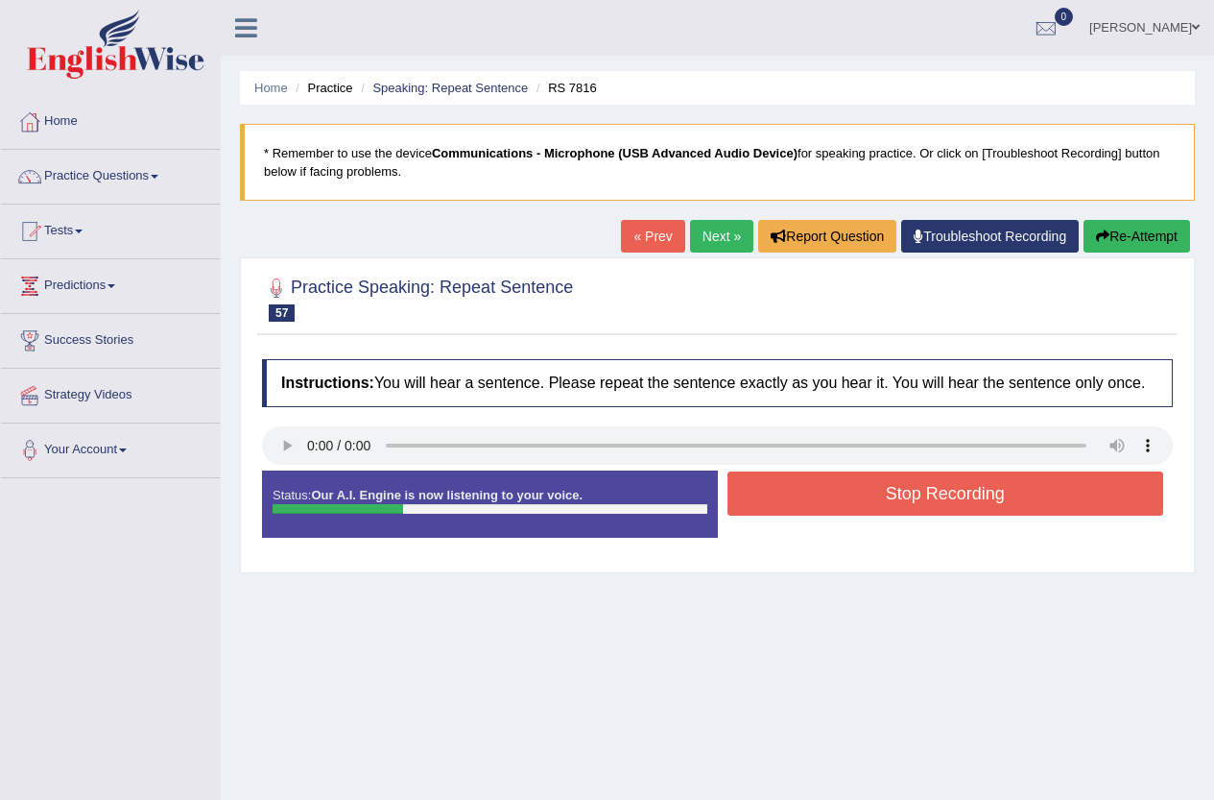
click at [843, 496] on button "Stop Recording" at bounding box center [946, 493] width 437 height 44
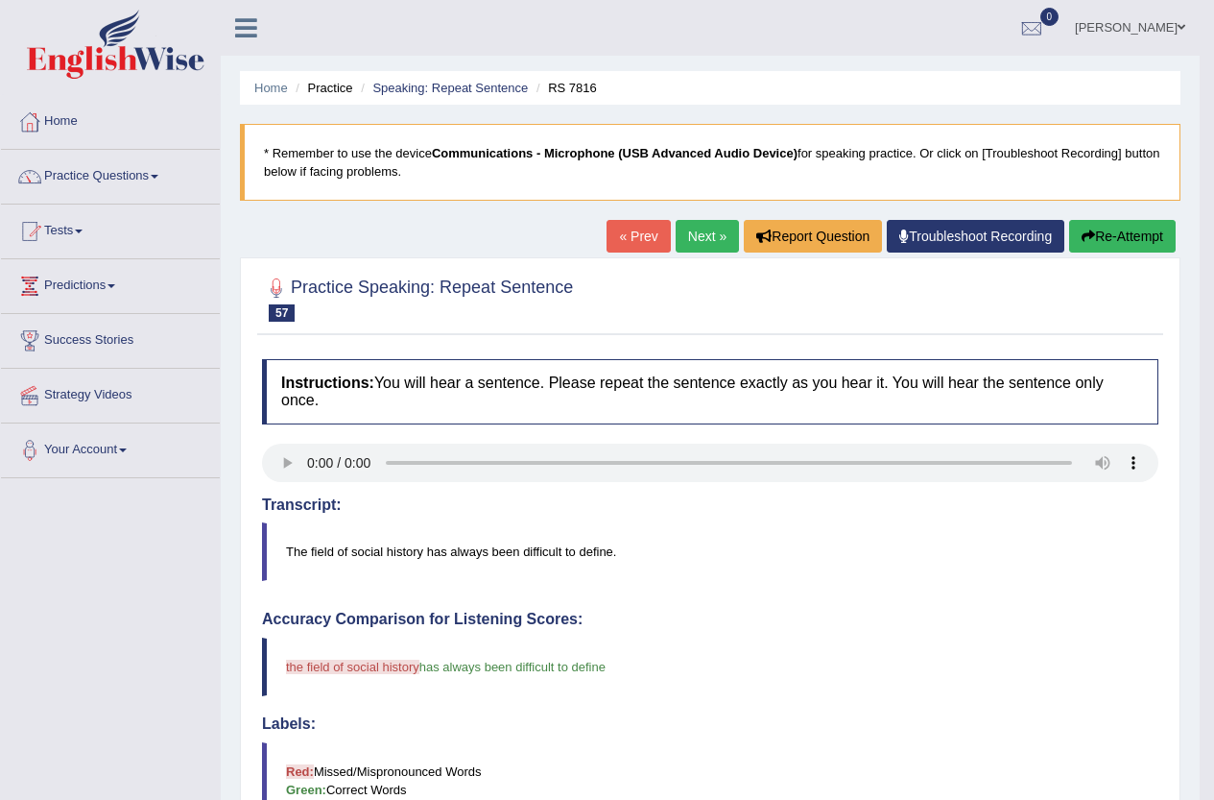
click at [683, 234] on link "Next »" at bounding box center [707, 236] width 63 height 33
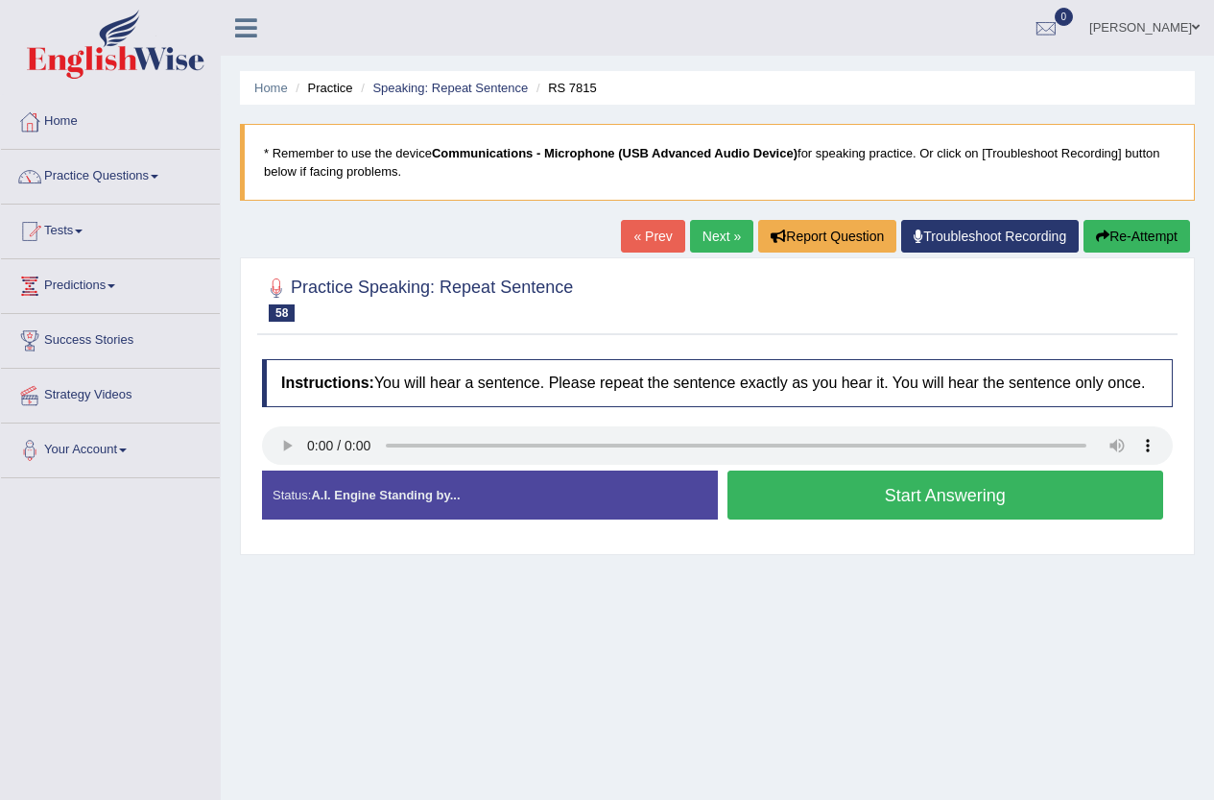
click at [1004, 495] on button "Start Answering" at bounding box center [946, 494] width 437 height 49
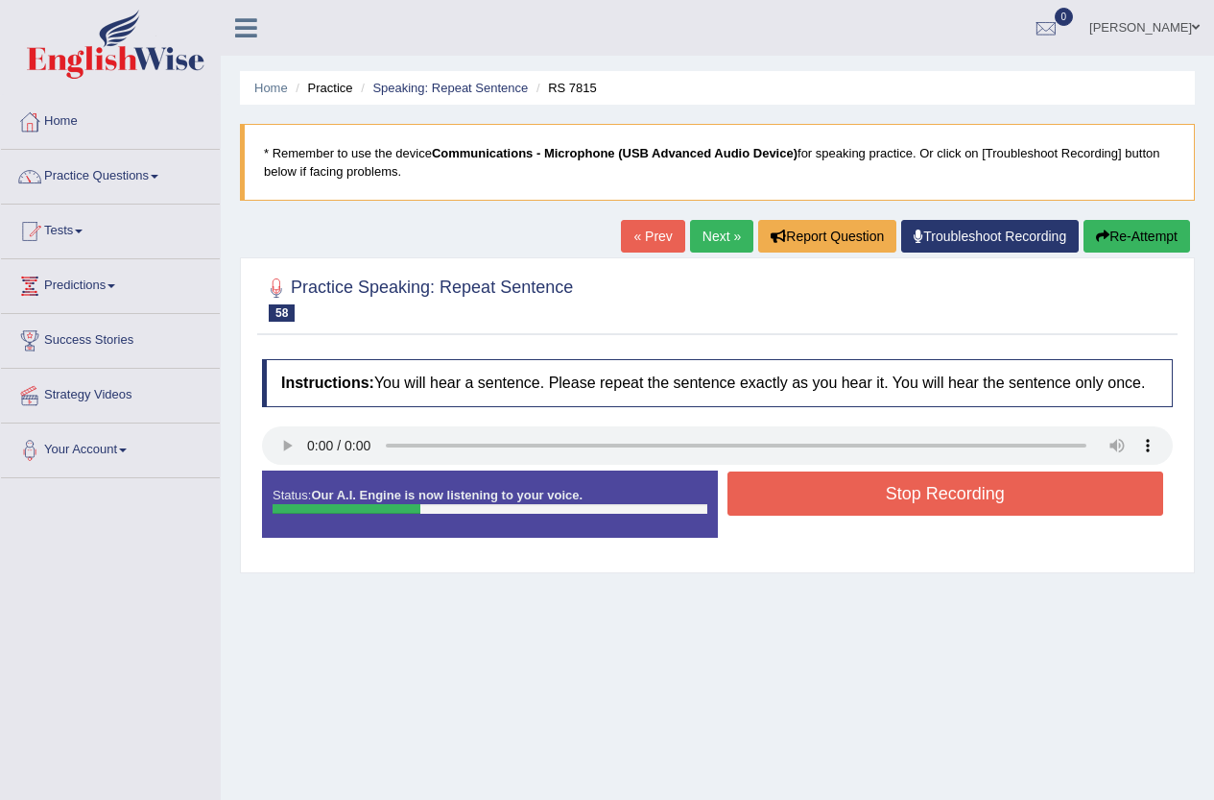
click at [1001, 495] on button "Stop Recording" at bounding box center [946, 493] width 437 height 44
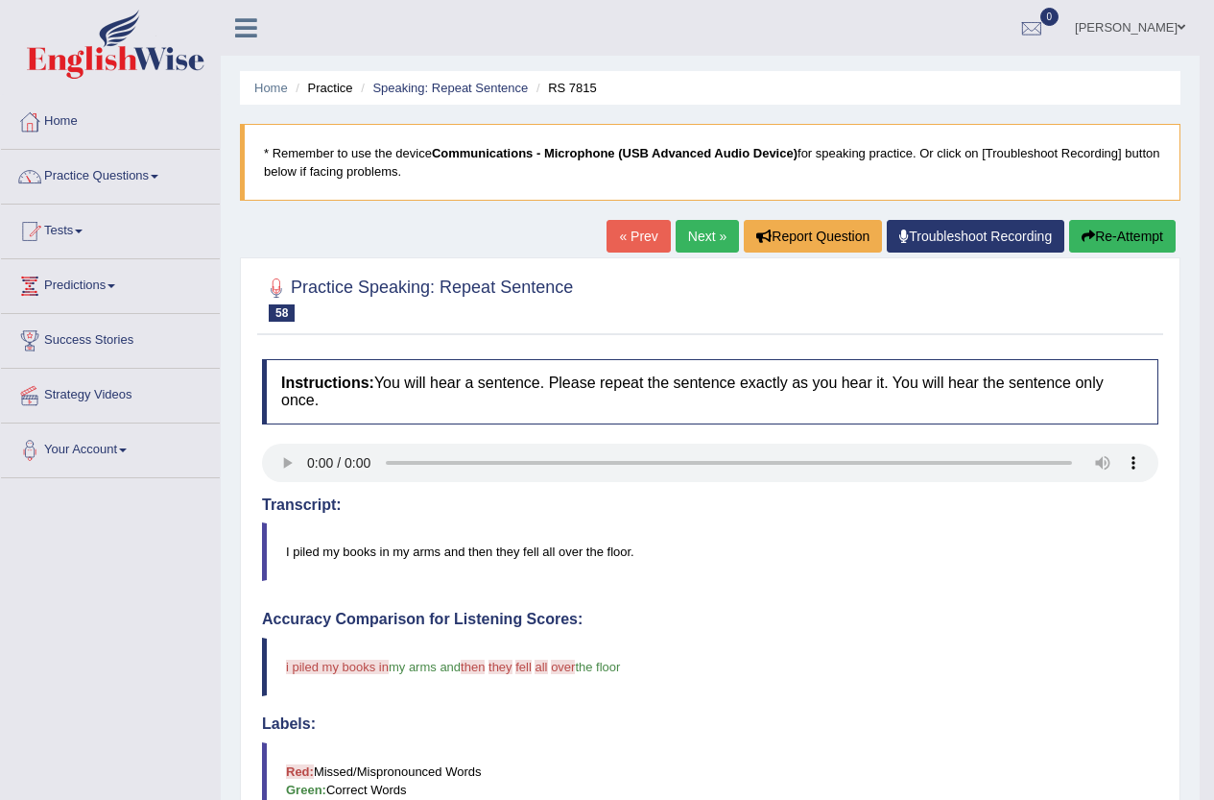
click at [699, 221] on link "Next »" at bounding box center [707, 236] width 63 height 33
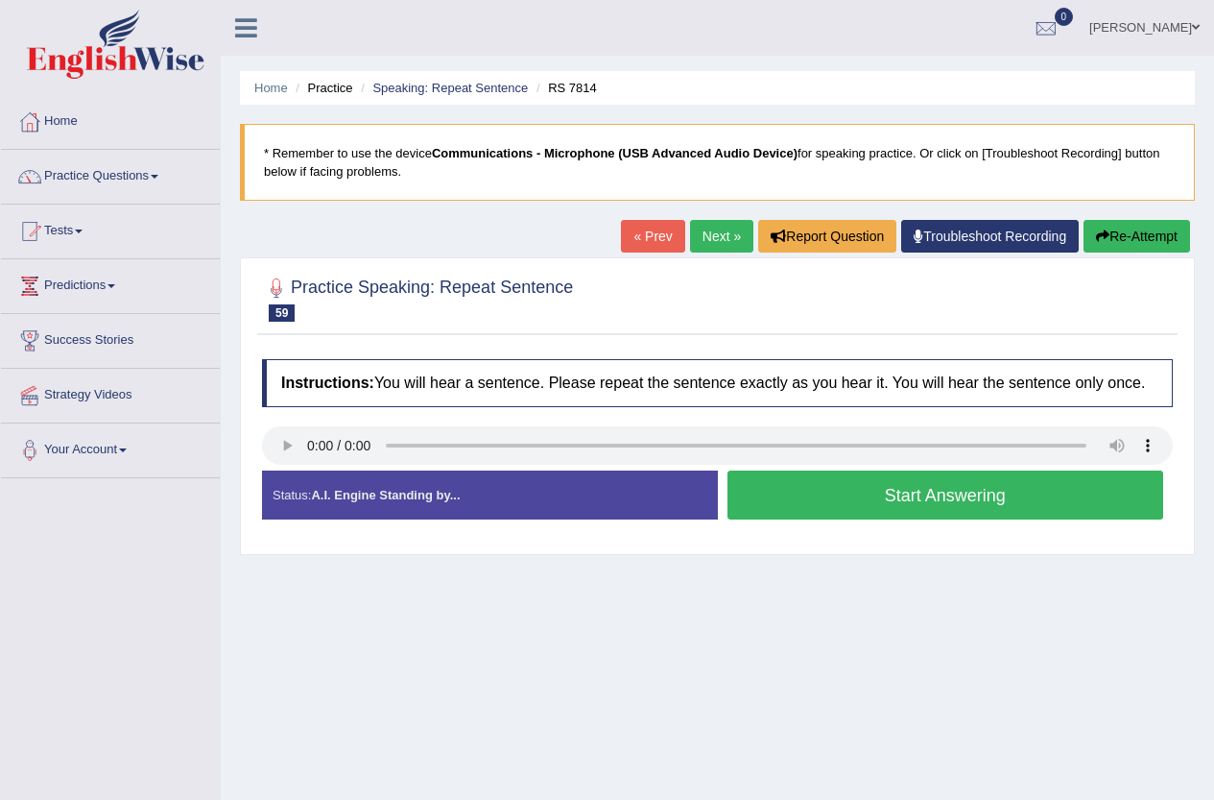
click at [993, 498] on button "Start Answering" at bounding box center [946, 494] width 437 height 49
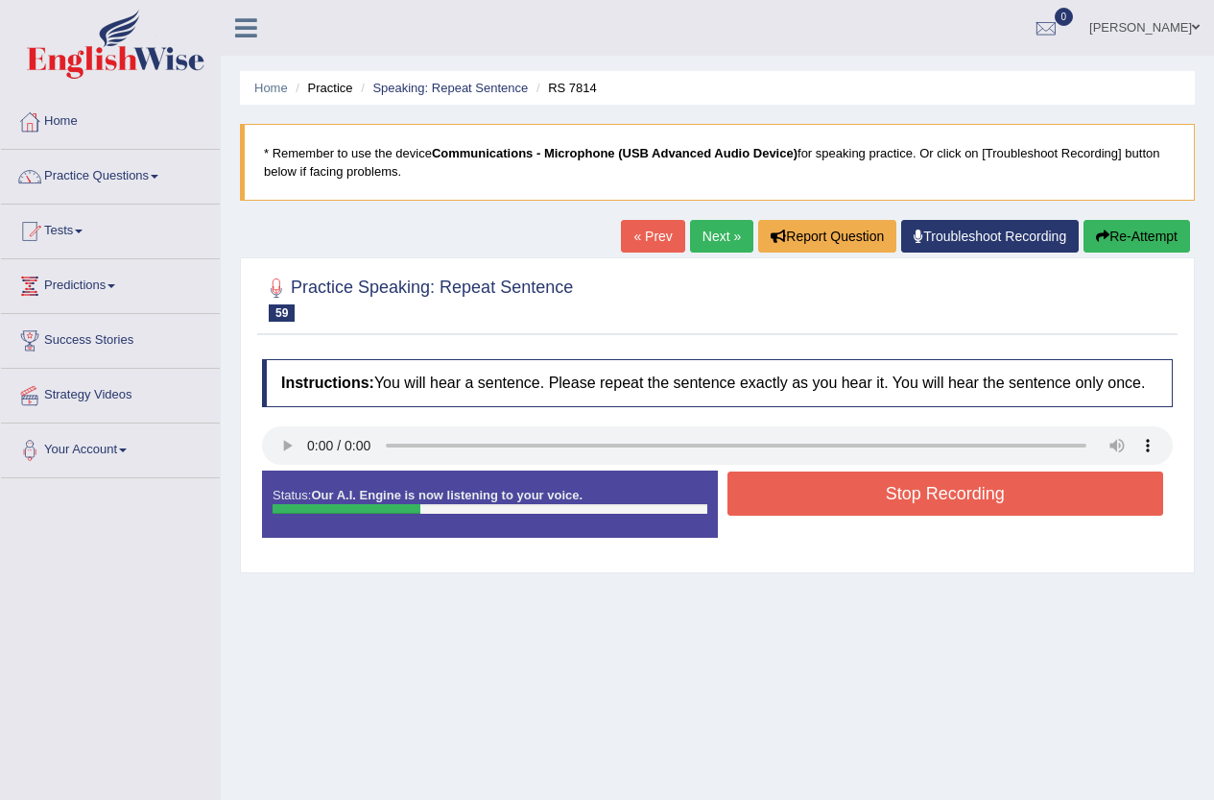
click at [992, 498] on button "Stop Recording" at bounding box center [946, 493] width 437 height 44
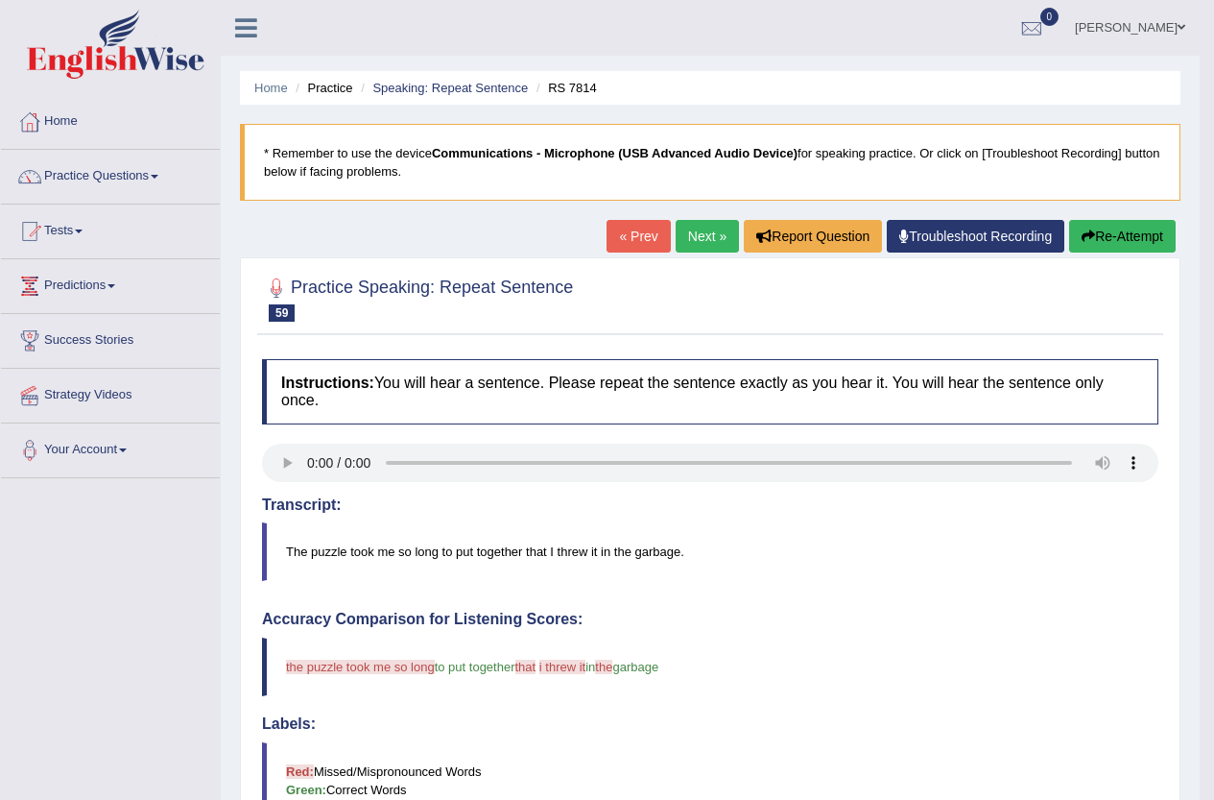
click at [703, 242] on link "Next »" at bounding box center [707, 236] width 63 height 33
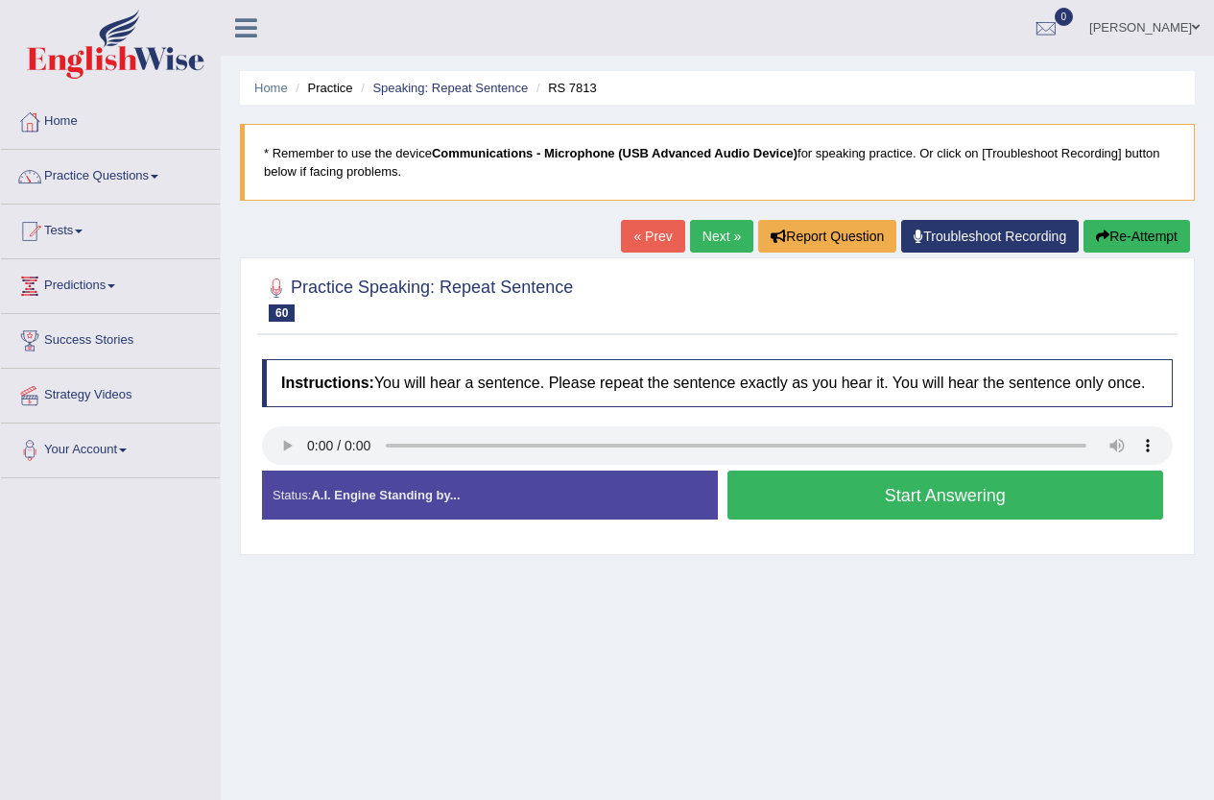
click at [978, 510] on button "Start Answering" at bounding box center [946, 494] width 437 height 49
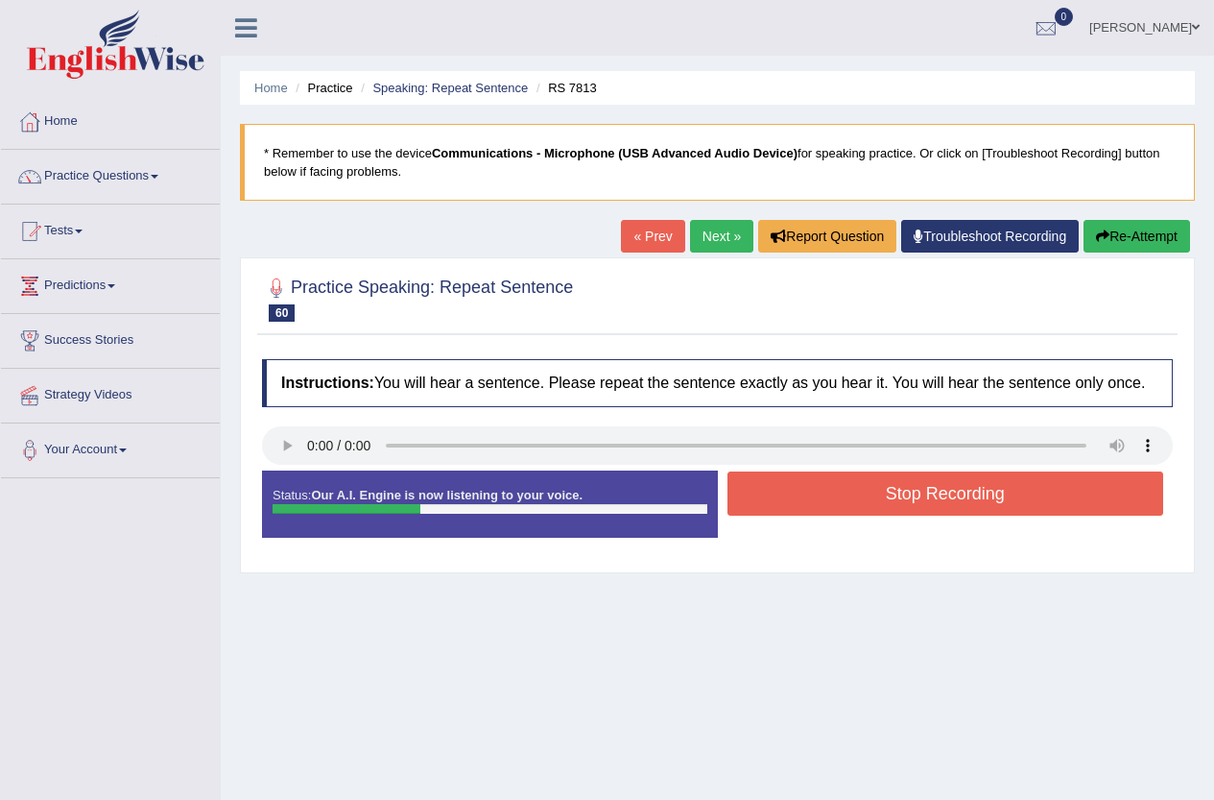
click at [959, 495] on button "Stop Recording" at bounding box center [946, 493] width 437 height 44
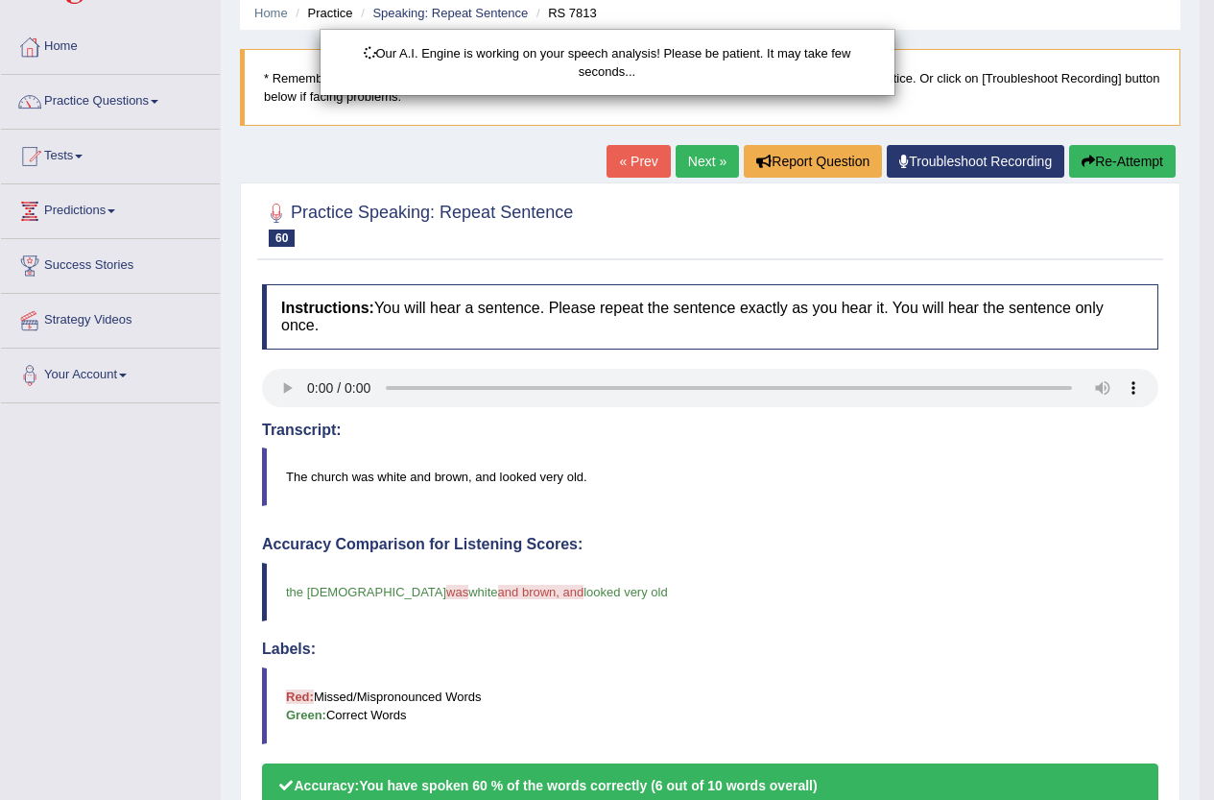
scroll to position [96, 0]
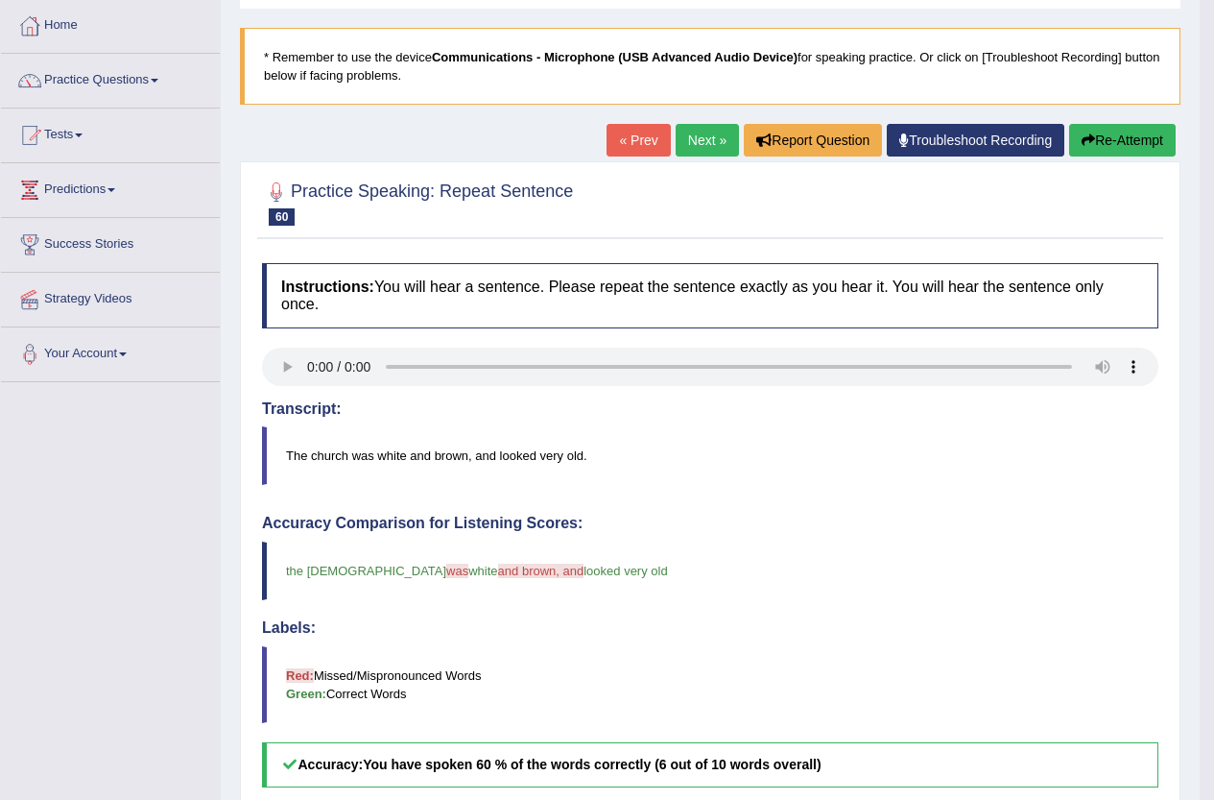
click at [688, 133] on link "Next »" at bounding box center [707, 140] width 63 height 33
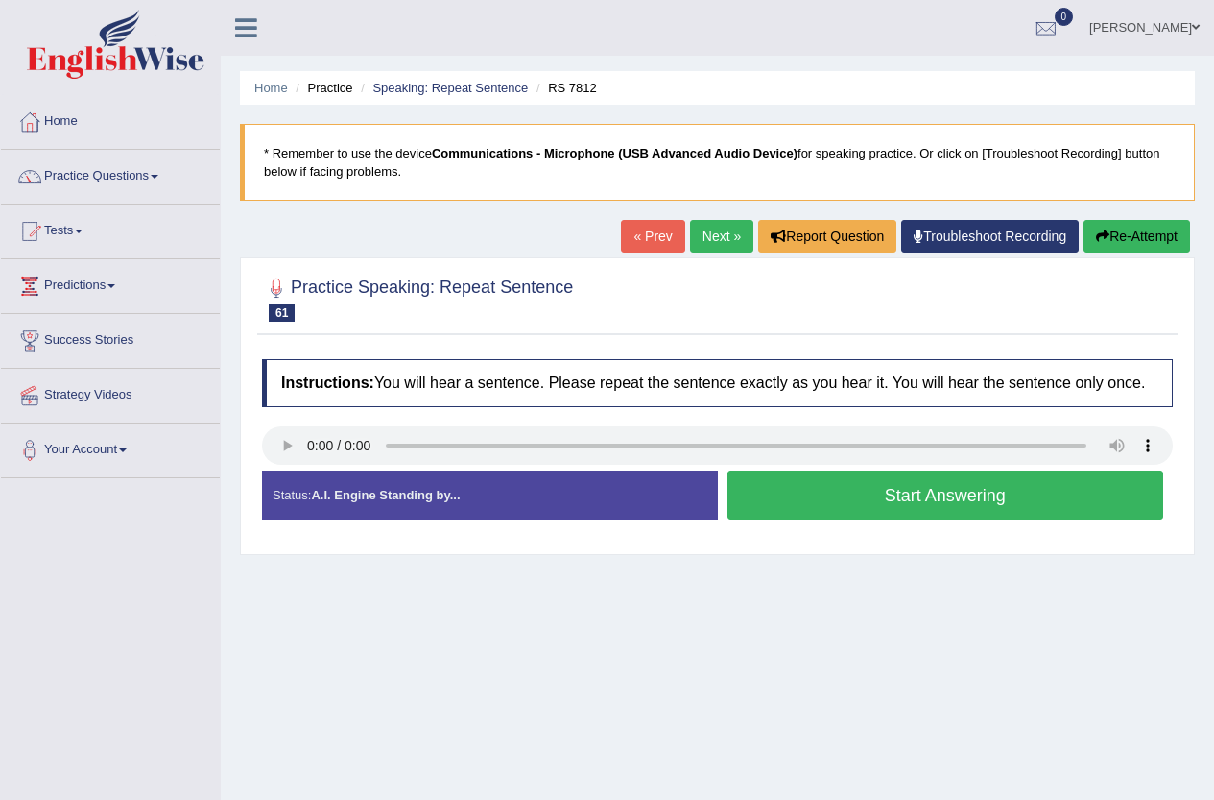
click at [988, 495] on button "Start Answering" at bounding box center [946, 494] width 437 height 49
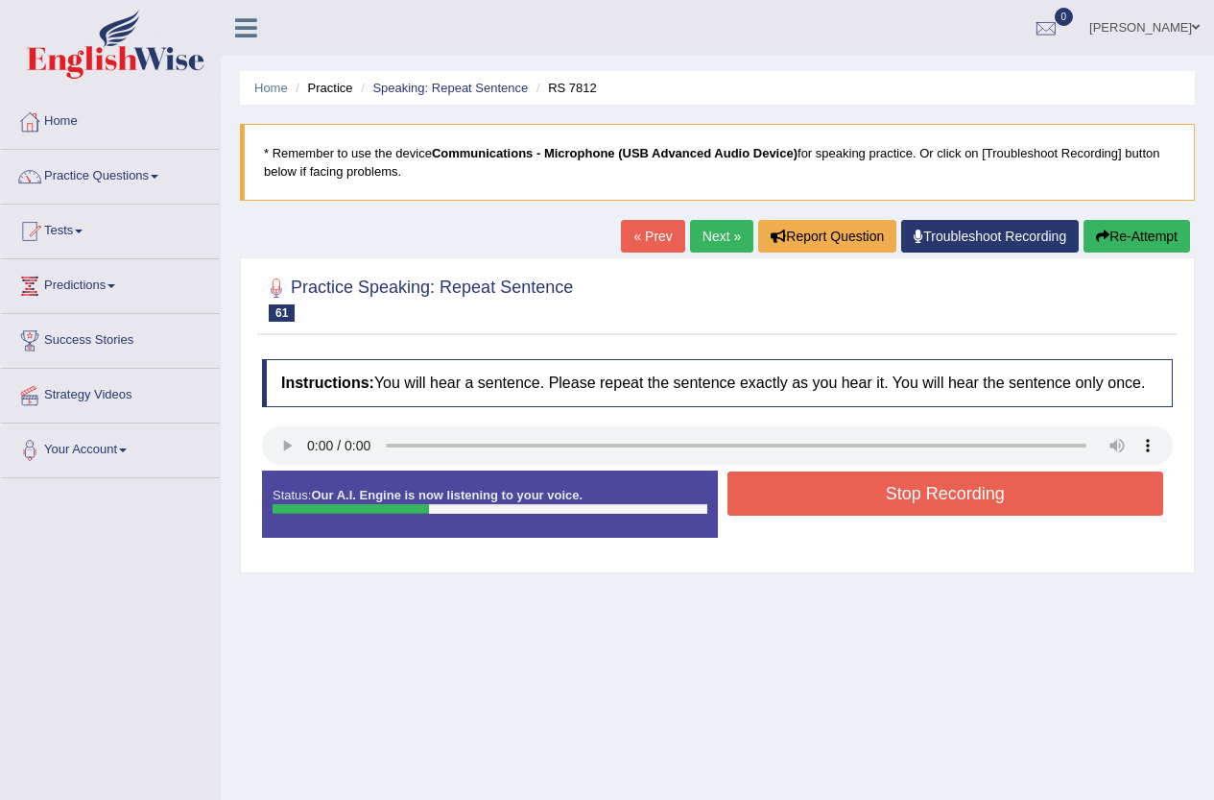
click at [988, 495] on button "Stop Recording" at bounding box center [946, 493] width 437 height 44
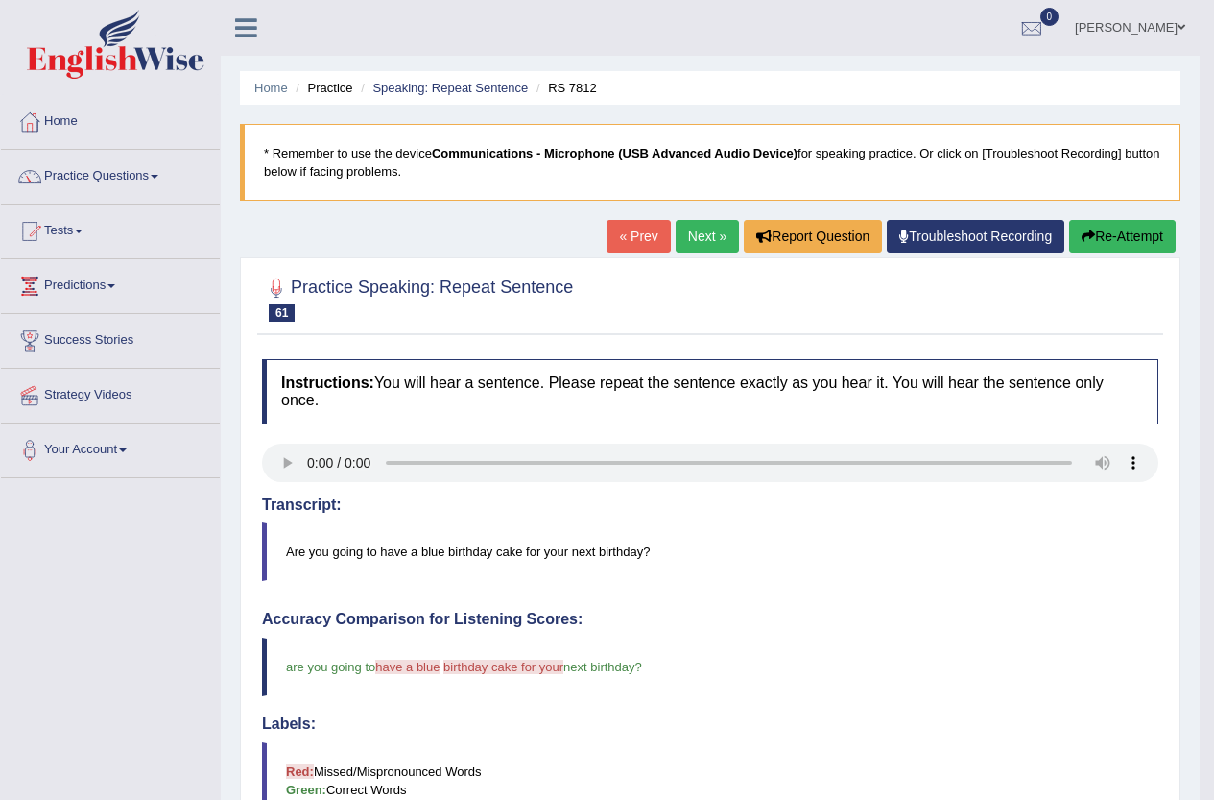
click at [698, 234] on link "Next »" at bounding box center [707, 236] width 63 height 33
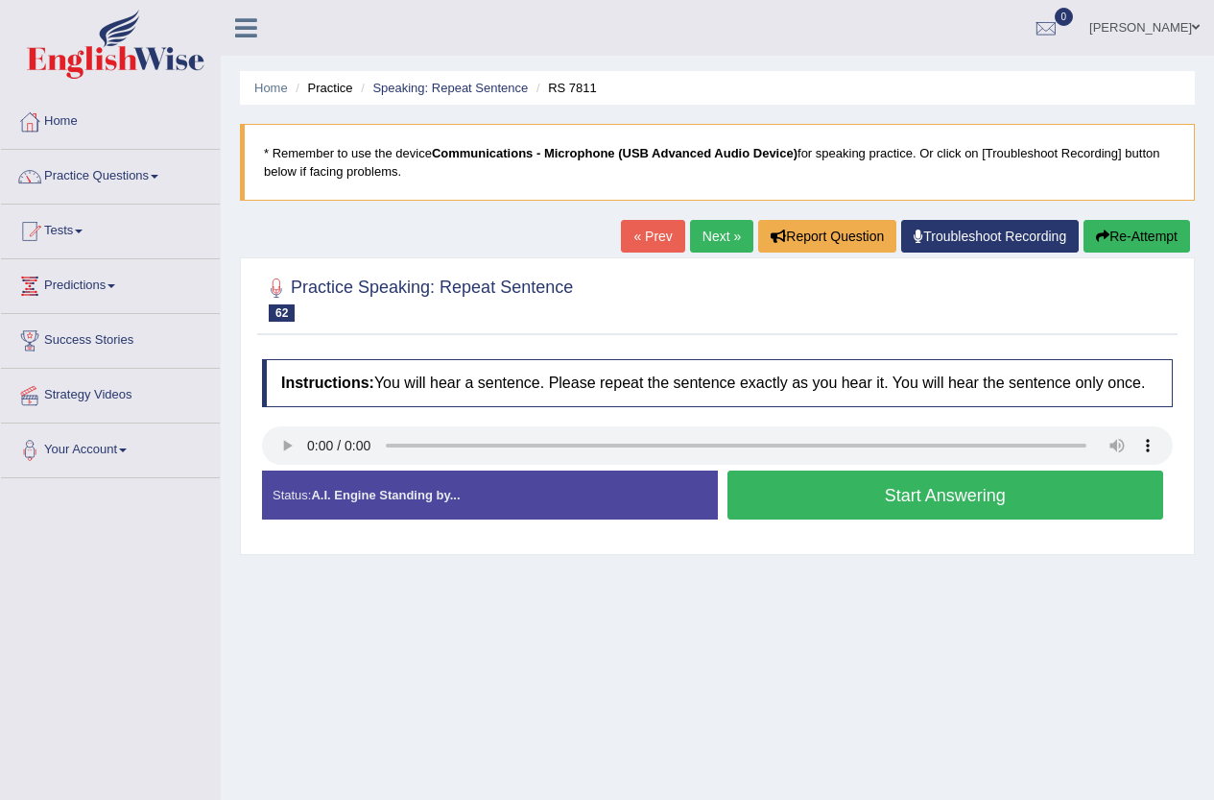
click at [899, 505] on button "Start Answering" at bounding box center [946, 494] width 437 height 49
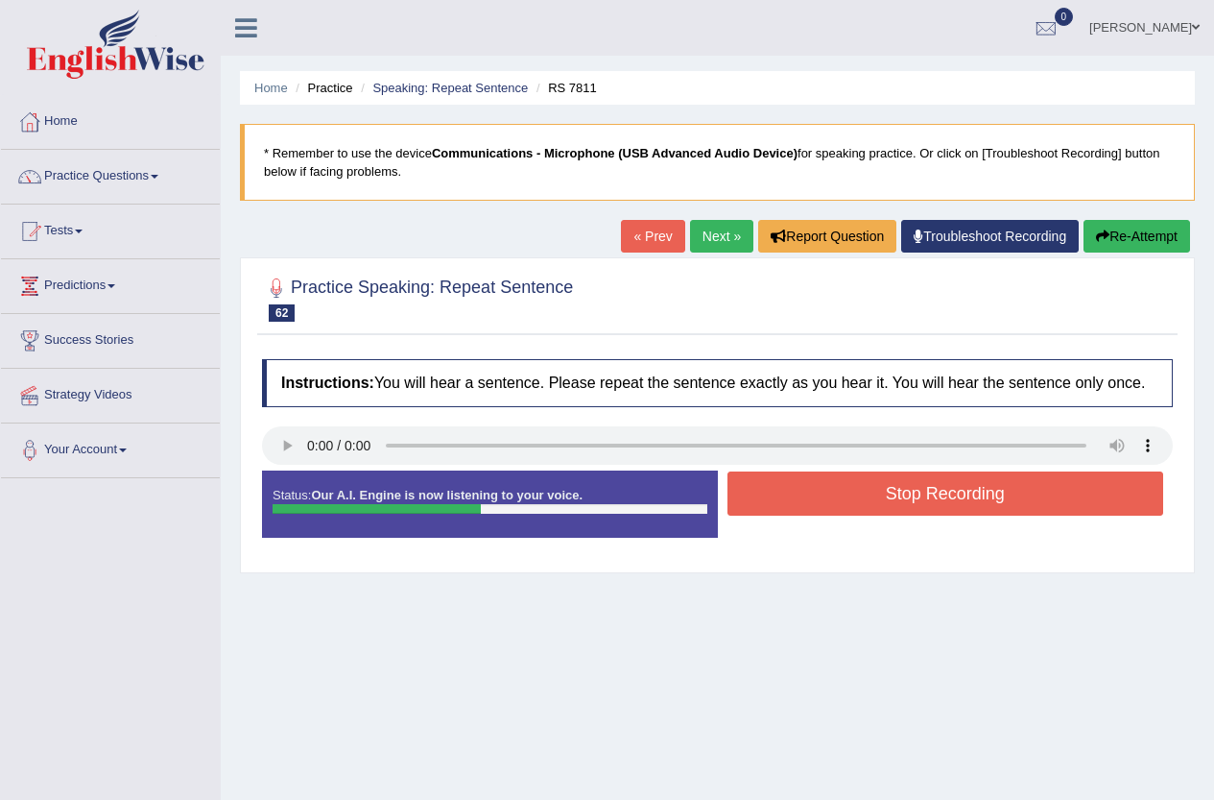
click at [899, 506] on button "Stop Recording" at bounding box center [946, 493] width 437 height 44
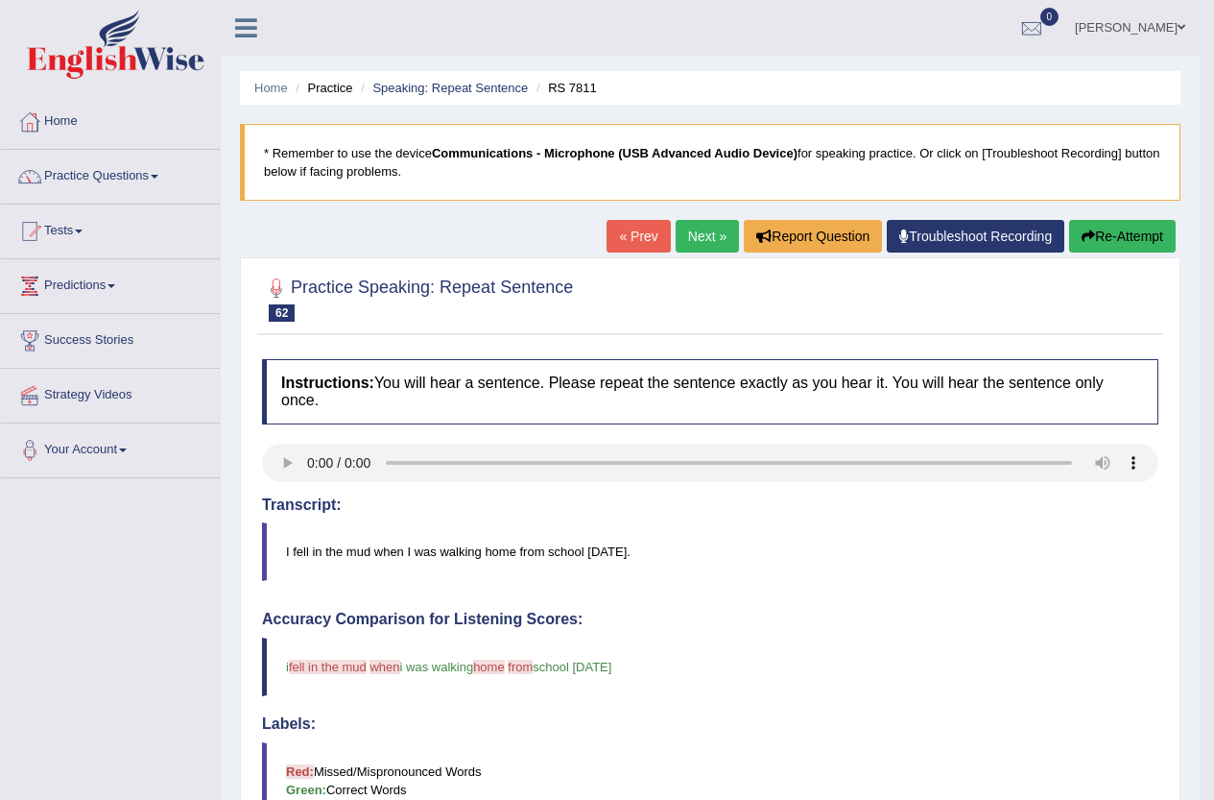
click at [702, 230] on link "Next »" at bounding box center [707, 236] width 63 height 33
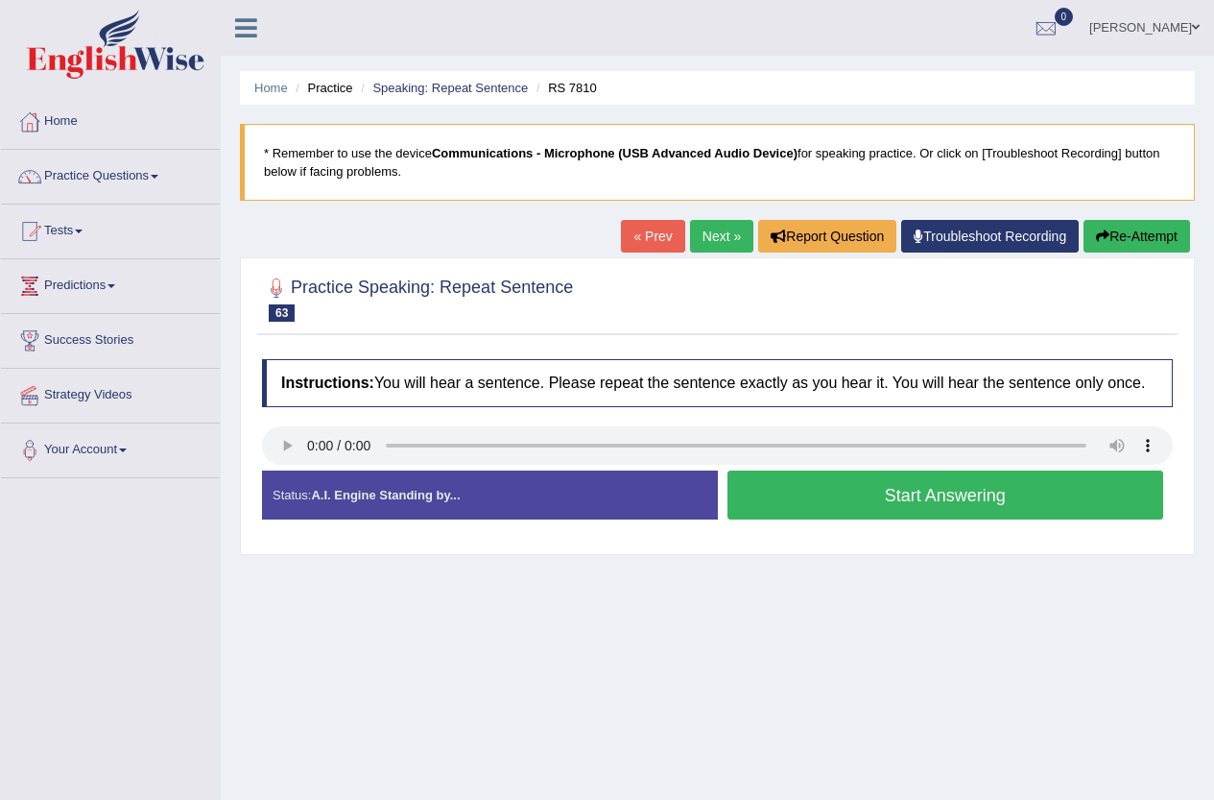
click at [958, 496] on button "Start Answering" at bounding box center [946, 494] width 437 height 49
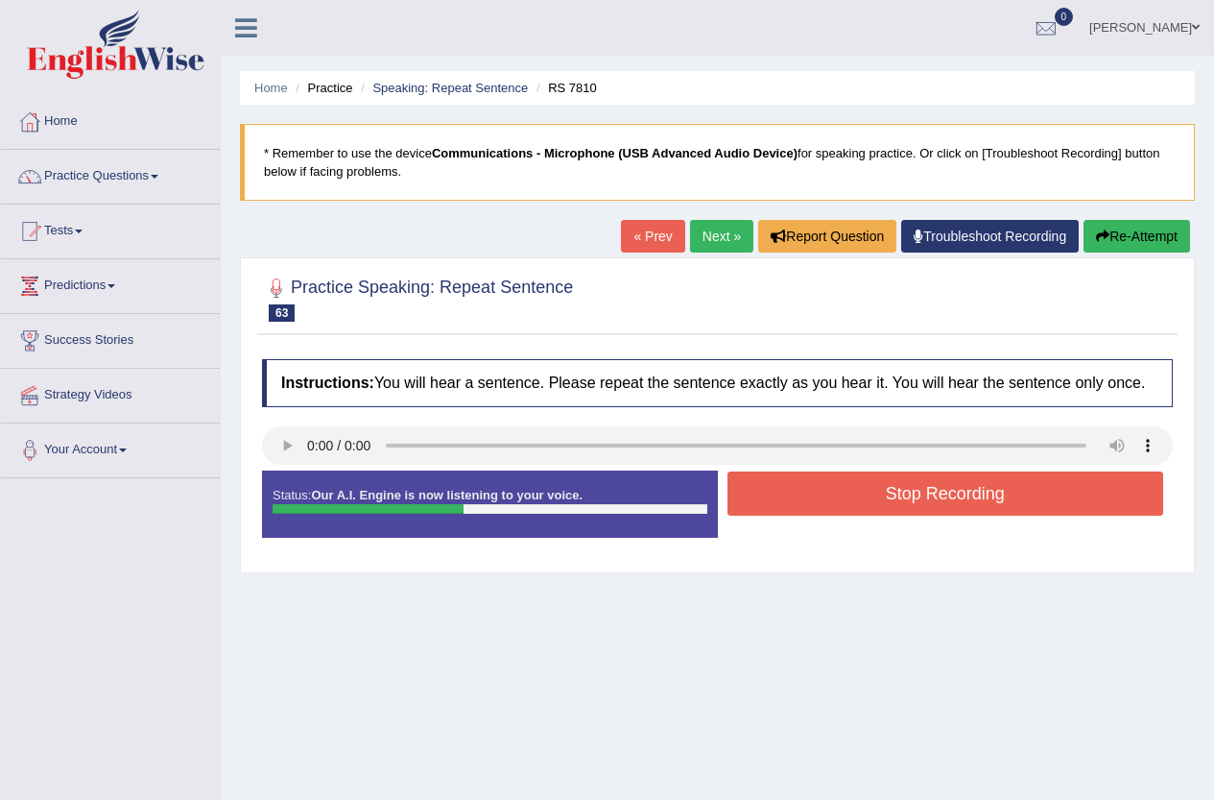
click at [958, 496] on button "Stop Recording" at bounding box center [946, 493] width 437 height 44
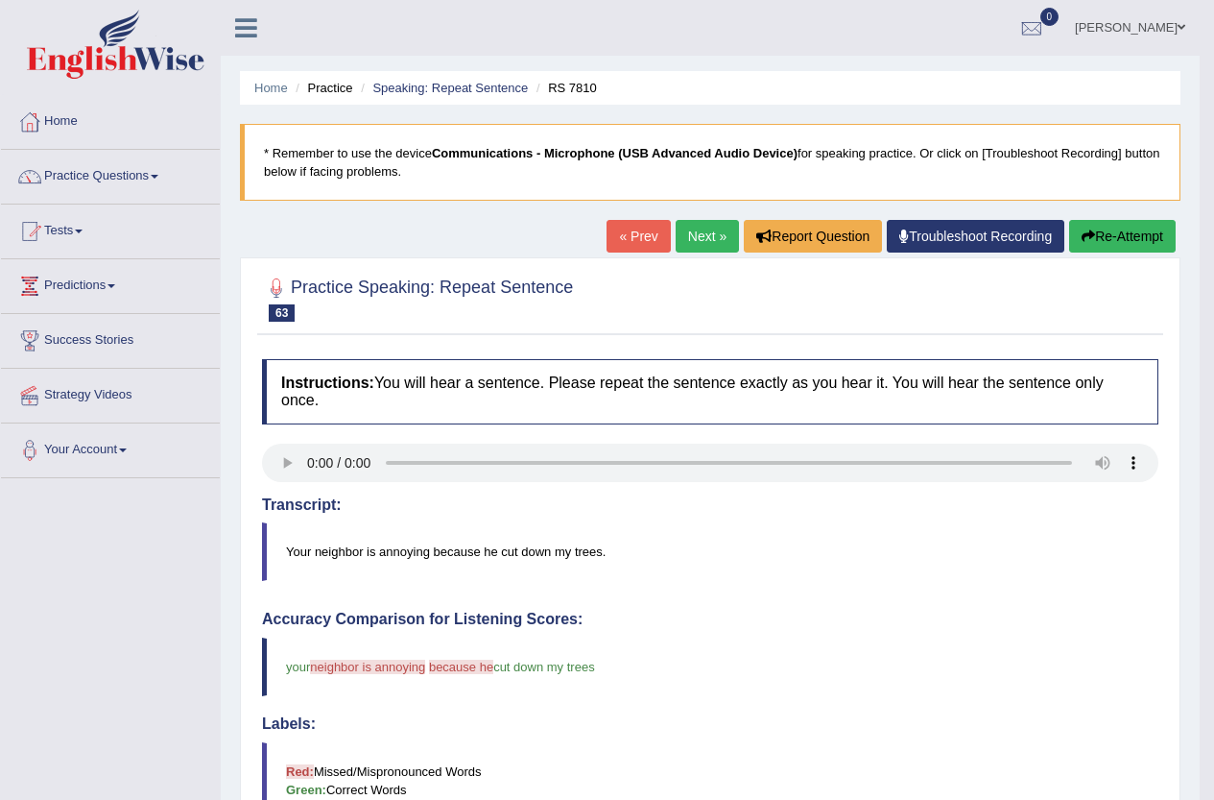
click at [692, 228] on link "Next »" at bounding box center [707, 236] width 63 height 33
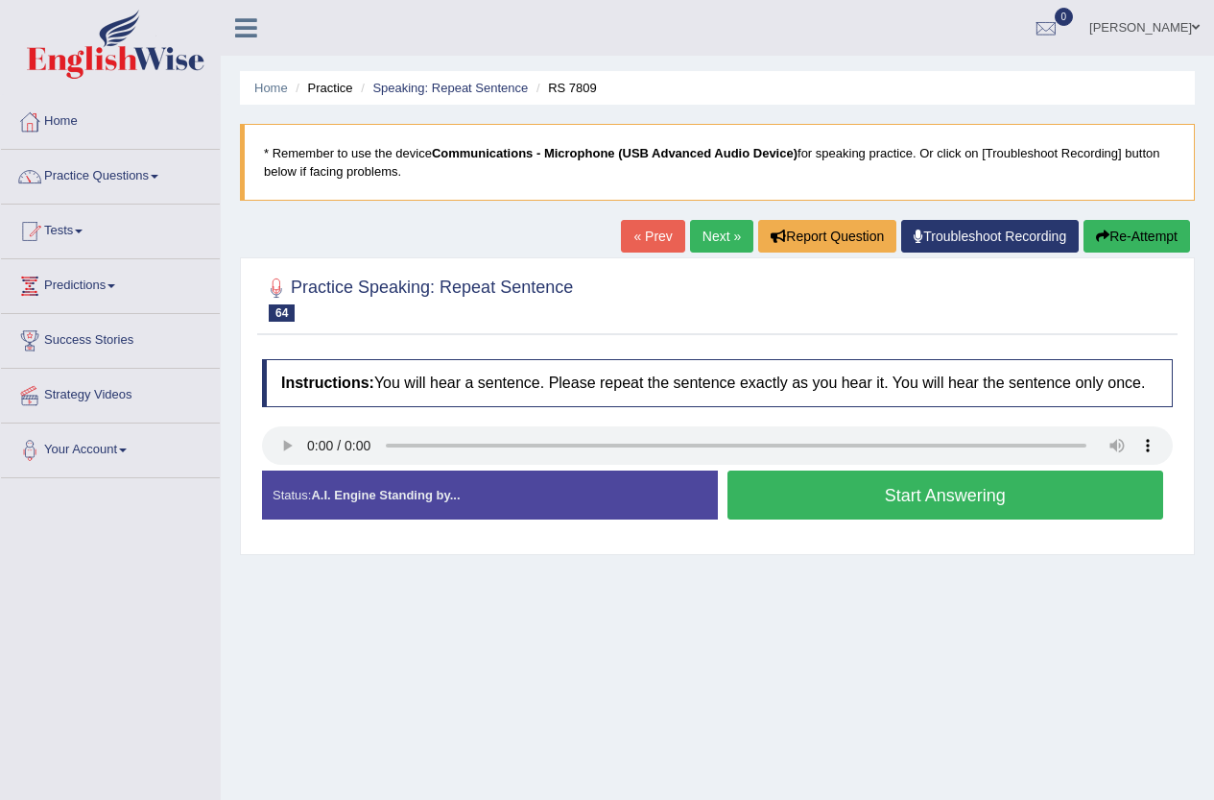
click at [936, 500] on button "Start Answering" at bounding box center [946, 494] width 437 height 49
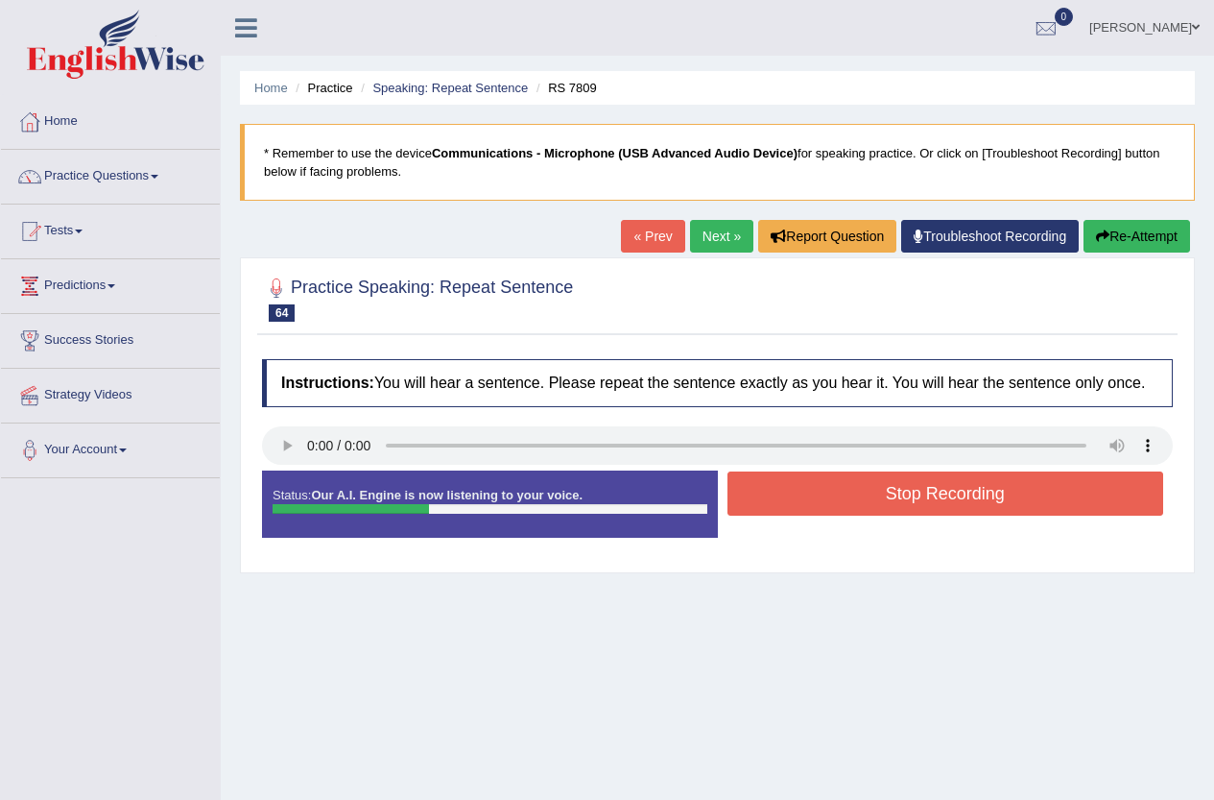
click at [923, 507] on button "Stop Recording" at bounding box center [946, 493] width 437 height 44
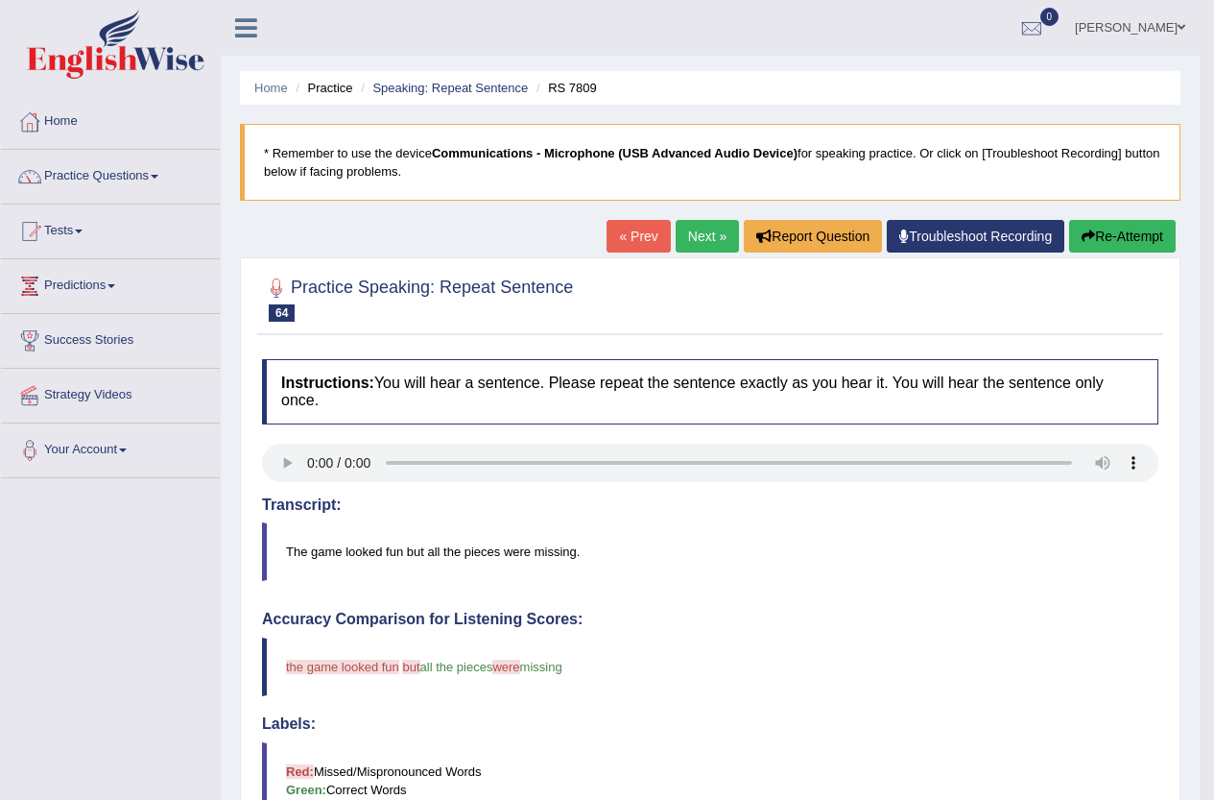
click at [701, 226] on link "Next »" at bounding box center [707, 236] width 63 height 33
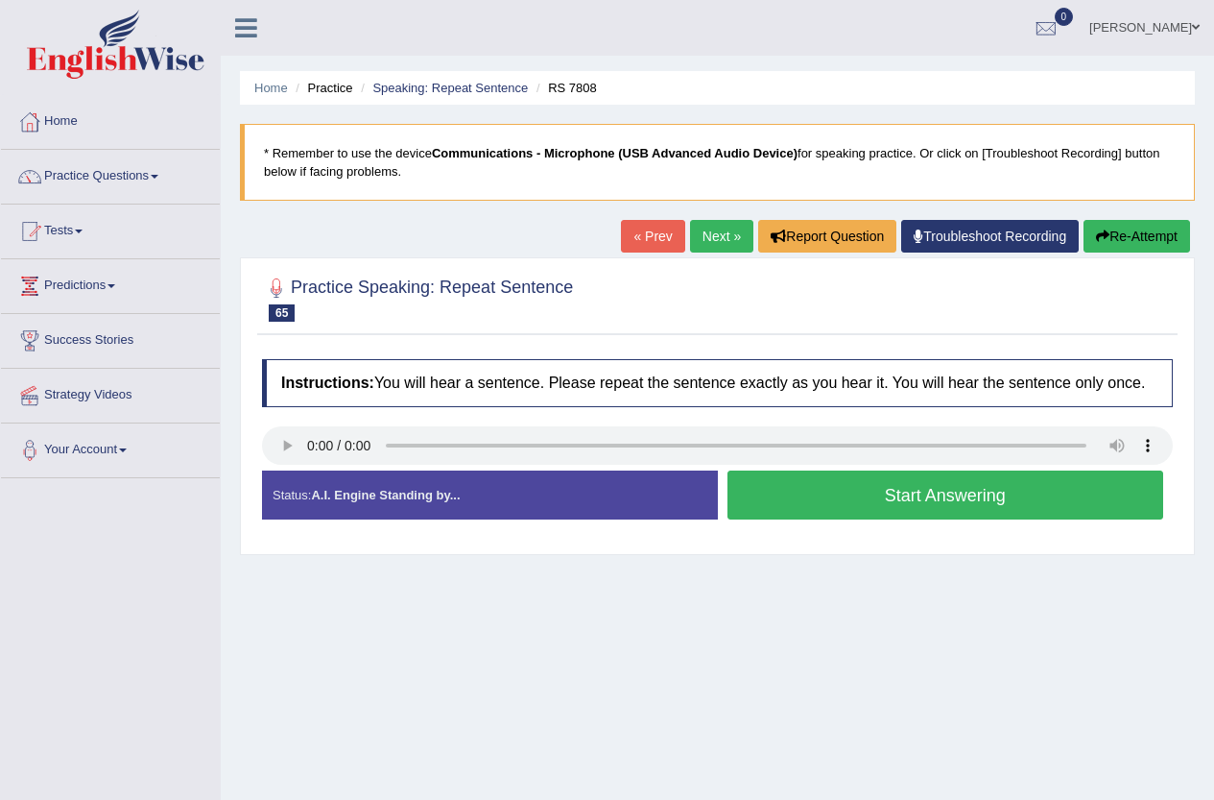
click at [947, 497] on button "Start Answering" at bounding box center [946, 494] width 437 height 49
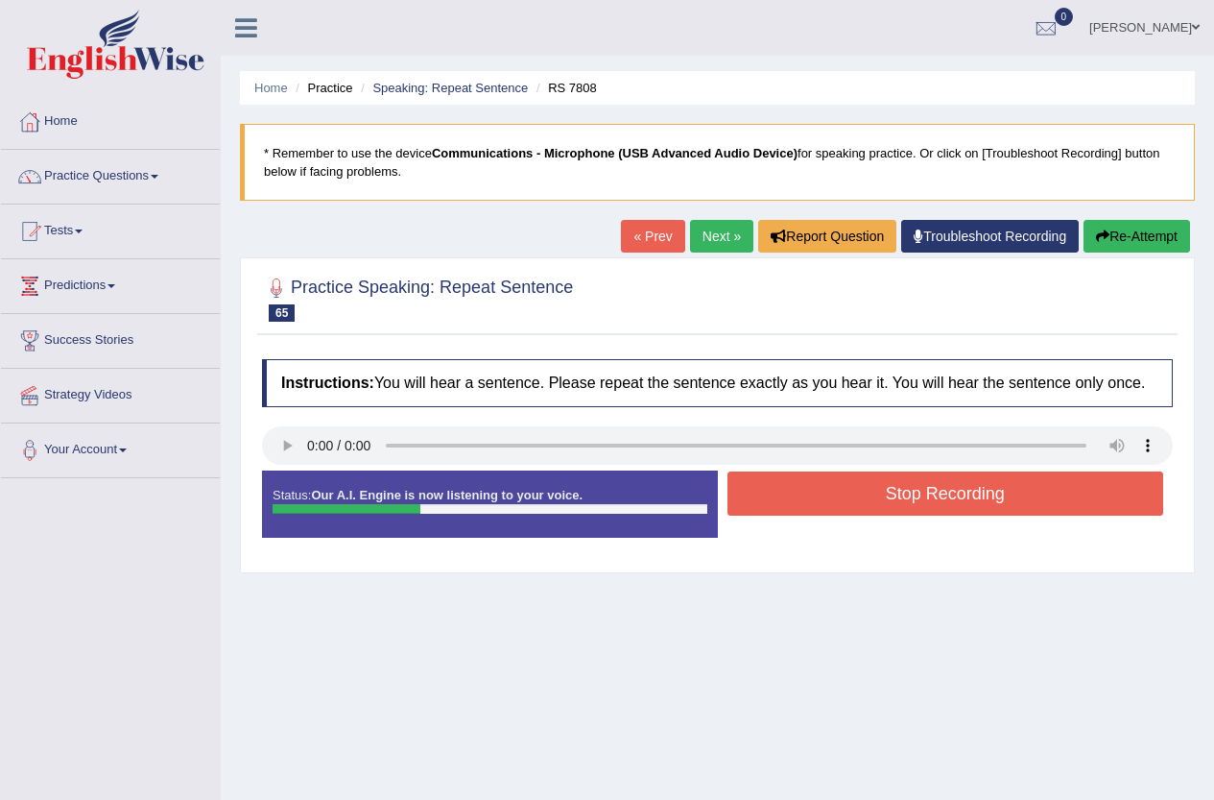
click at [945, 497] on button "Stop Recording" at bounding box center [946, 493] width 437 height 44
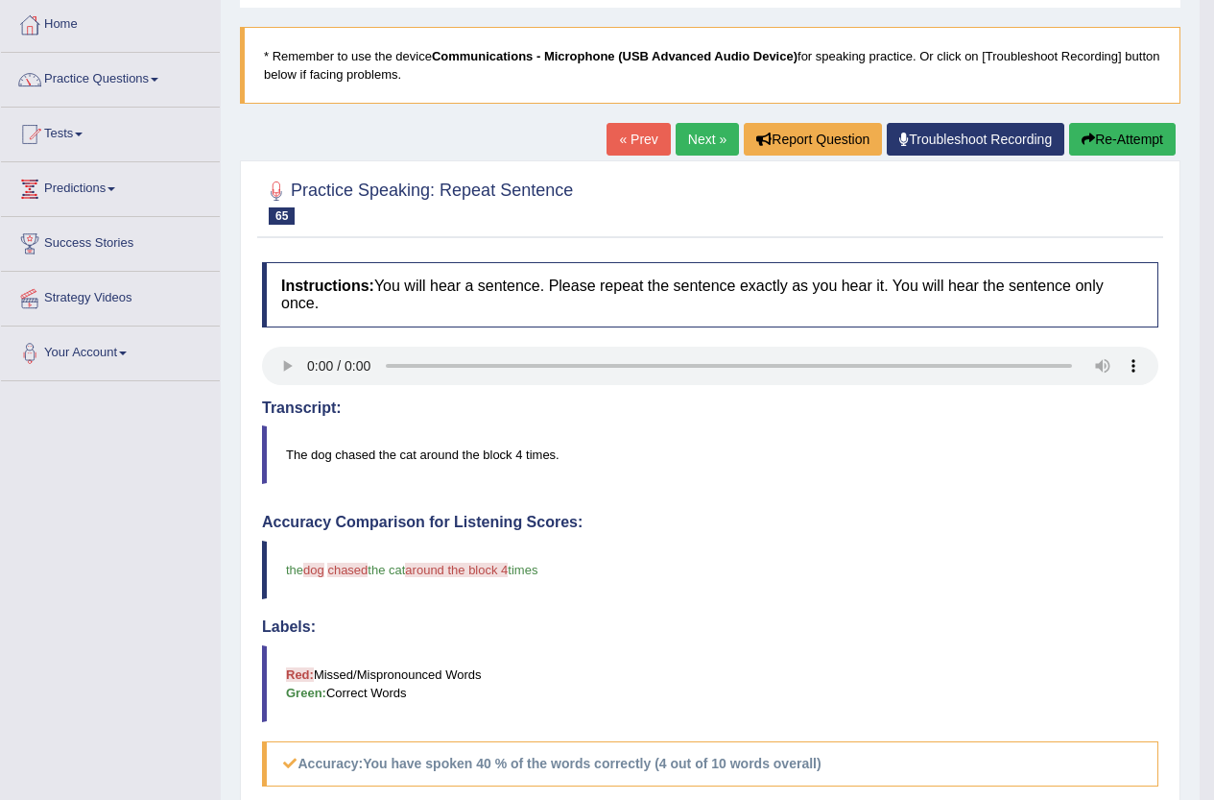
scroll to position [96, 0]
click at [693, 139] on link "Next »" at bounding box center [707, 140] width 63 height 33
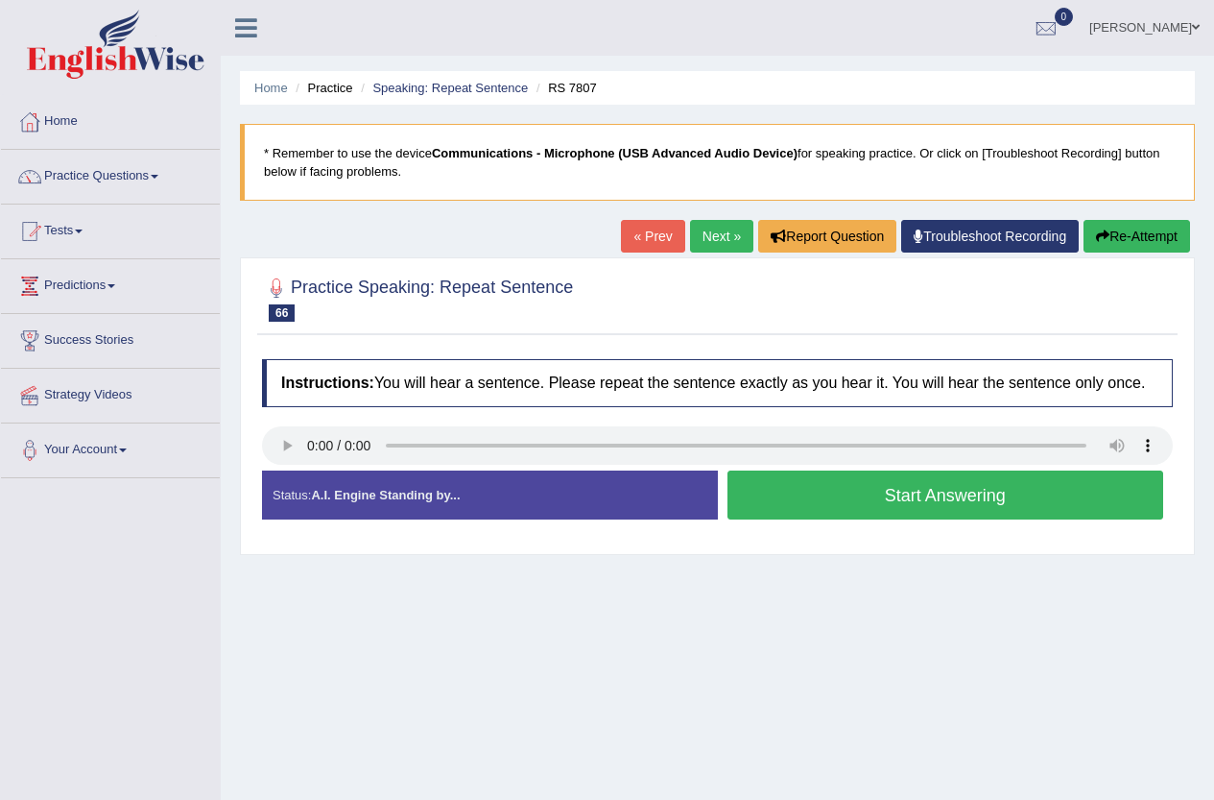
click at [968, 490] on button "Start Answering" at bounding box center [946, 494] width 437 height 49
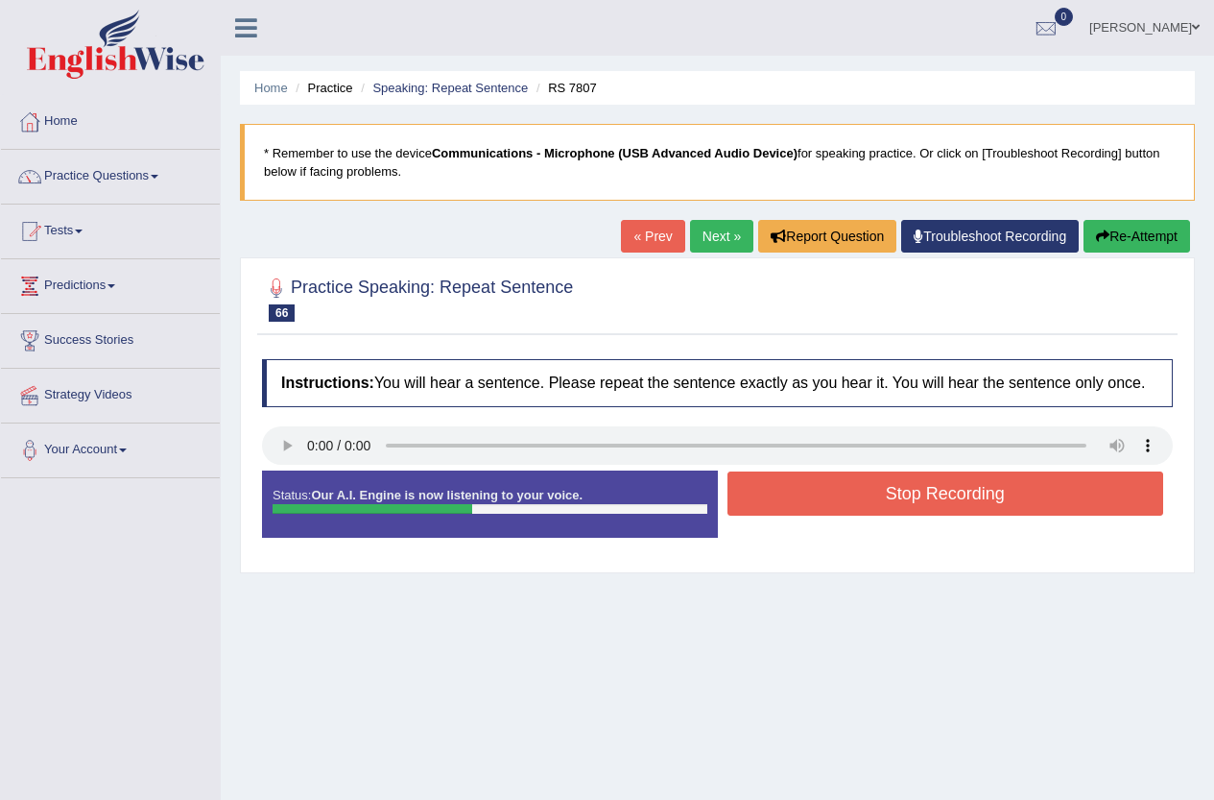
click at [968, 490] on button "Stop Recording" at bounding box center [946, 493] width 437 height 44
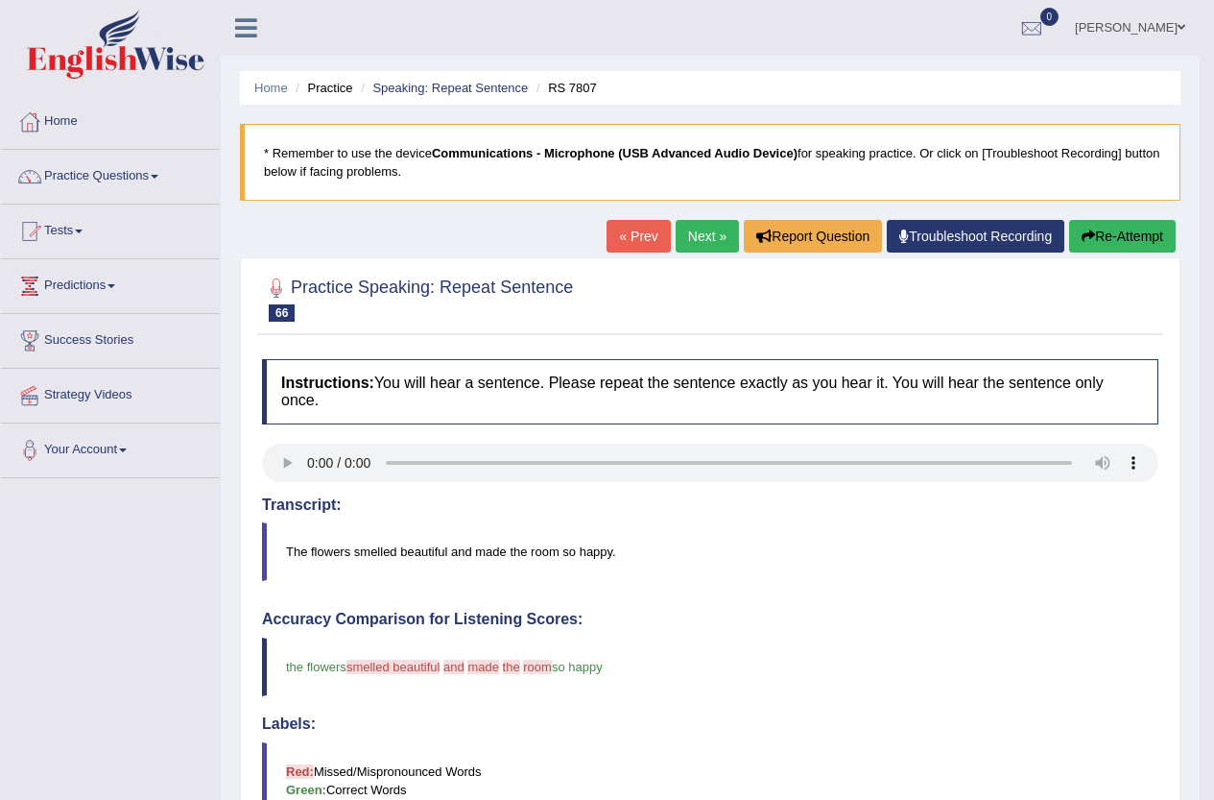
click at [712, 234] on link "Next »" at bounding box center [707, 236] width 63 height 33
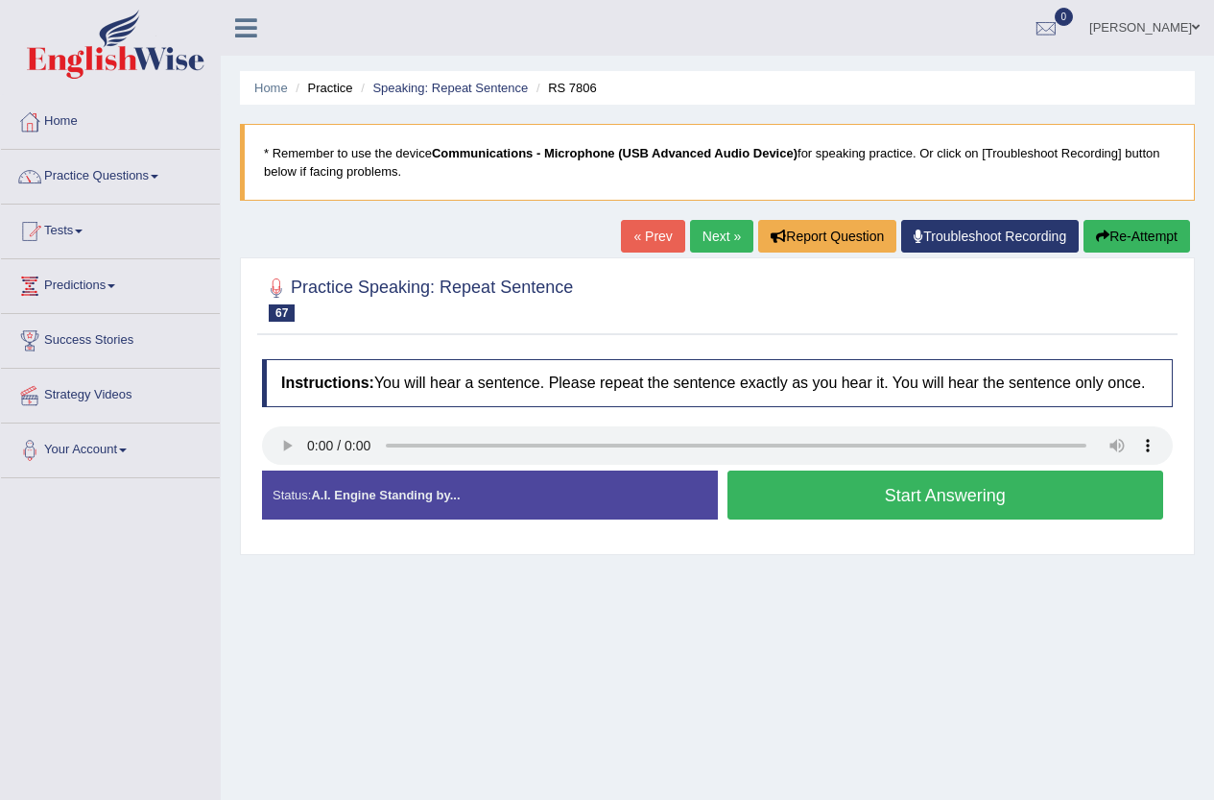
click at [914, 499] on button "Start Answering" at bounding box center [946, 494] width 437 height 49
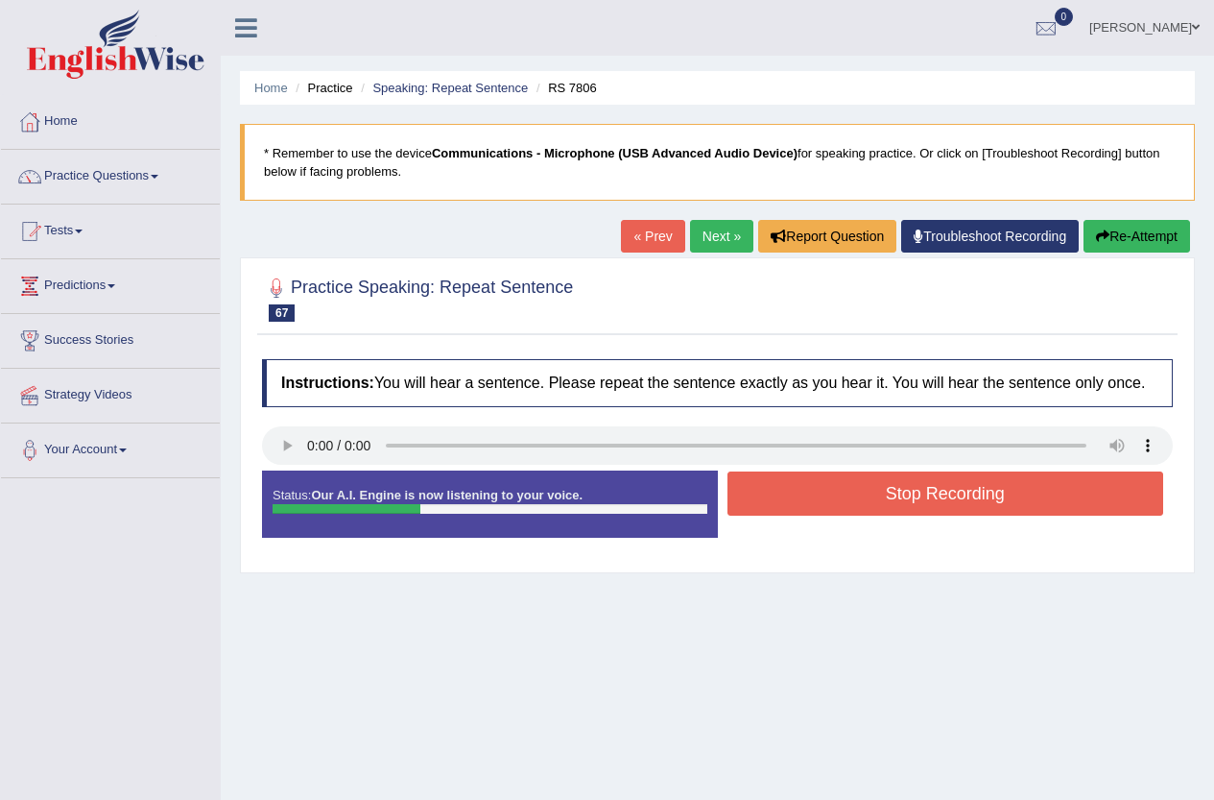
click at [914, 499] on button "Stop Recording" at bounding box center [946, 493] width 437 height 44
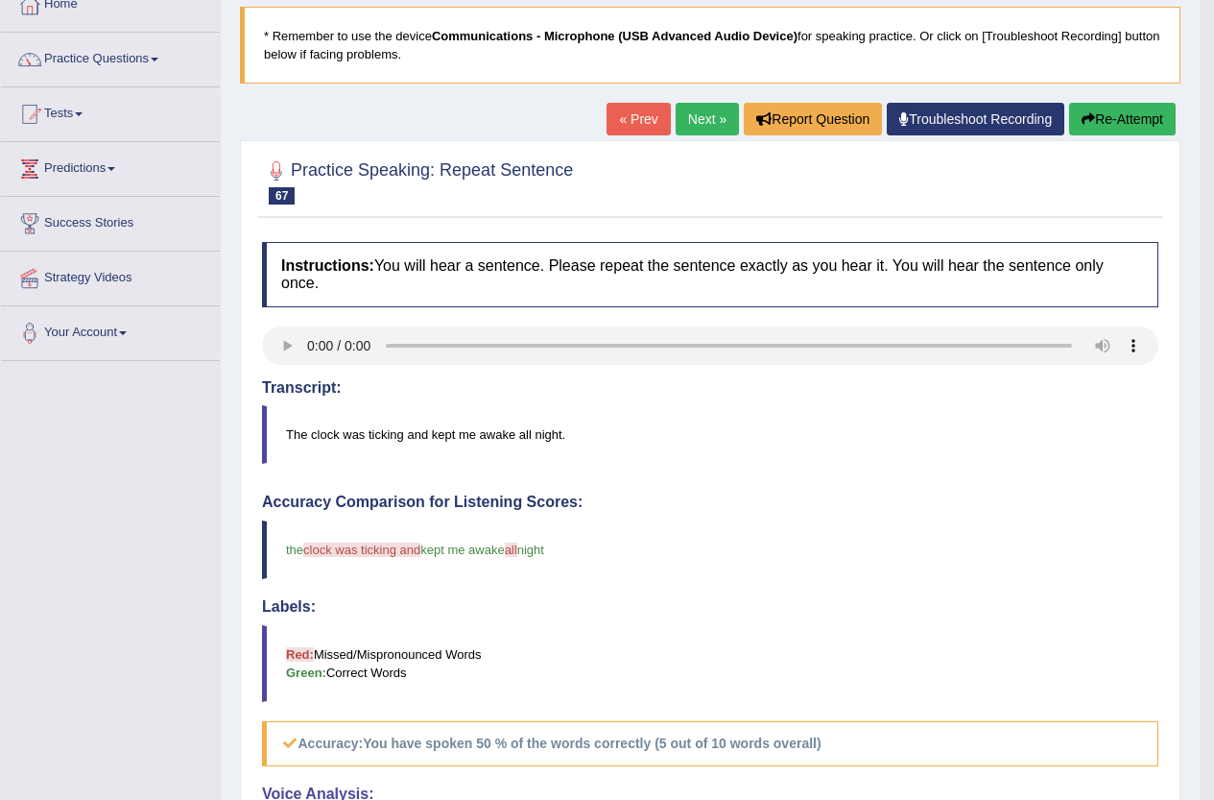
scroll to position [96, 0]
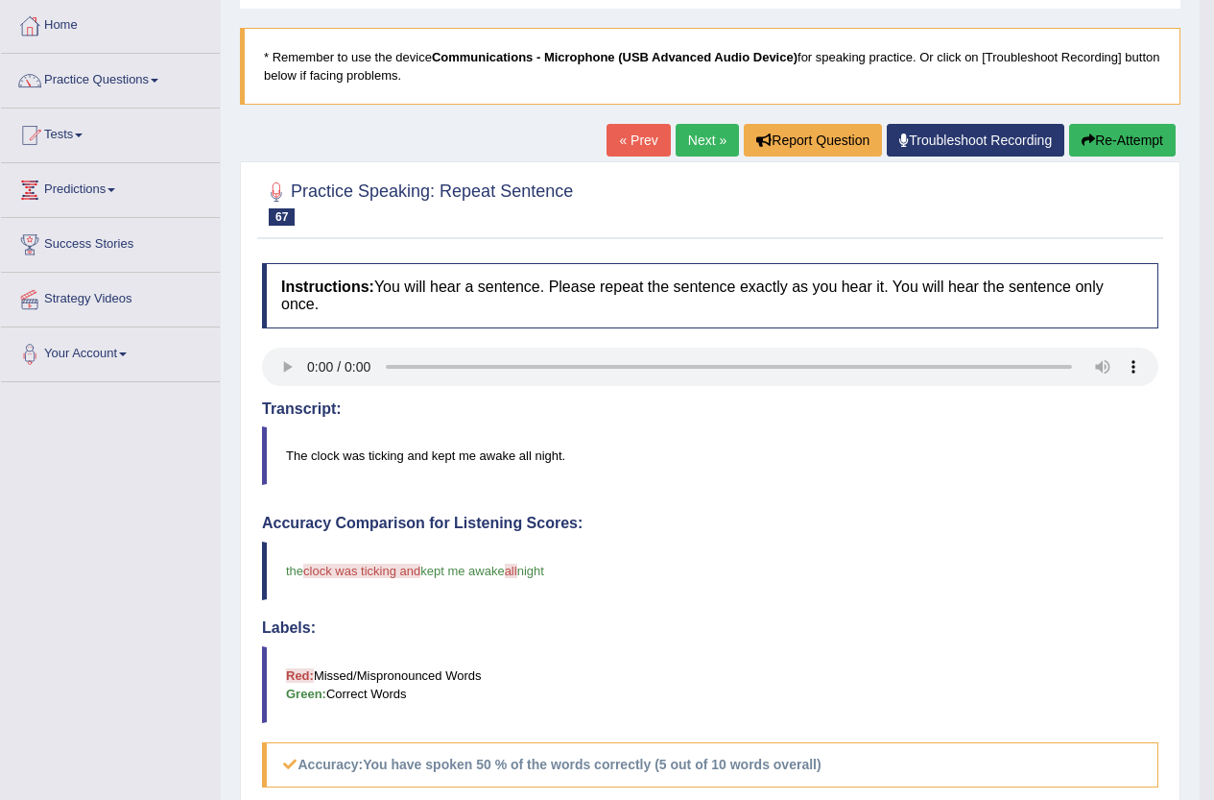
click at [705, 138] on link "Next »" at bounding box center [707, 140] width 63 height 33
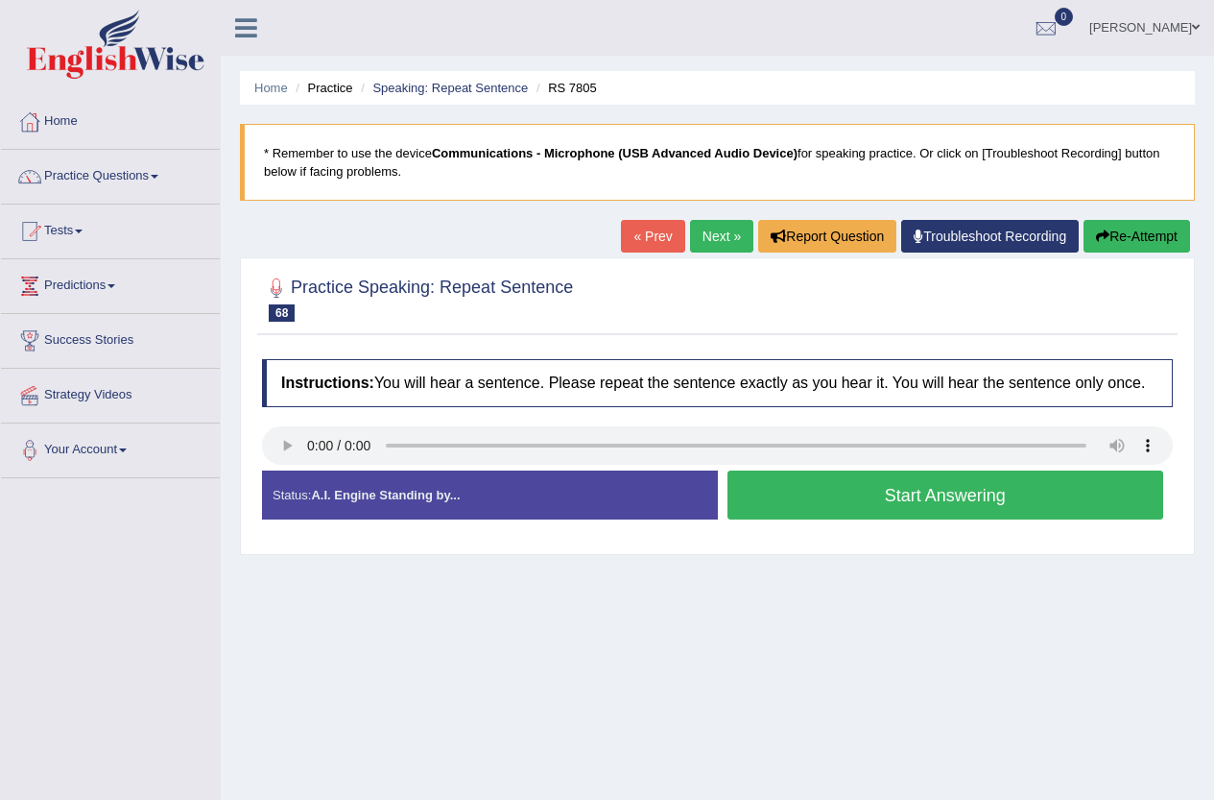
click at [898, 505] on button "Start Answering" at bounding box center [946, 494] width 437 height 49
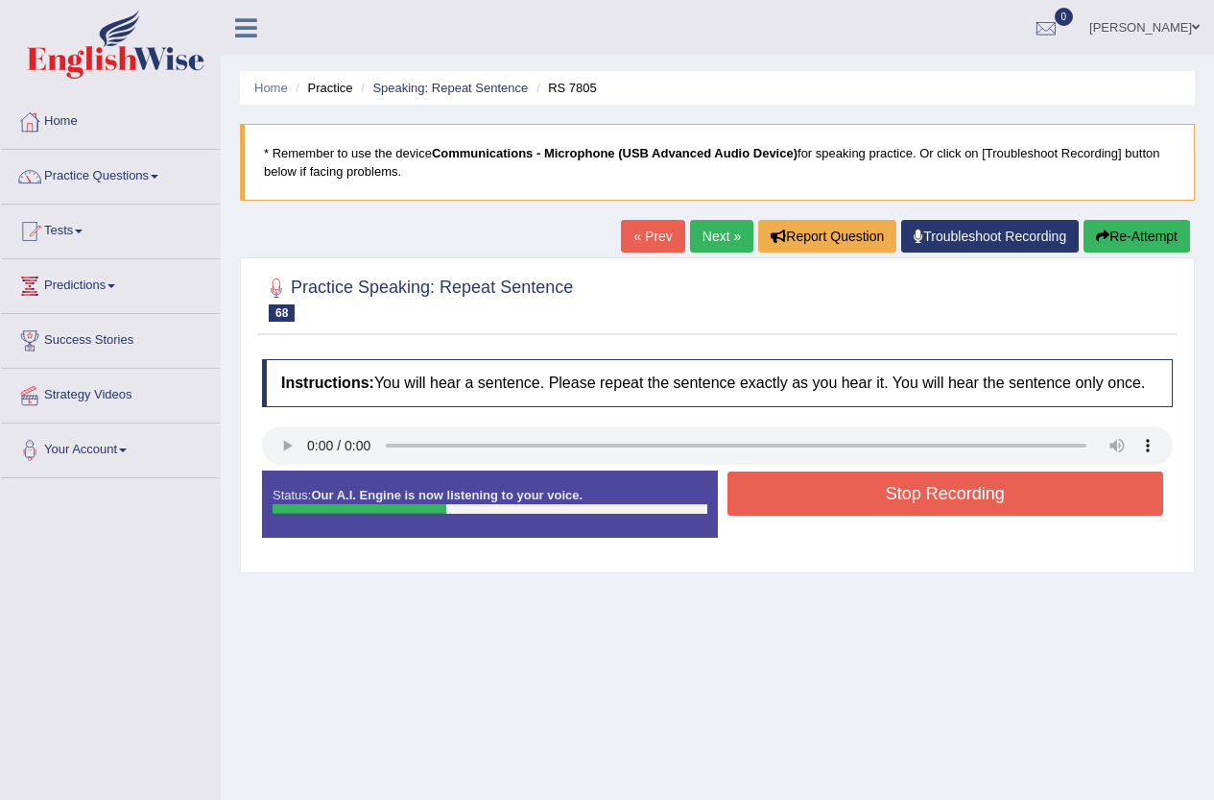
click at [900, 505] on button "Stop Recording" at bounding box center [946, 493] width 437 height 44
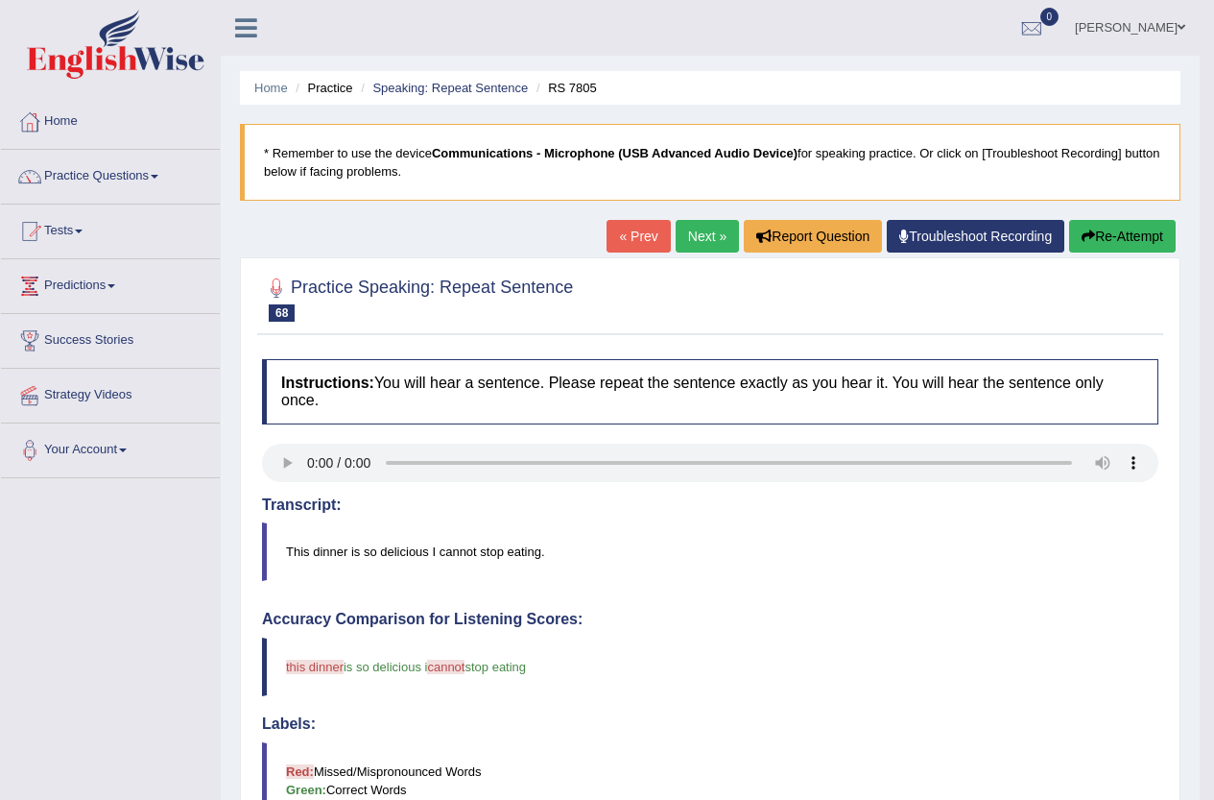
click at [691, 226] on link "Next »" at bounding box center [707, 236] width 63 height 33
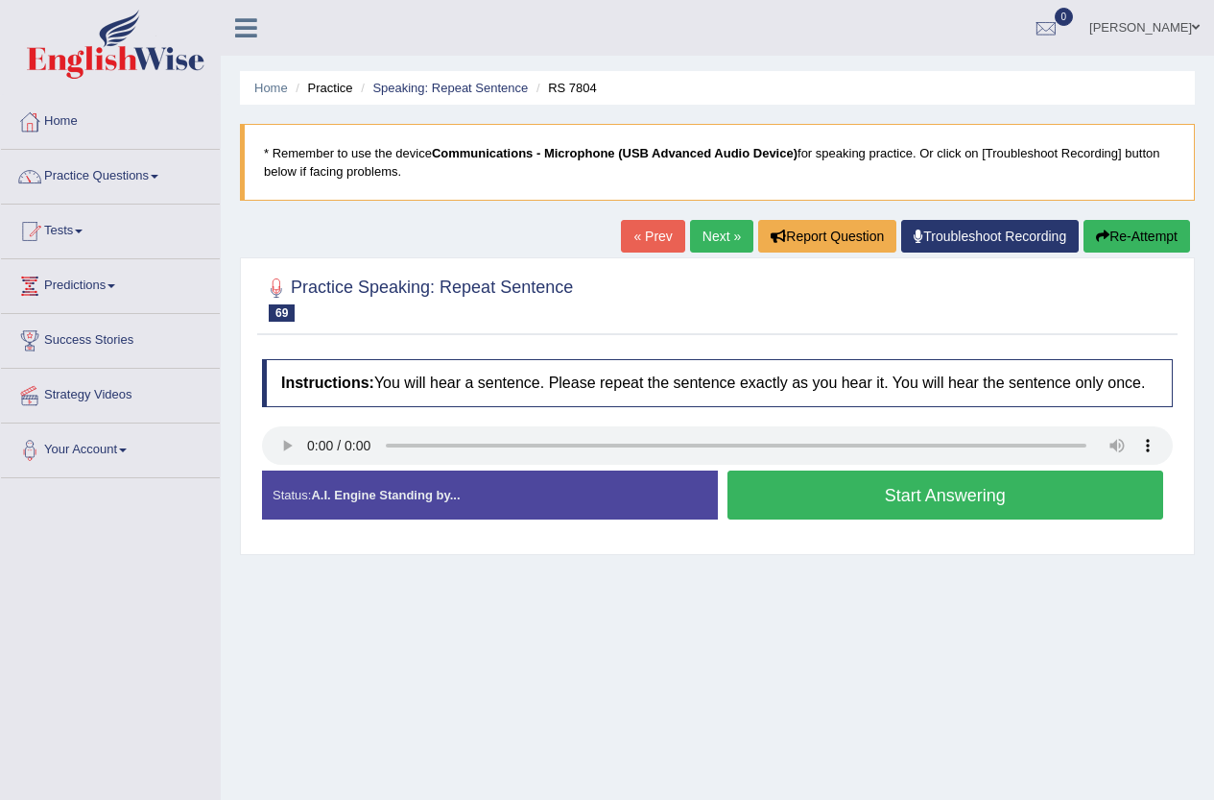
click at [920, 484] on button "Start Answering" at bounding box center [946, 494] width 437 height 49
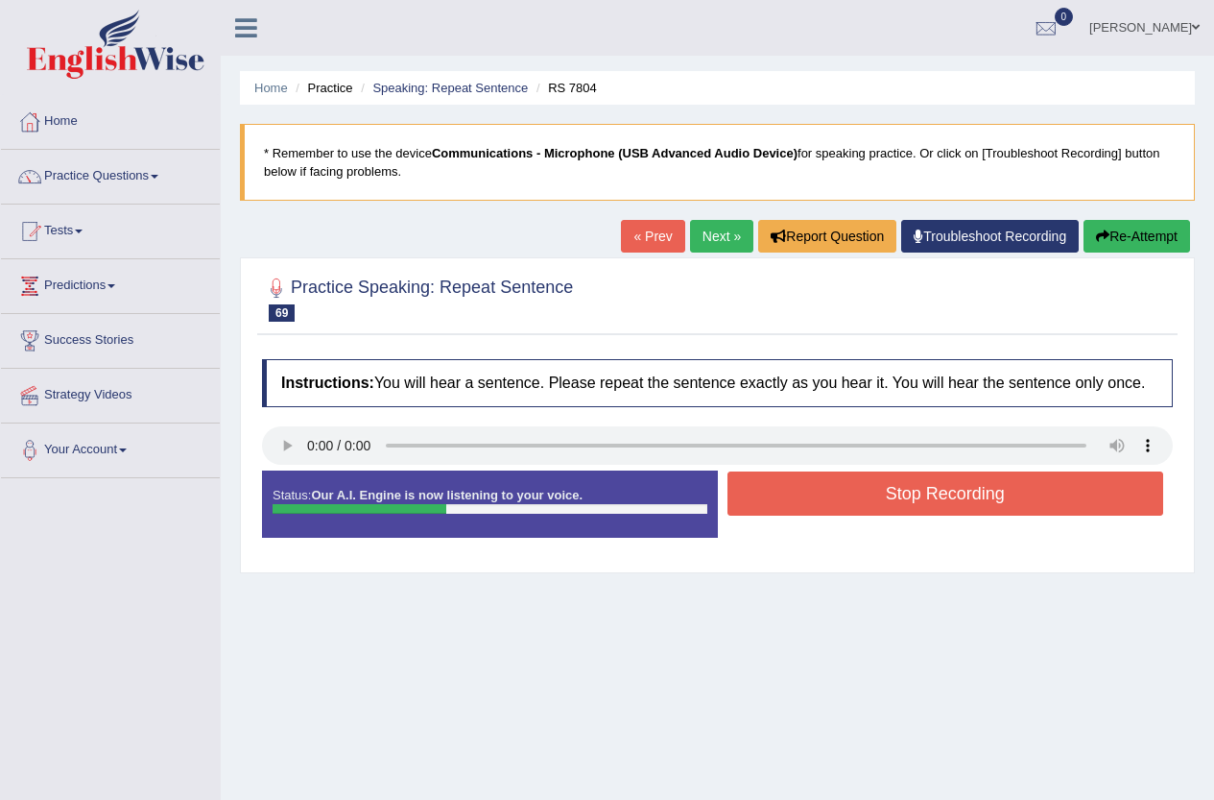
click at [956, 503] on button "Stop Recording" at bounding box center [946, 493] width 437 height 44
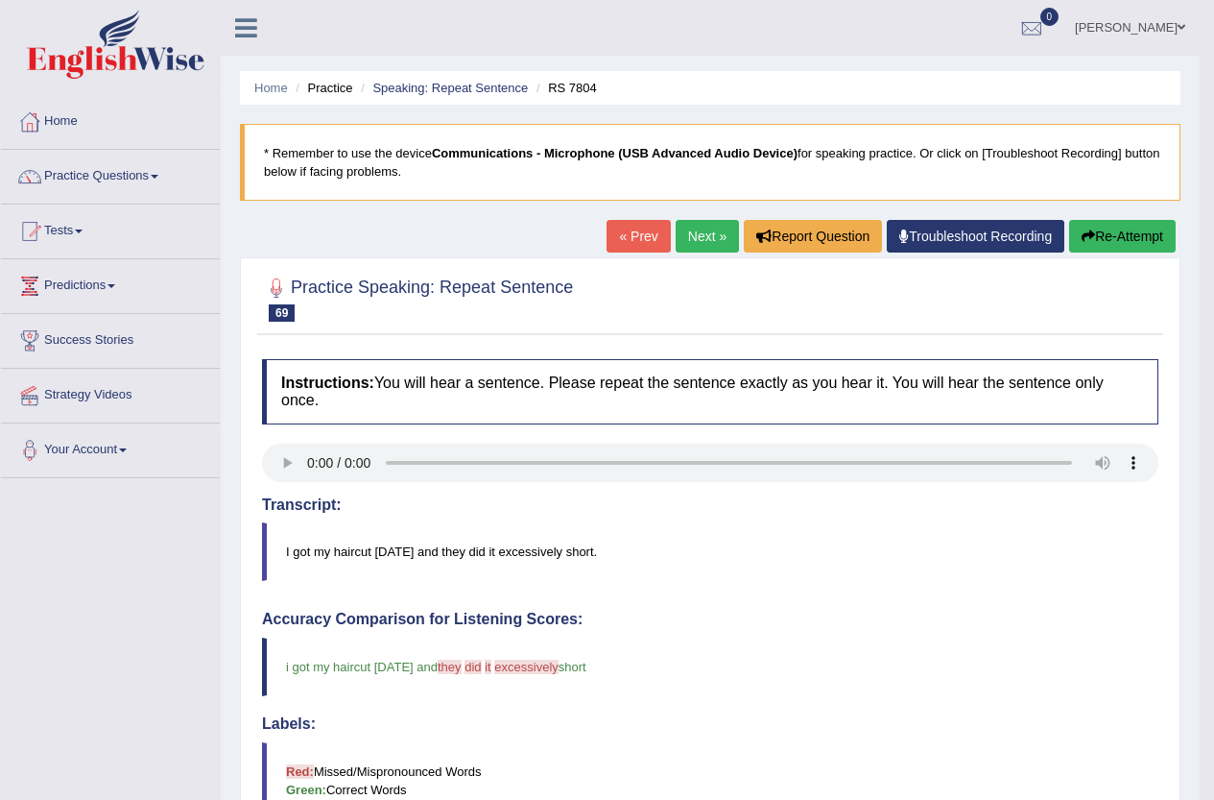
click at [695, 230] on link "Next »" at bounding box center [707, 236] width 63 height 33
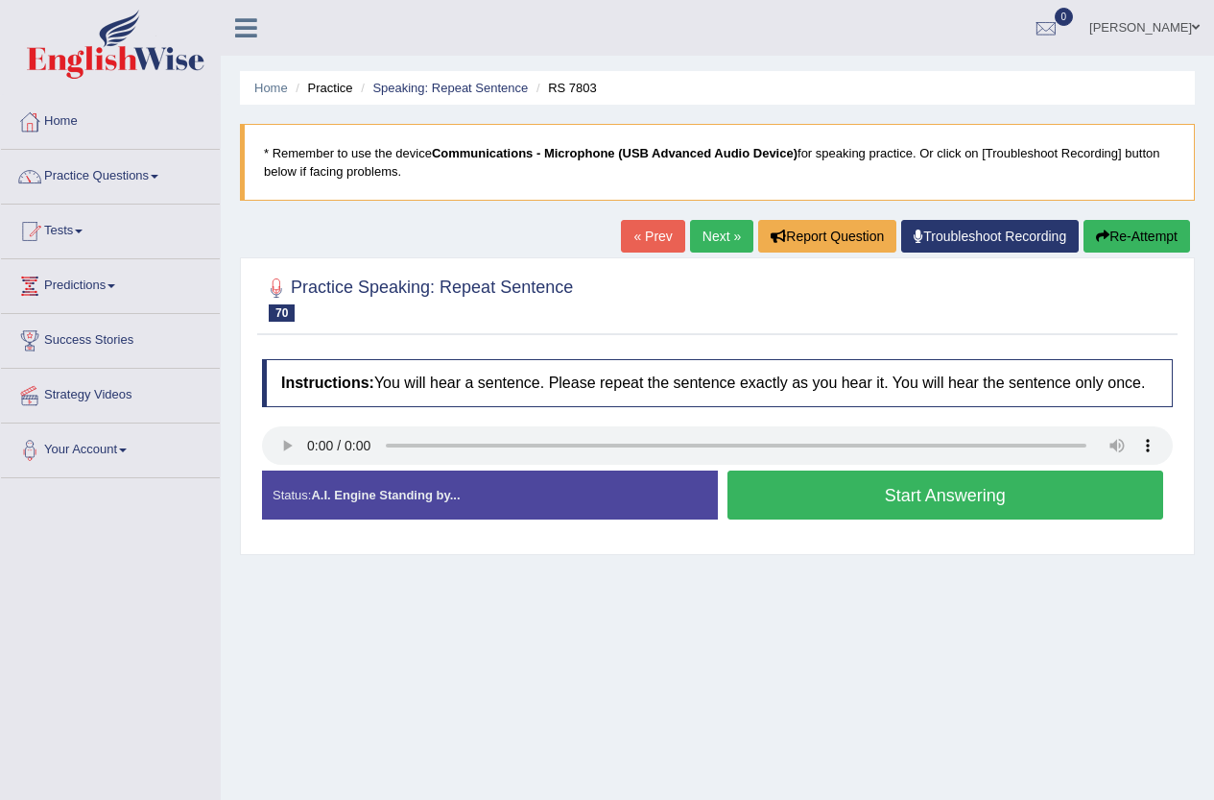
click at [855, 481] on button "Start Answering" at bounding box center [946, 494] width 437 height 49
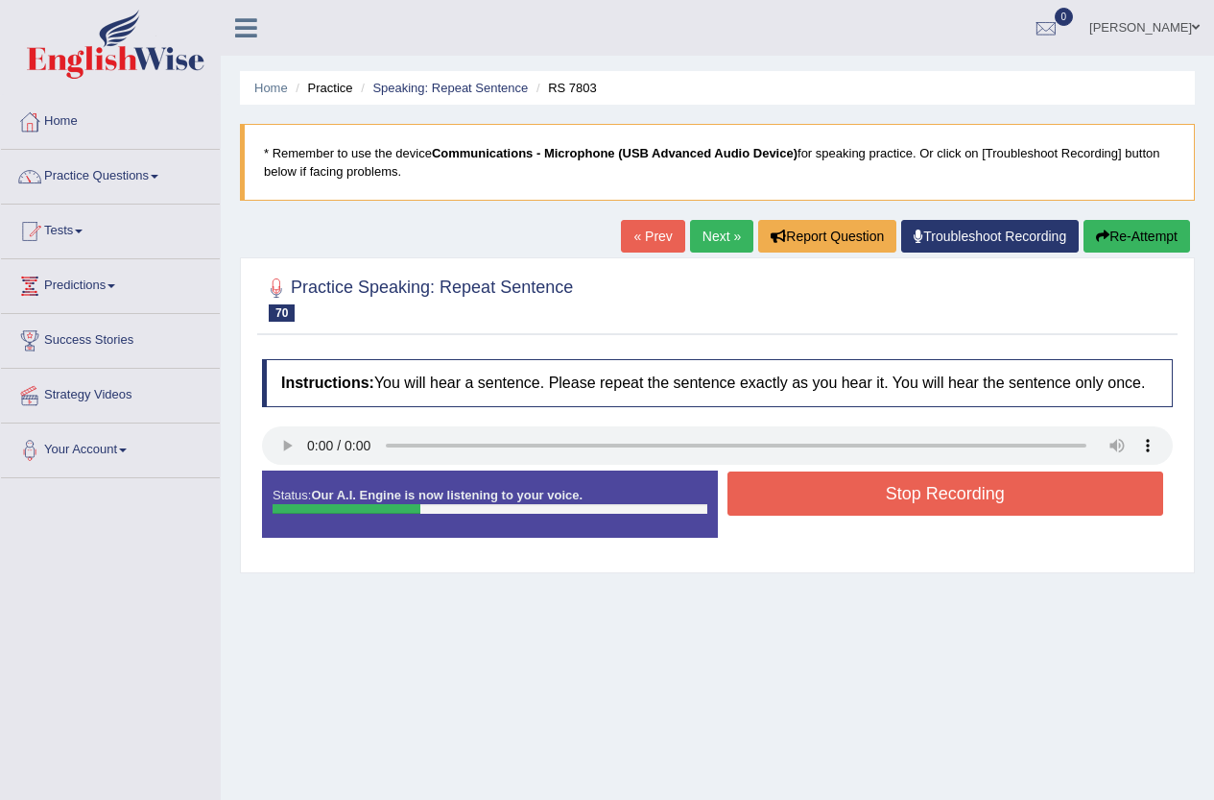
click at [887, 499] on button "Stop Recording" at bounding box center [946, 493] width 437 height 44
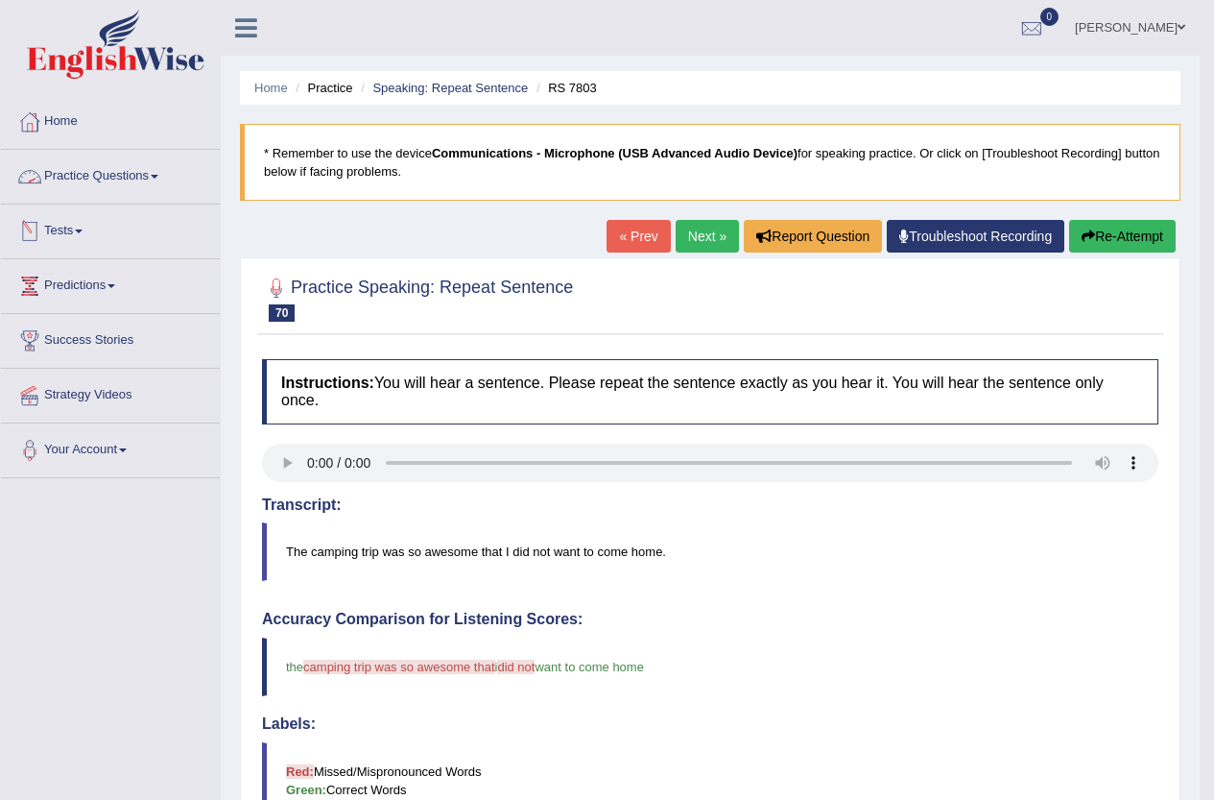
click at [143, 179] on link "Practice Questions" at bounding box center [110, 174] width 219 height 48
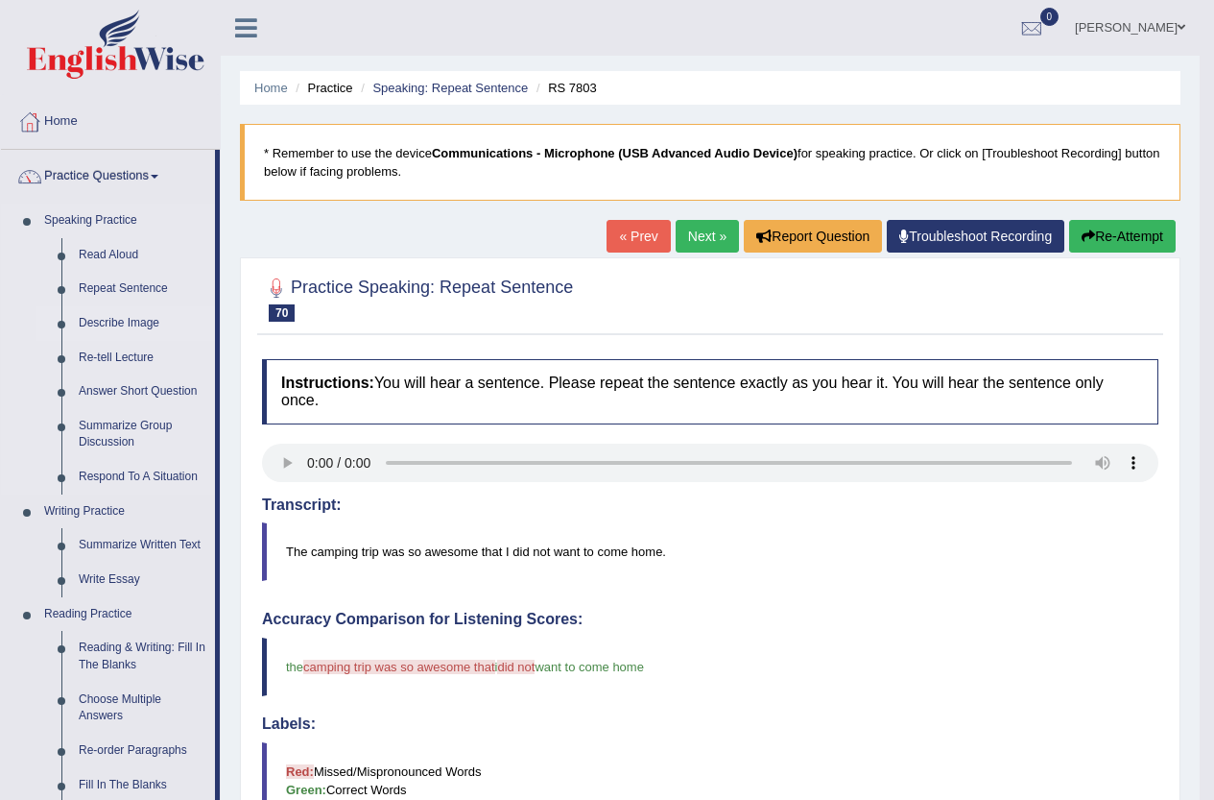
click at [117, 314] on link "Describe Image" at bounding box center [142, 323] width 145 height 35
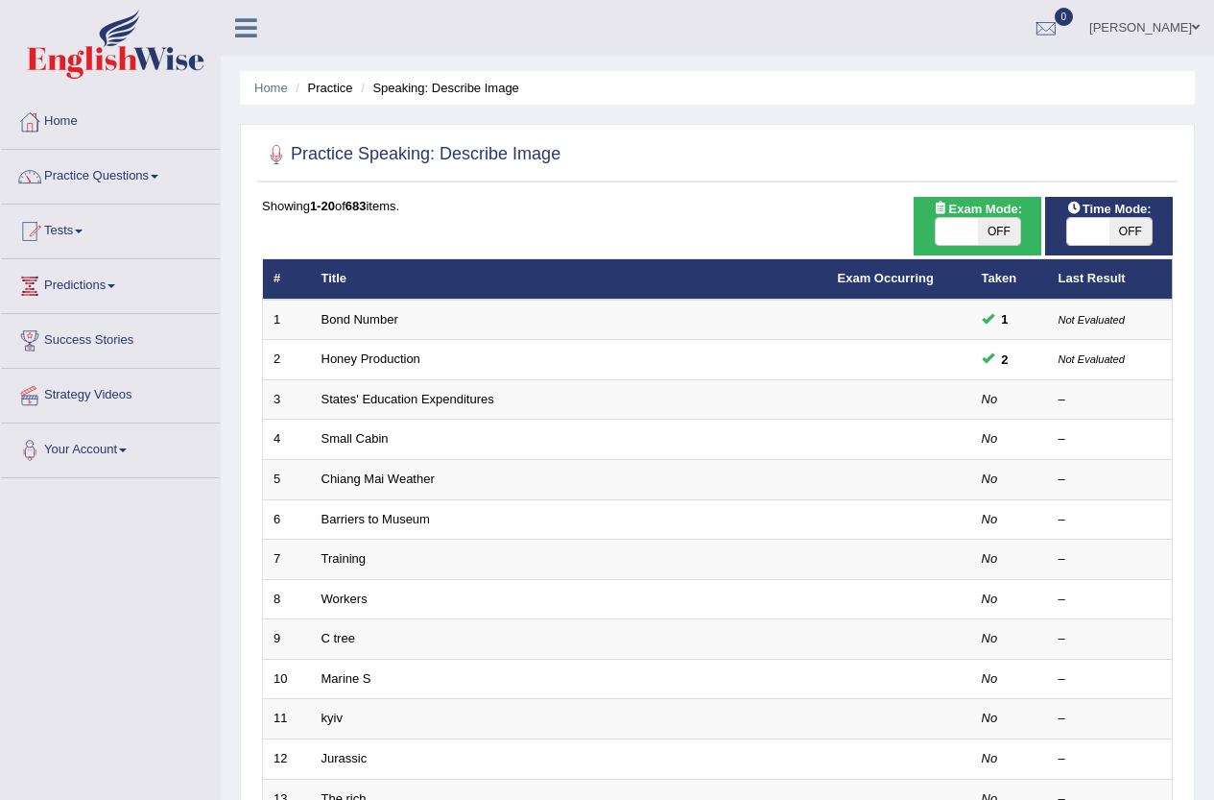
scroll to position [96, 0]
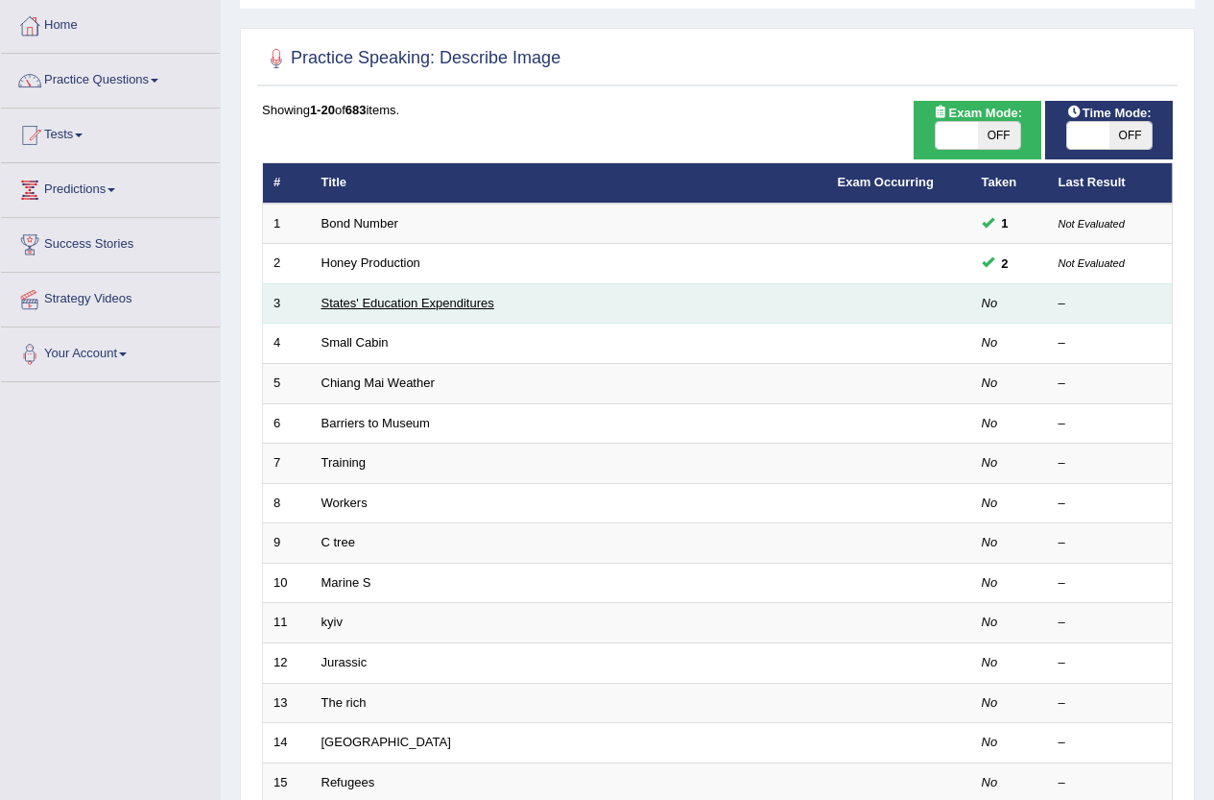
click at [409, 300] on link "States' Education Expenditures" at bounding box center [408, 303] width 173 height 14
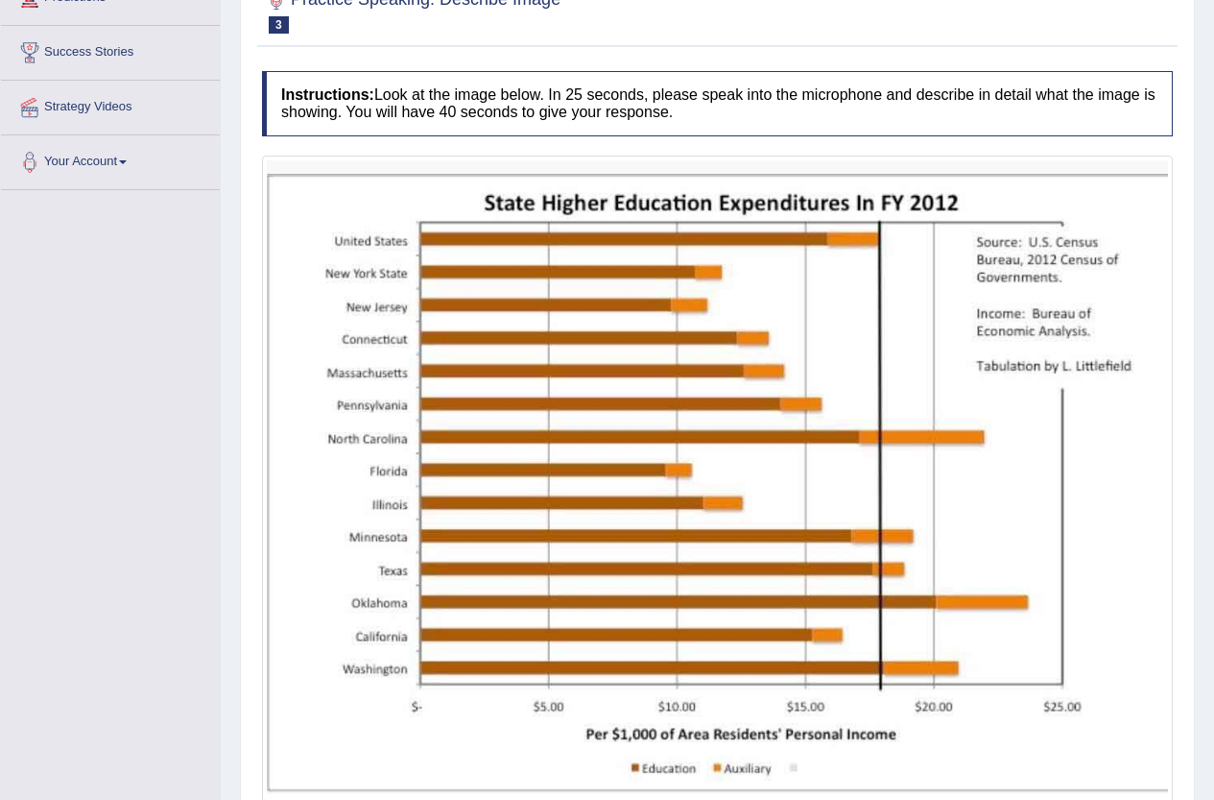
scroll to position [384, 0]
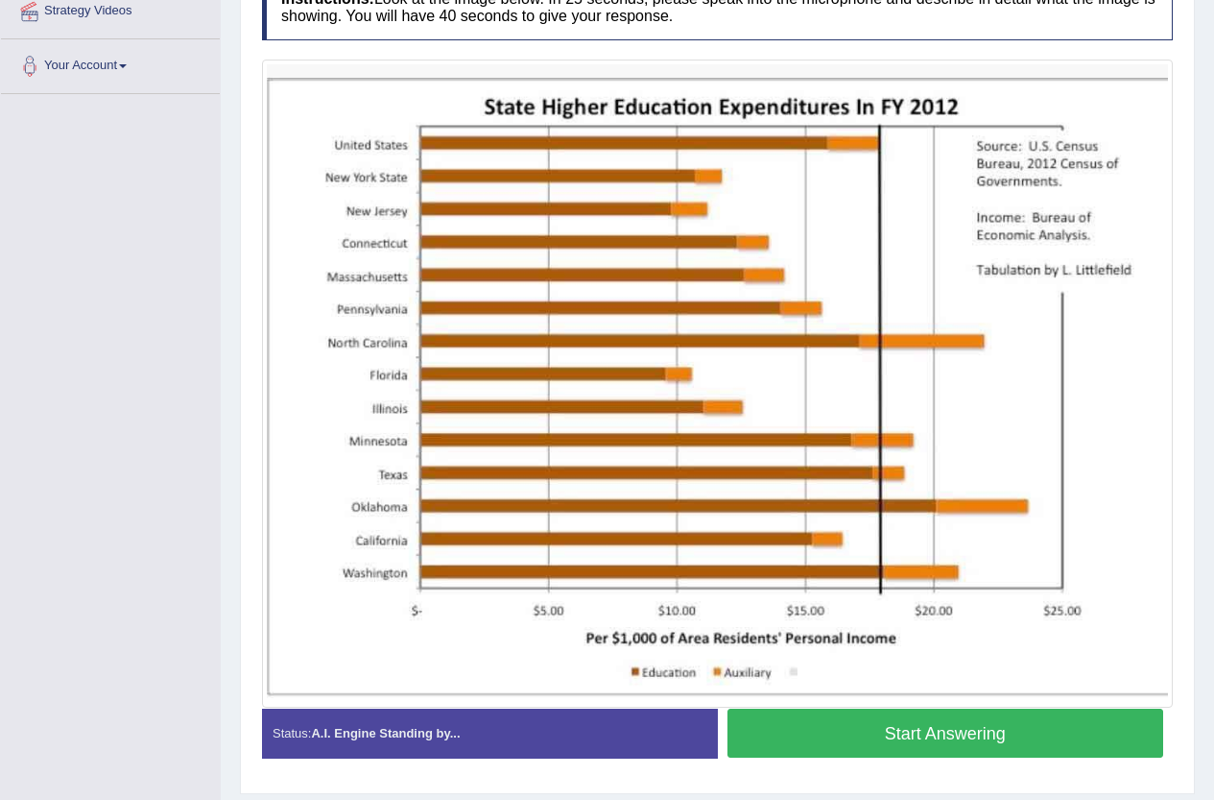
click at [893, 724] on button "Start Answering" at bounding box center [946, 732] width 437 height 49
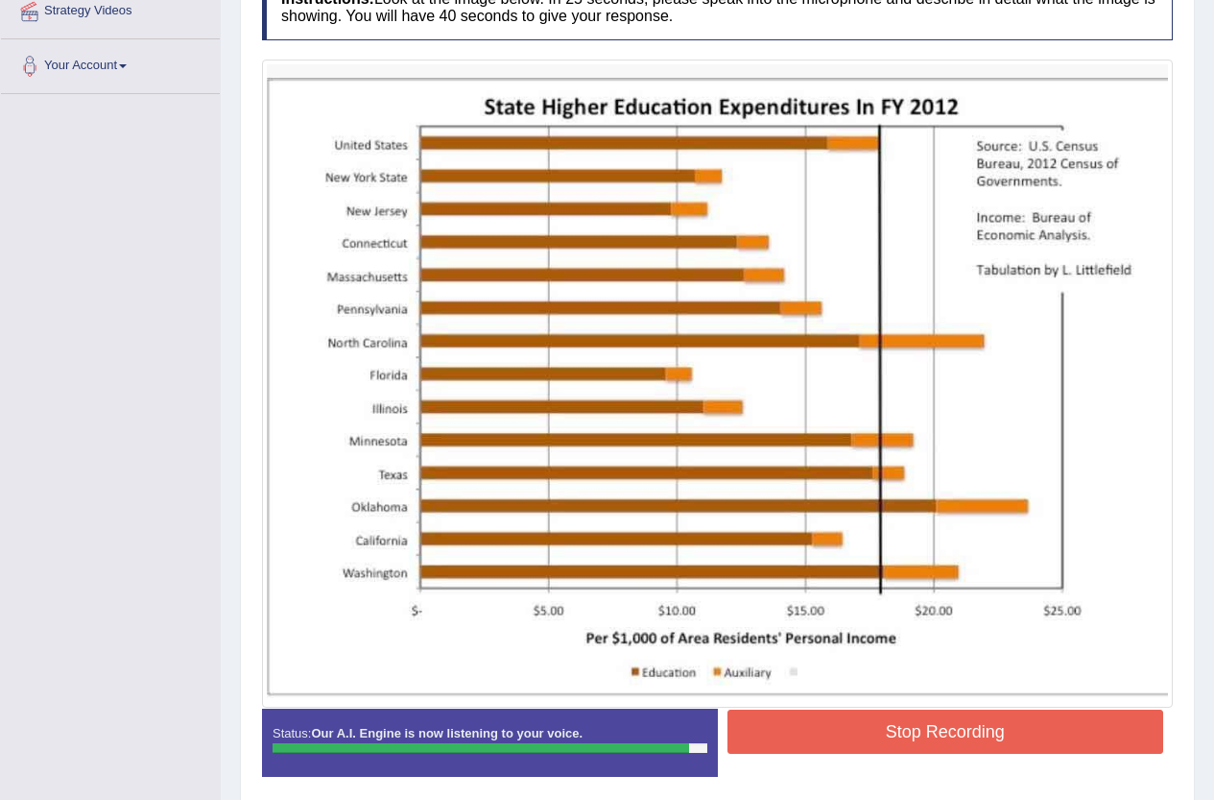
click at [1031, 738] on button "Stop Recording" at bounding box center [946, 731] width 437 height 44
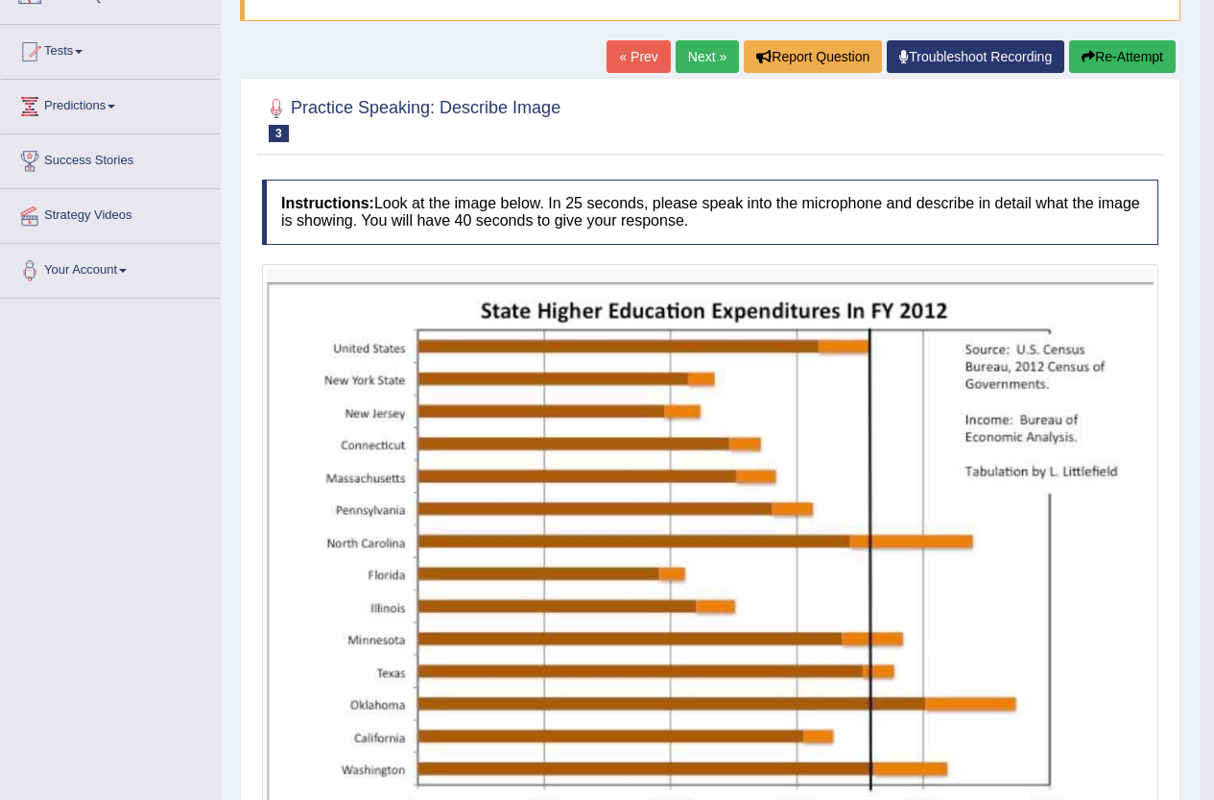
scroll to position [179, 0]
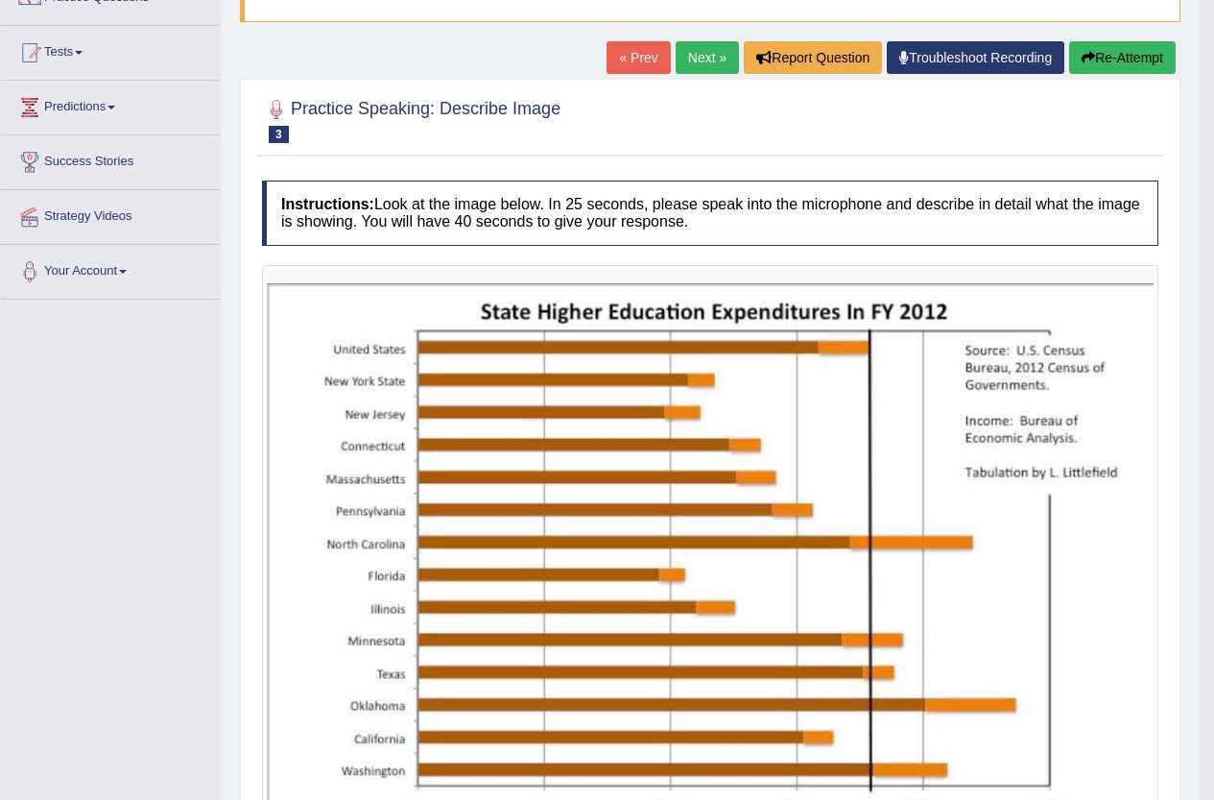
click at [706, 69] on link "Next »" at bounding box center [707, 57] width 63 height 33
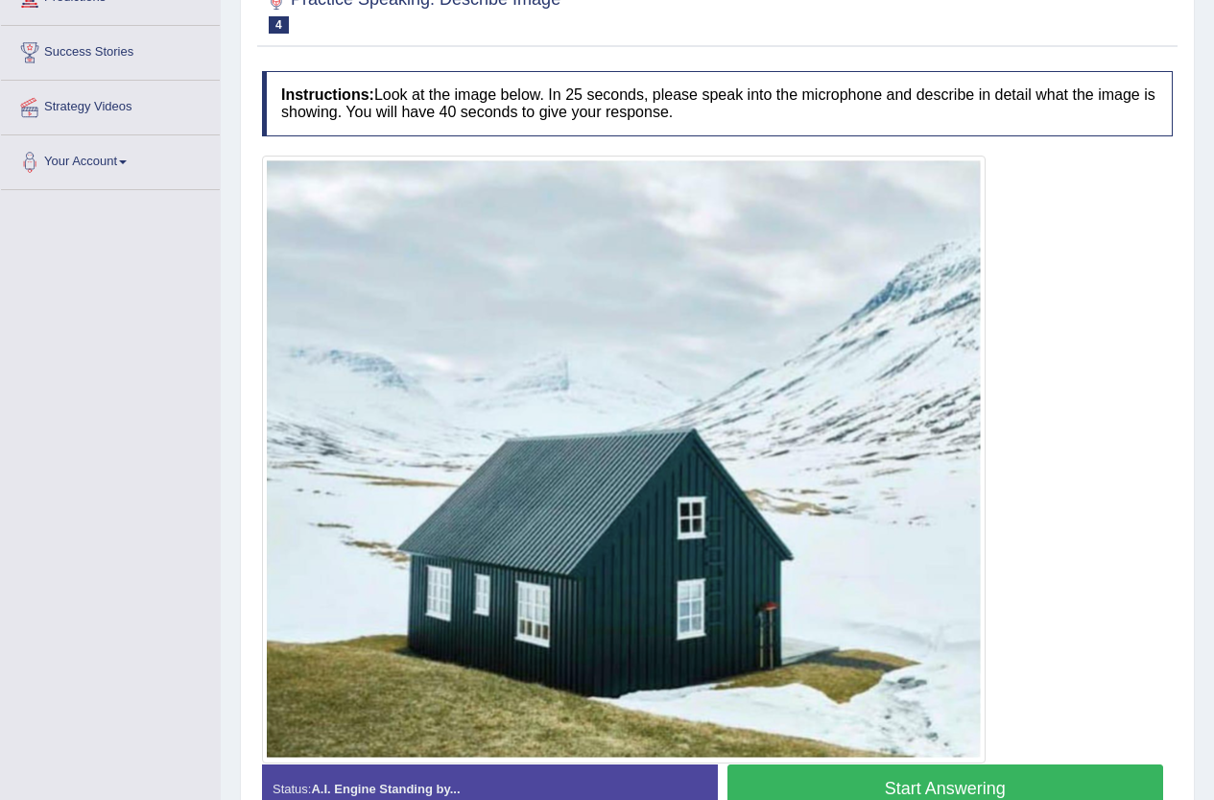
scroll to position [384, 0]
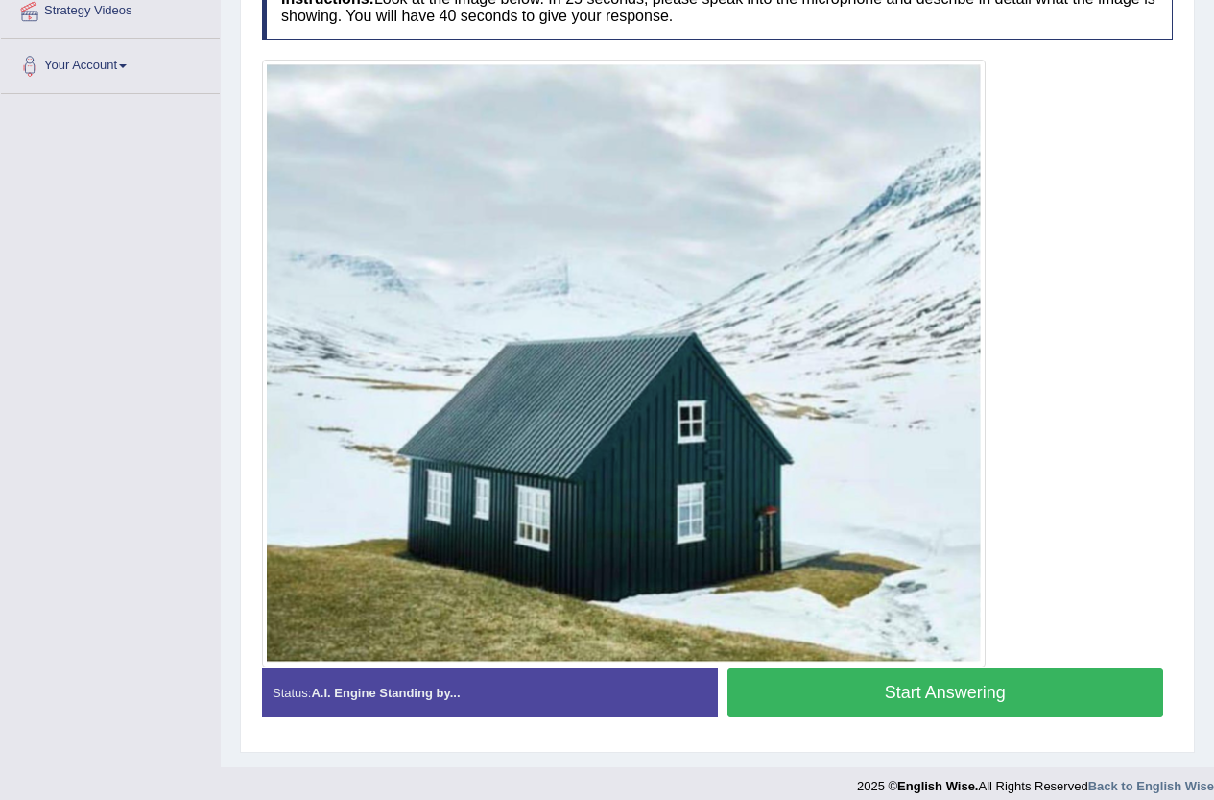
click at [925, 696] on button "Start Answering" at bounding box center [946, 692] width 437 height 49
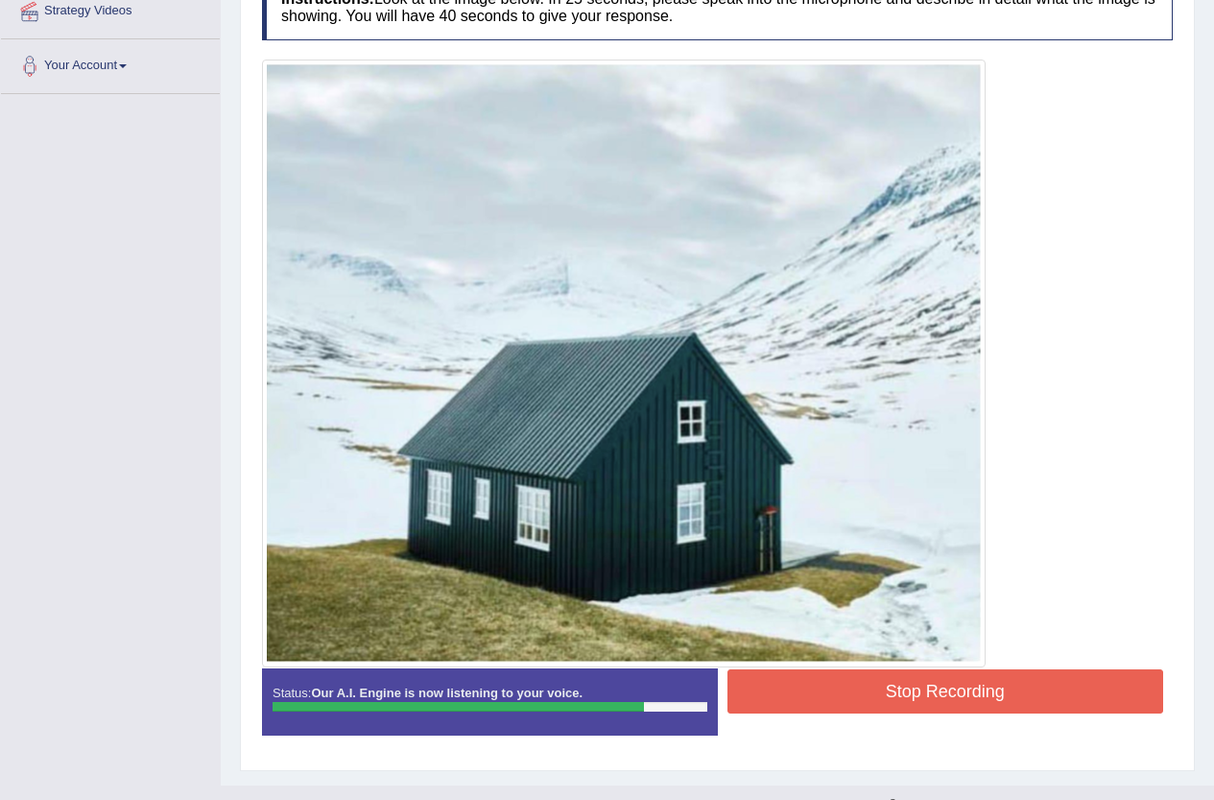
click at [967, 690] on button "Stop Recording" at bounding box center [946, 691] width 437 height 44
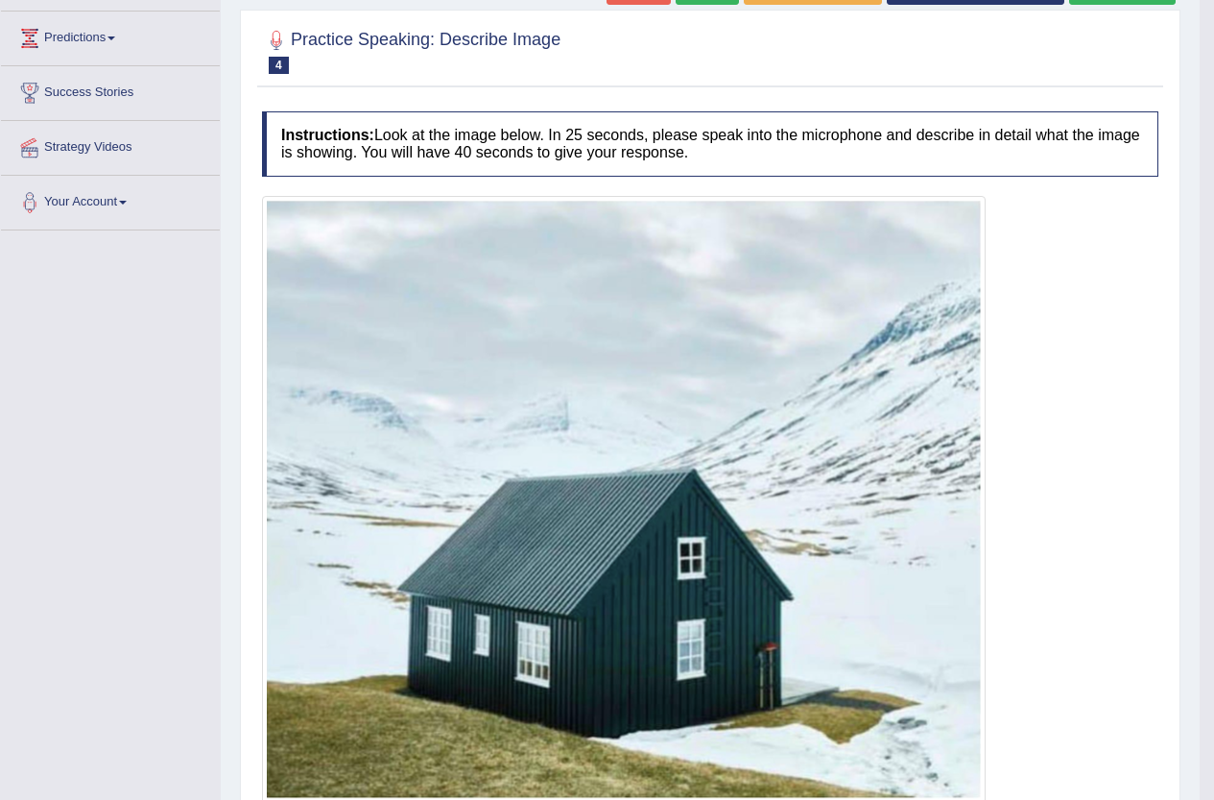
scroll to position [192, 0]
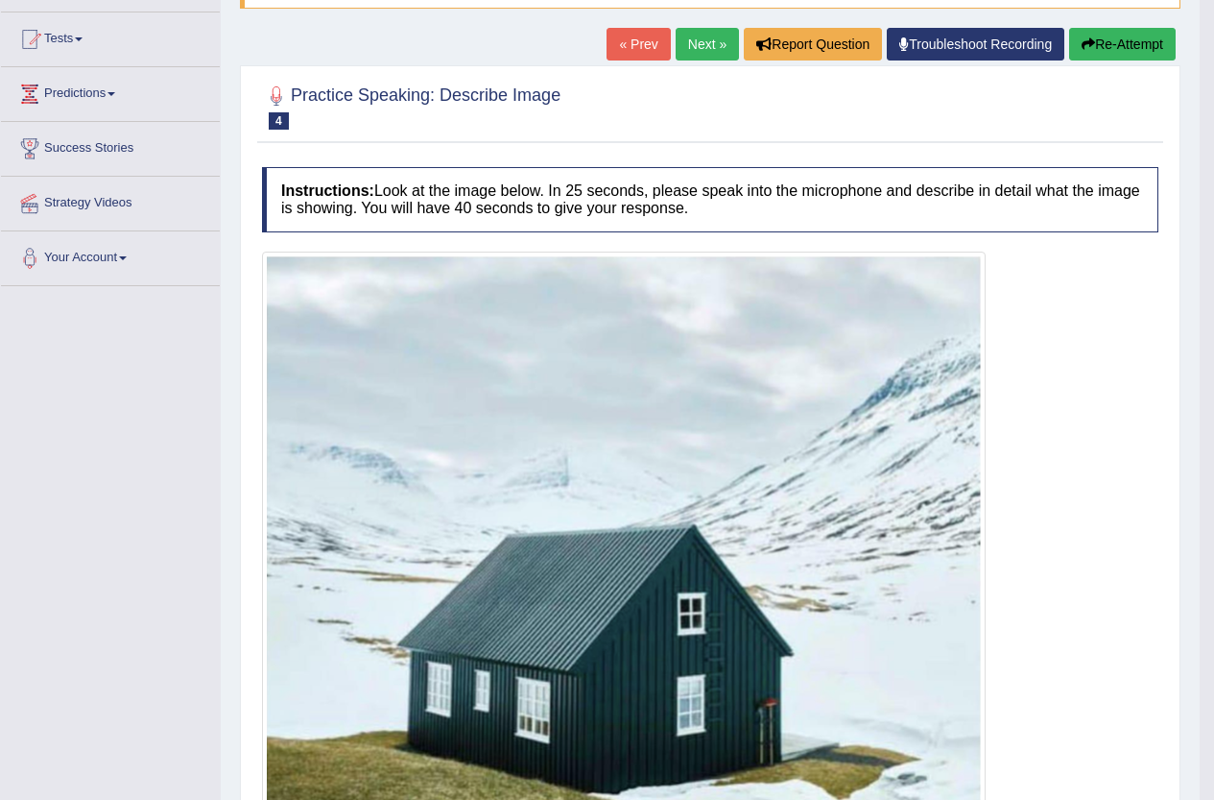
click at [690, 42] on link "Next »" at bounding box center [707, 44] width 63 height 33
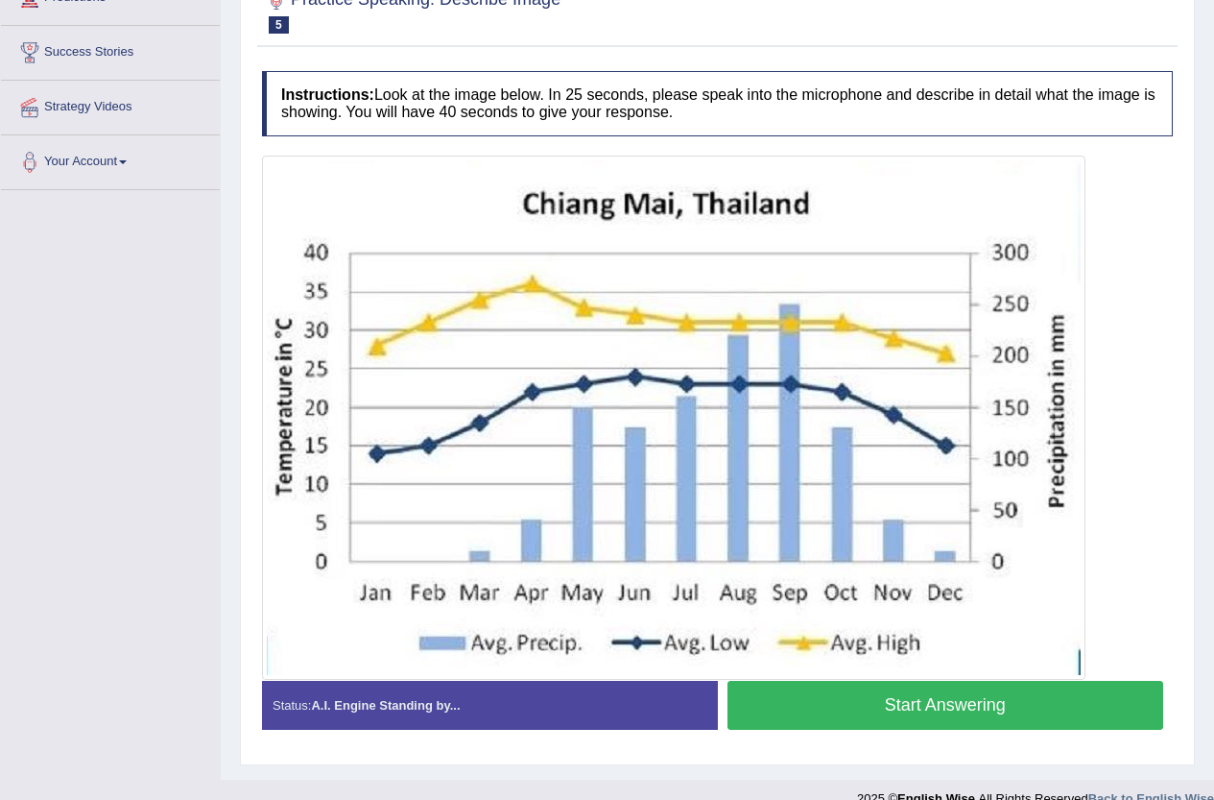
click at [909, 693] on button "Start Answering" at bounding box center [946, 705] width 437 height 49
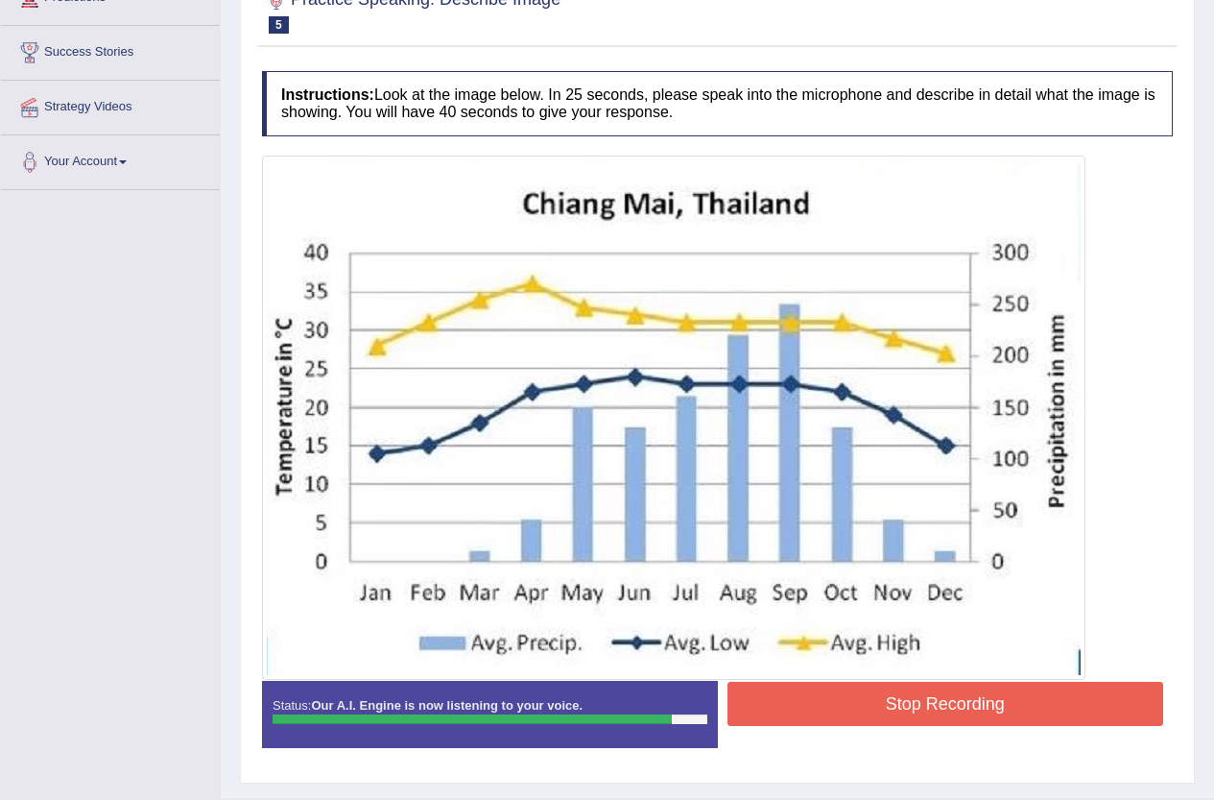
click at [1015, 705] on button "Stop Recording" at bounding box center [946, 703] width 437 height 44
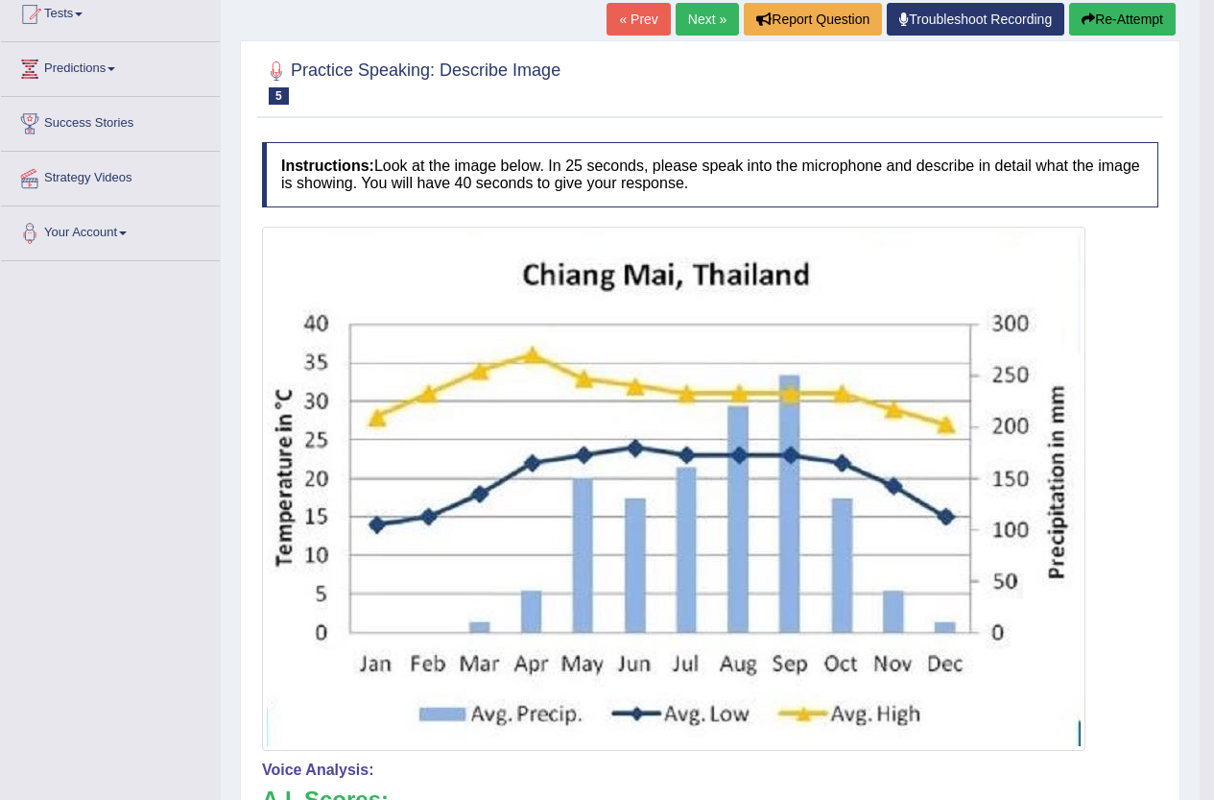
scroll to position [192, 0]
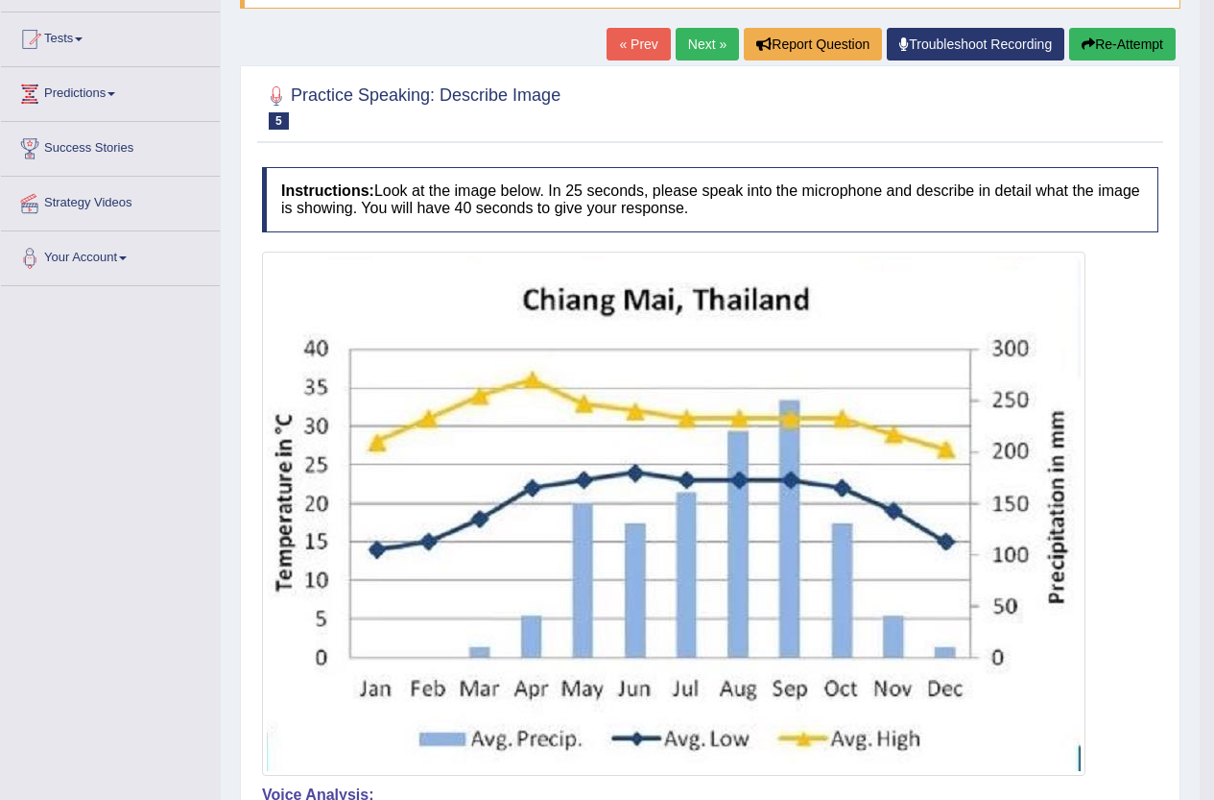
click at [703, 45] on link "Next »" at bounding box center [707, 44] width 63 height 33
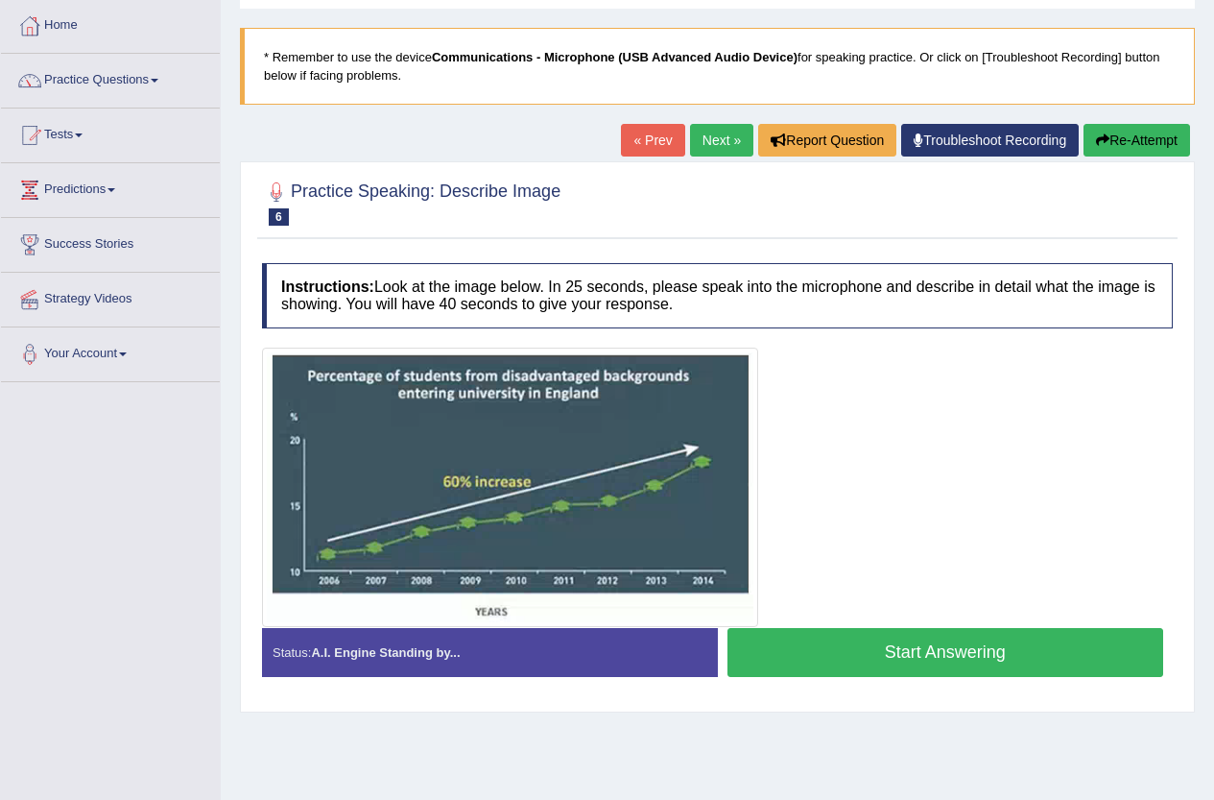
click at [858, 647] on button "Start Answering" at bounding box center [946, 652] width 437 height 49
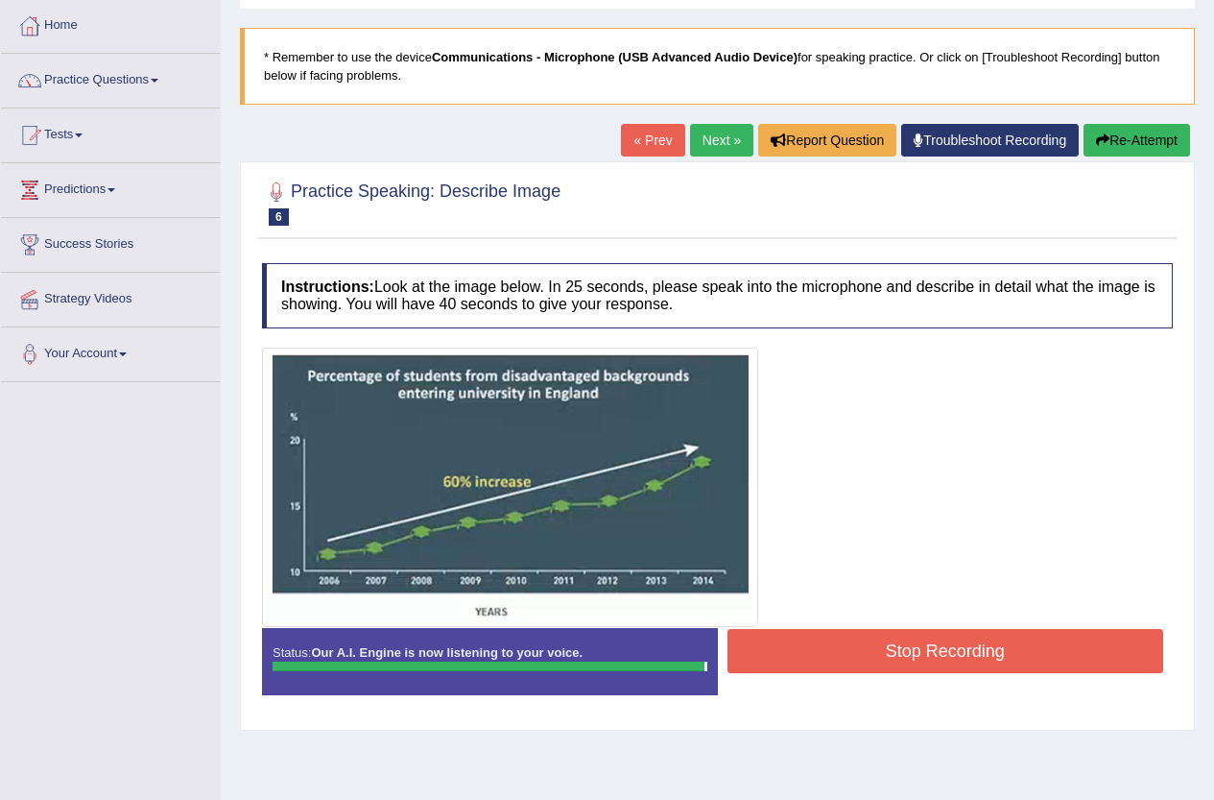
click at [848, 648] on button "Stop Recording" at bounding box center [946, 651] width 437 height 44
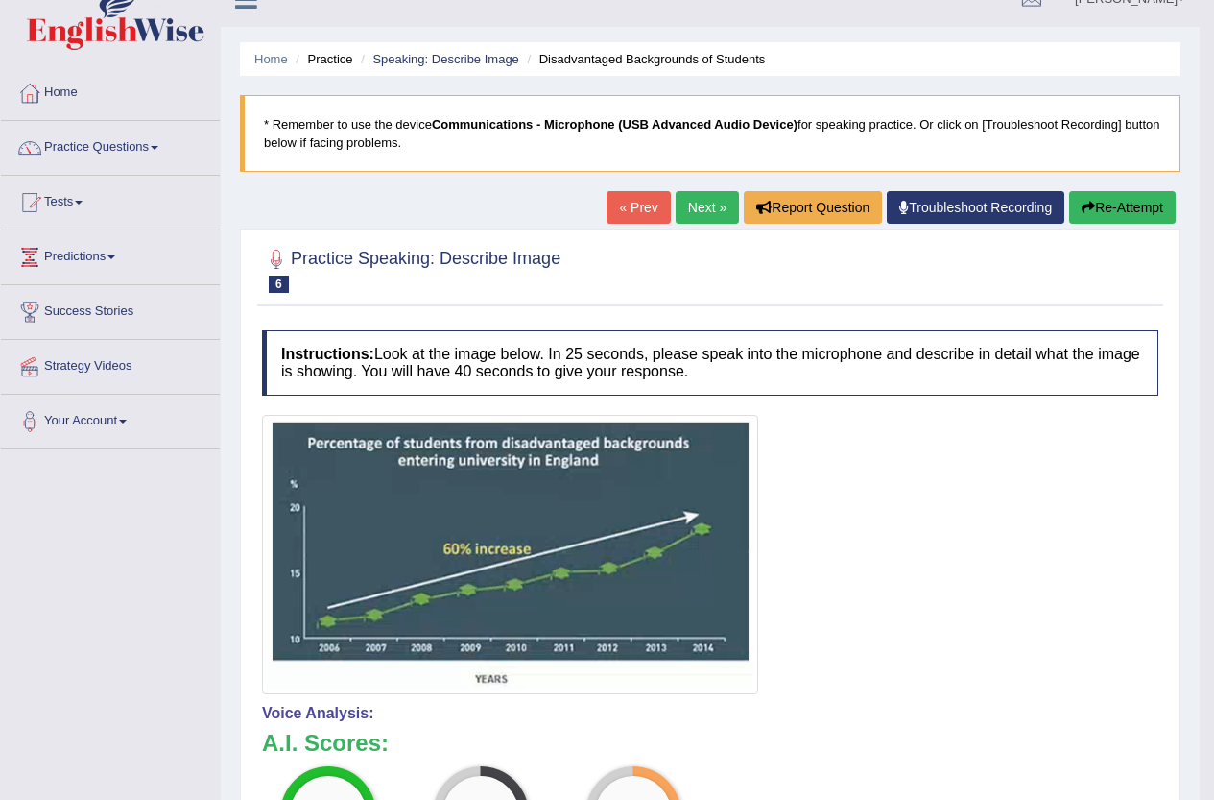
scroll to position [16, 0]
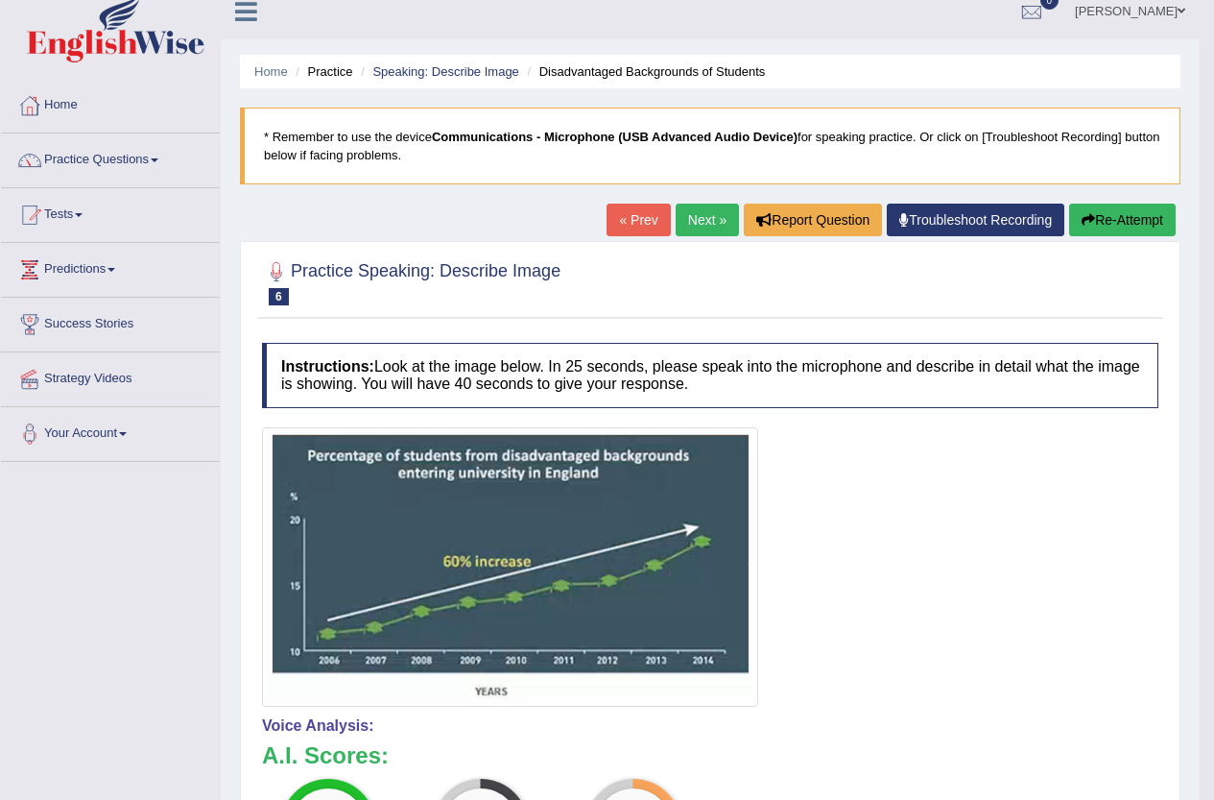
click at [691, 223] on link "Next »" at bounding box center [707, 219] width 63 height 33
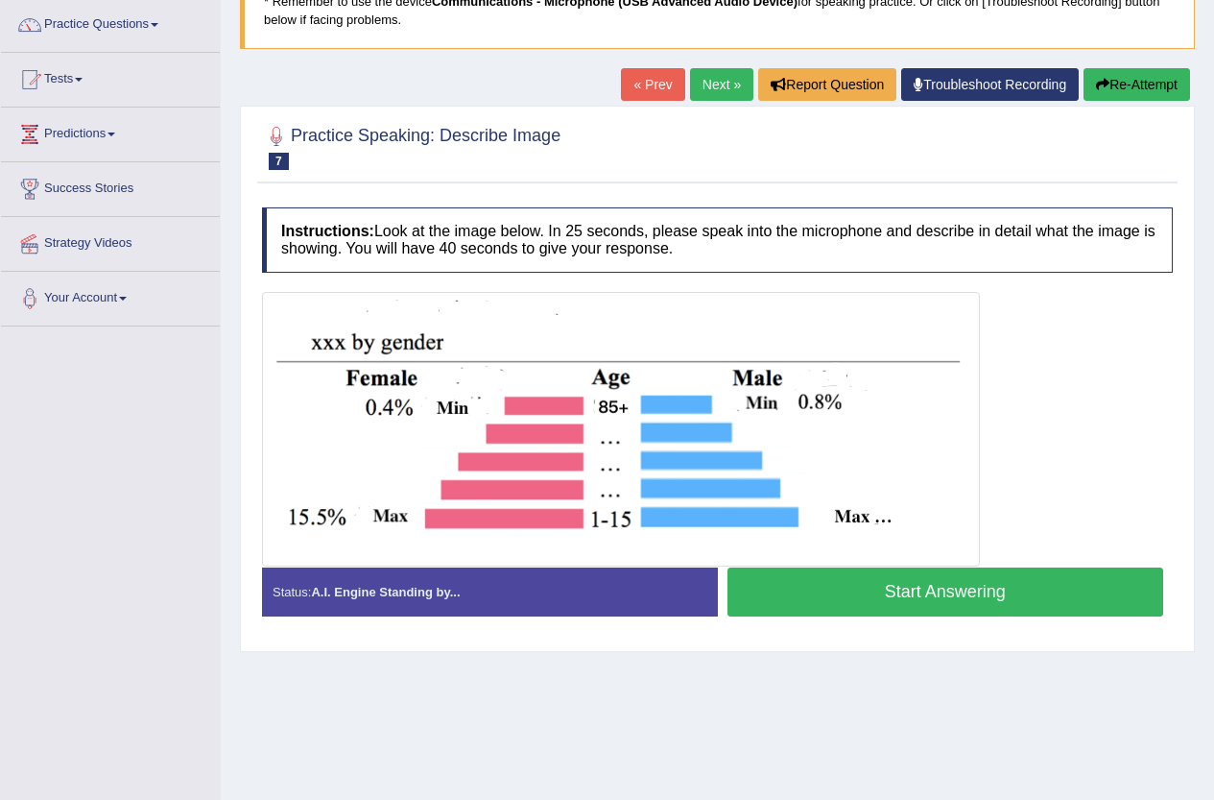
scroll to position [192, 0]
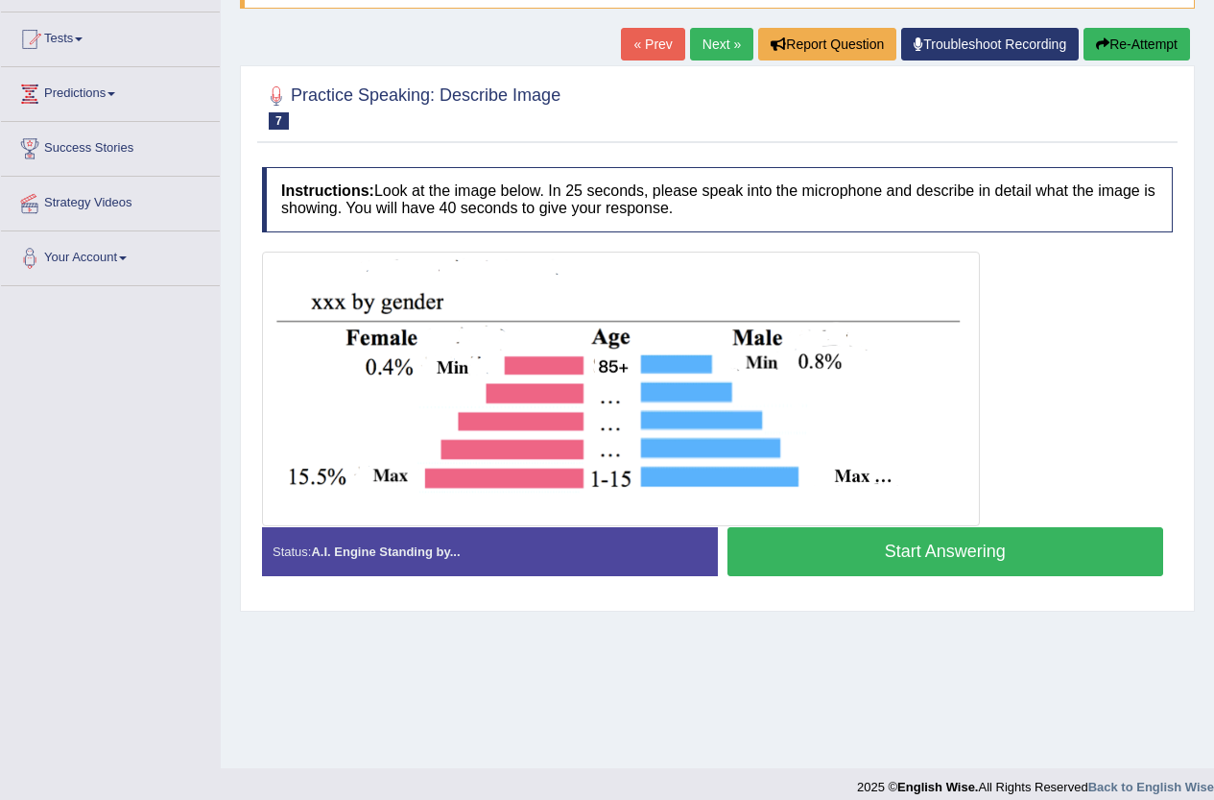
click at [863, 561] on button "Start Answering" at bounding box center [946, 551] width 437 height 49
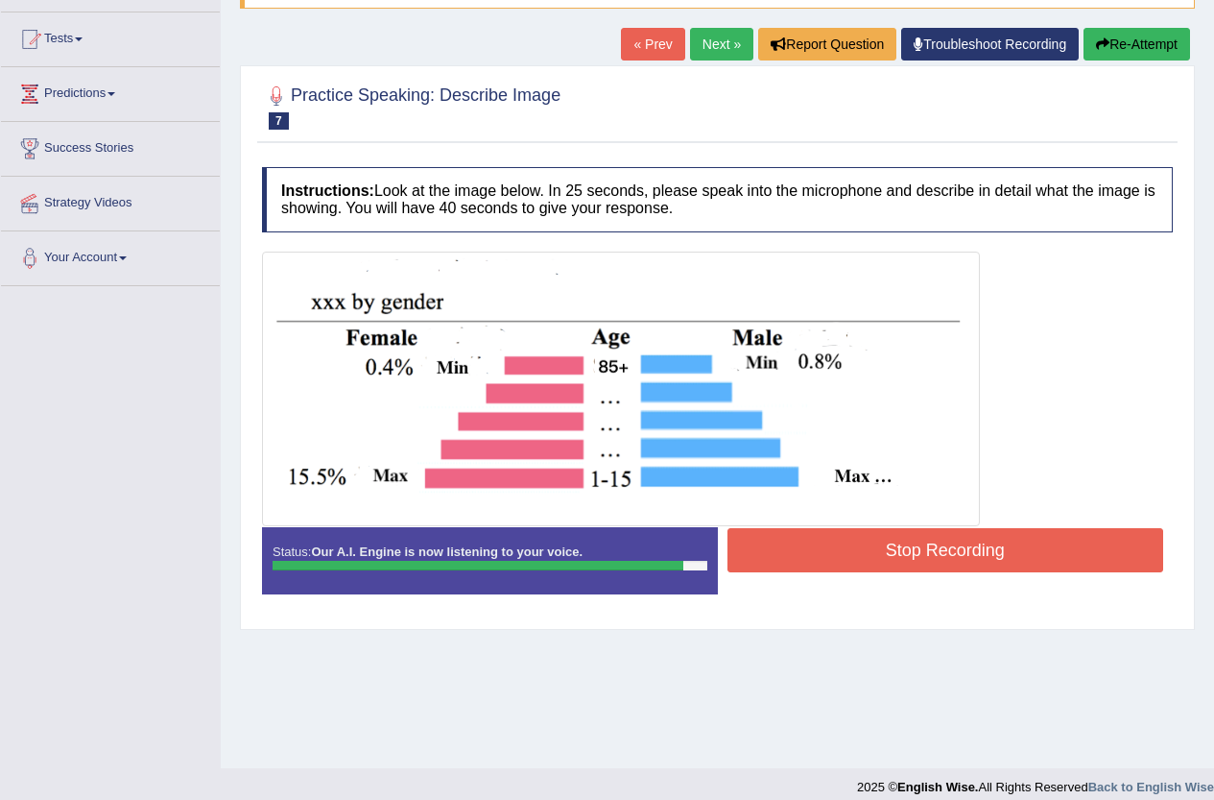
click at [882, 526] on div "Created with Highcharts 7.1.2 Great Too slow Too fast Time Speech pace meter: 0…" at bounding box center [951, 526] width 466 height 1
click at [891, 545] on button "Stop Recording" at bounding box center [946, 550] width 437 height 44
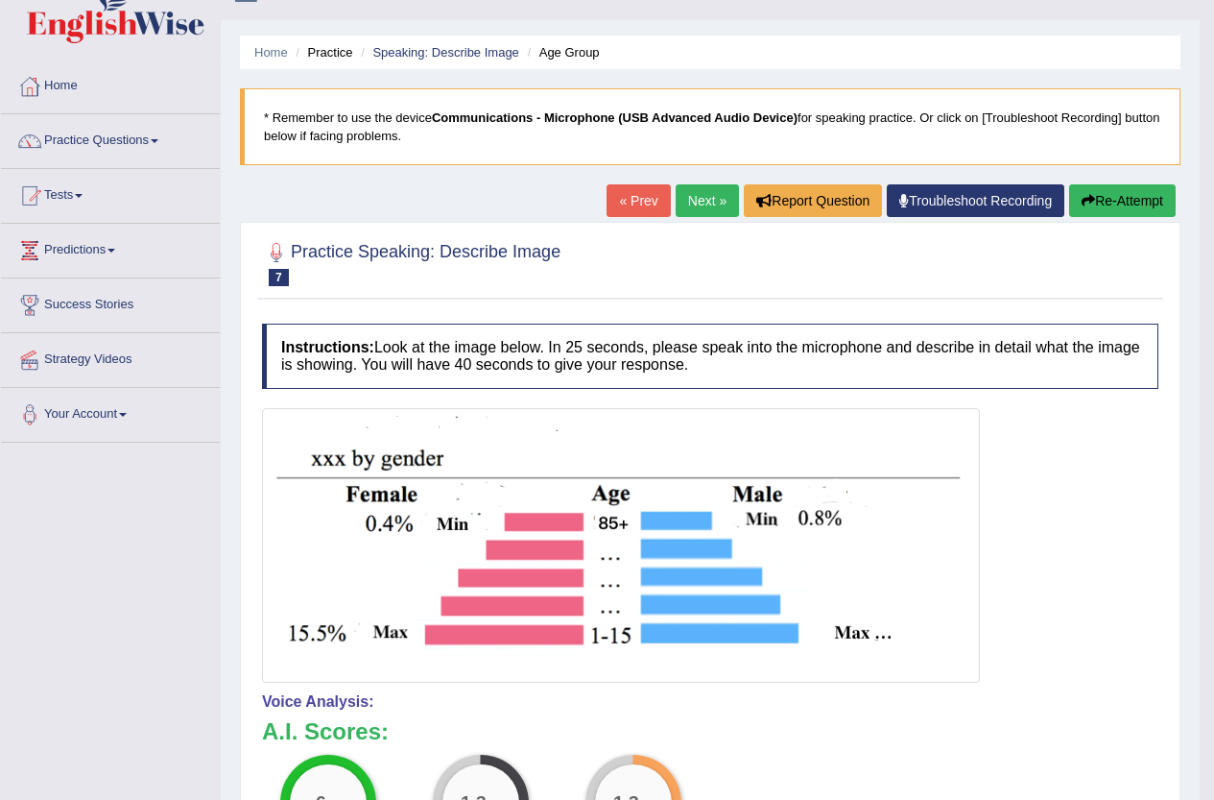
scroll to position [16, 0]
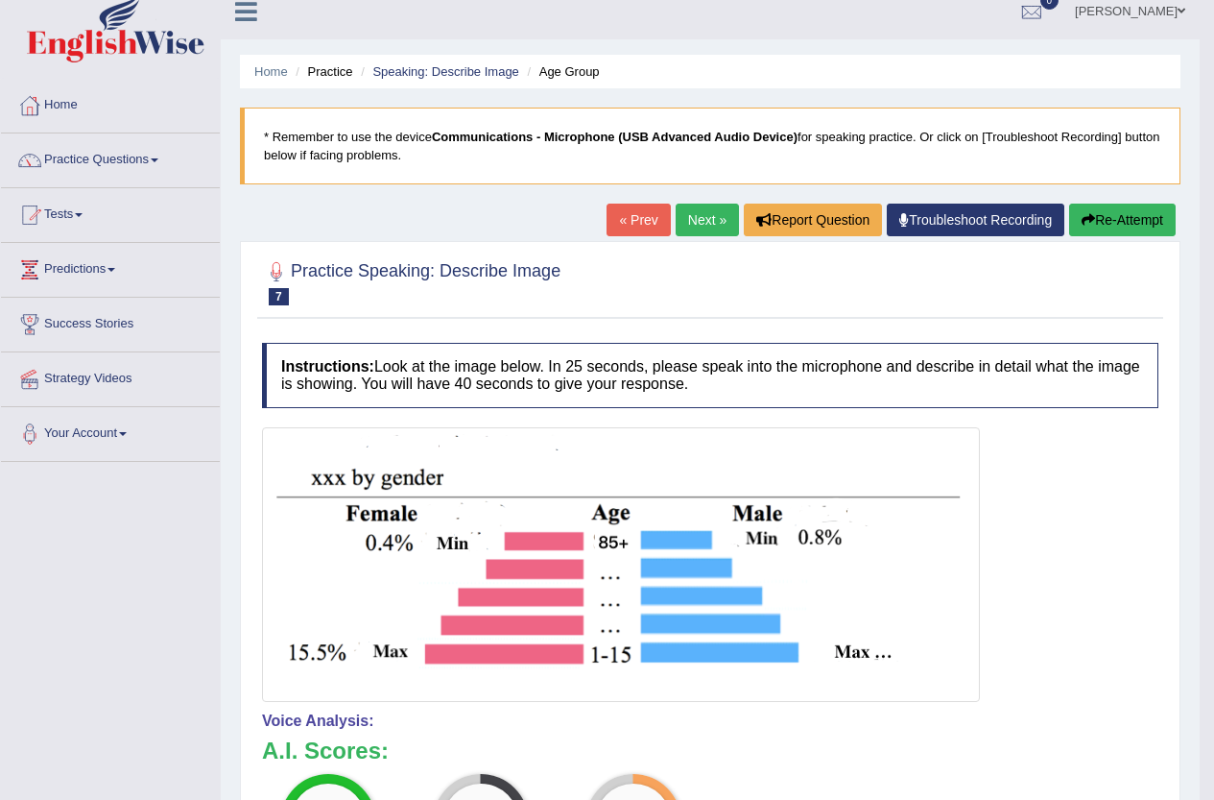
click at [699, 212] on link "Next »" at bounding box center [707, 219] width 63 height 33
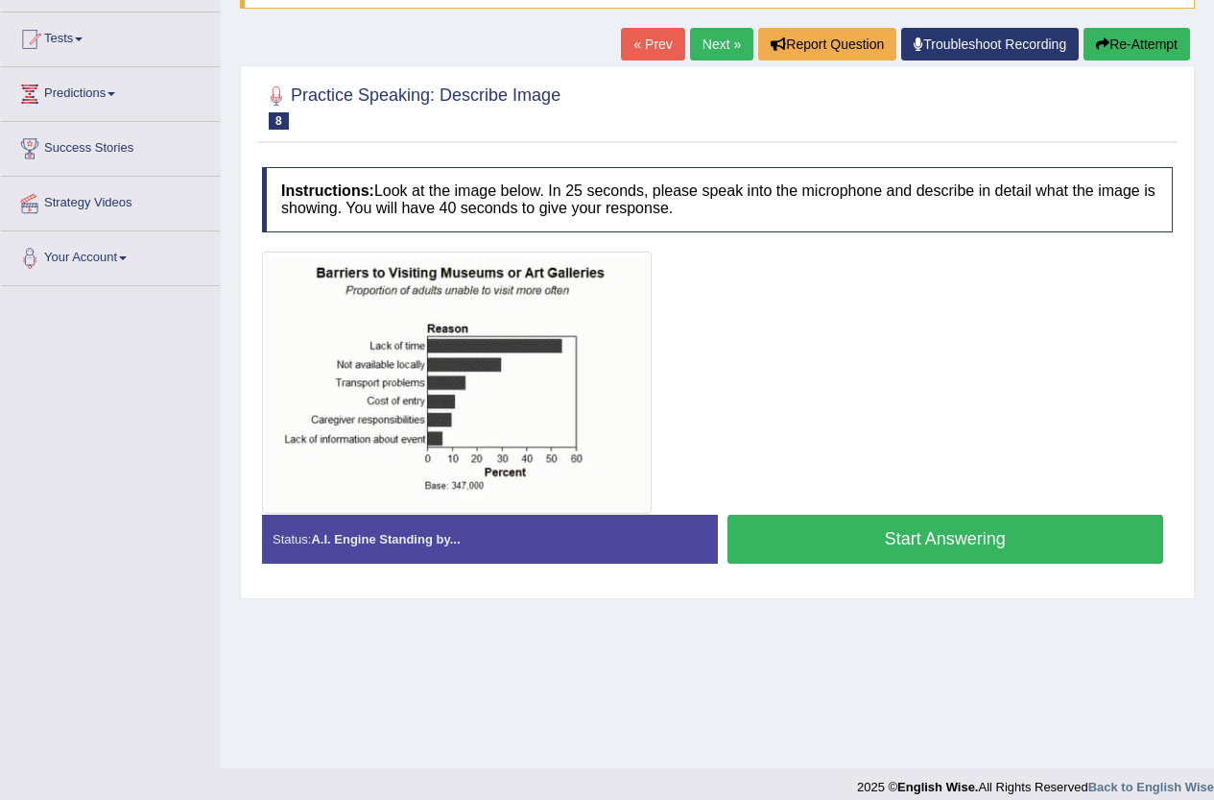
scroll to position [192, 0]
click at [895, 532] on button "Start Answering" at bounding box center [946, 538] width 437 height 49
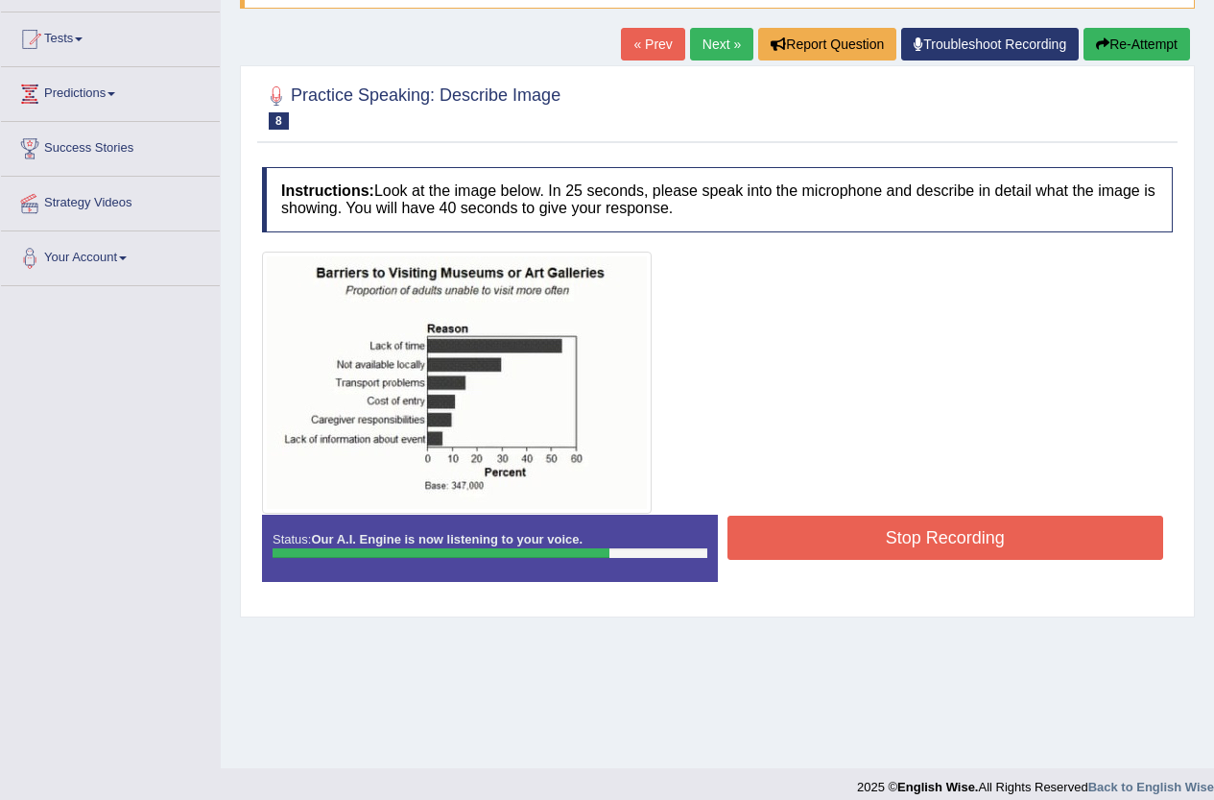
click at [930, 519] on button "Stop Recording" at bounding box center [946, 537] width 437 height 44
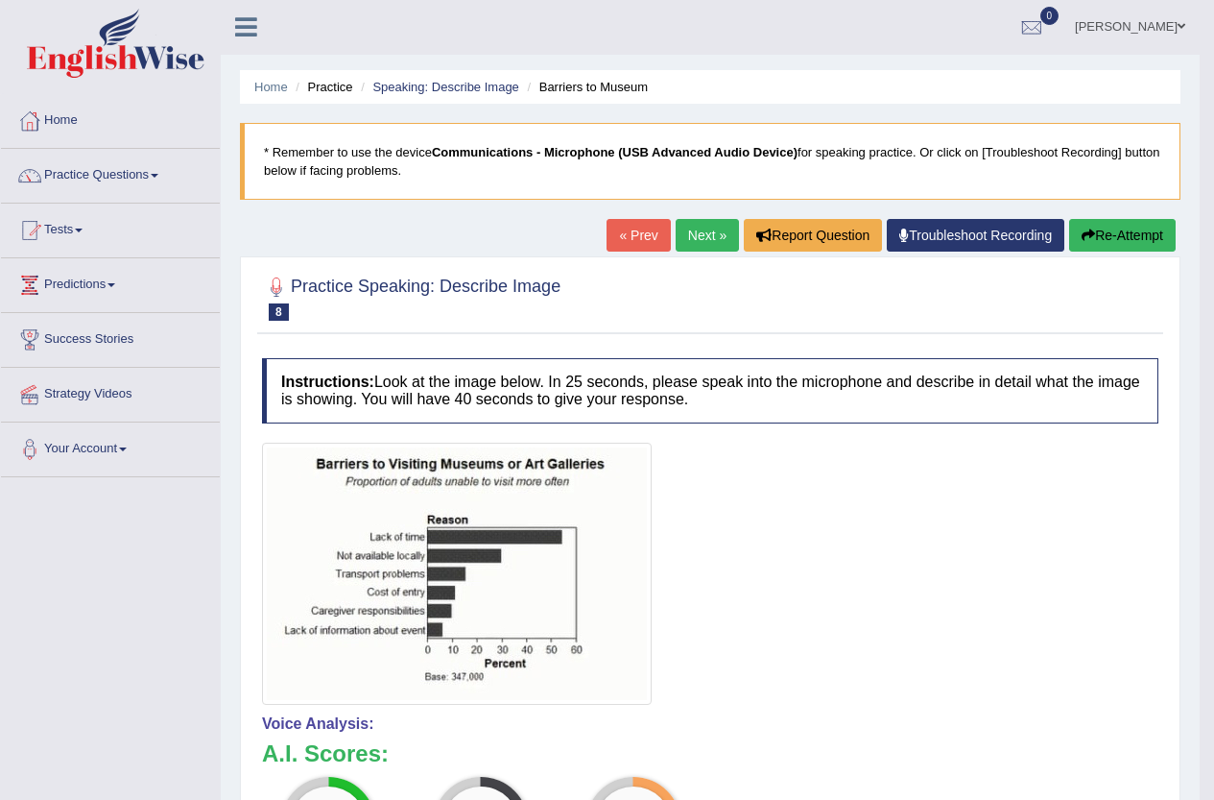
scroll to position [0, 0]
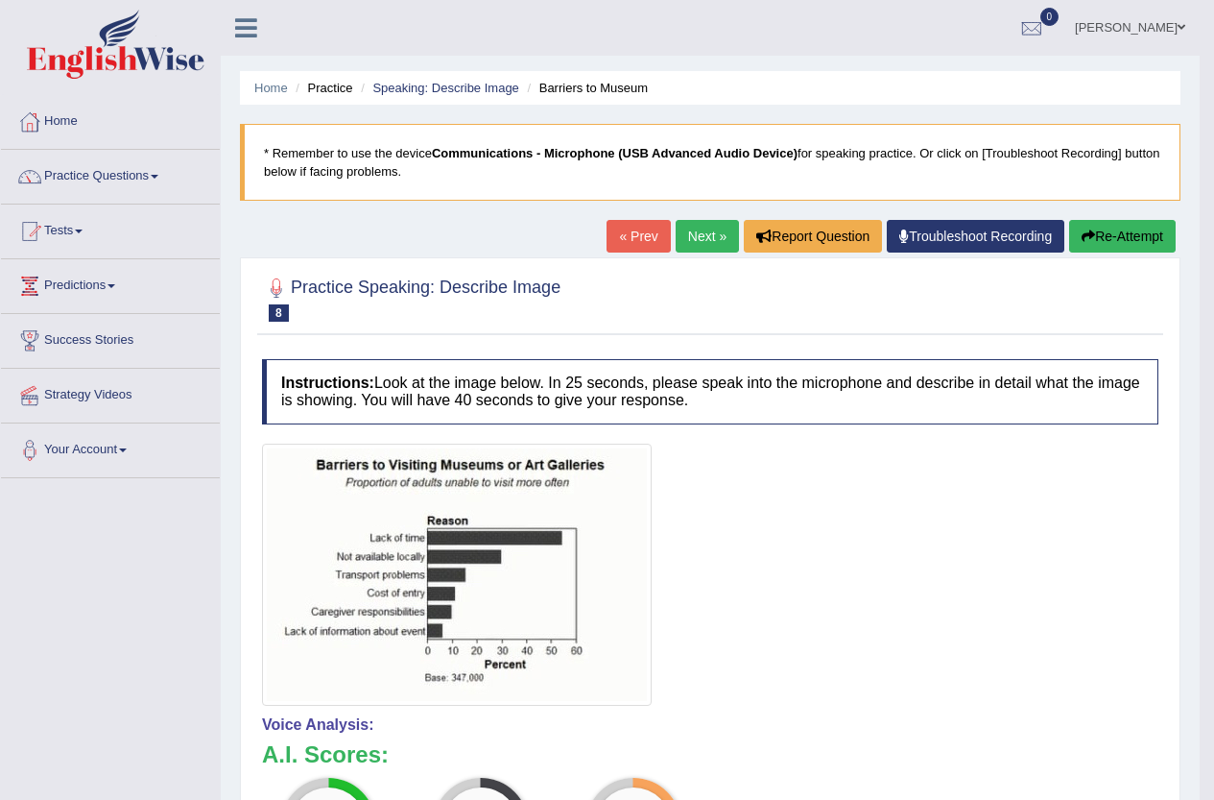
click at [679, 244] on link "Next »" at bounding box center [707, 236] width 63 height 33
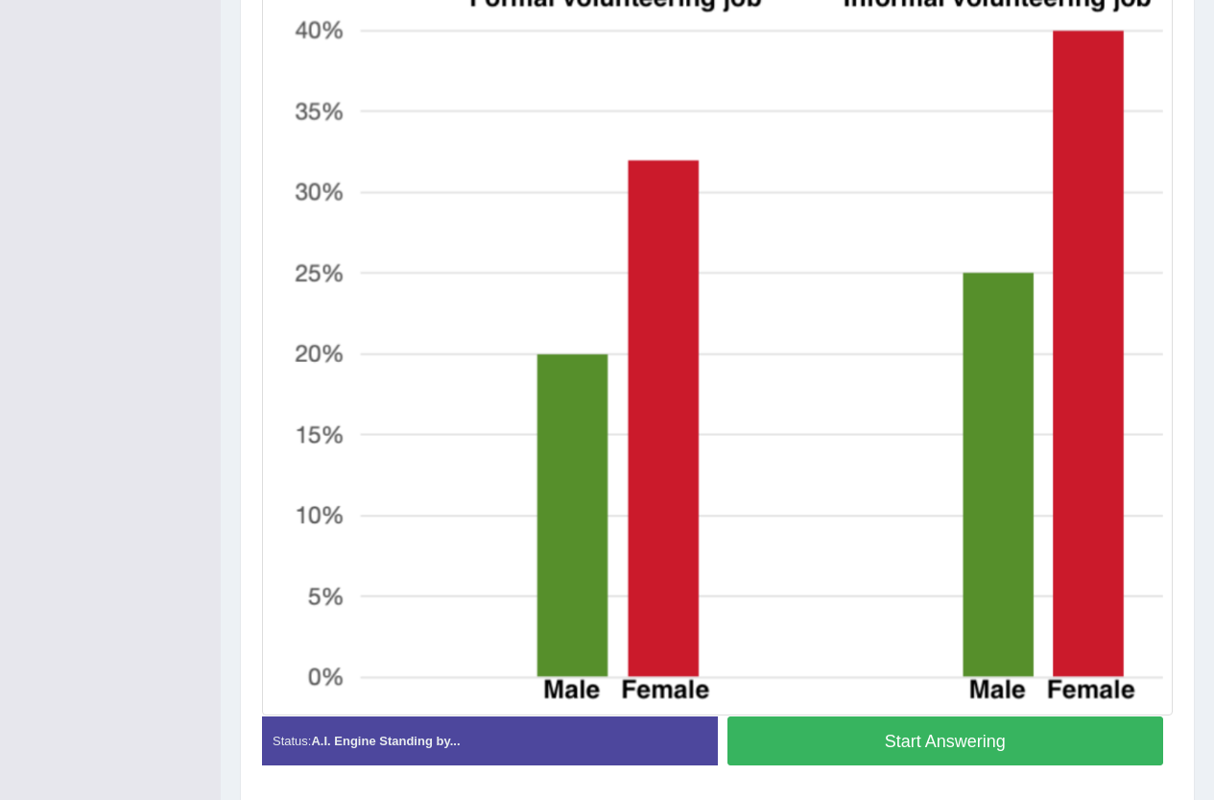
scroll to position [536, 0]
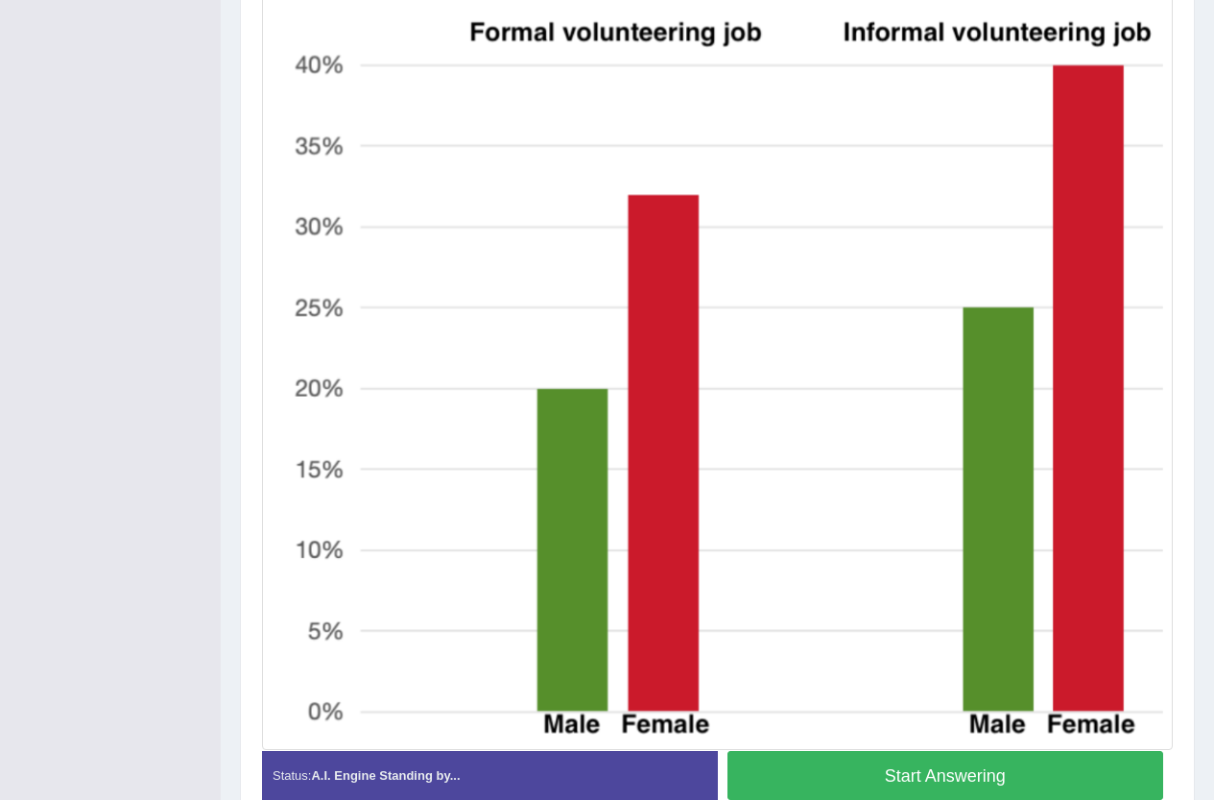
click at [971, 768] on button "Start Answering" at bounding box center [946, 775] width 437 height 49
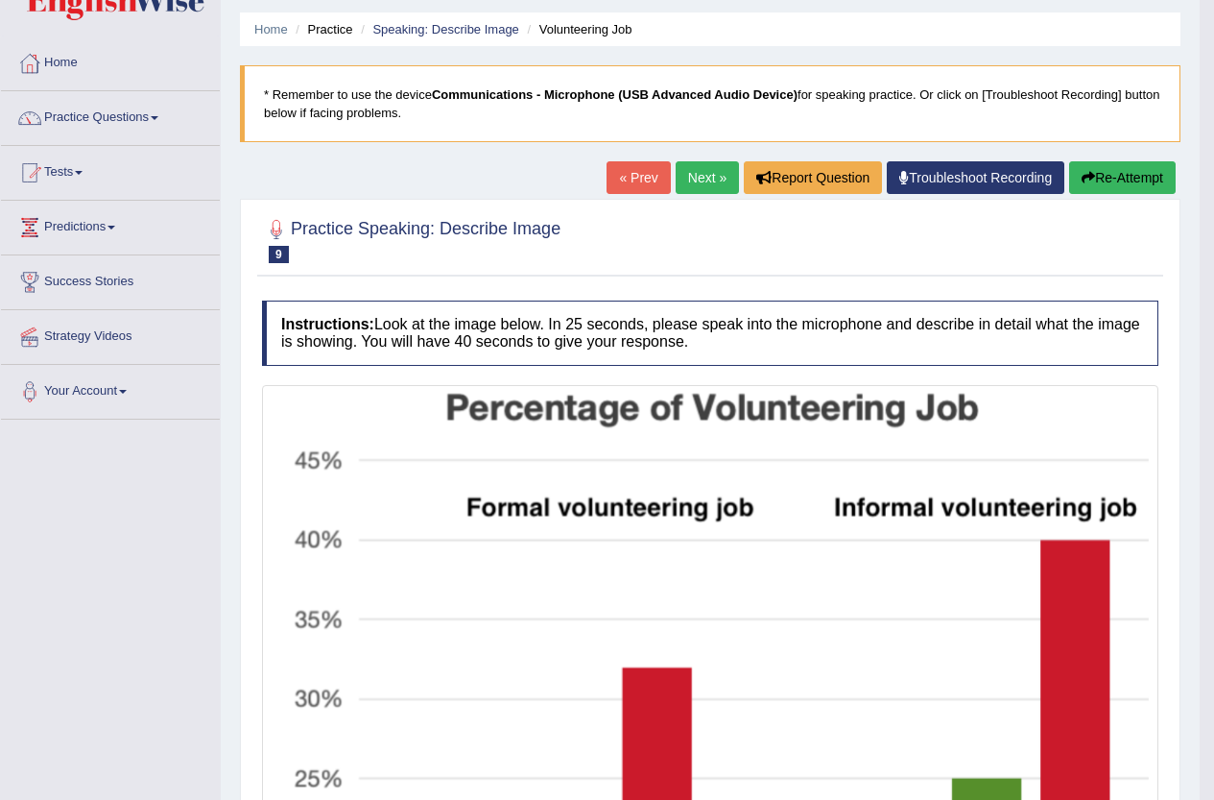
scroll to position [56, 0]
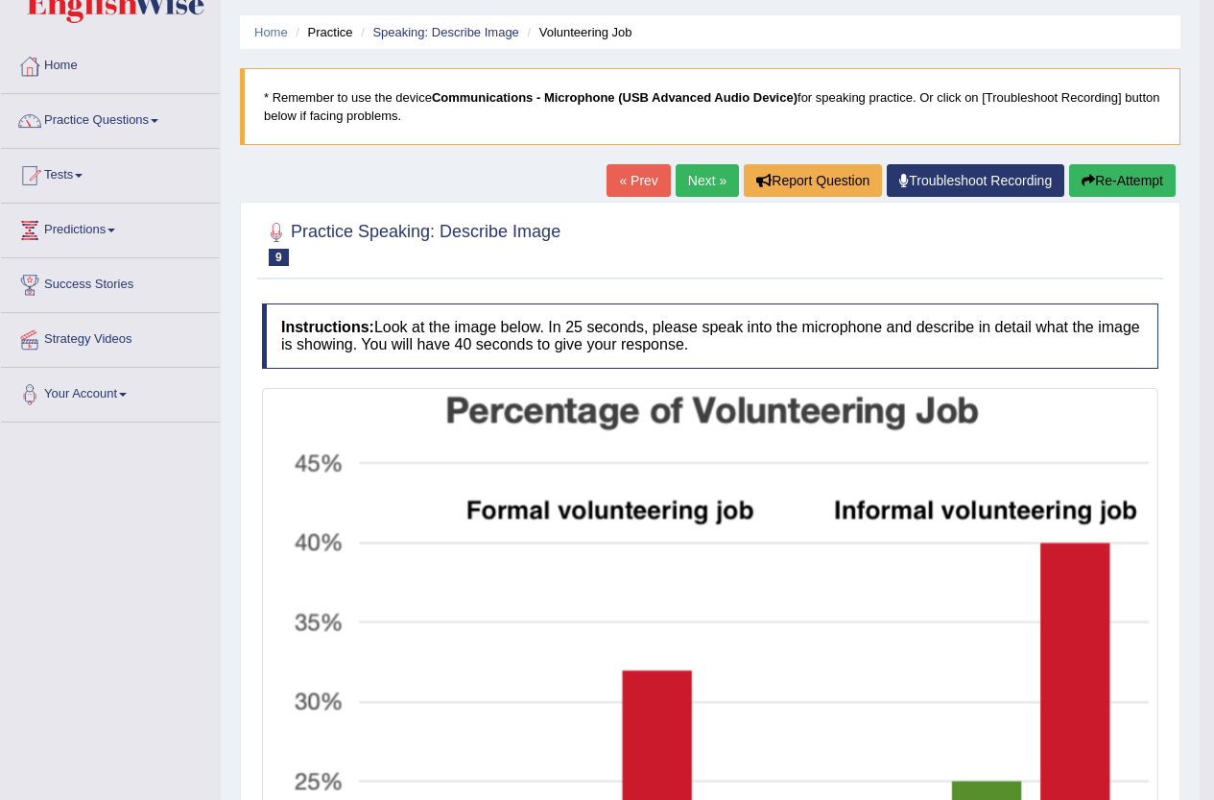
click at [691, 168] on link "Next »" at bounding box center [707, 180] width 63 height 33
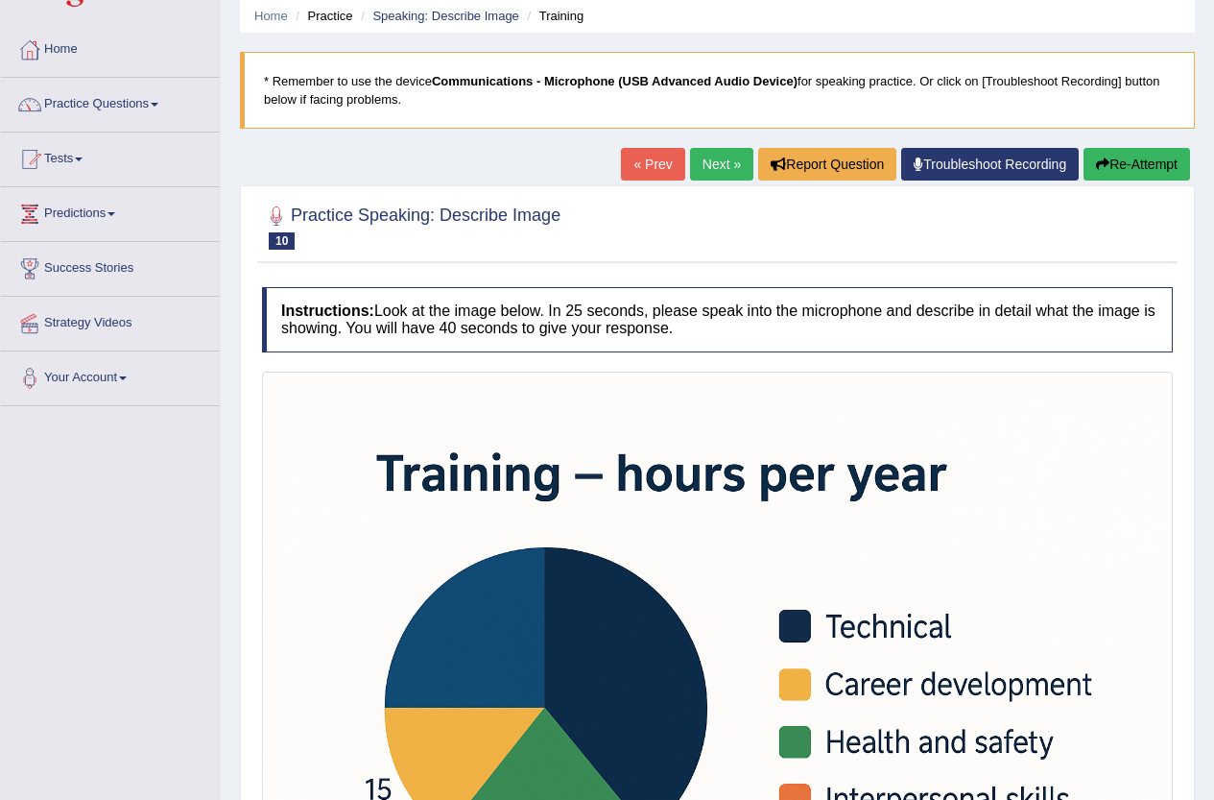
scroll to position [402, 0]
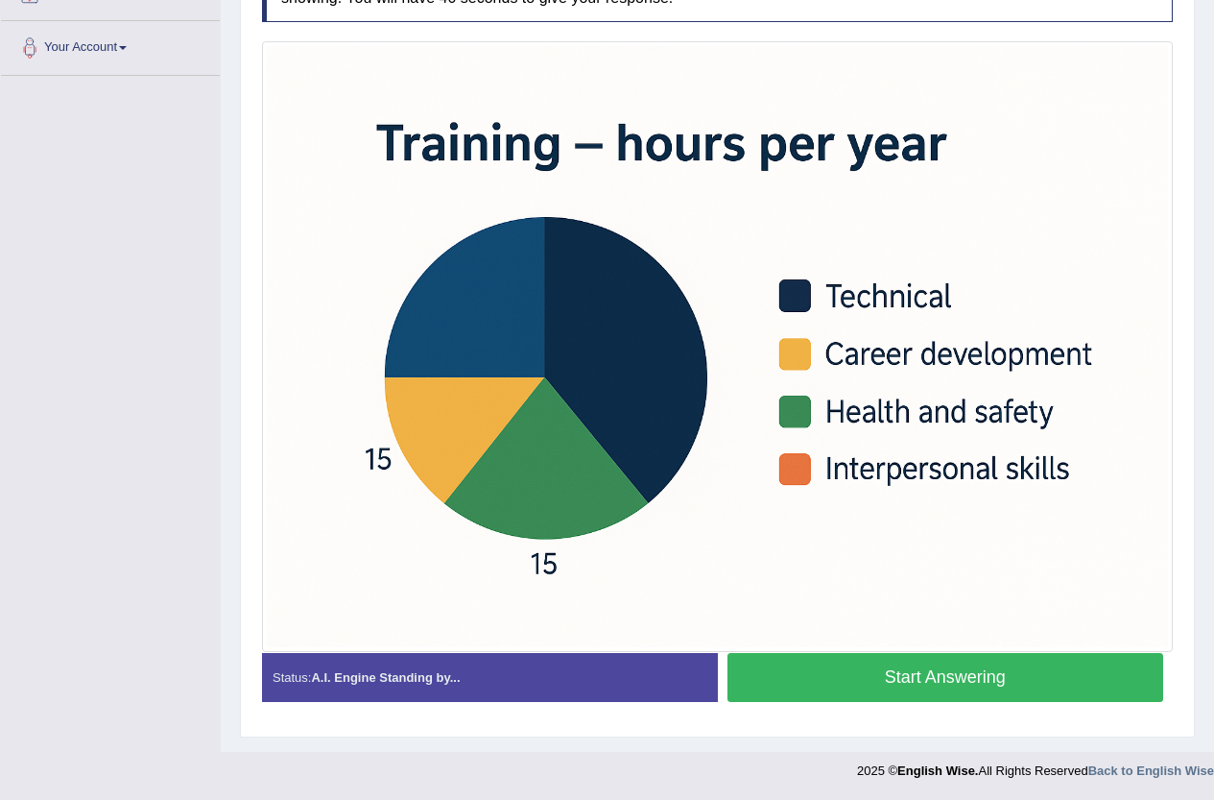
click at [950, 674] on button "Start Answering" at bounding box center [946, 677] width 437 height 49
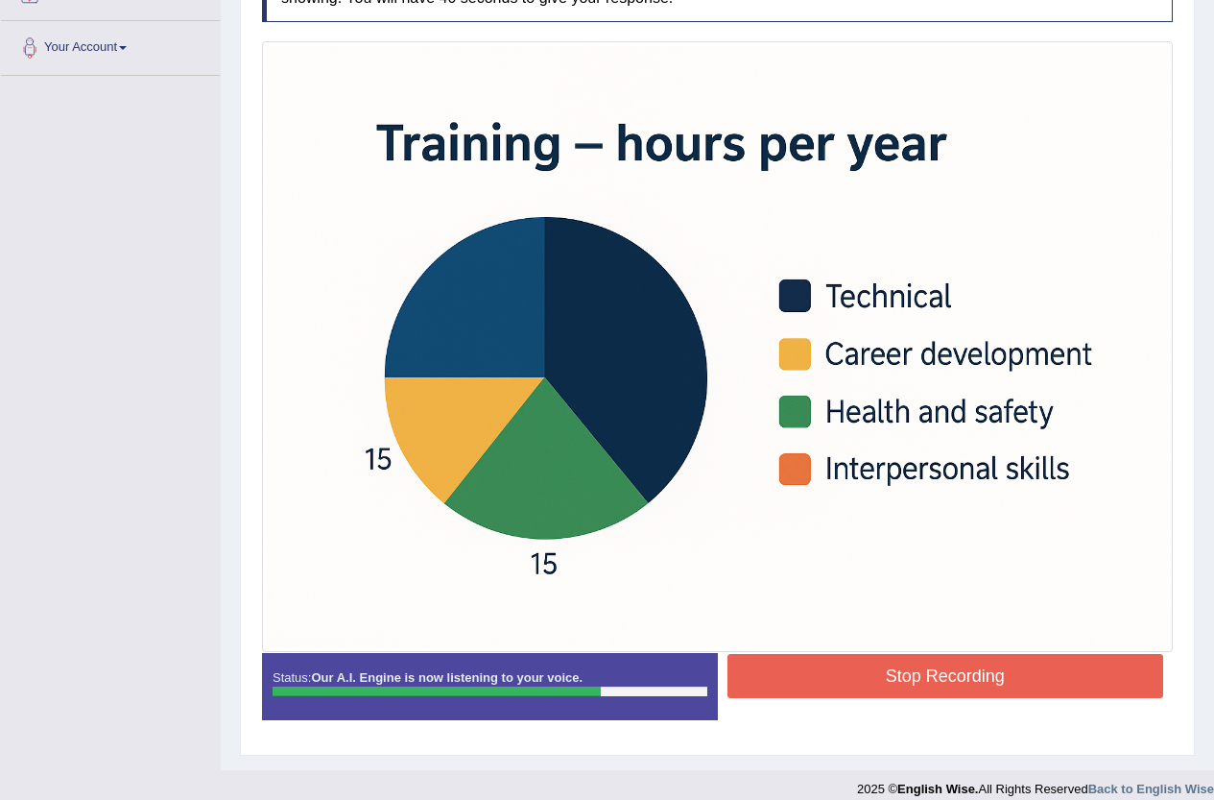
click at [949, 669] on button "Stop Recording" at bounding box center [946, 676] width 437 height 44
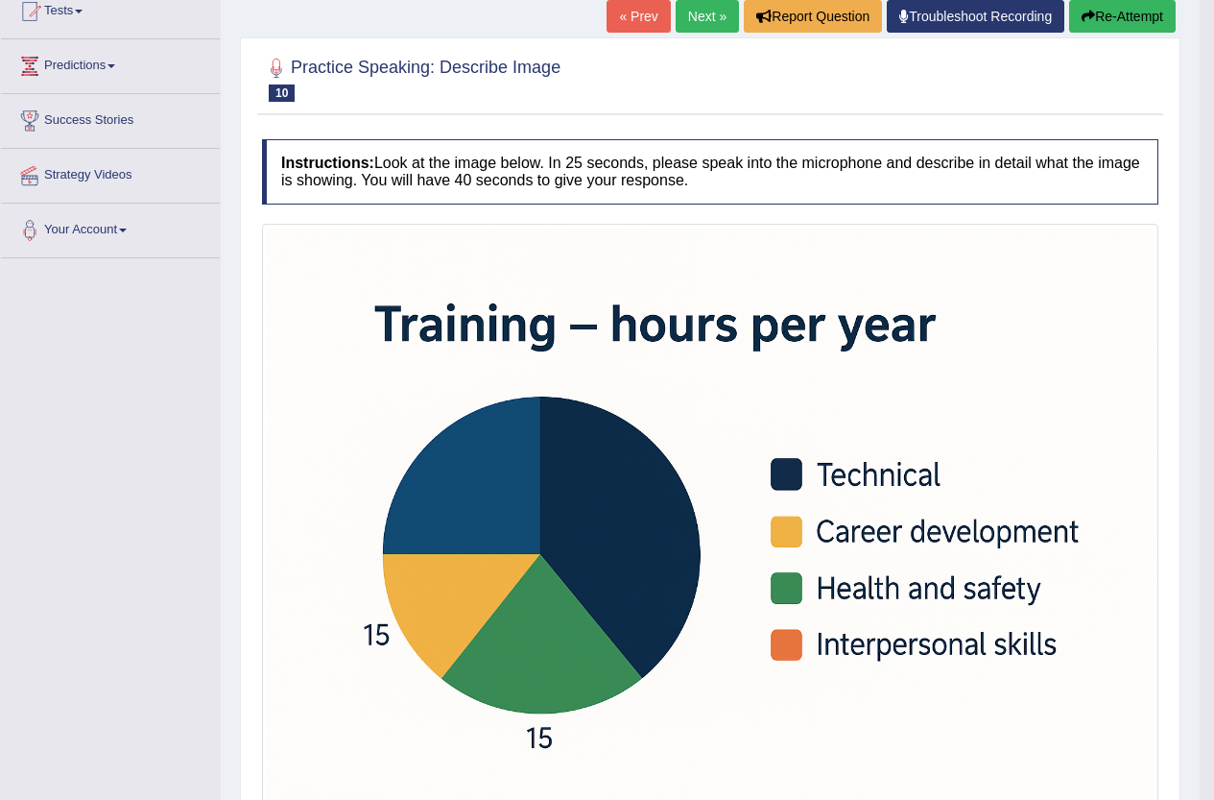
scroll to position [210, 0]
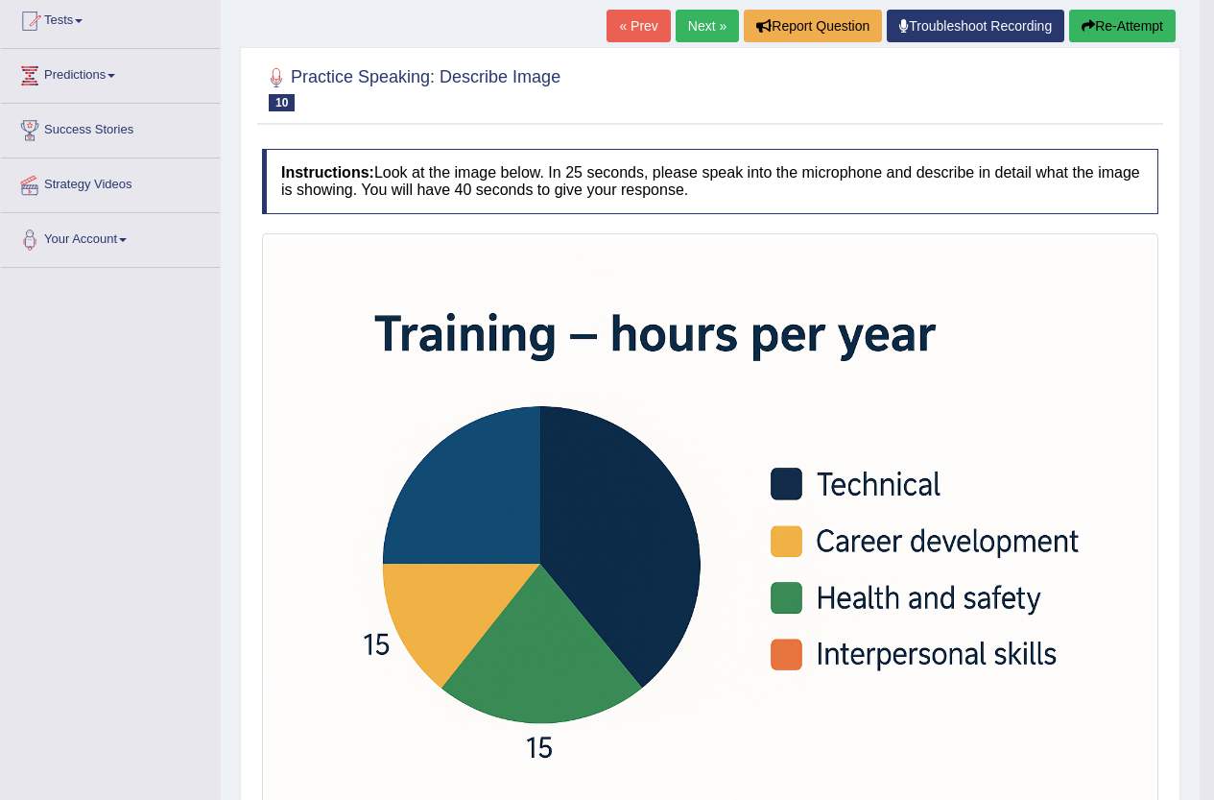
click at [681, 24] on link "Next »" at bounding box center [707, 26] width 63 height 33
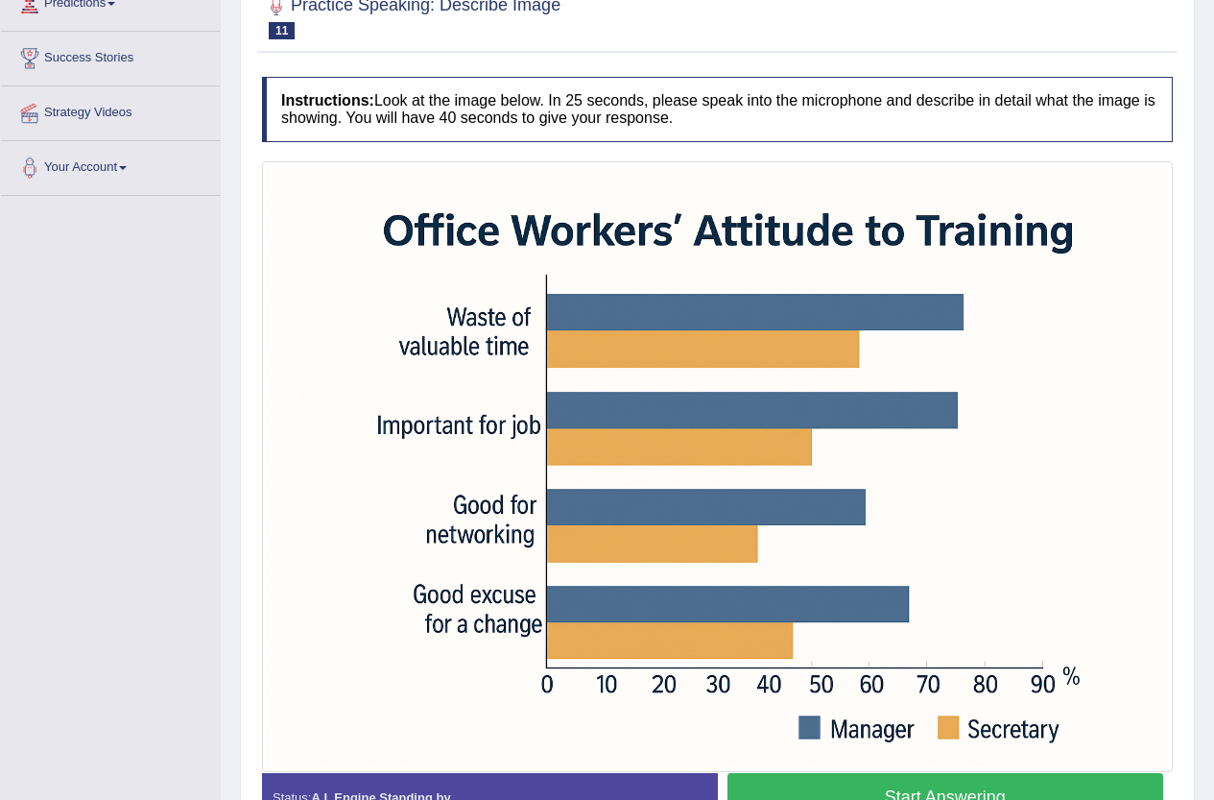
scroll to position [288, 0]
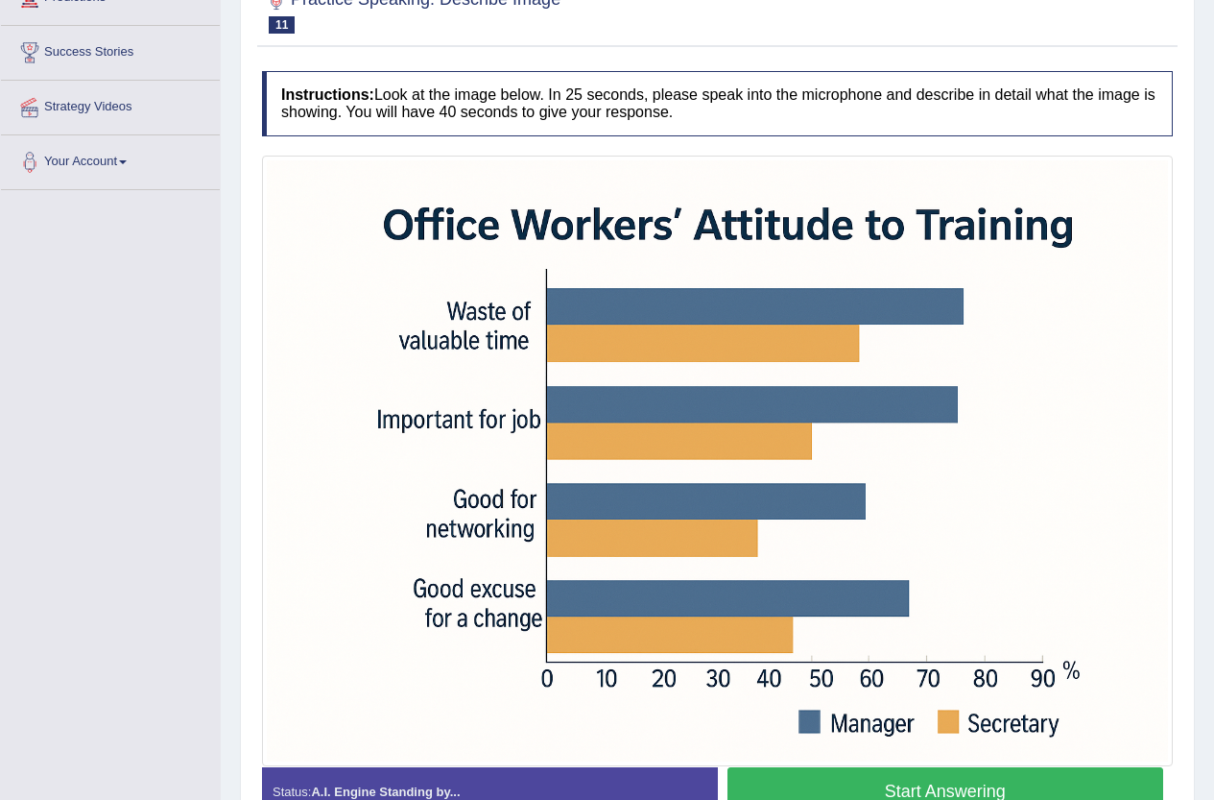
click at [1011, 780] on button "Start Answering" at bounding box center [946, 791] width 437 height 49
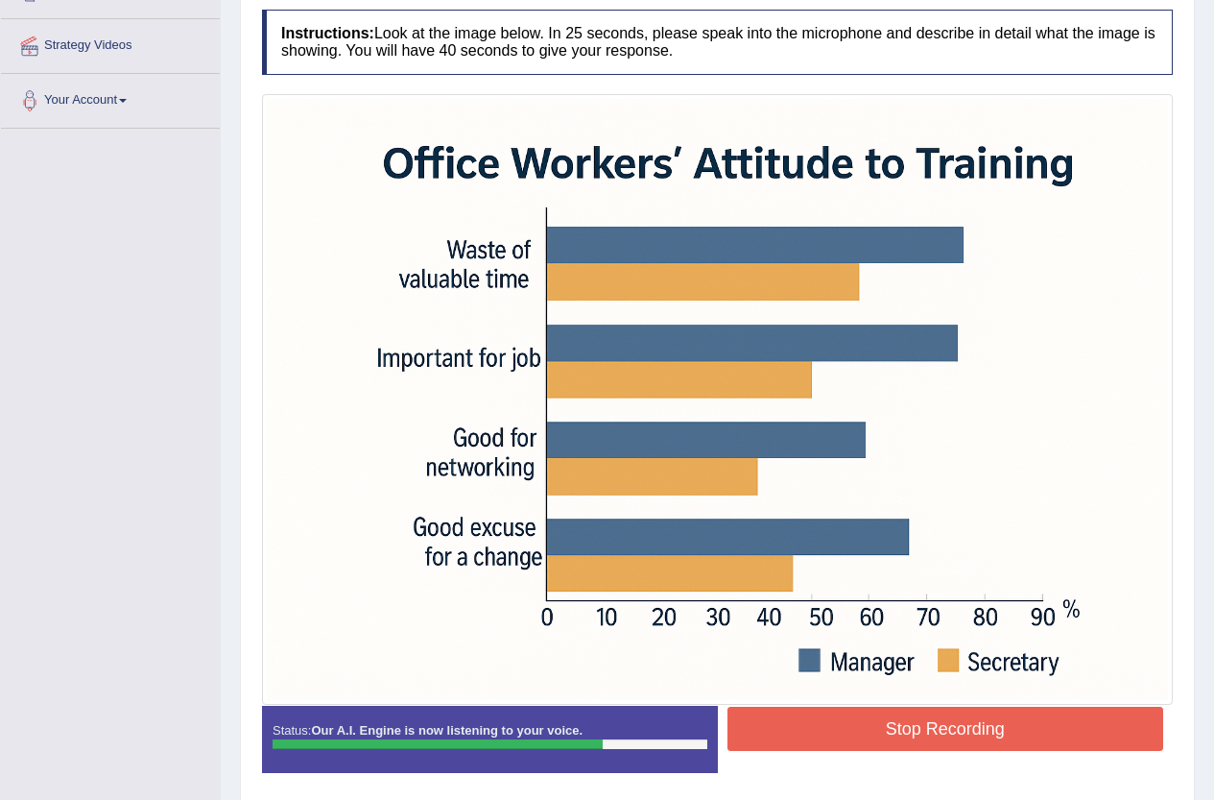
scroll to position [384, 0]
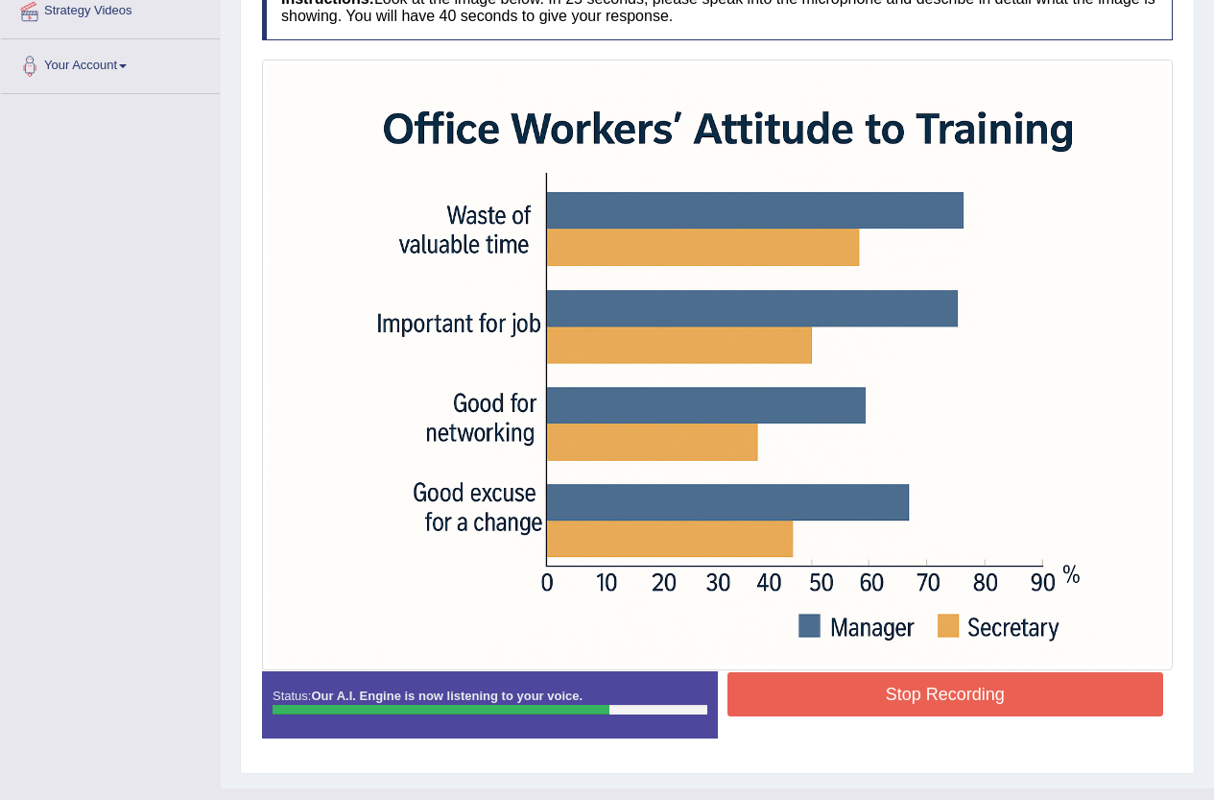
click at [987, 699] on button "Stop Recording" at bounding box center [946, 694] width 437 height 44
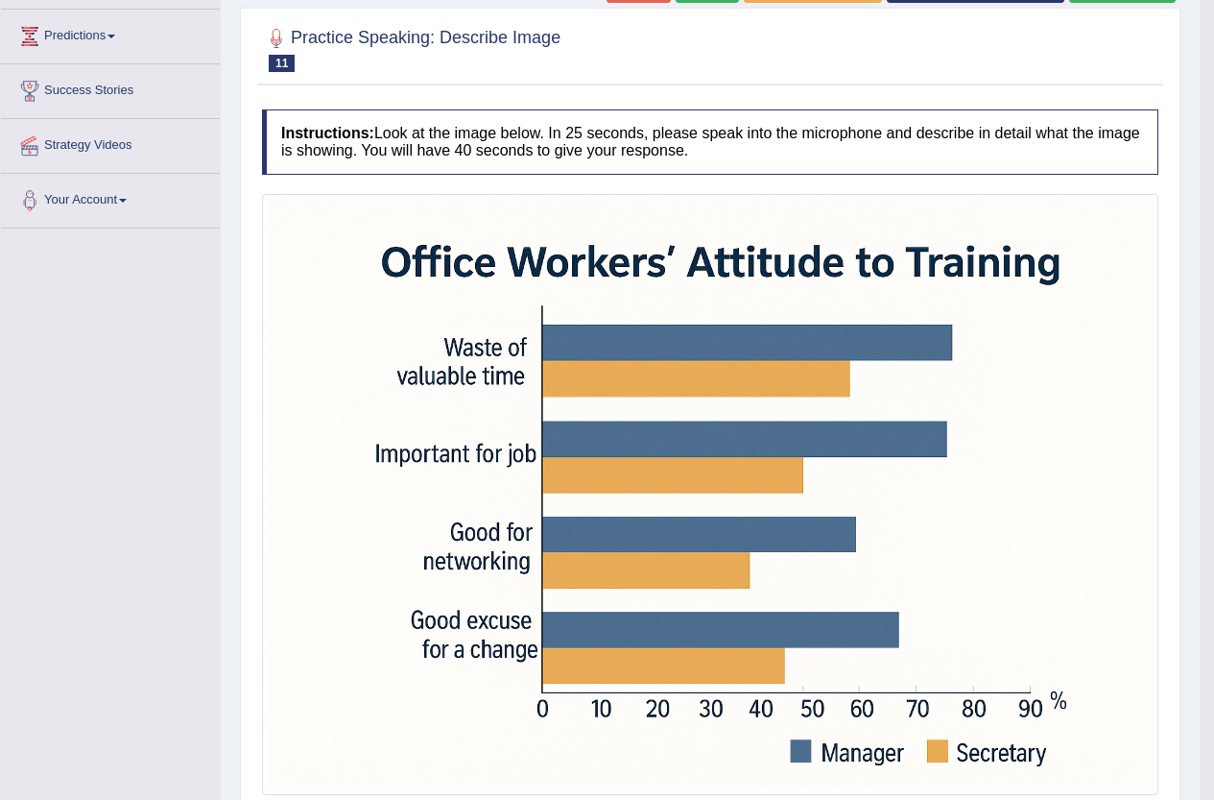
scroll to position [236, 0]
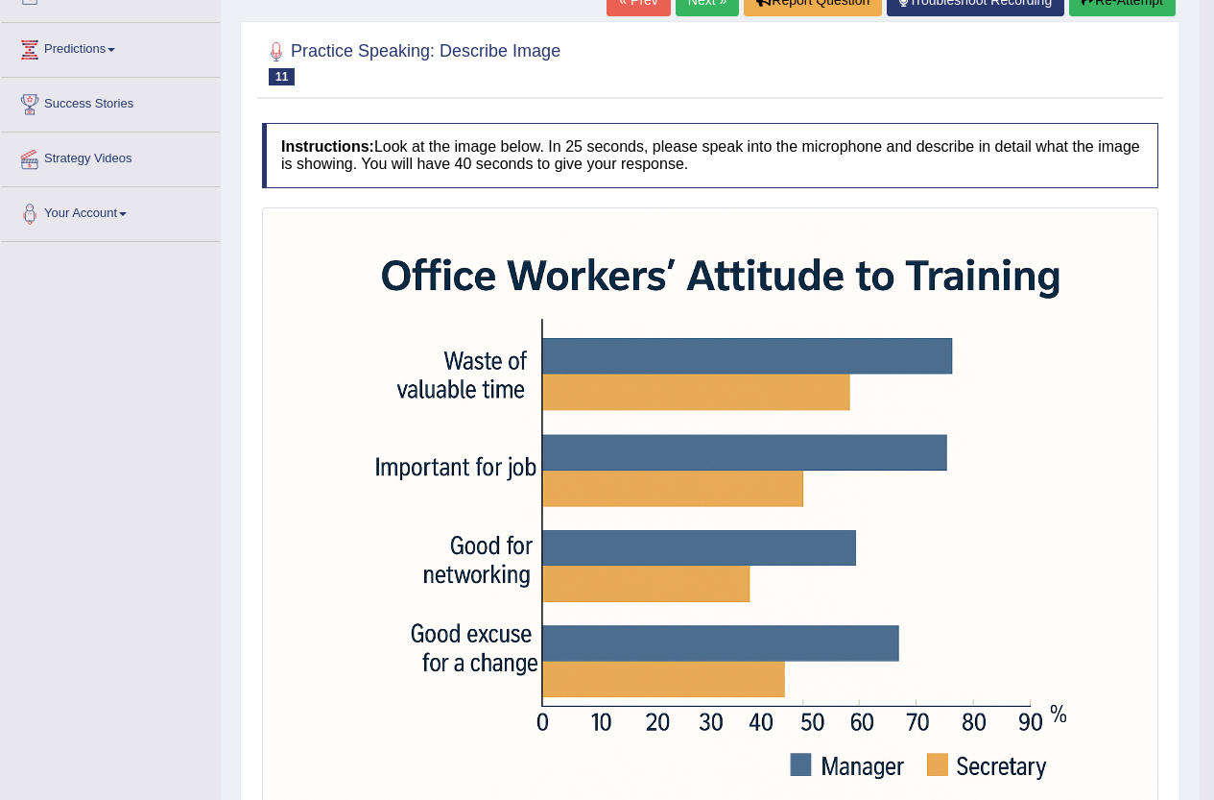
click at [683, 9] on link "Next »" at bounding box center [707, 0] width 63 height 33
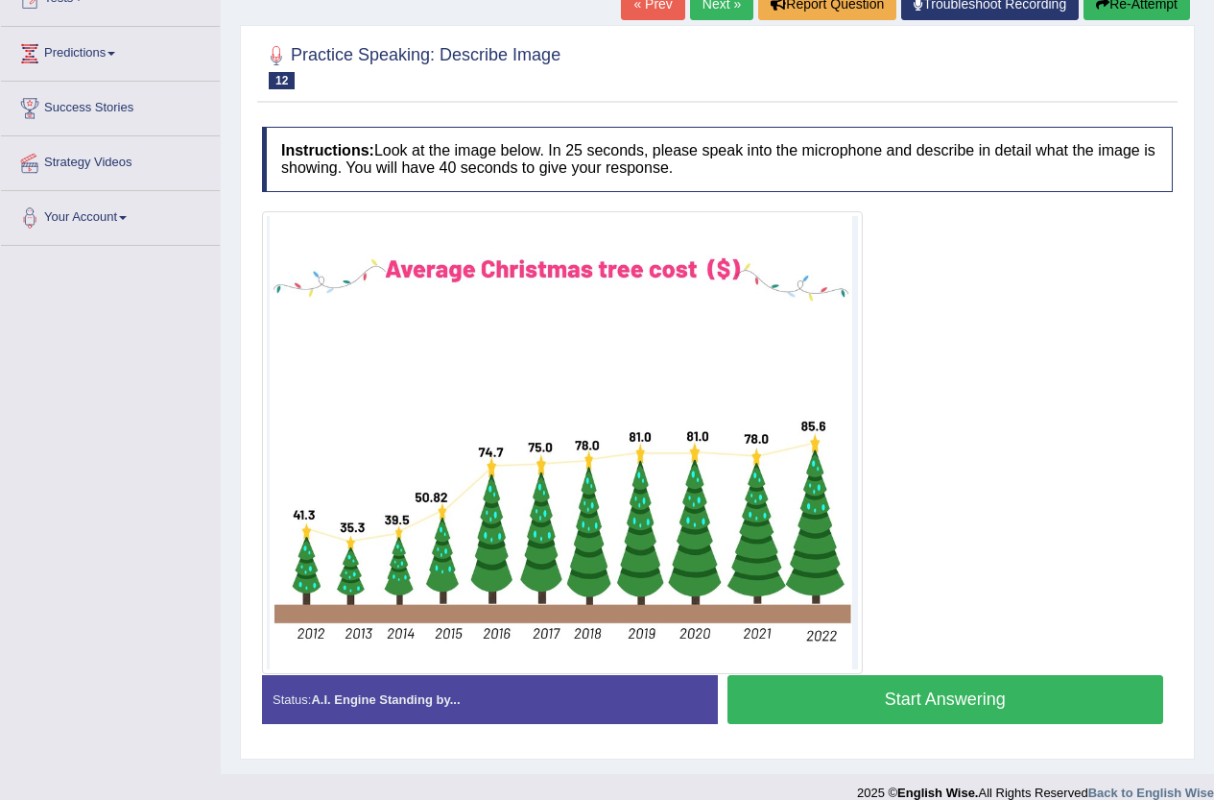
scroll to position [254, 0]
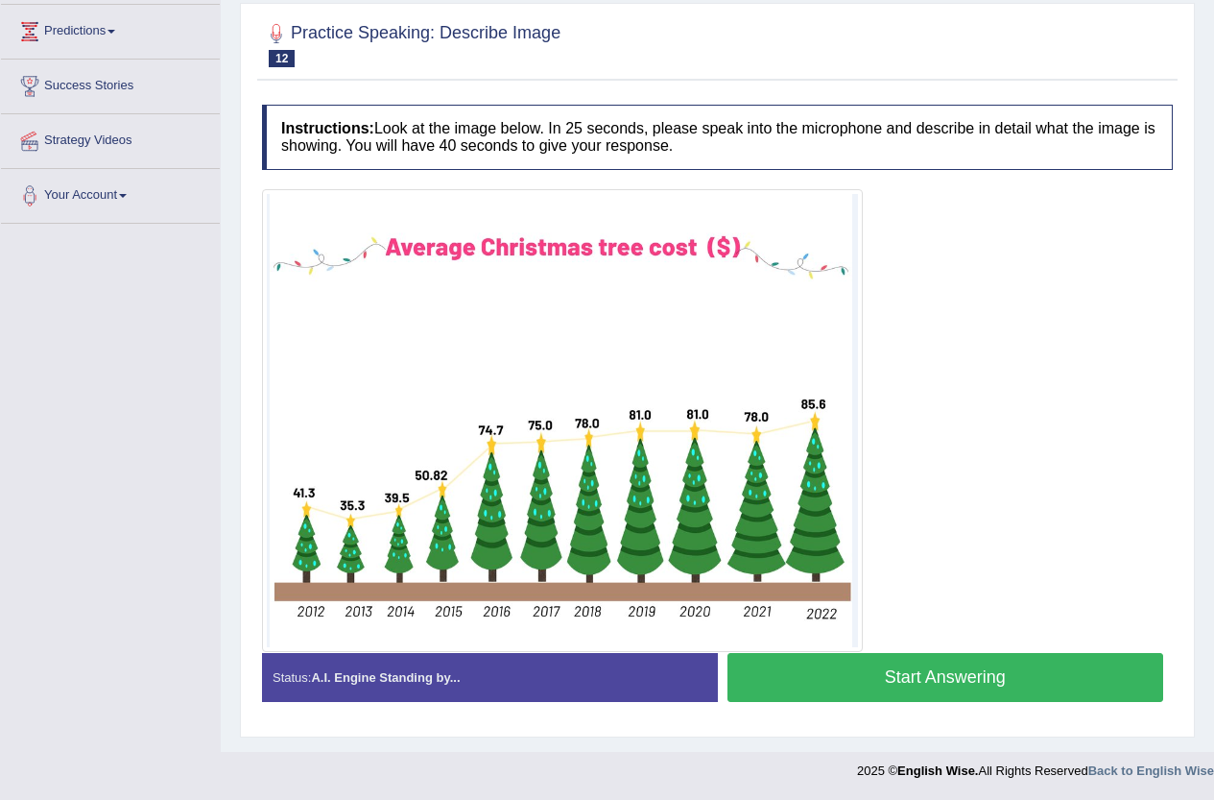
click at [952, 673] on button "Start Answering" at bounding box center [946, 677] width 437 height 49
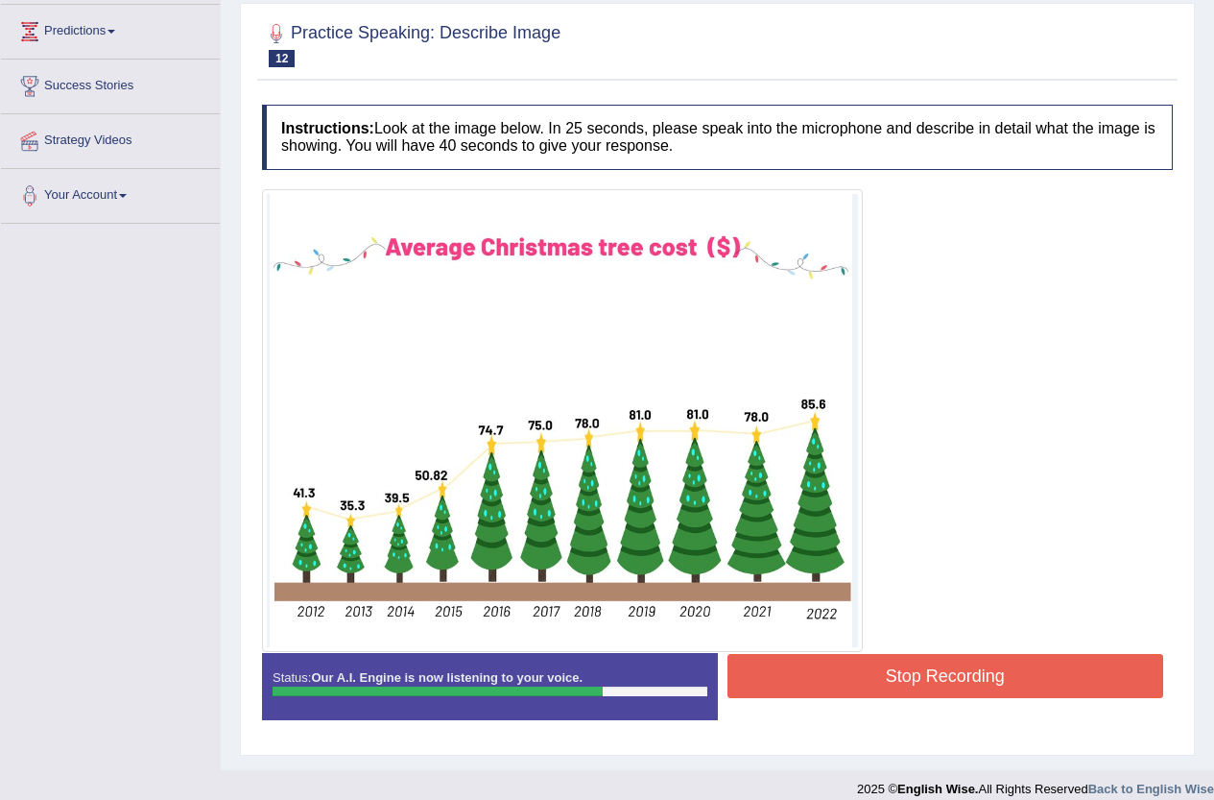
click at [894, 665] on button "Stop Recording" at bounding box center [946, 676] width 437 height 44
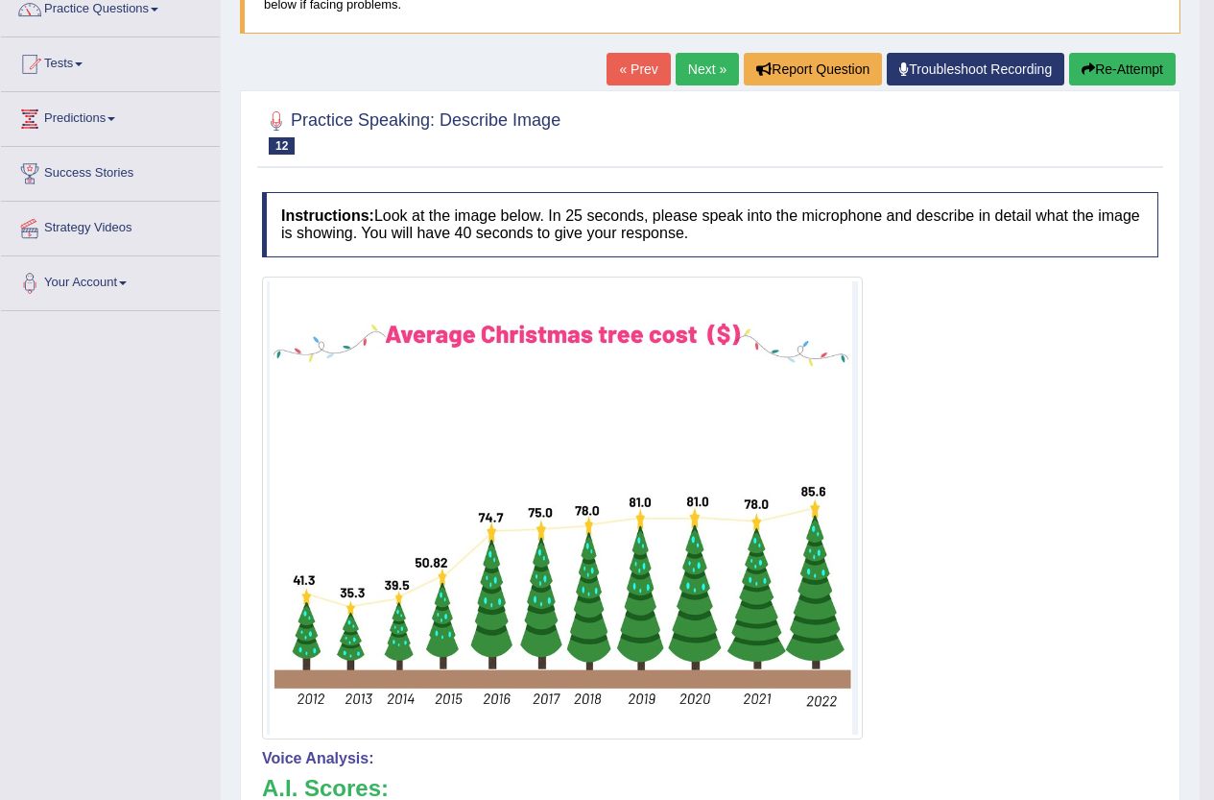
scroll to position [158, 0]
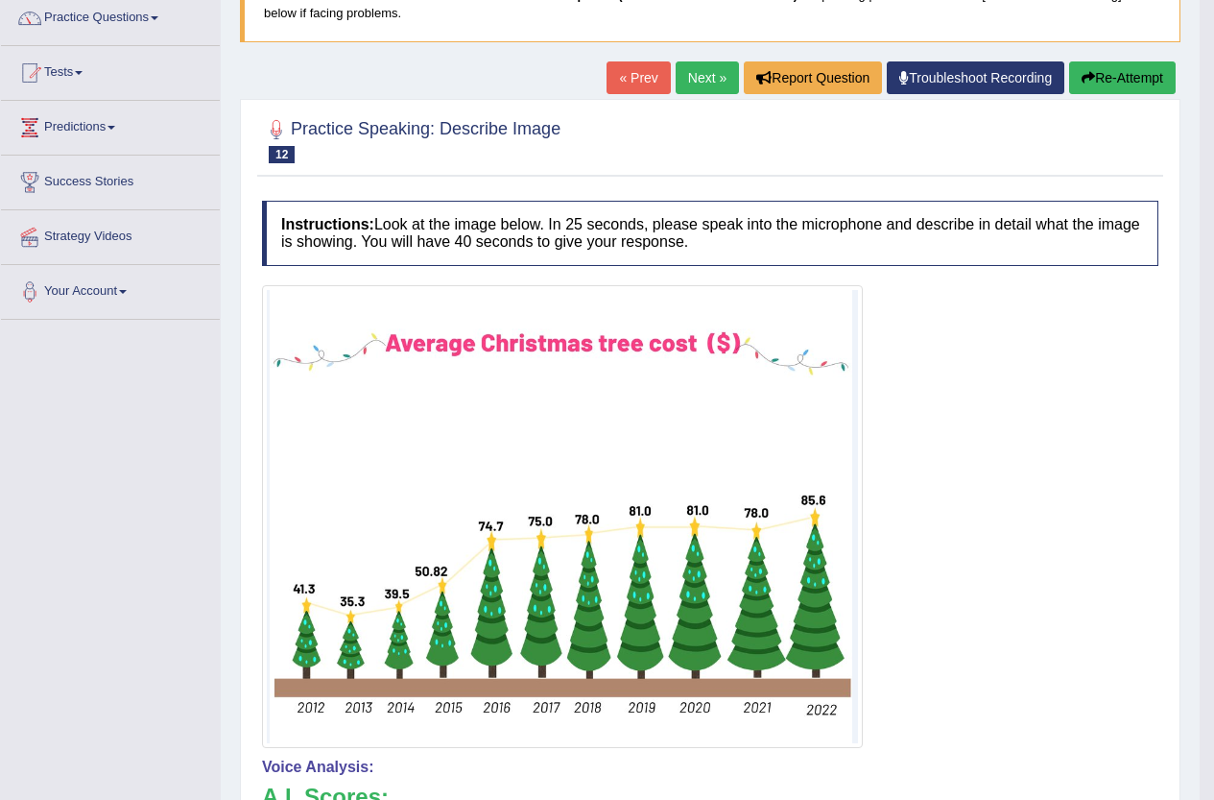
click at [696, 84] on link "Next »" at bounding box center [707, 77] width 63 height 33
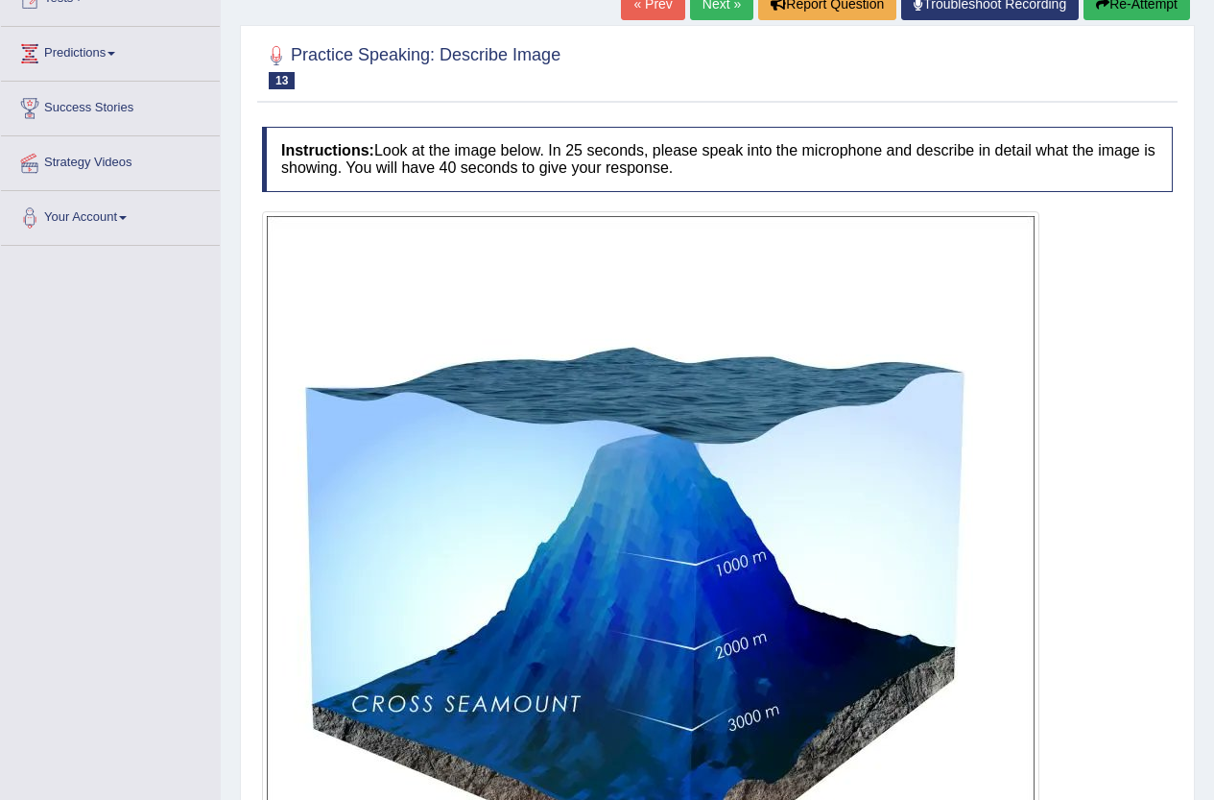
scroll to position [96, 0]
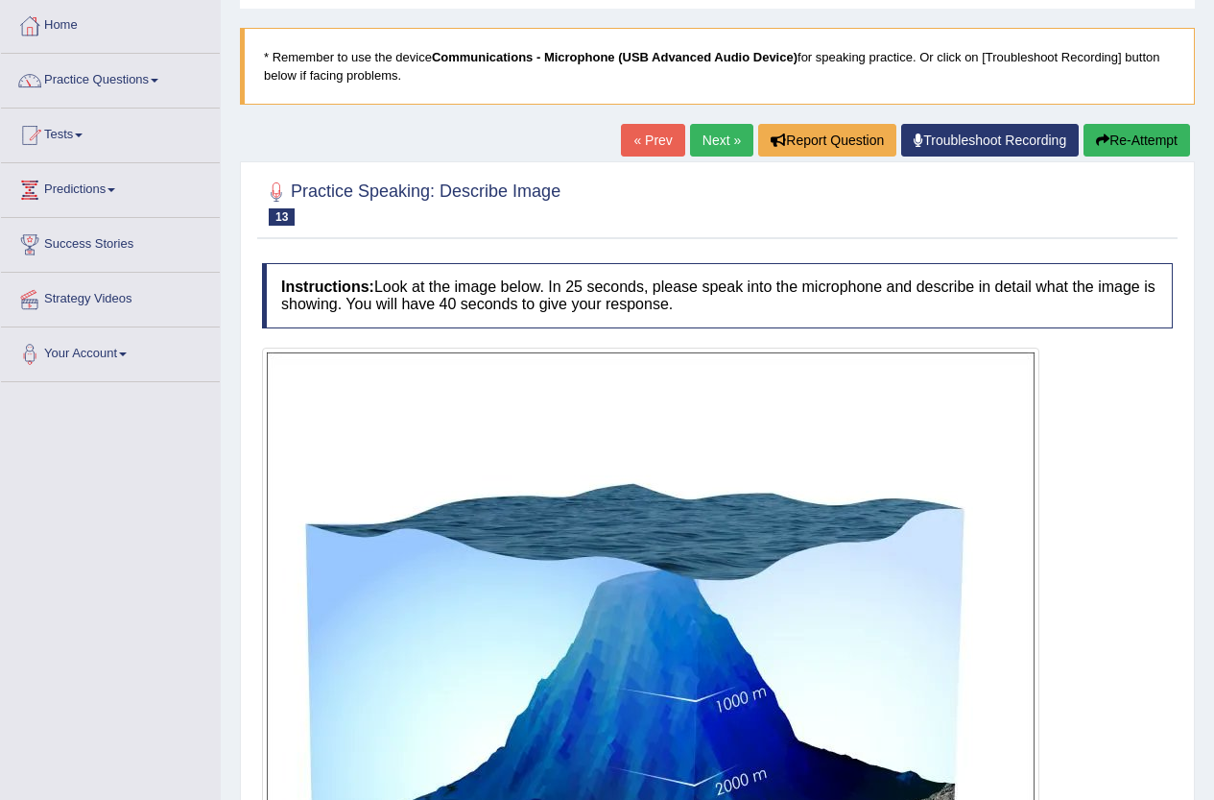
click at [710, 143] on link "Next »" at bounding box center [721, 140] width 63 height 33
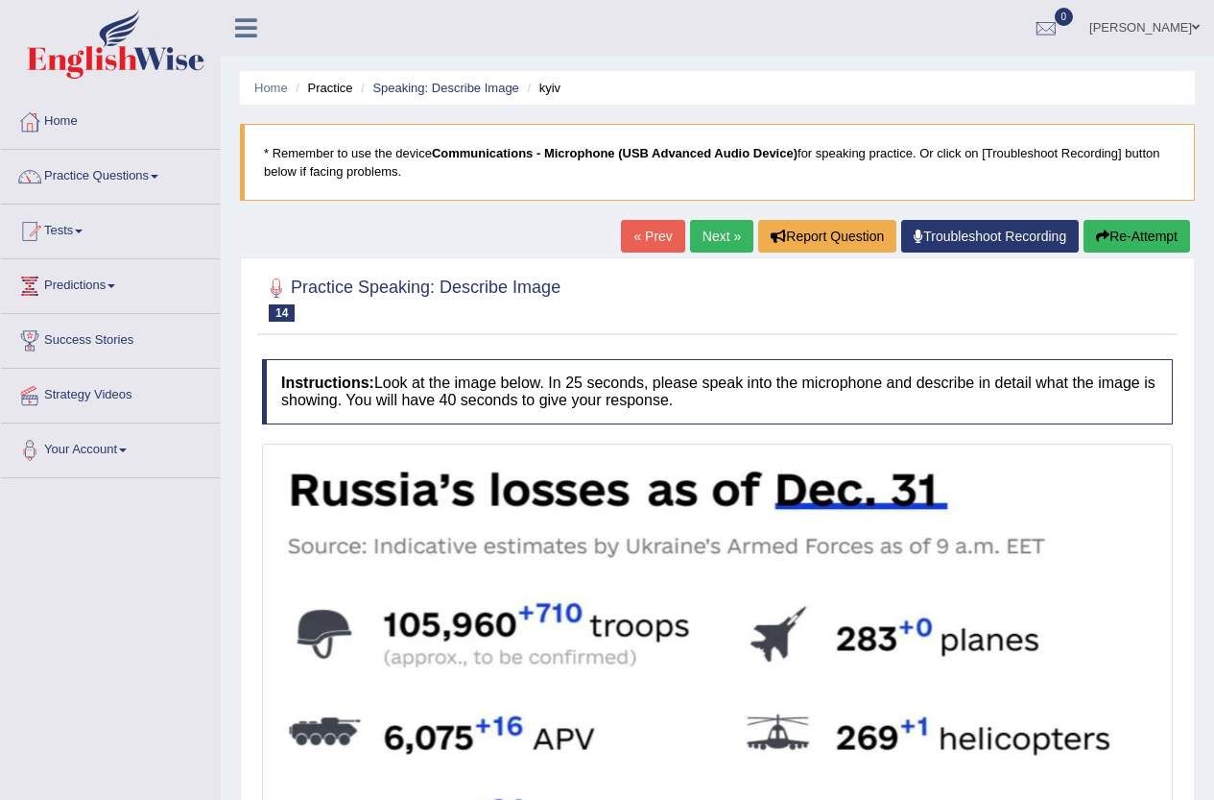
click at [650, 231] on link "« Prev" at bounding box center [652, 236] width 63 height 33
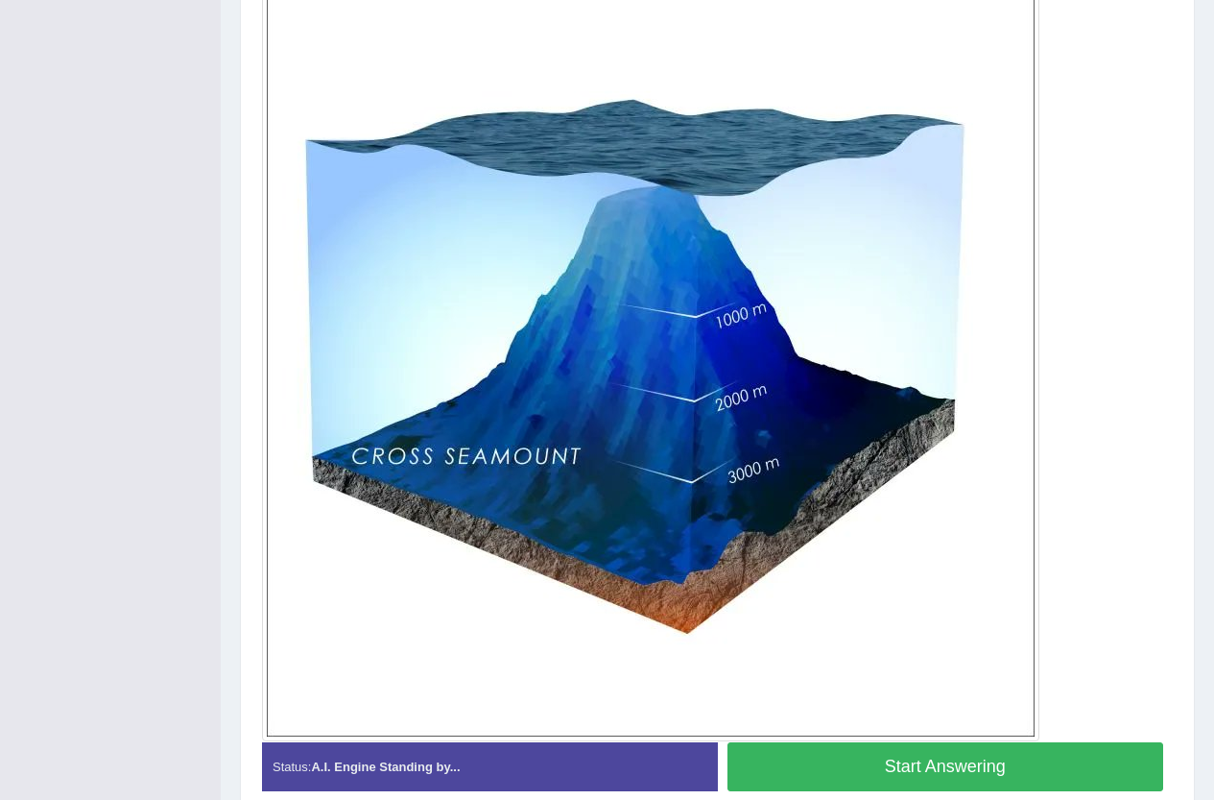
click at [977, 772] on button "Start Answering" at bounding box center [946, 766] width 437 height 49
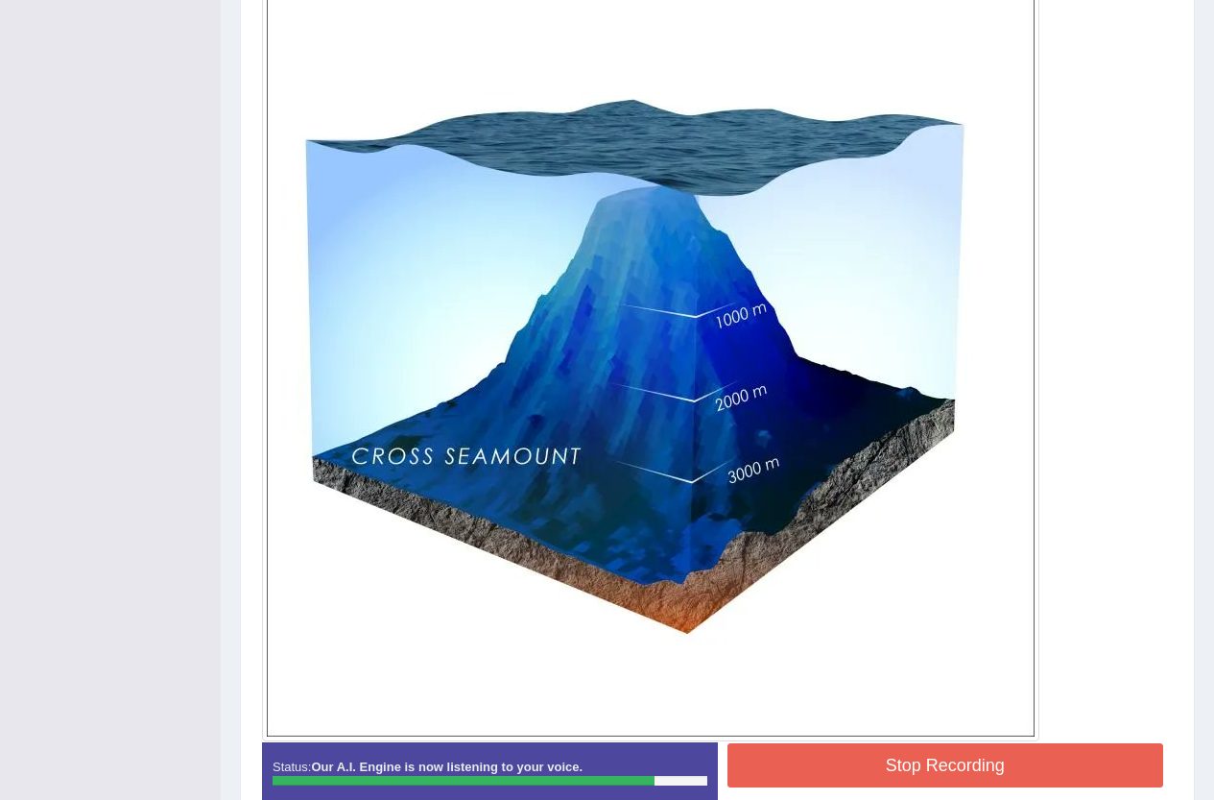
click at [851, 750] on button "Stop Recording" at bounding box center [946, 765] width 437 height 44
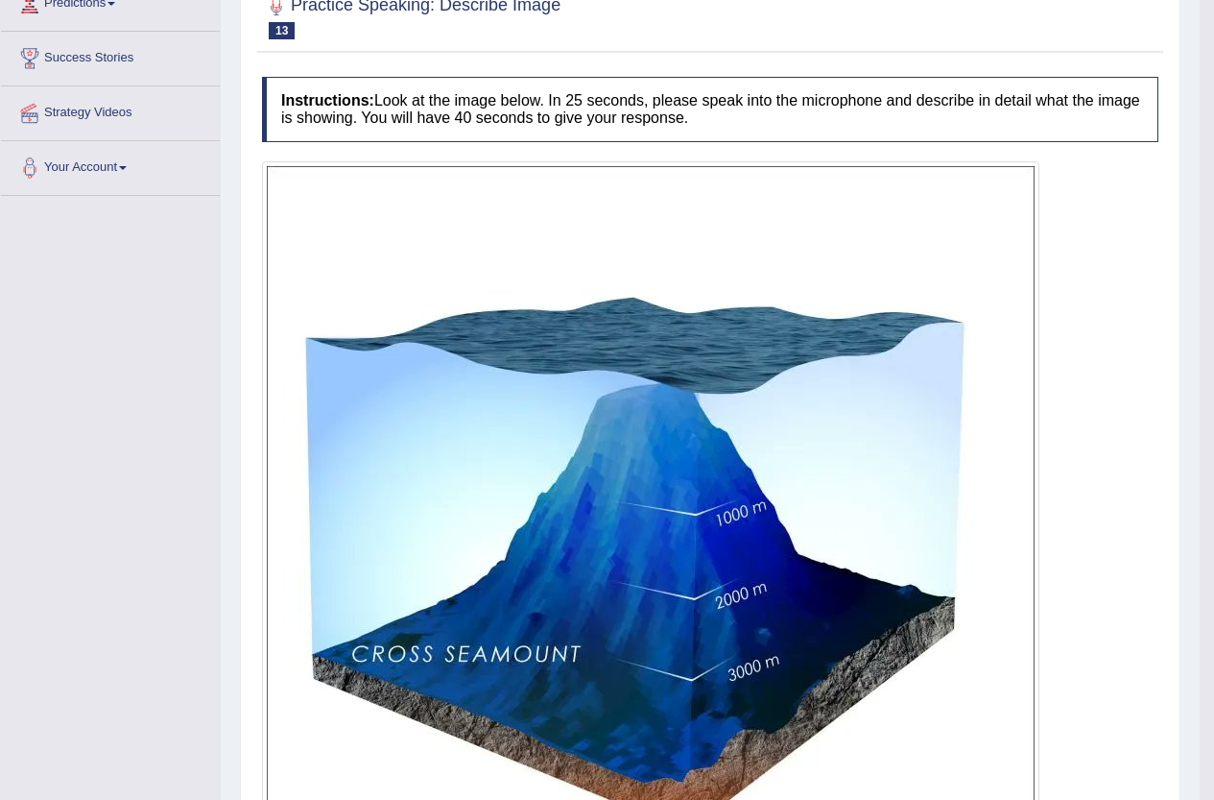
scroll to position [96, 0]
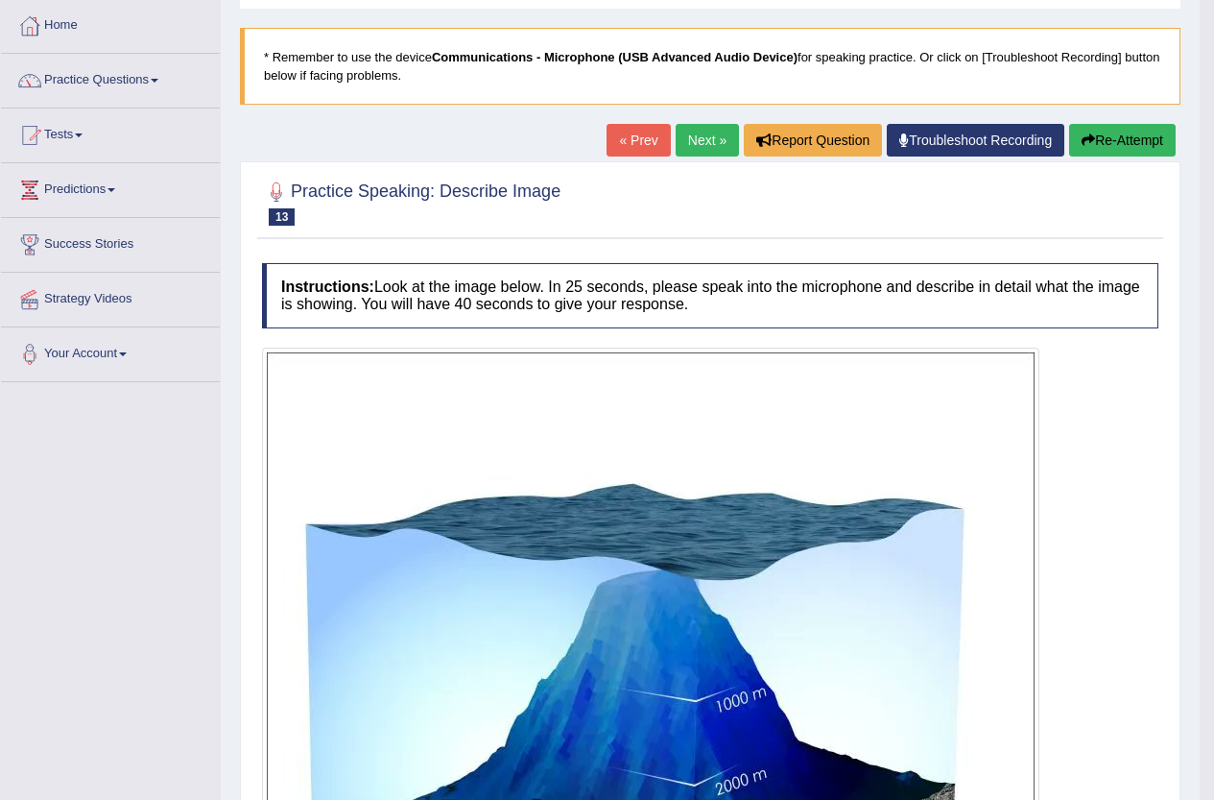
click at [701, 134] on link "Next »" at bounding box center [707, 140] width 63 height 33
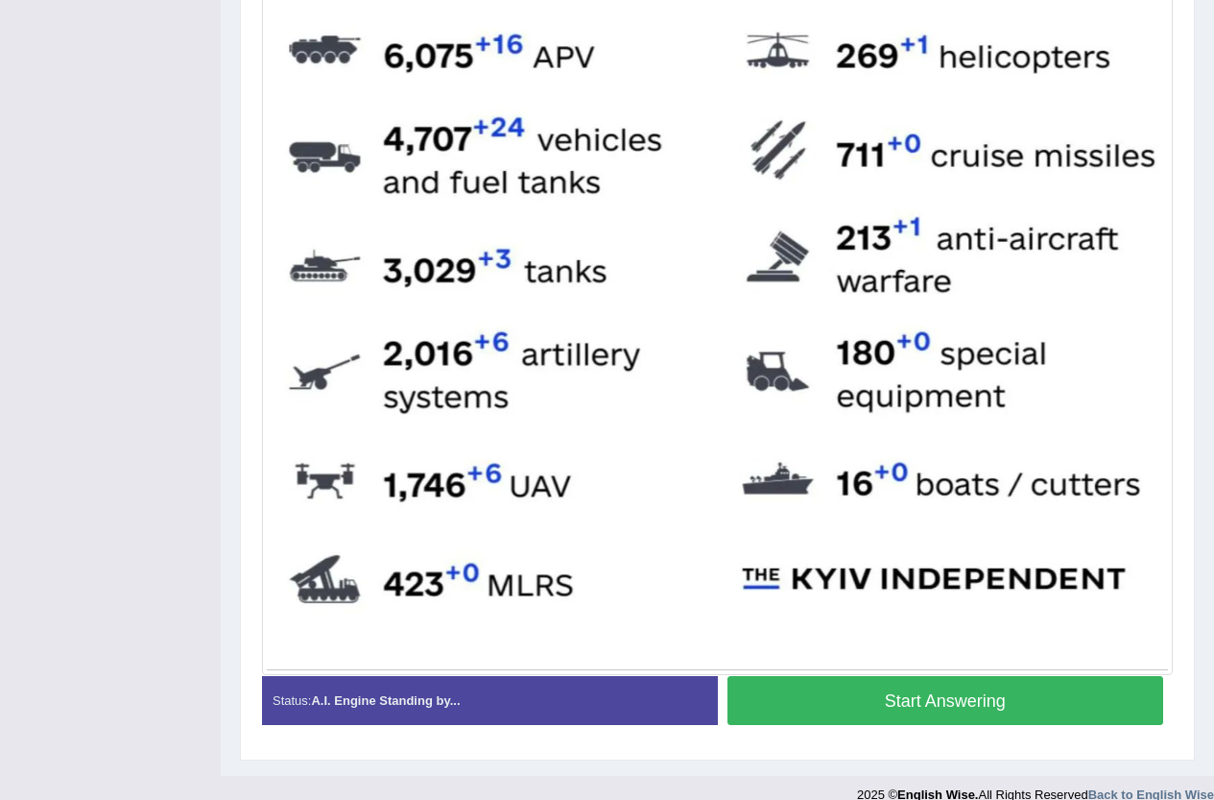
scroll to position [705, 0]
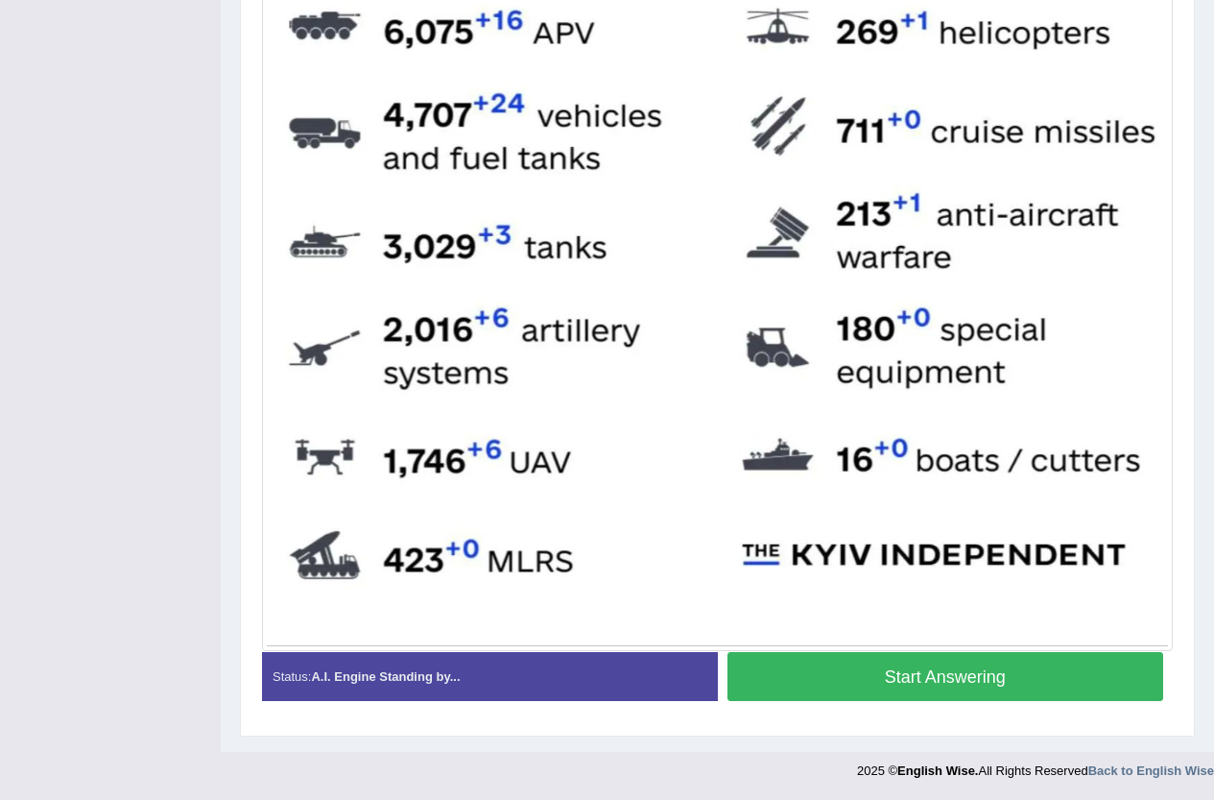
click at [937, 680] on button "Start Answering" at bounding box center [946, 676] width 437 height 49
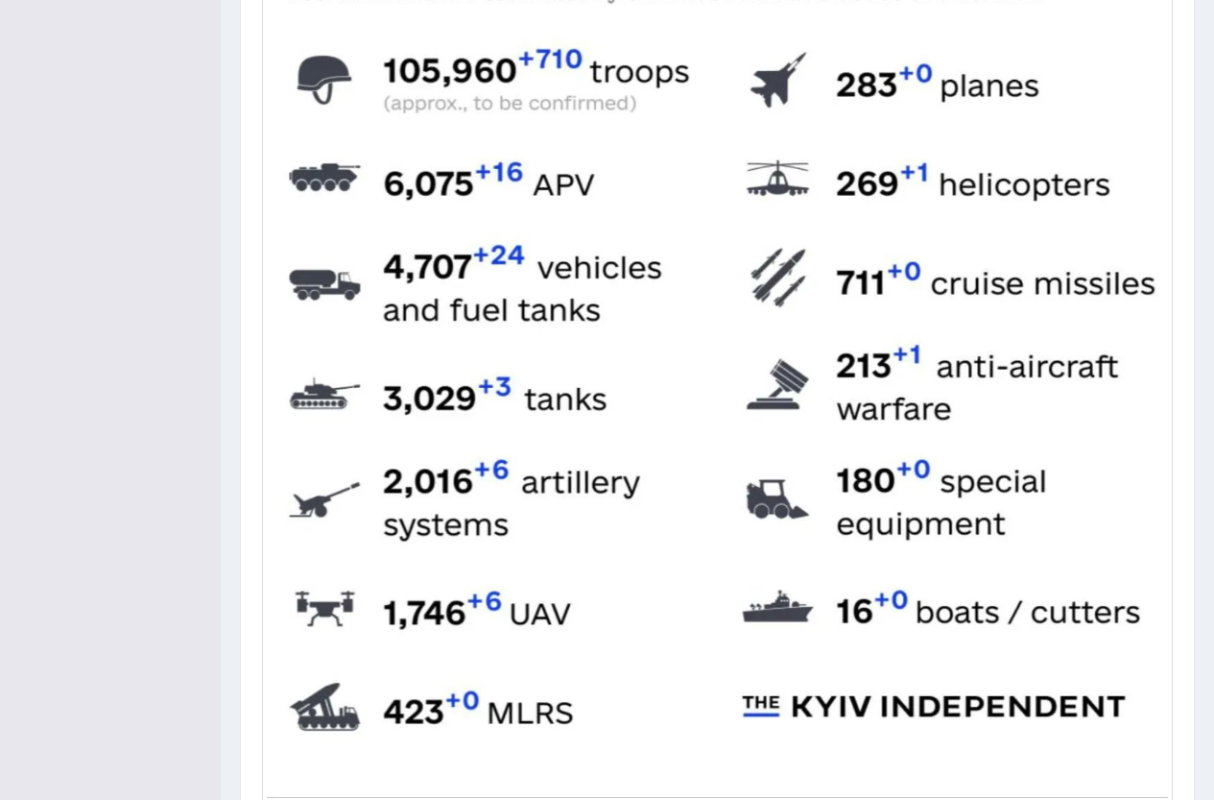
scroll to position [724, 0]
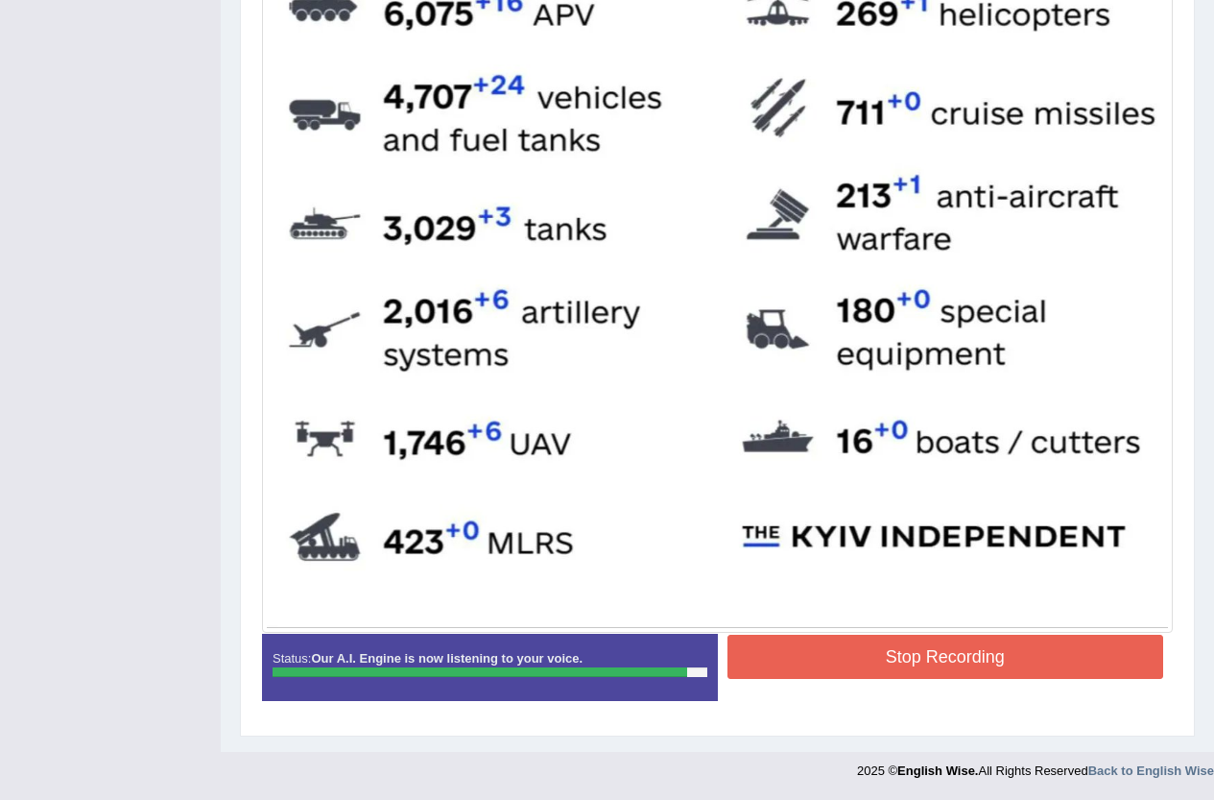
click at [1001, 654] on button "Stop Recording" at bounding box center [946, 656] width 437 height 44
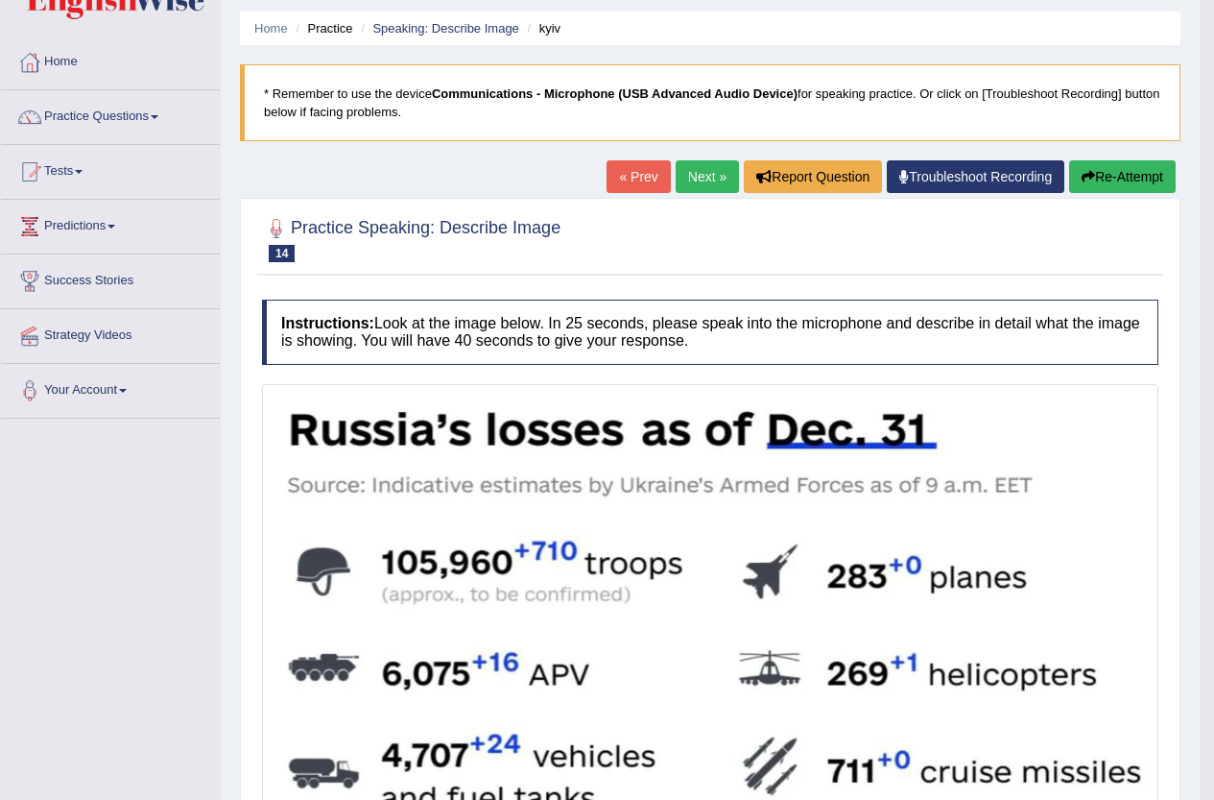
scroll to position [52, 0]
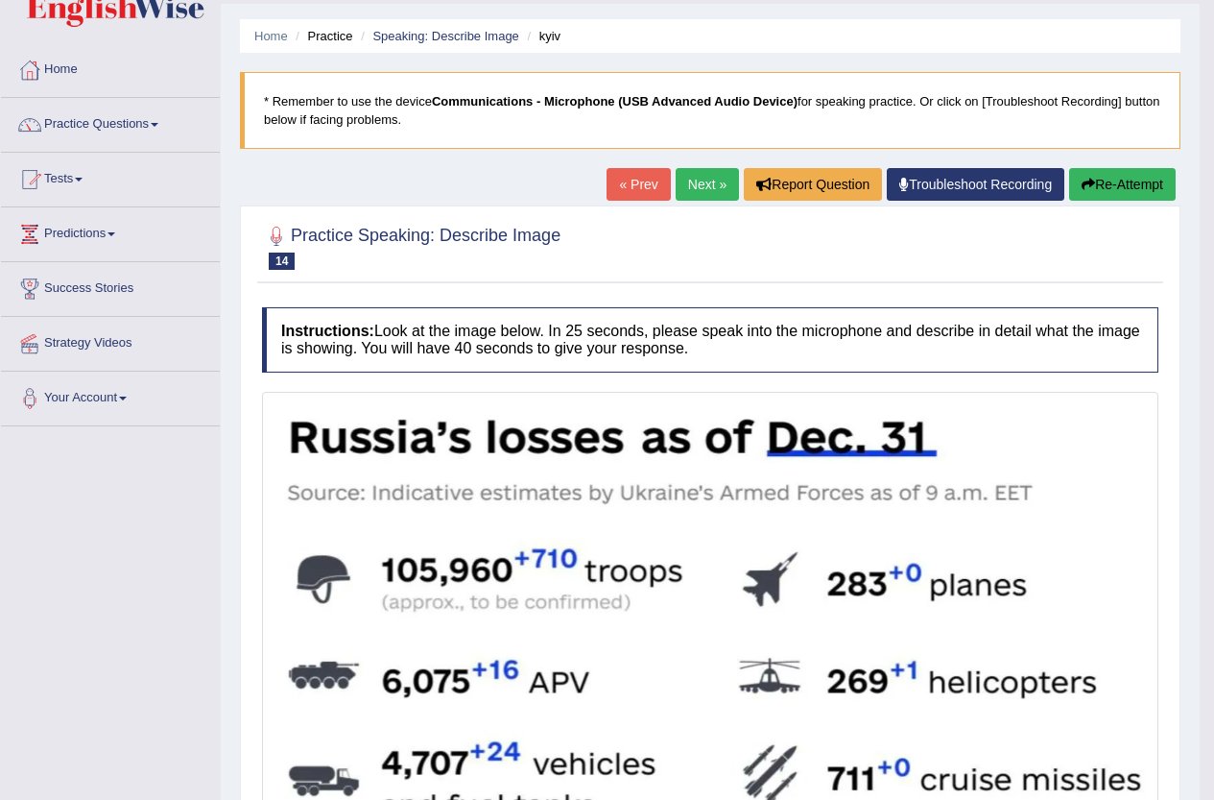
click at [676, 179] on link "Next »" at bounding box center [707, 184] width 63 height 33
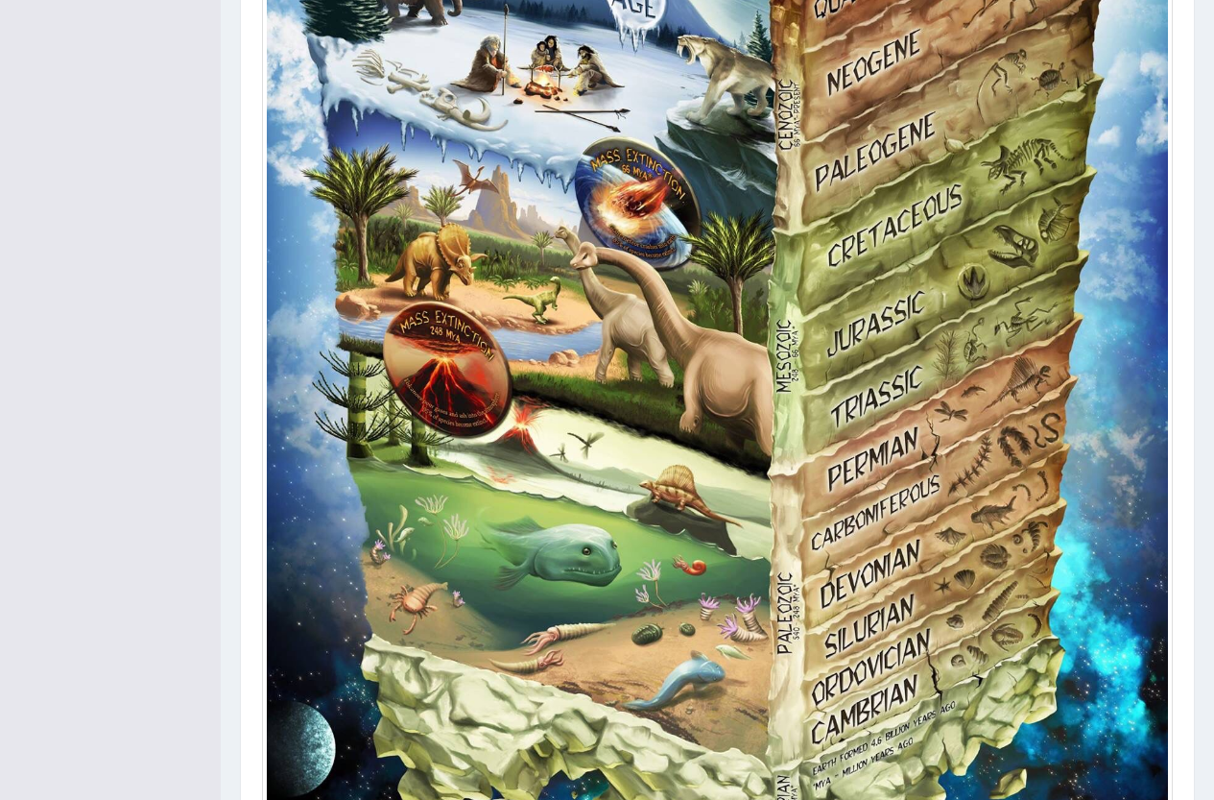
scroll to position [960, 0]
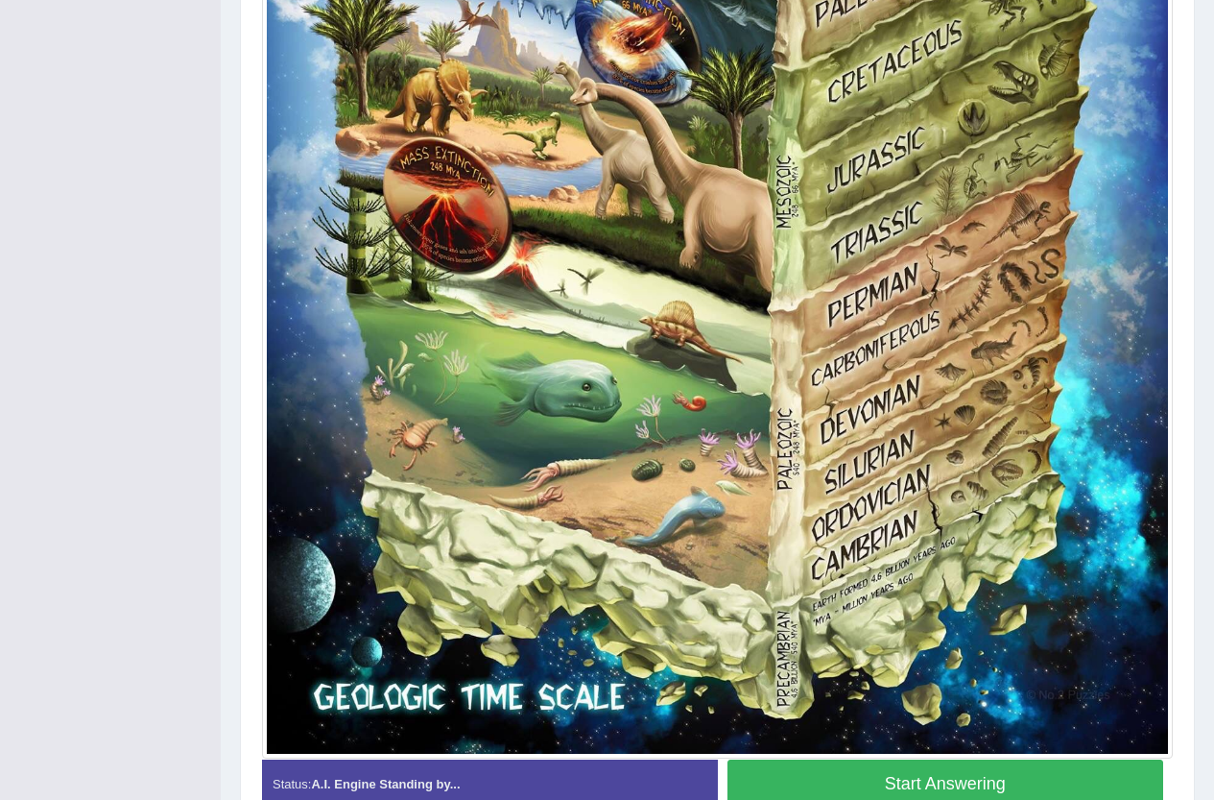
click at [987, 785] on button "Start Answering" at bounding box center [946, 783] width 437 height 49
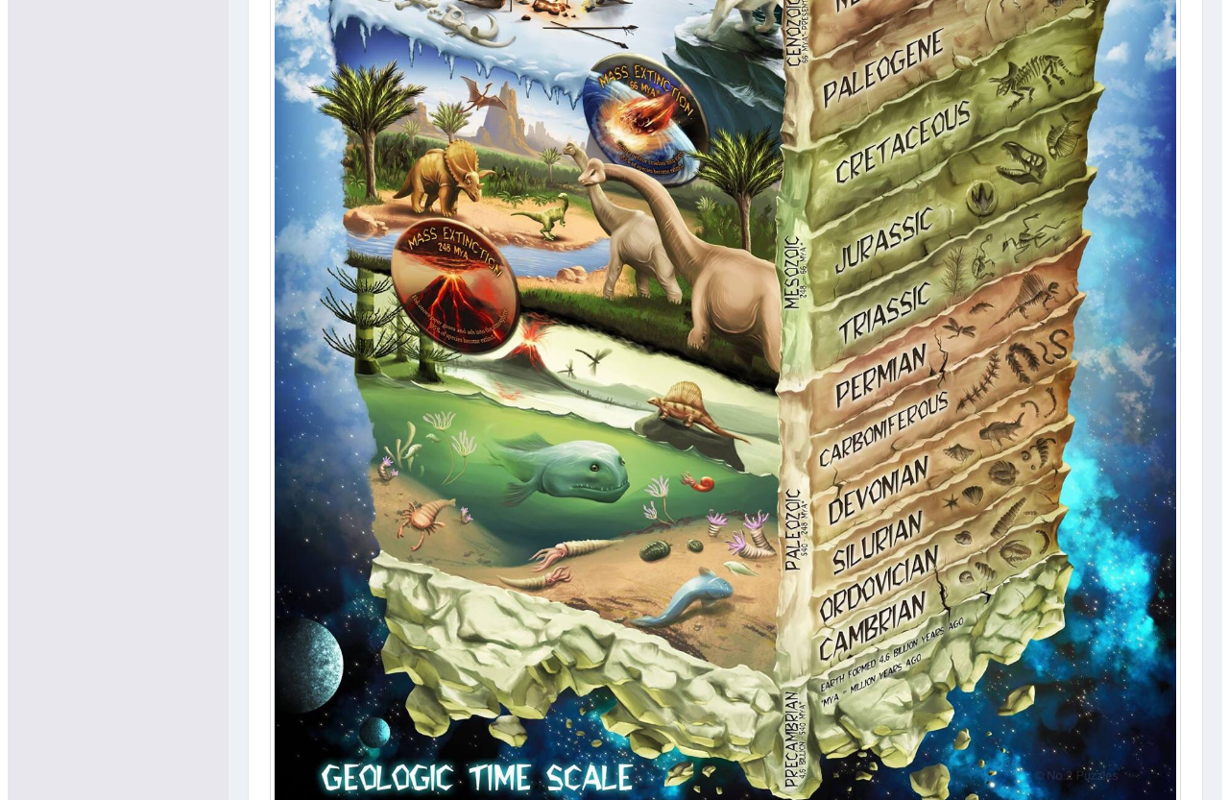
scroll to position [1085, 0]
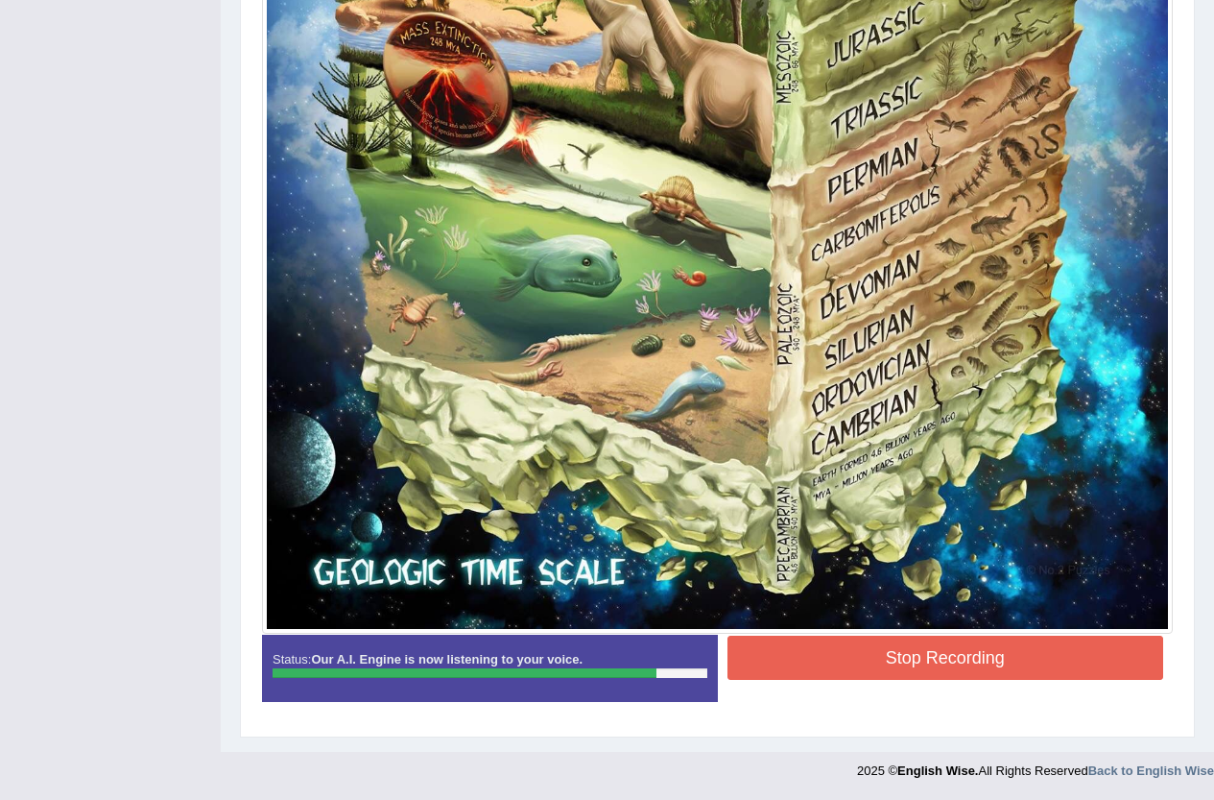
click at [937, 655] on button "Stop Recording" at bounding box center [946, 657] width 437 height 44
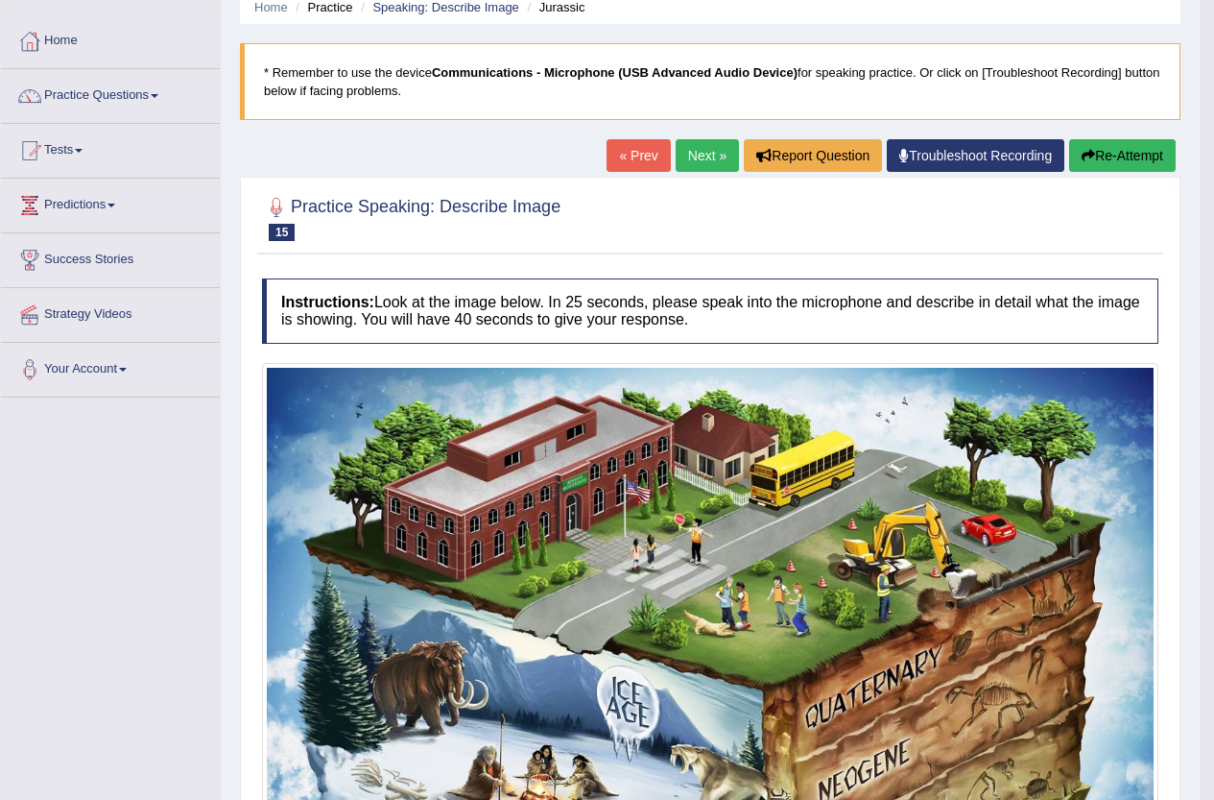
scroll to position [29, 0]
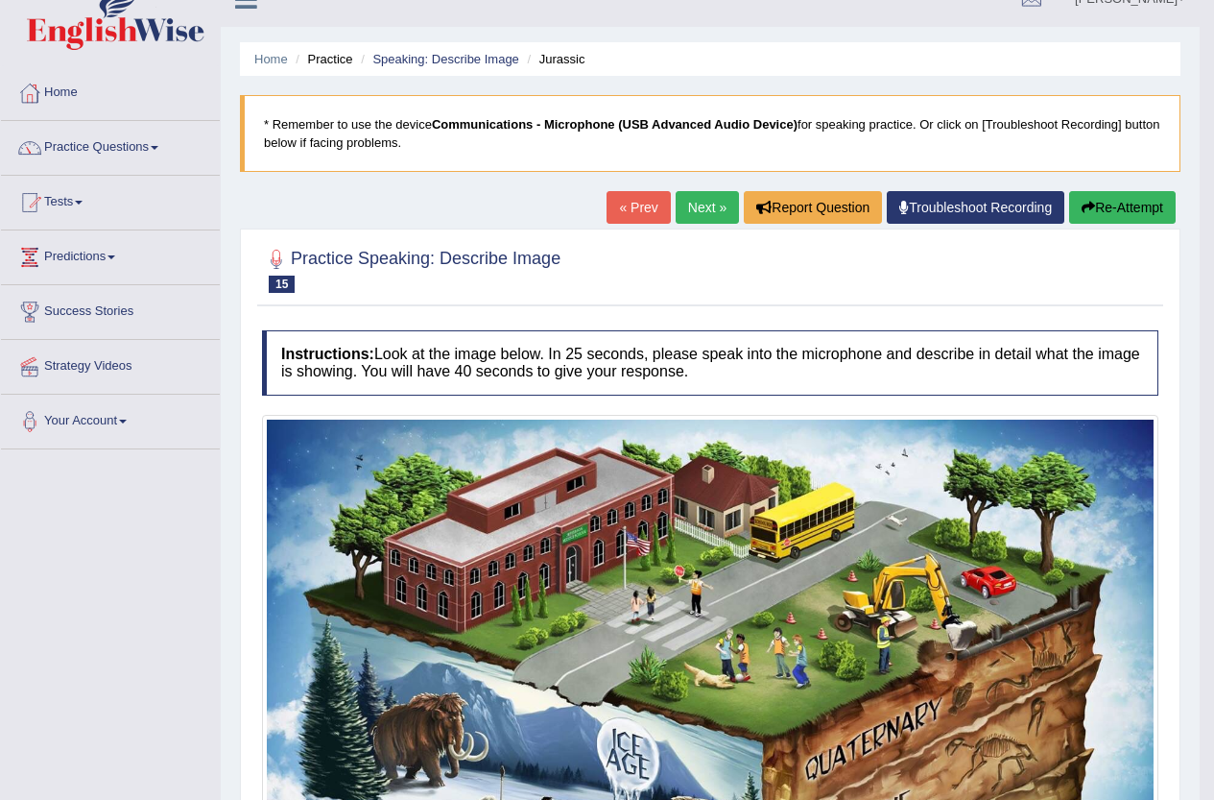
click at [703, 206] on link "Next »" at bounding box center [707, 207] width 63 height 33
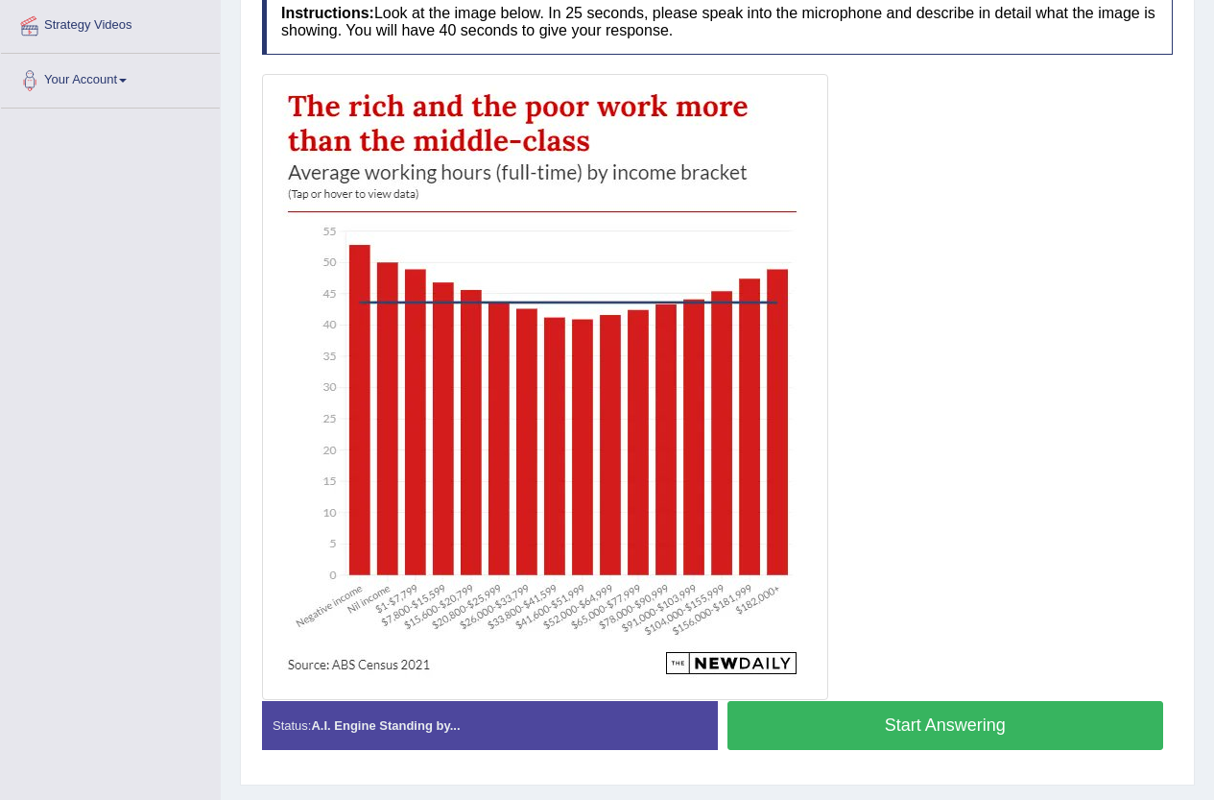
scroll to position [384, 0]
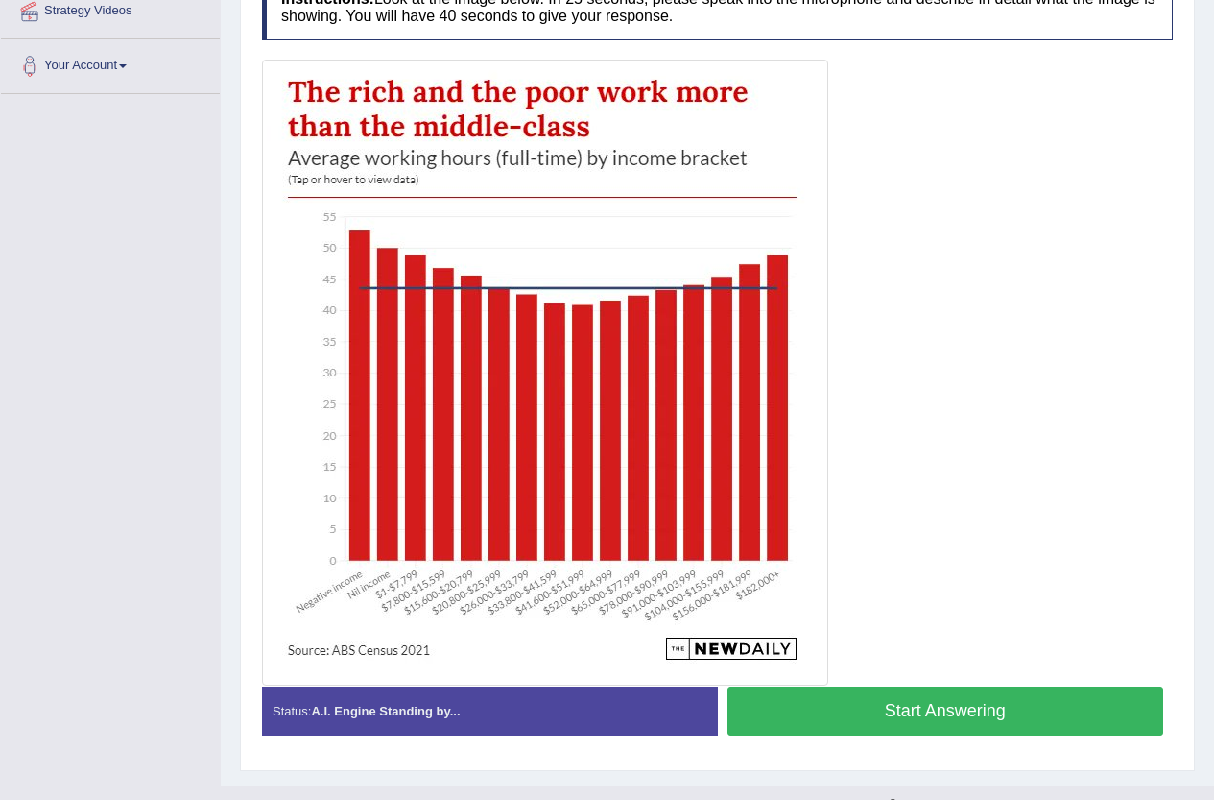
click at [928, 709] on button "Start Answering" at bounding box center [946, 710] width 437 height 49
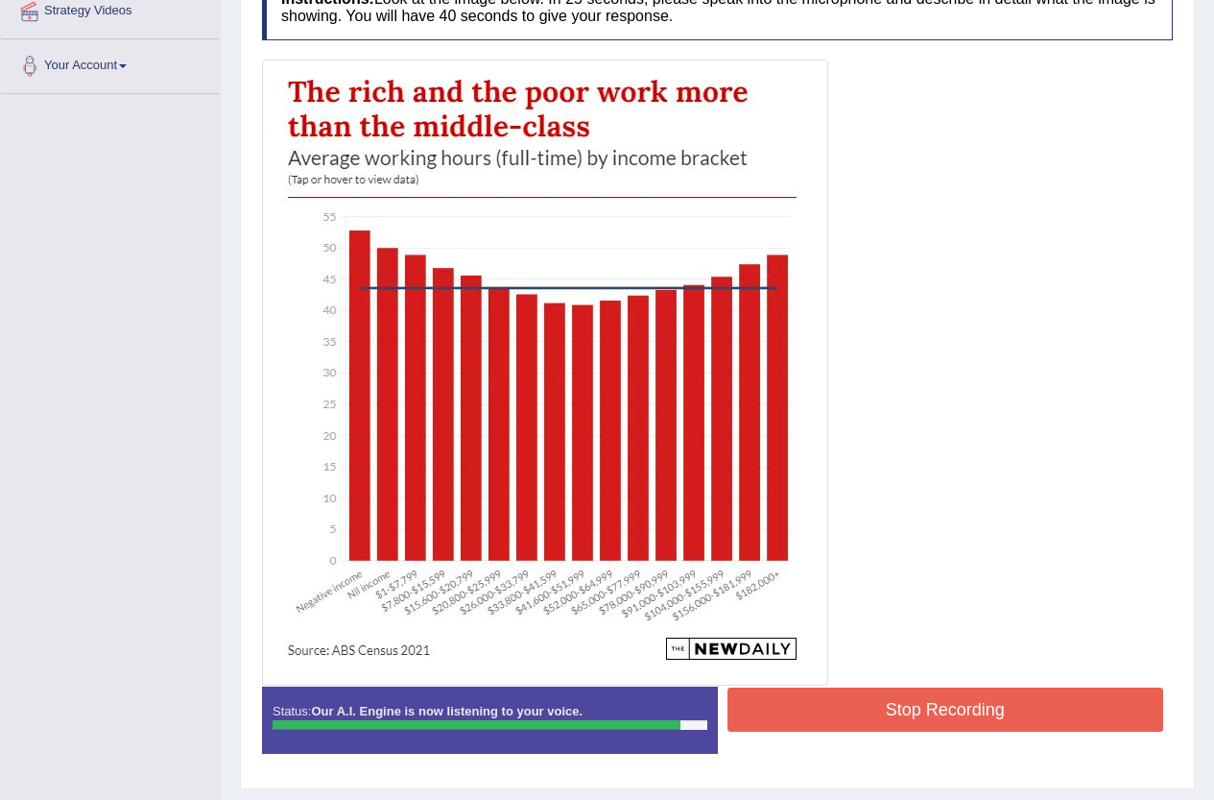
click at [832, 708] on button "Stop Recording" at bounding box center [946, 709] width 437 height 44
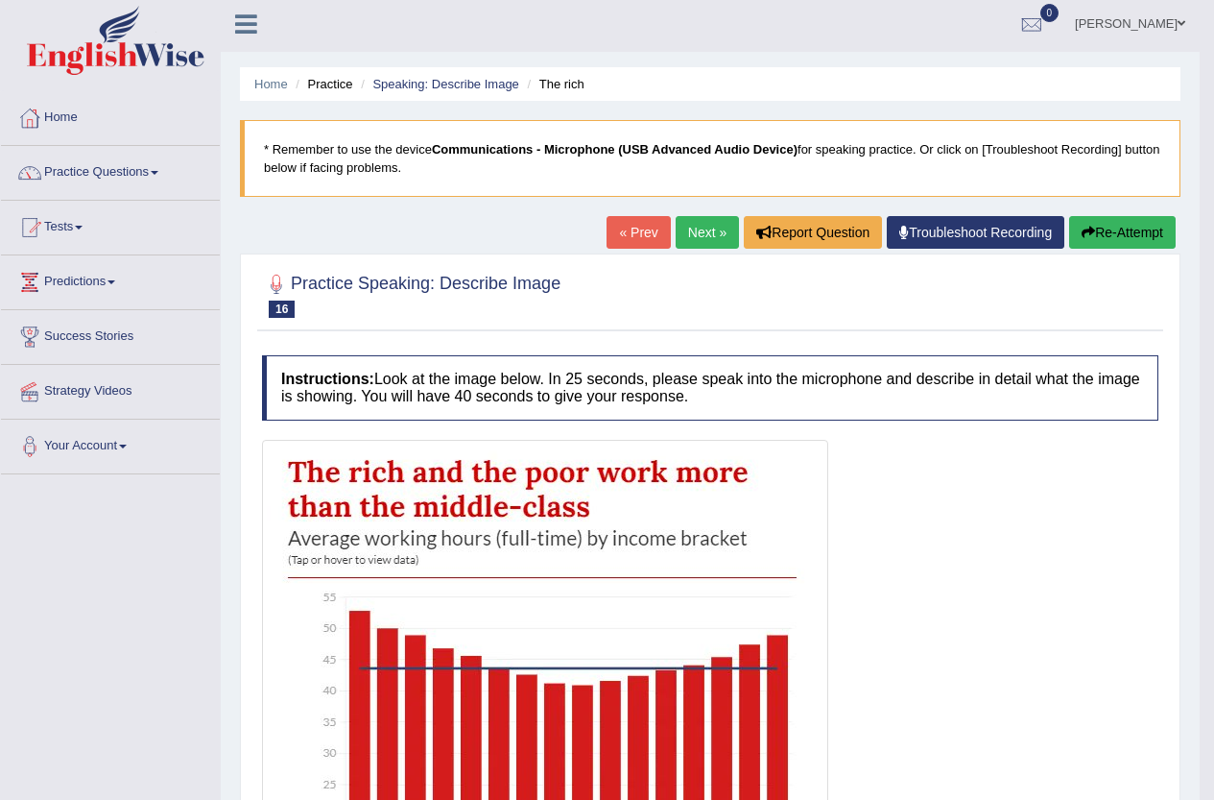
scroll to position [0, 0]
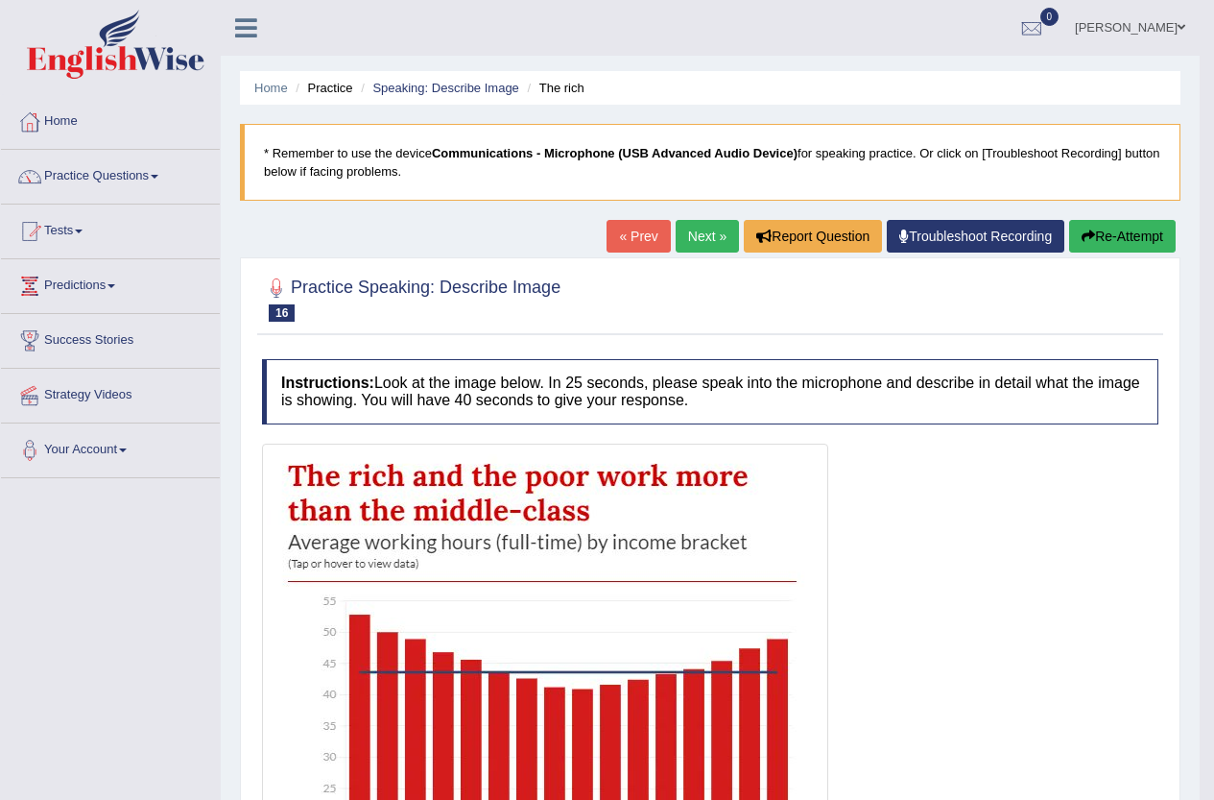
click at [713, 226] on link "Next »" at bounding box center [707, 236] width 63 height 33
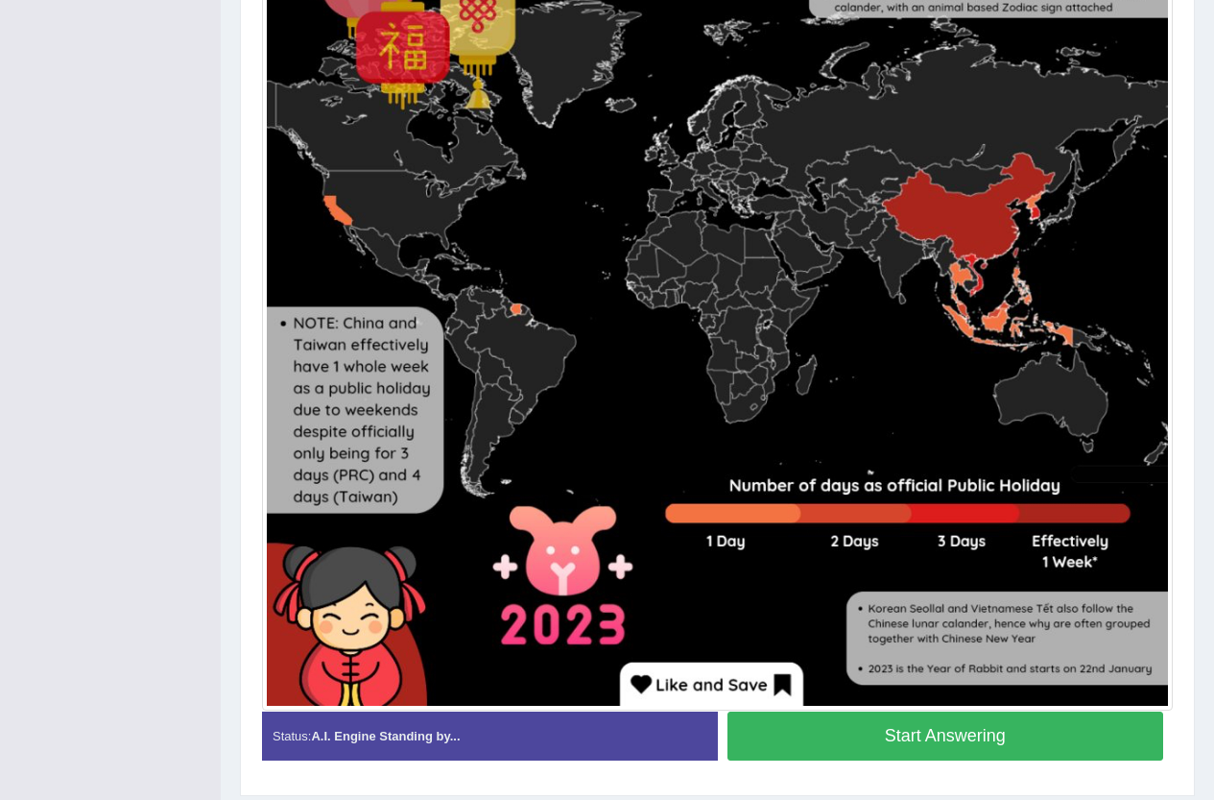
scroll to position [703, 0]
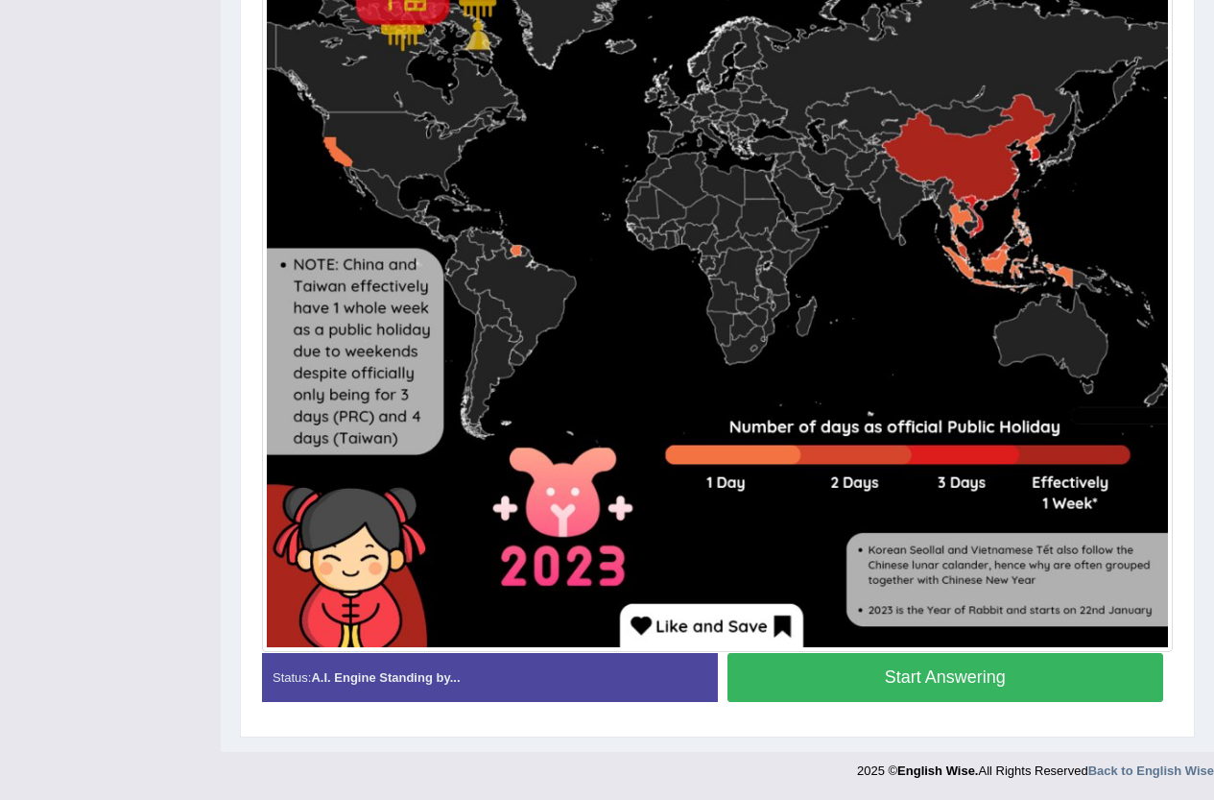
click at [917, 683] on button "Start Answering" at bounding box center [946, 677] width 437 height 49
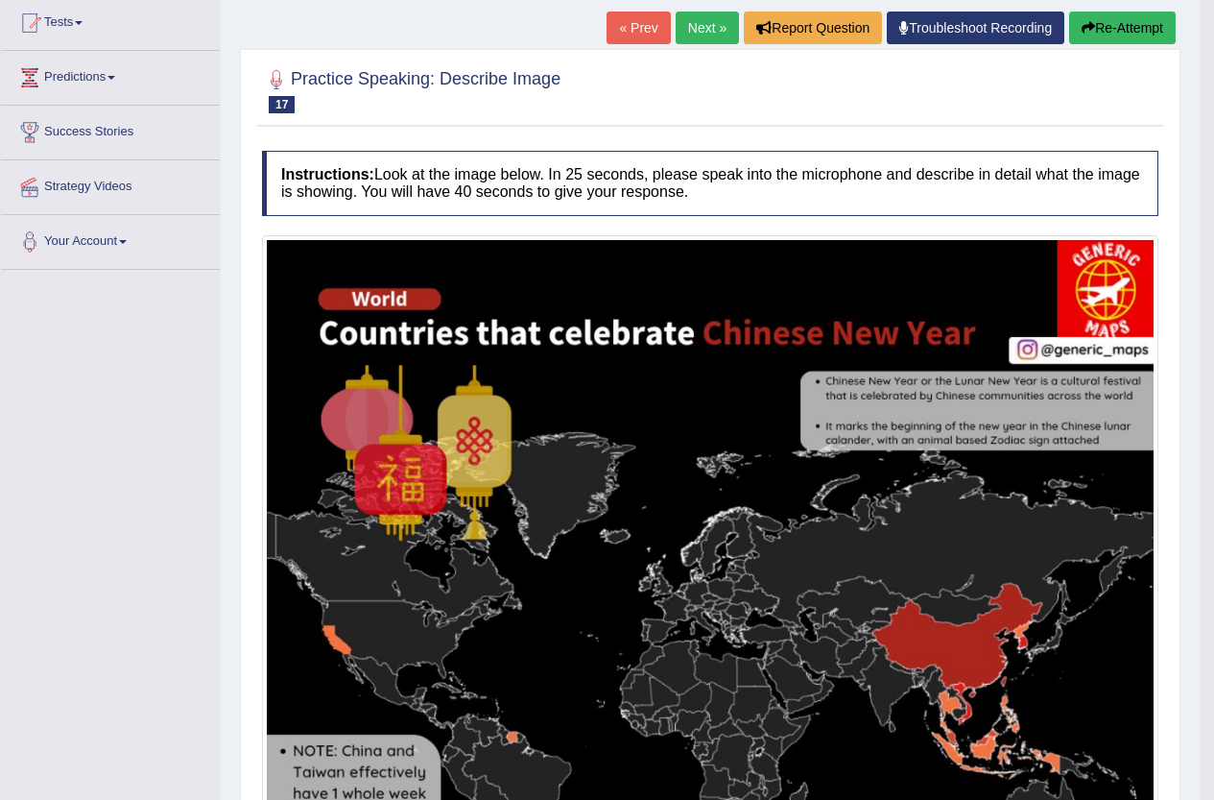
scroll to position [145, 0]
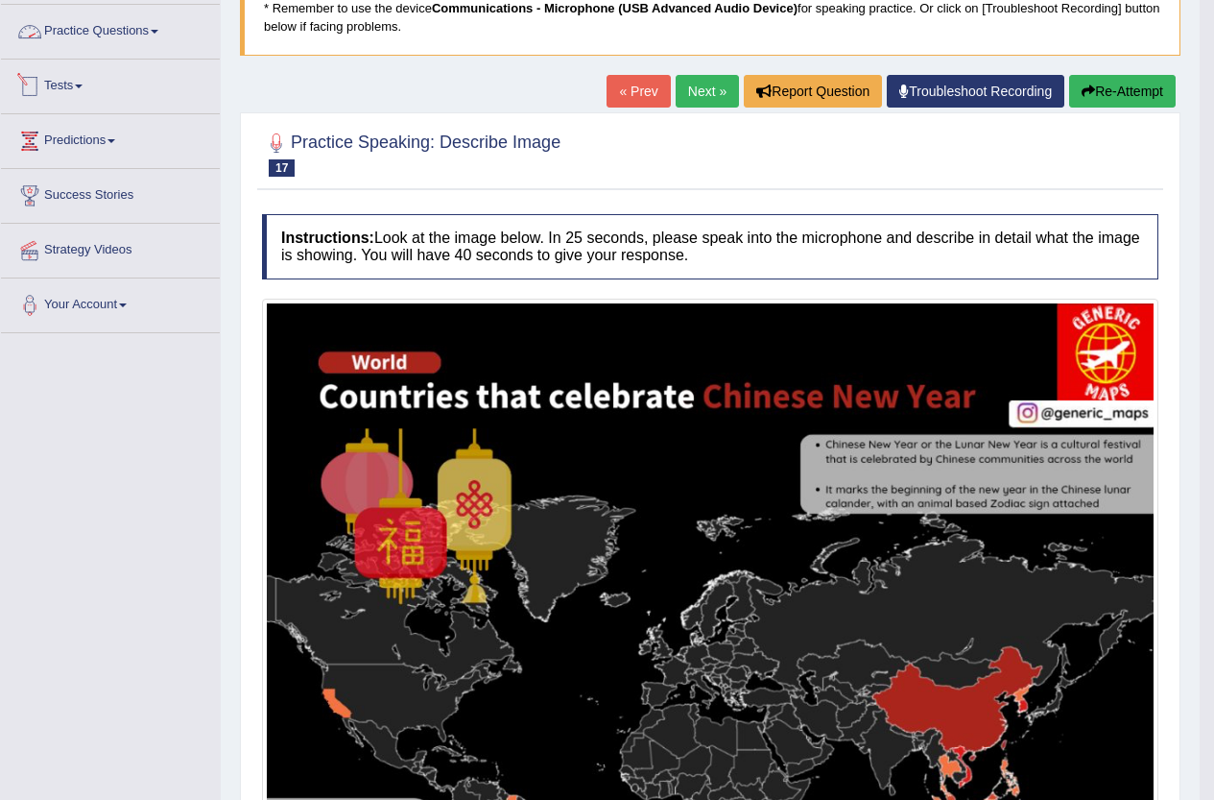
click at [77, 86] on link "Tests" at bounding box center [110, 84] width 219 height 48
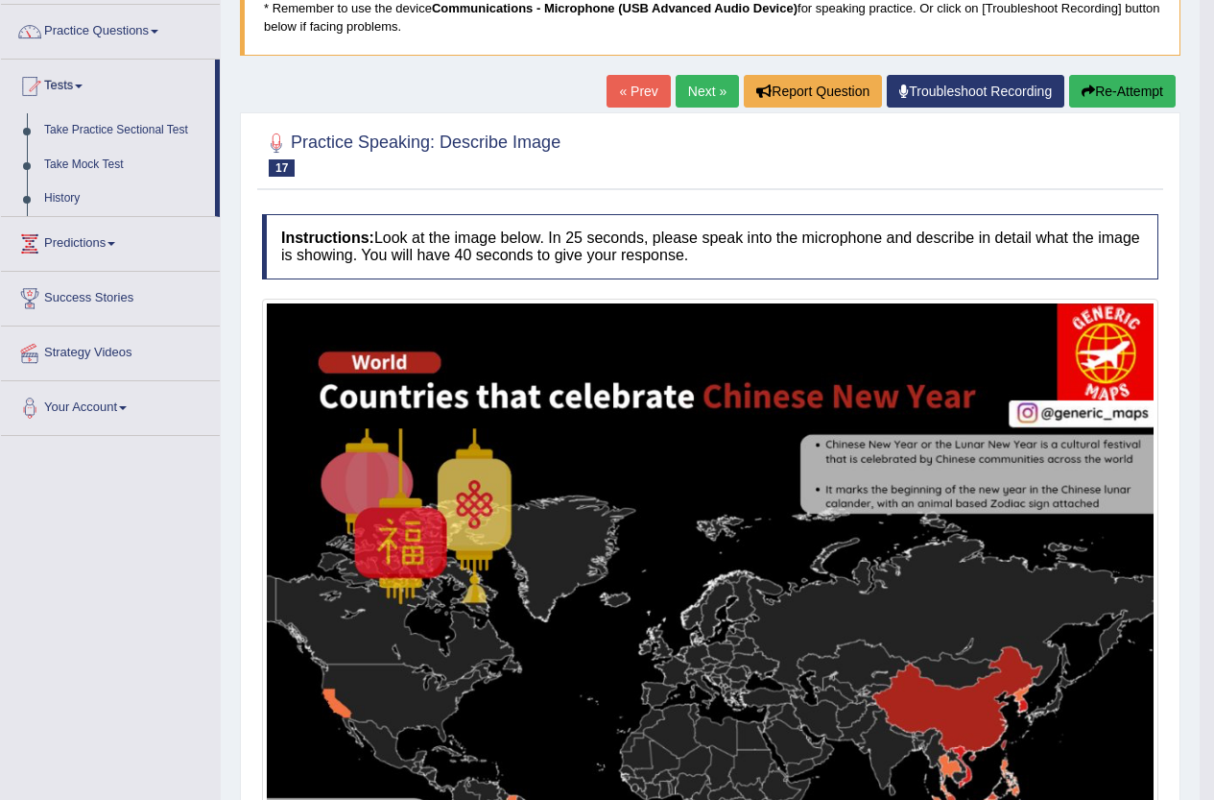
click at [83, 32] on link "Practice Questions" at bounding box center [110, 29] width 219 height 48
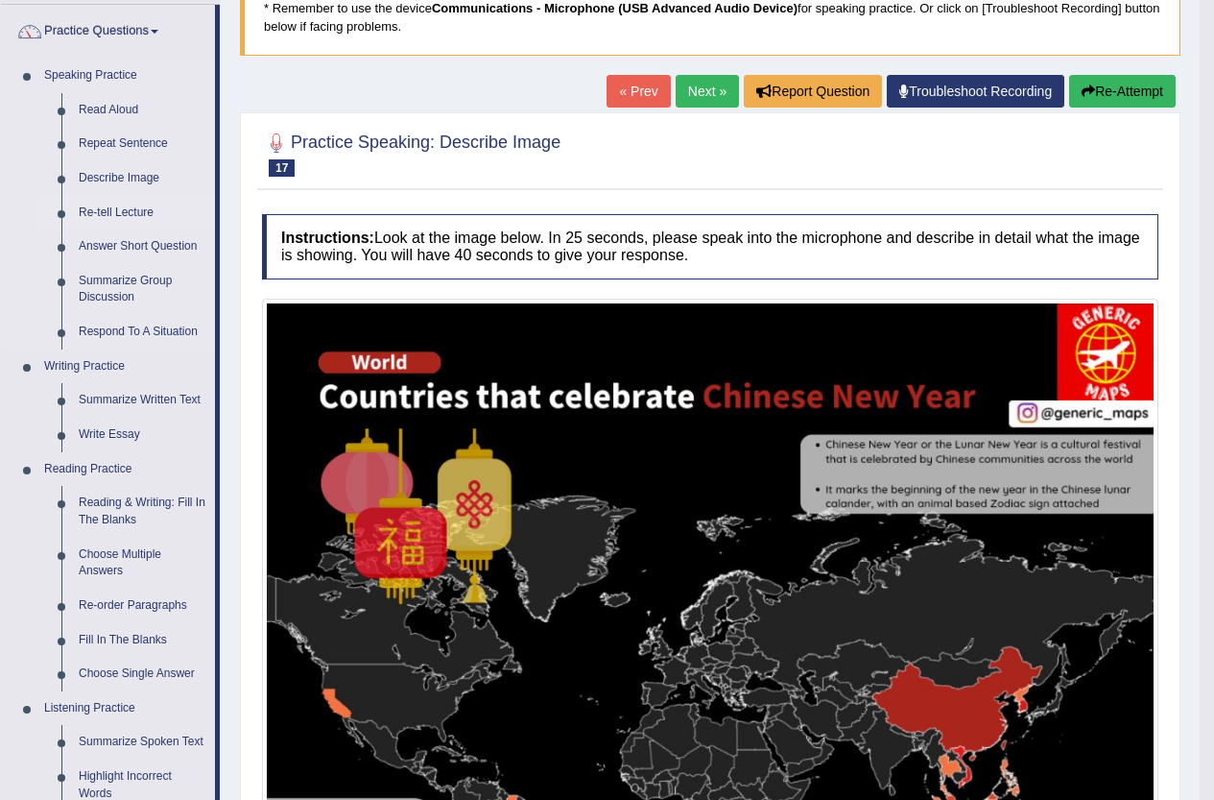
click at [126, 207] on link "Re-tell Lecture" at bounding box center [142, 213] width 145 height 35
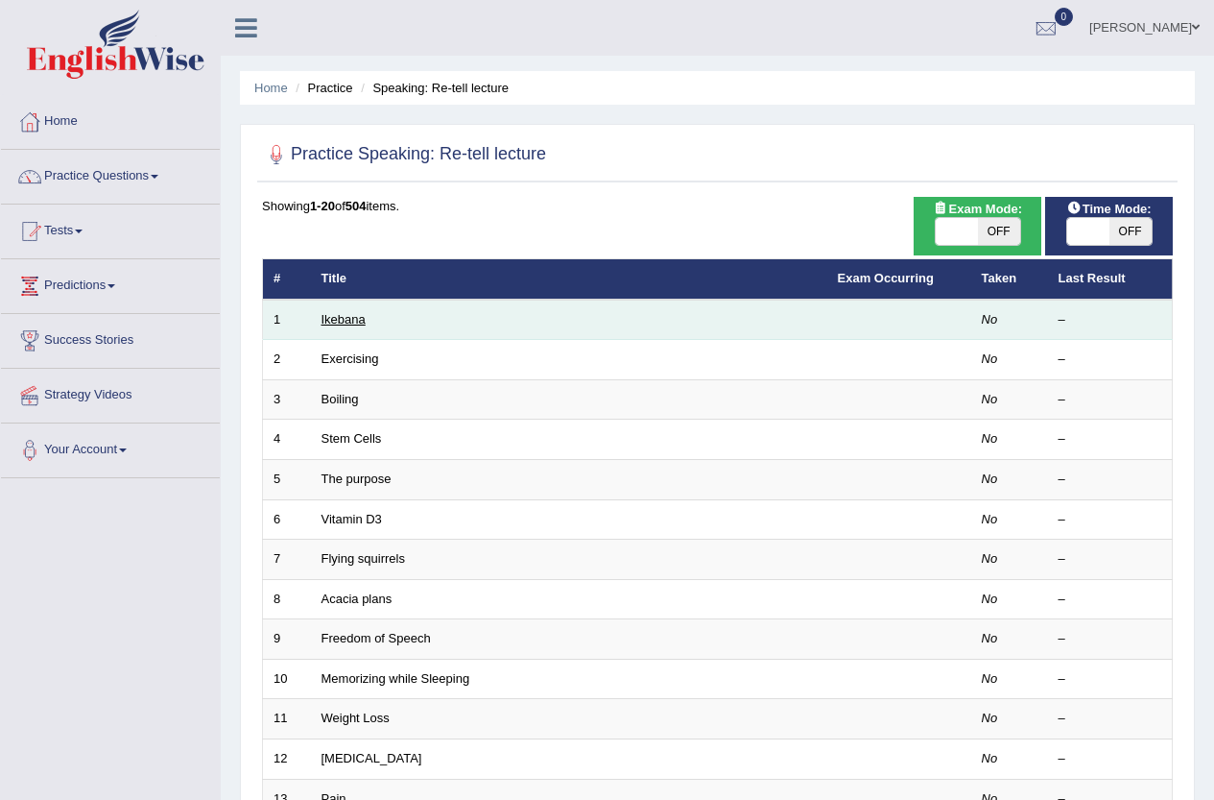
click at [346, 323] on link "Ikebana" at bounding box center [344, 319] width 44 height 14
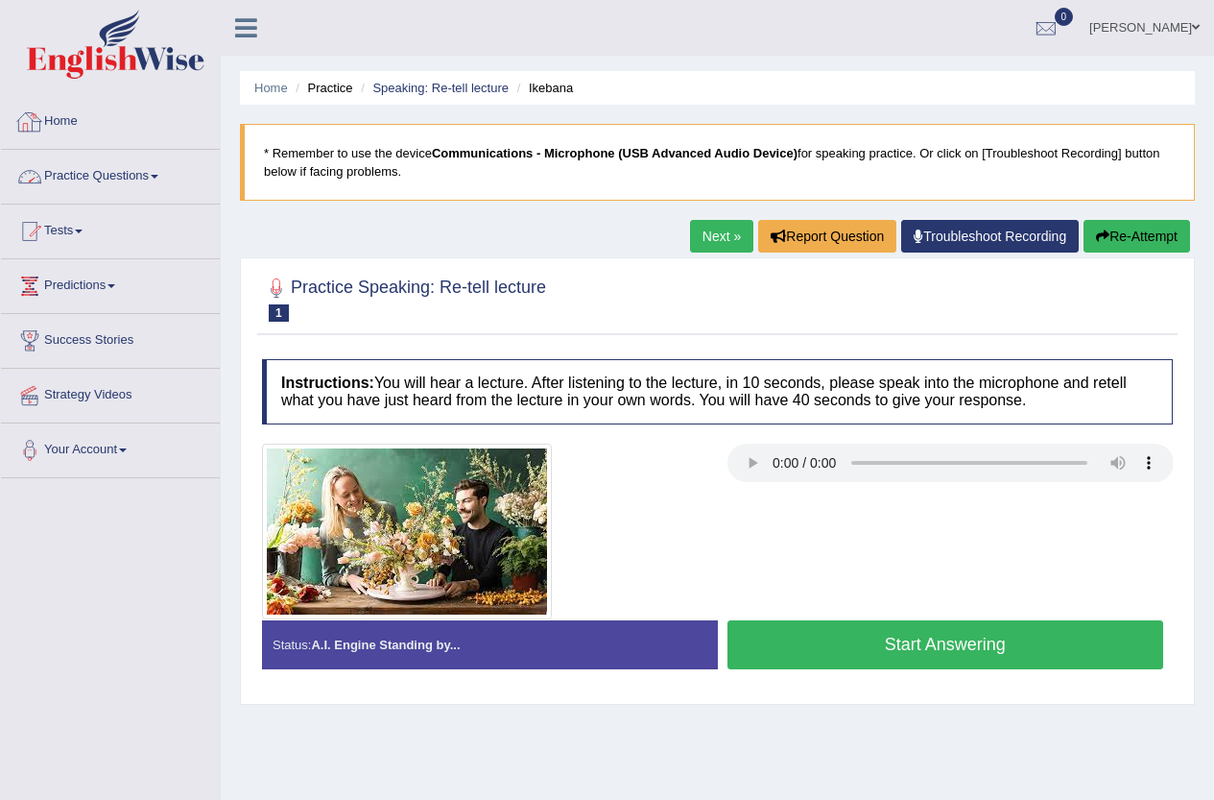
click at [109, 175] on link "Practice Questions" at bounding box center [110, 174] width 219 height 48
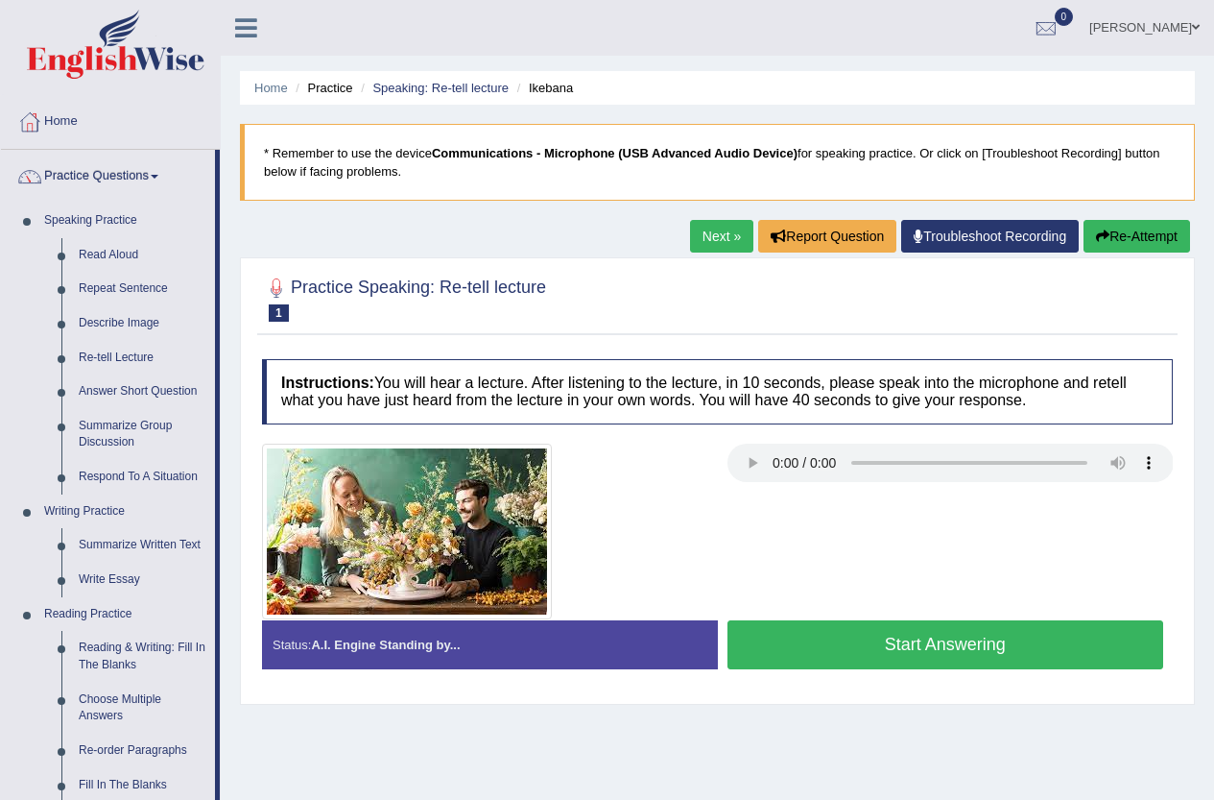
click at [1154, 28] on link "[PERSON_NAME]" at bounding box center [1144, 25] width 139 height 50
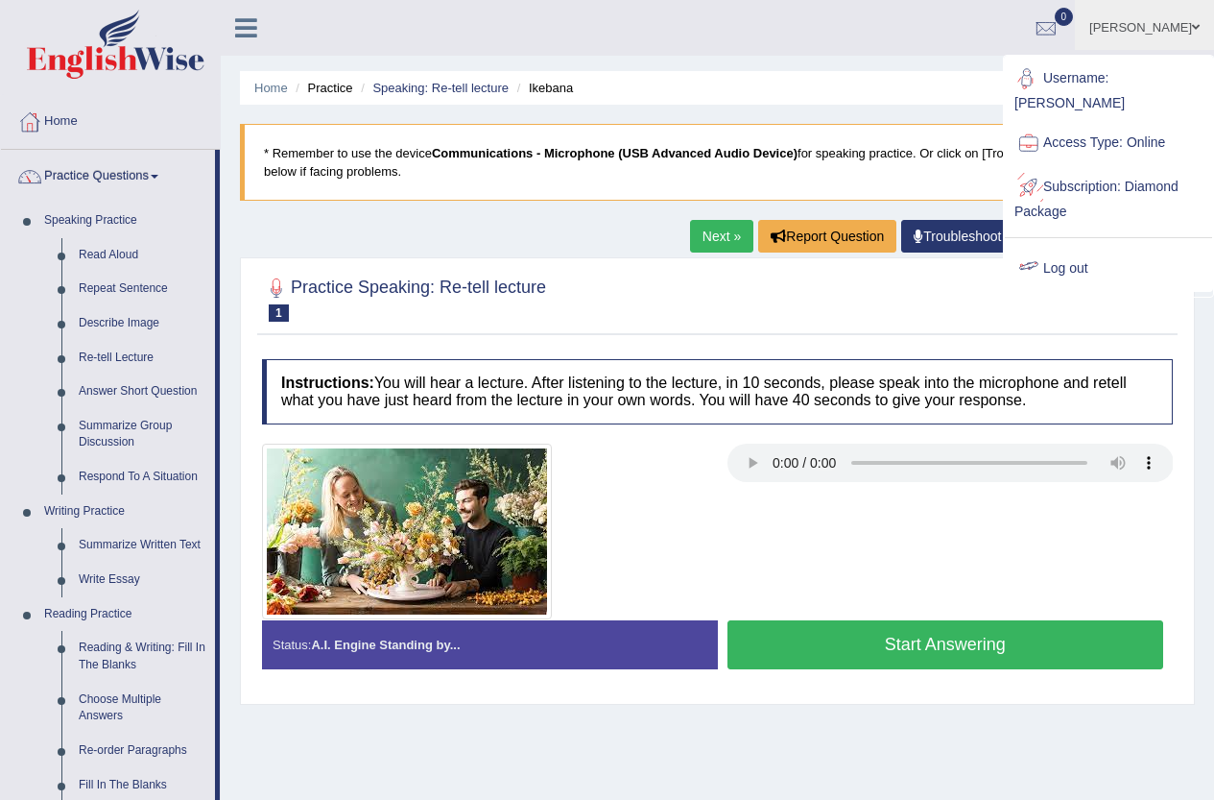
click at [1077, 247] on link "Log out" at bounding box center [1108, 269] width 207 height 44
